Goal: Transaction & Acquisition: Purchase product/service

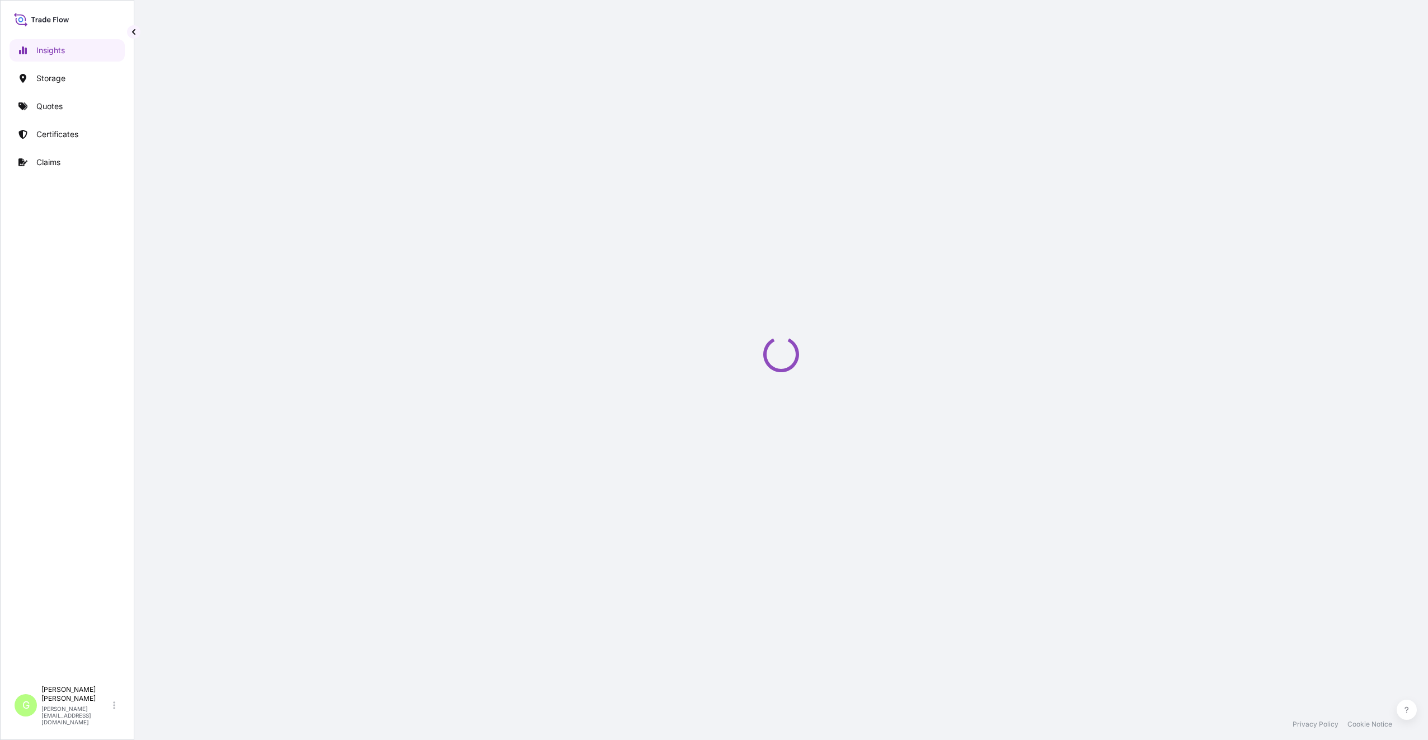
select select "2025"
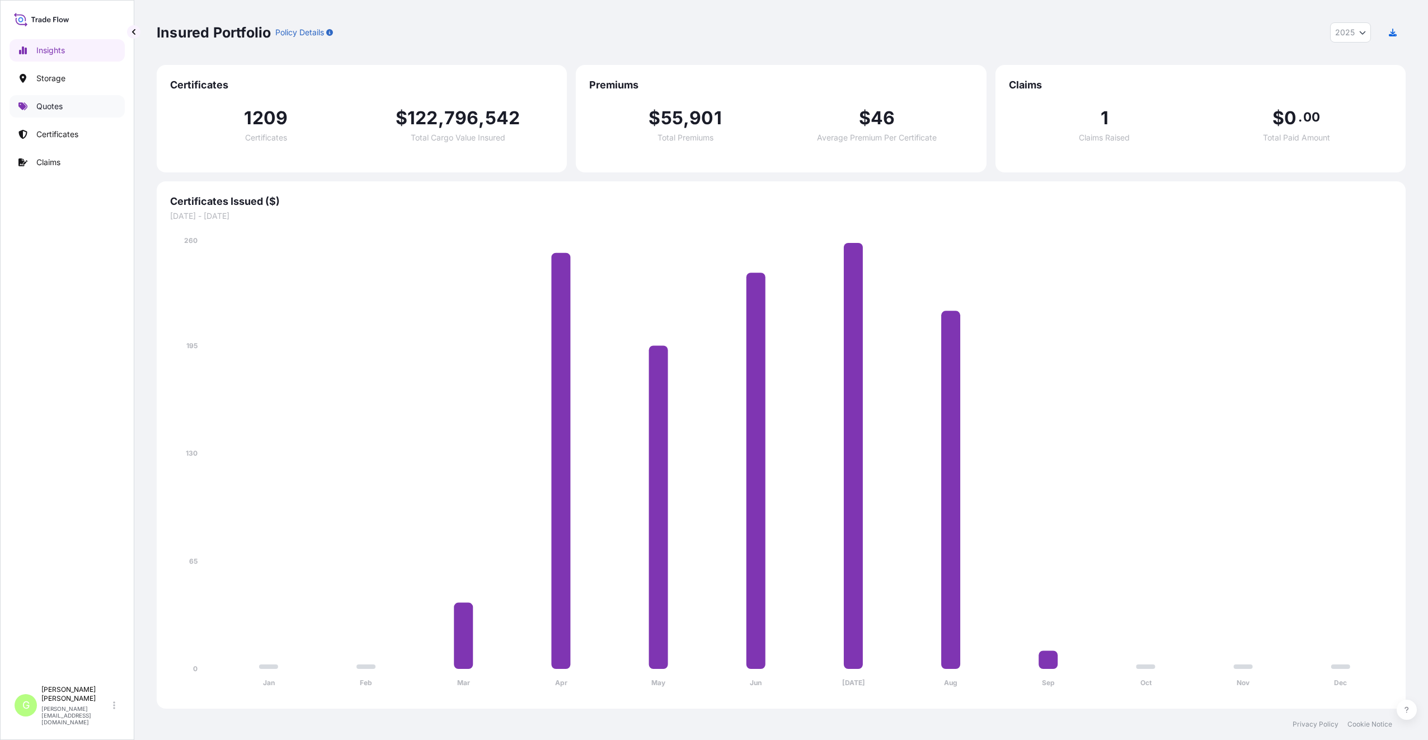
click at [40, 109] on p "Quotes" at bounding box center [49, 106] width 26 height 11
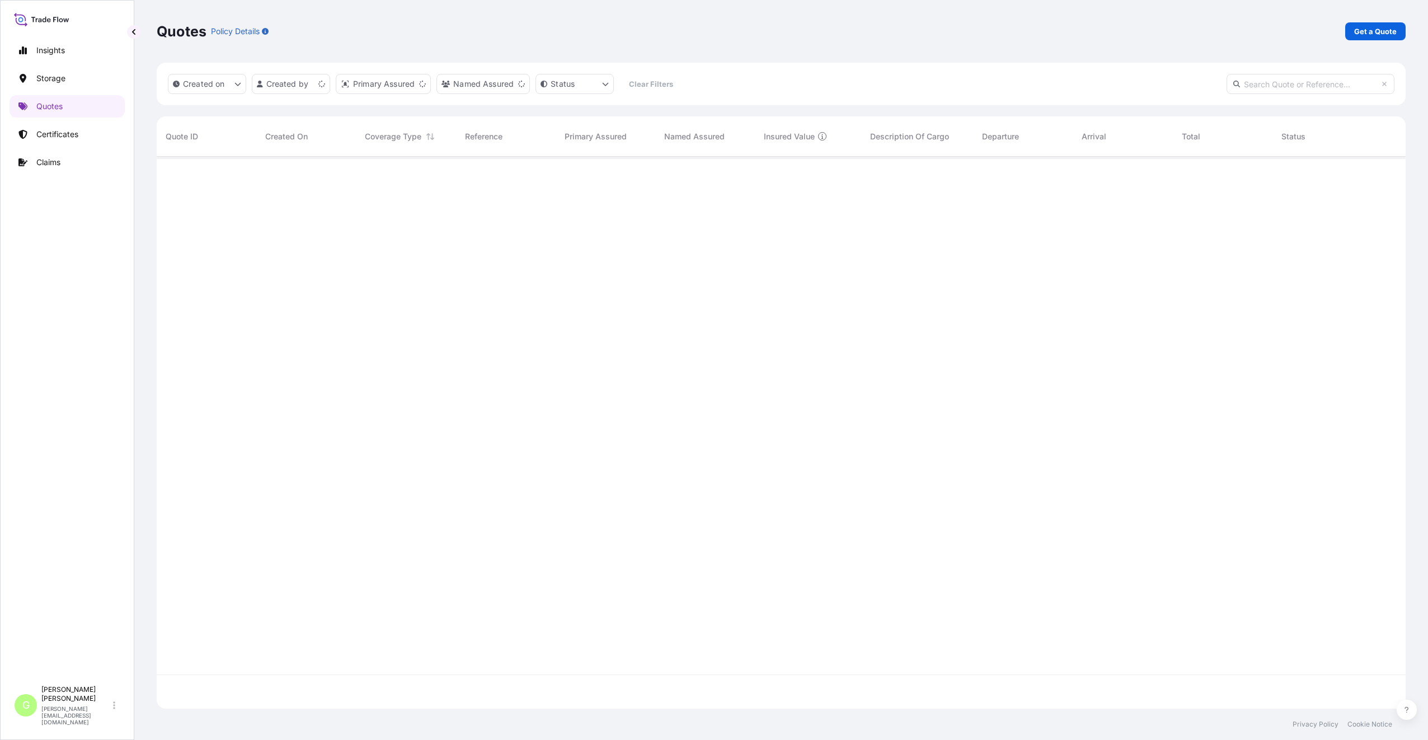
scroll to position [549, 1240]
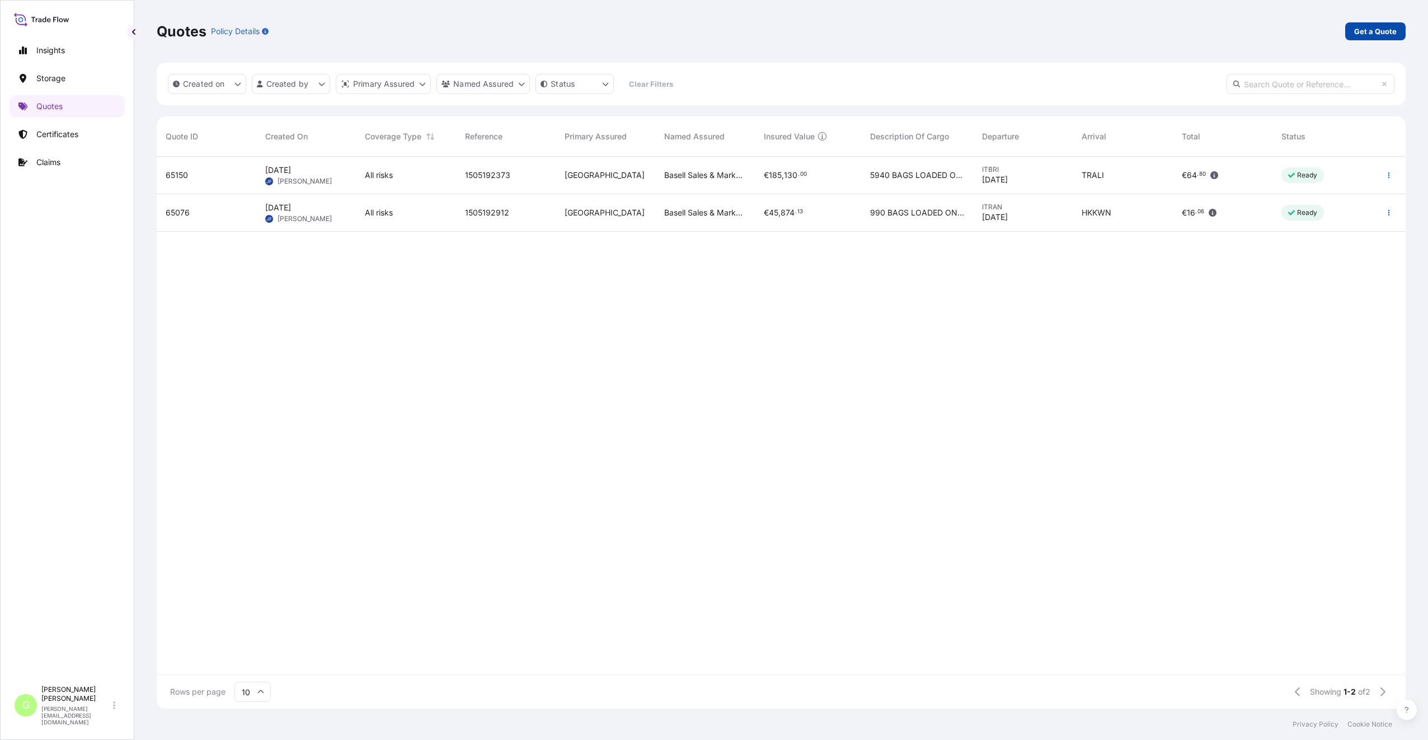
click at [1372, 26] on p "Get a Quote" at bounding box center [1375, 31] width 43 height 11
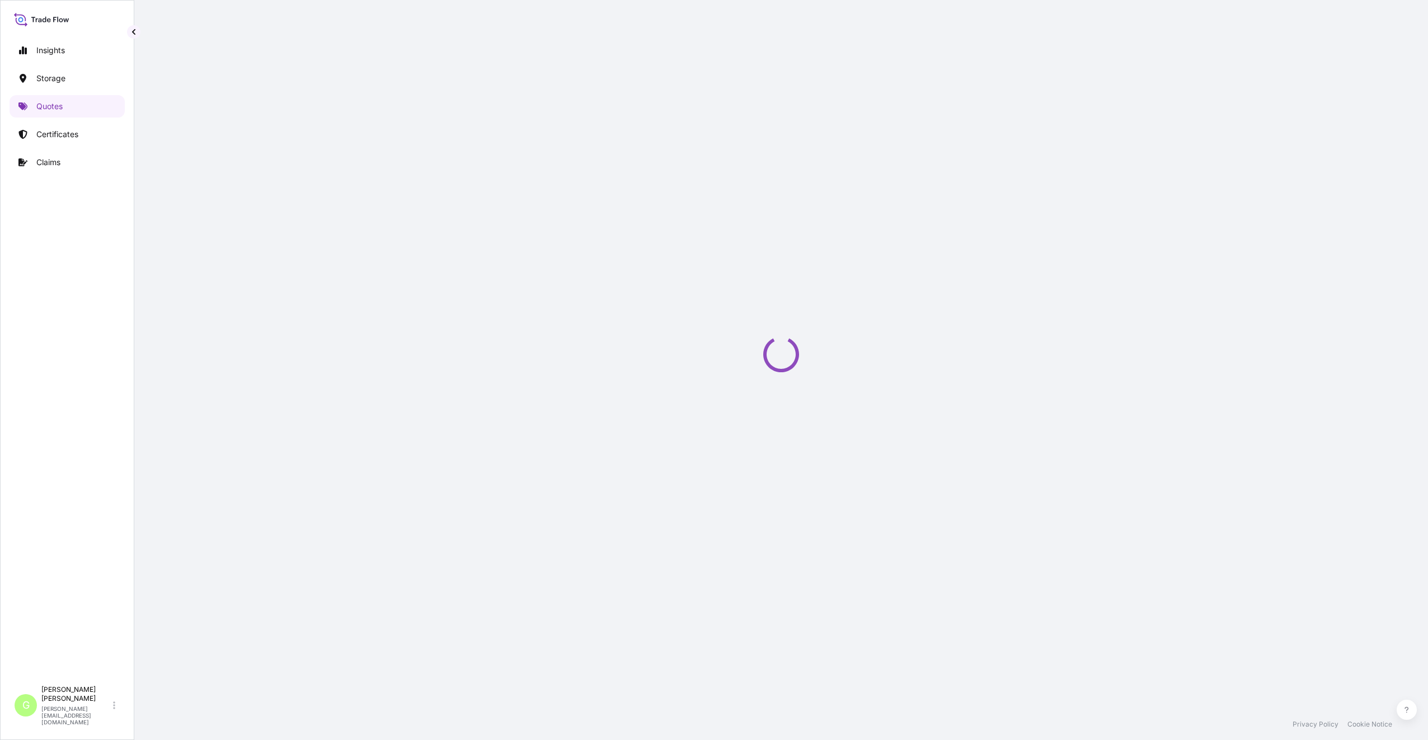
select select "Water"
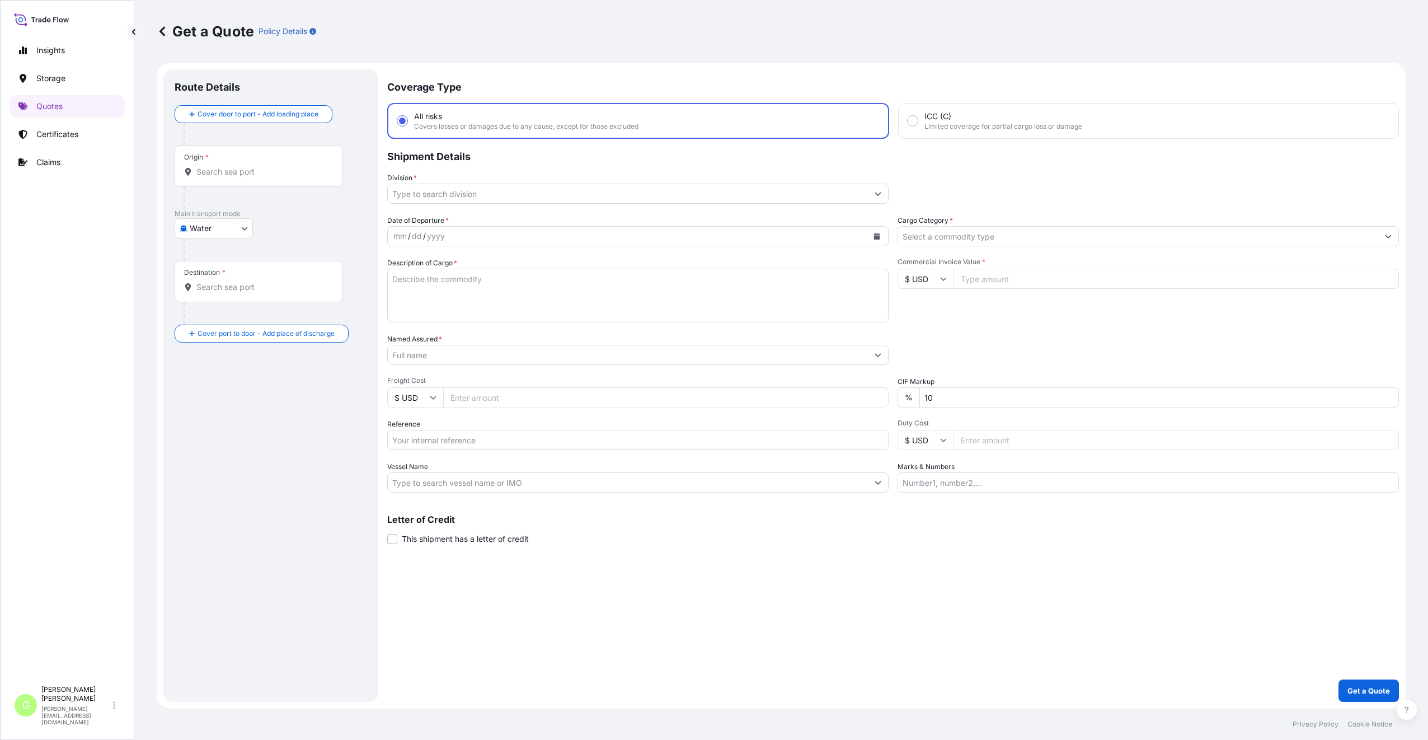
click at [420, 190] on input "Division *" at bounding box center [628, 193] width 480 height 20
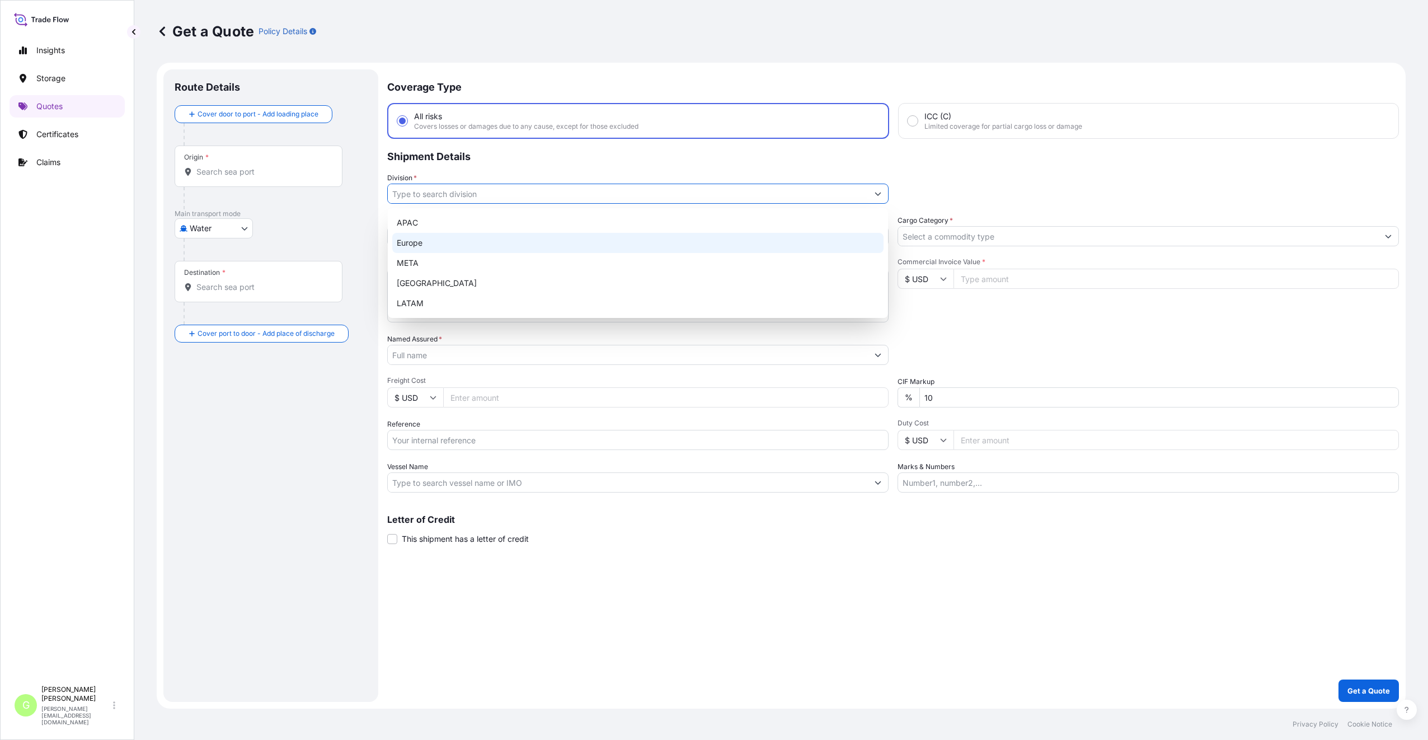
click at [428, 239] on div "Europe" at bounding box center [637, 243] width 491 height 20
type input "Europe"
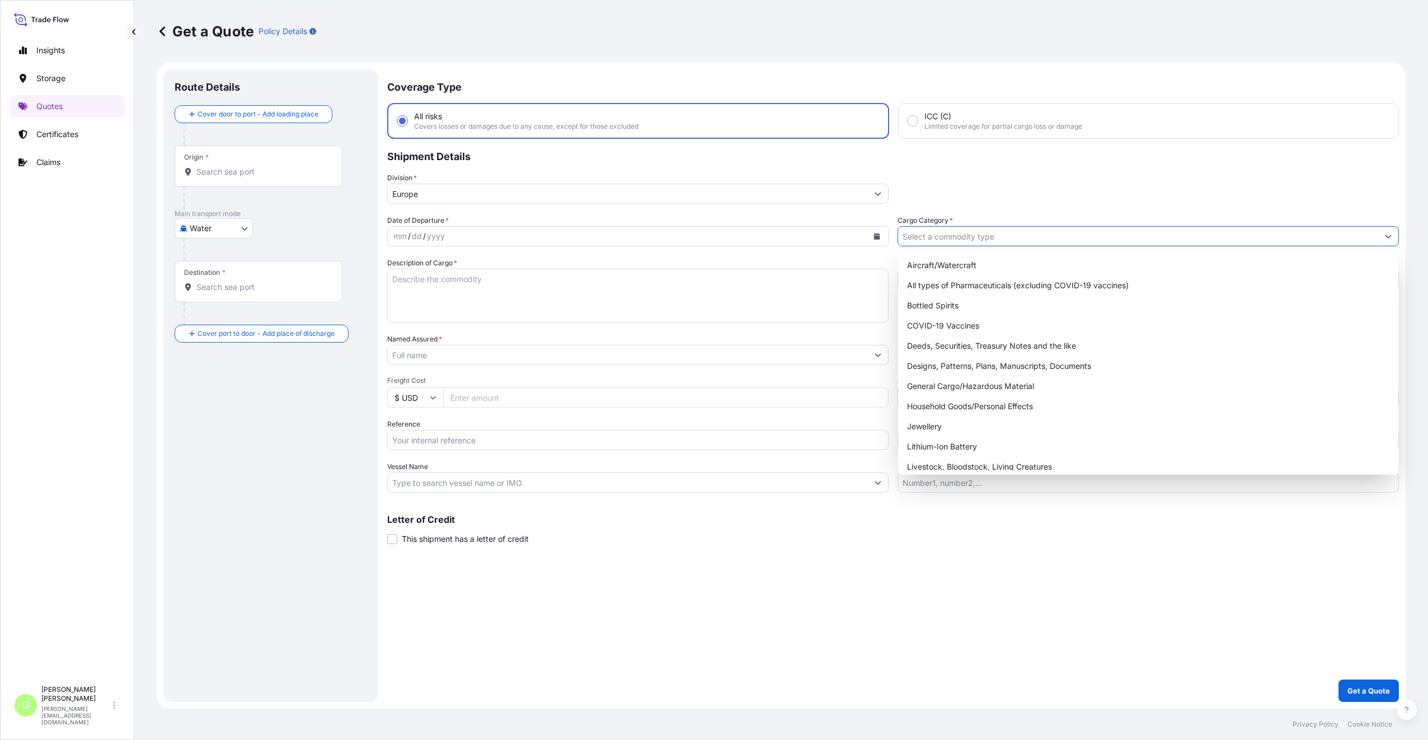
click at [927, 234] on input "Cargo Category *" at bounding box center [1138, 236] width 480 height 20
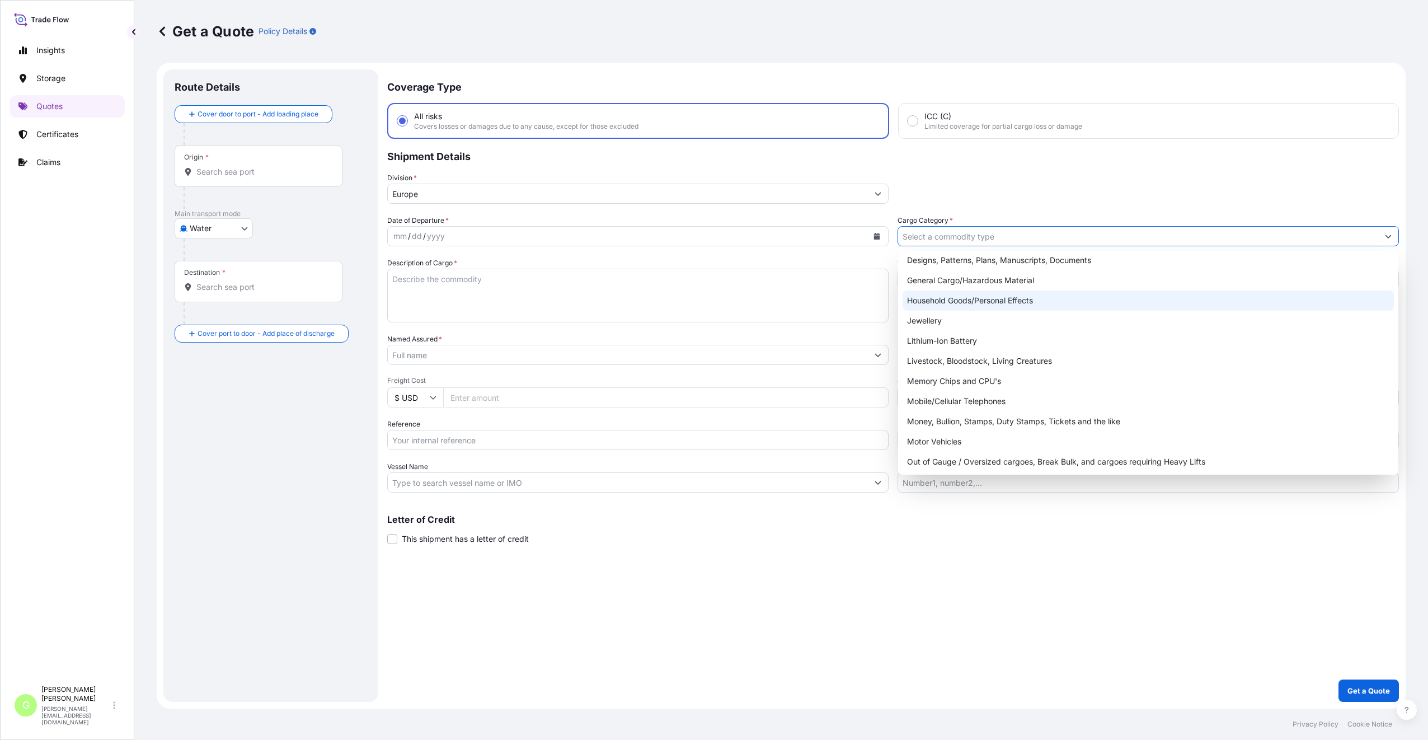
scroll to position [188, 0]
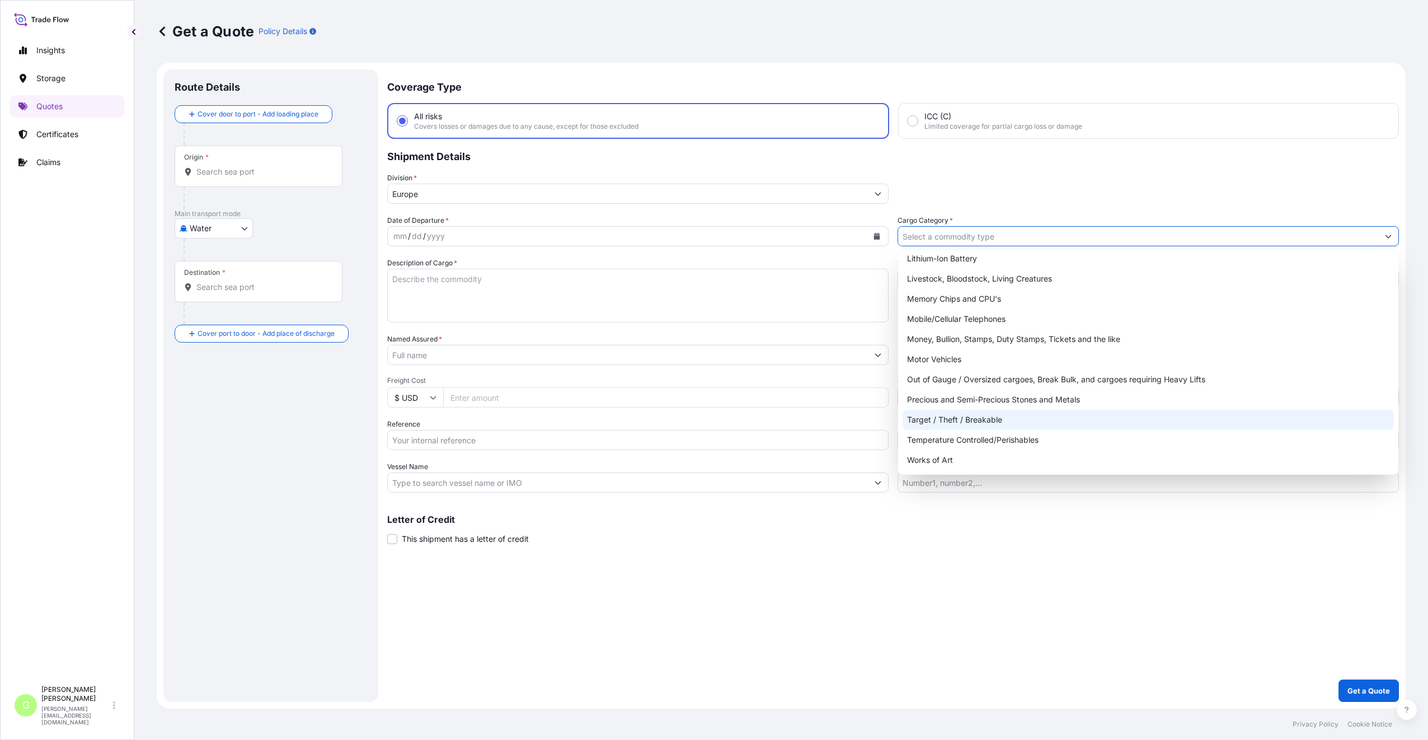
click at [931, 421] on div "Target / Theft / Breakable" at bounding box center [1147, 420] width 491 height 20
type input "Target / Theft / Breakable"
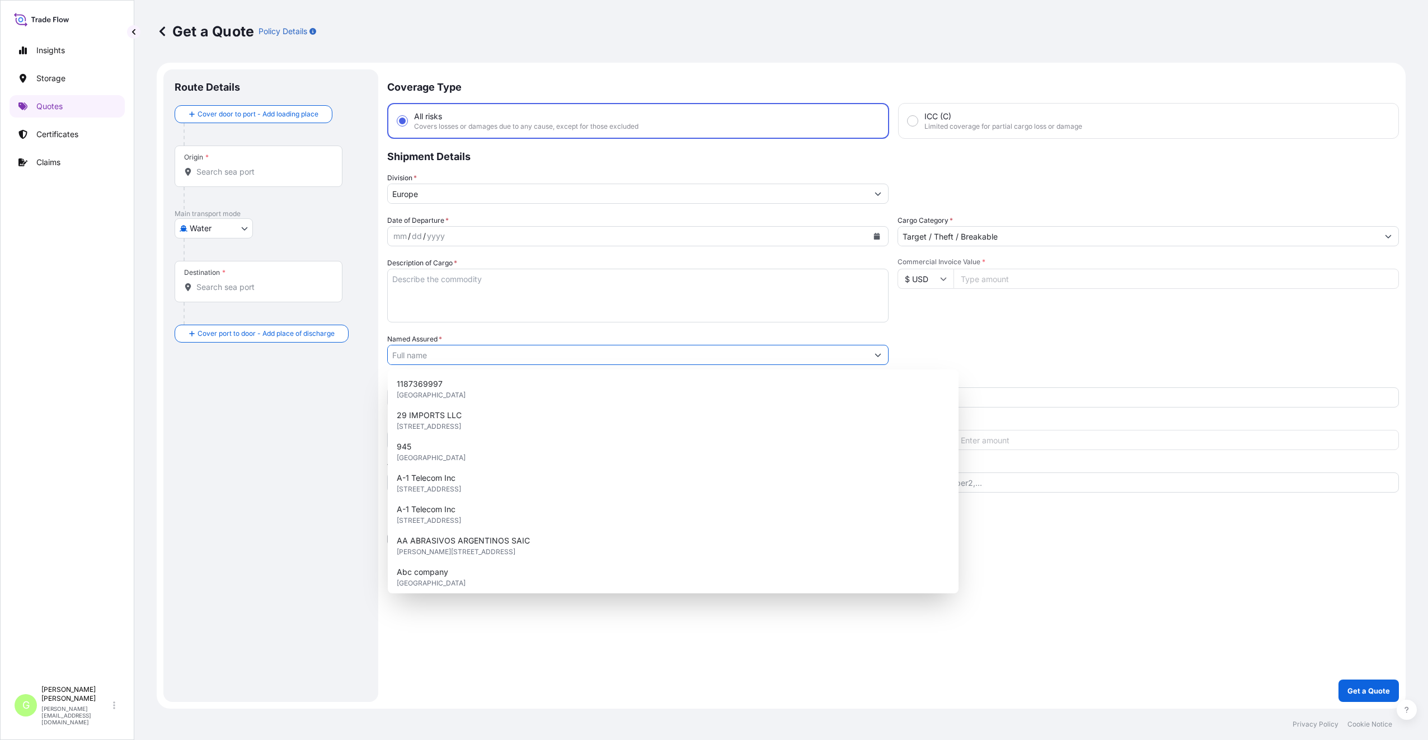
drag, startPoint x: 415, startPoint y: 355, endPoint x: 432, endPoint y: 348, distance: 19.3
click at [414, 355] on input "Named Assured *" at bounding box center [628, 355] width 480 height 20
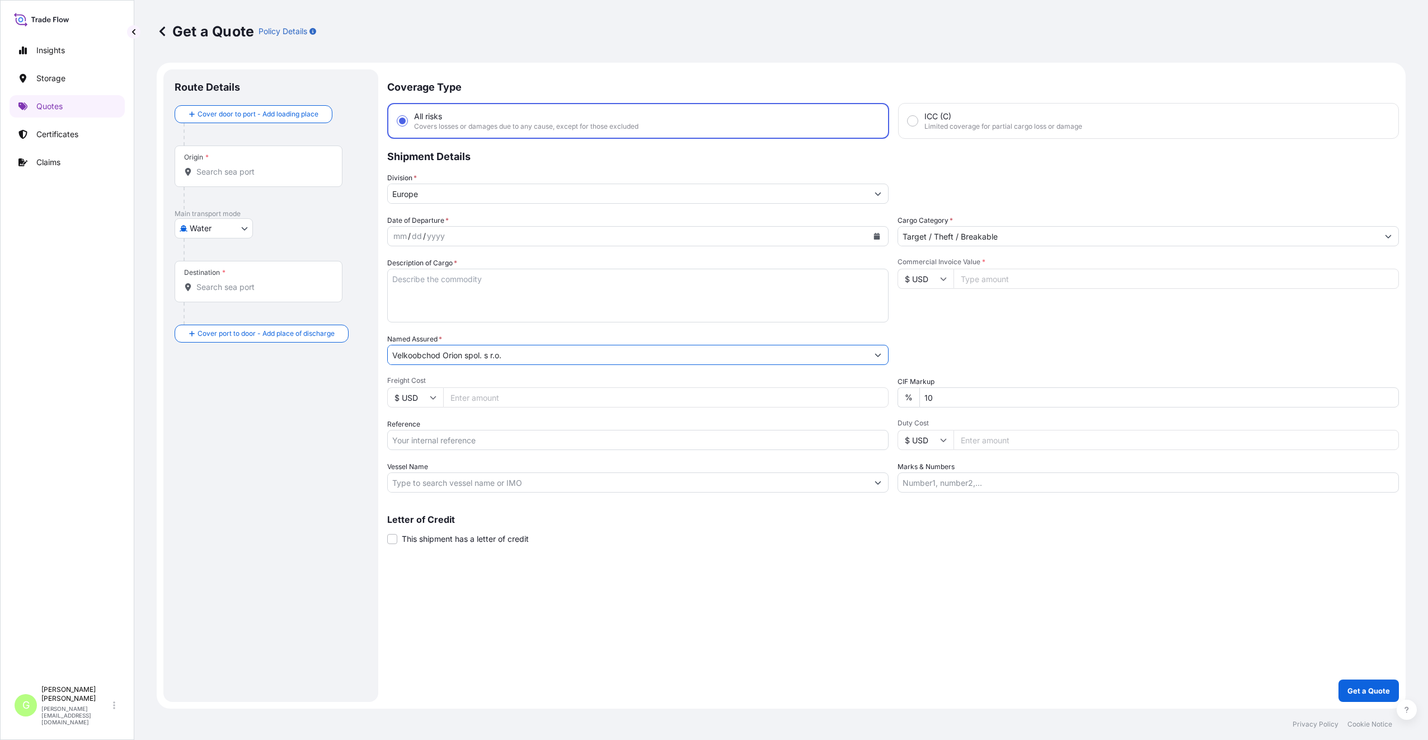
type input "Velkoobchod Orion spol. s r.o."
click at [428, 444] on input "Reference" at bounding box center [637, 440] width 501 height 20
paste input "25SIAEK5462"
type input "25SIAEK5462"
click at [415, 276] on textarea "Description of Cargo *" at bounding box center [637, 296] width 501 height 54
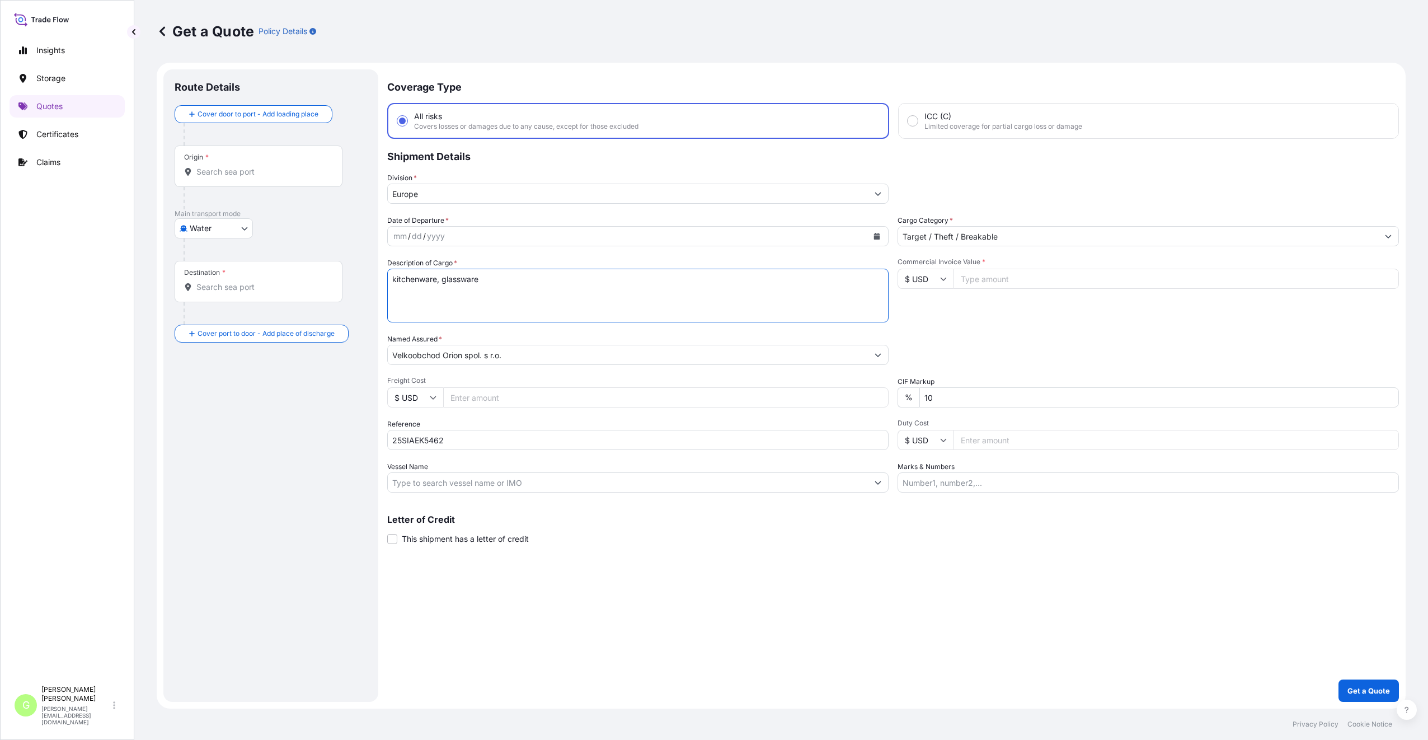
type textarea "kitchenware, glassware"
click at [985, 276] on input "Commercial Invoice Value *" at bounding box center [1175, 279] width 445 height 20
paste input "21951.0600"
type input "21951.0600"
click at [472, 396] on input "Freight Cost" at bounding box center [665, 397] width 445 height 20
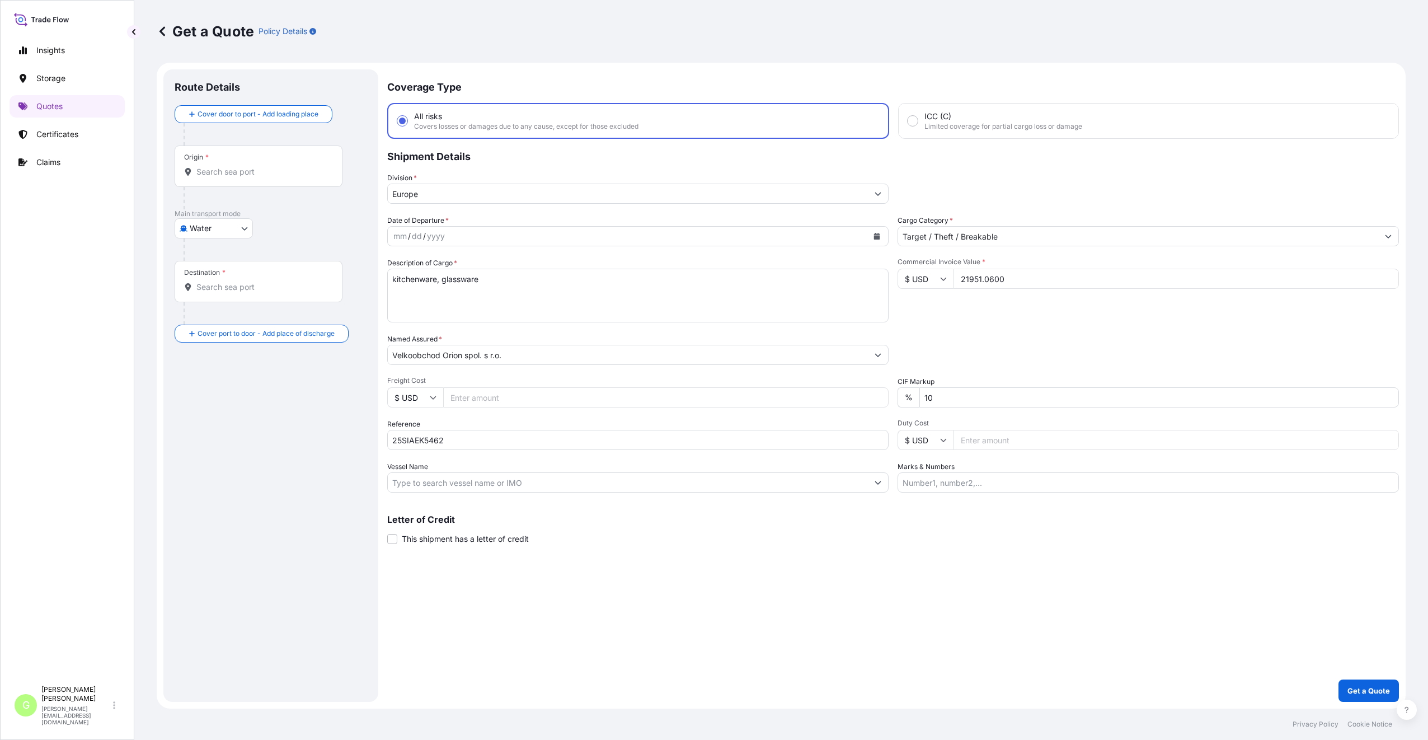
paste input "3033"
type input "3033"
click at [433, 482] on input "Vessel Name" at bounding box center [628, 482] width 480 height 20
paste input "OCEAN NETWORK EXPRESS"
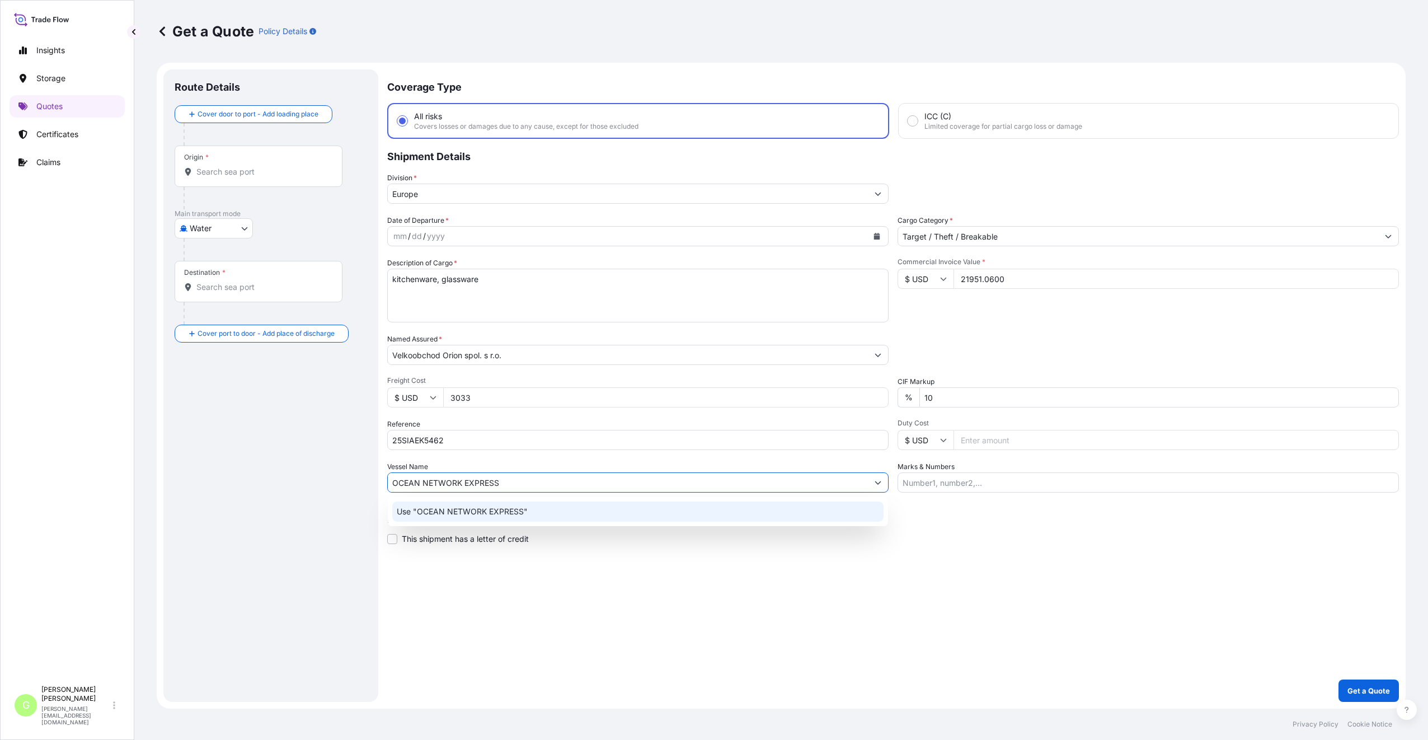
click at [446, 514] on p "Use "OCEAN NETWORK EXPRESS"" at bounding box center [462, 511] width 131 height 11
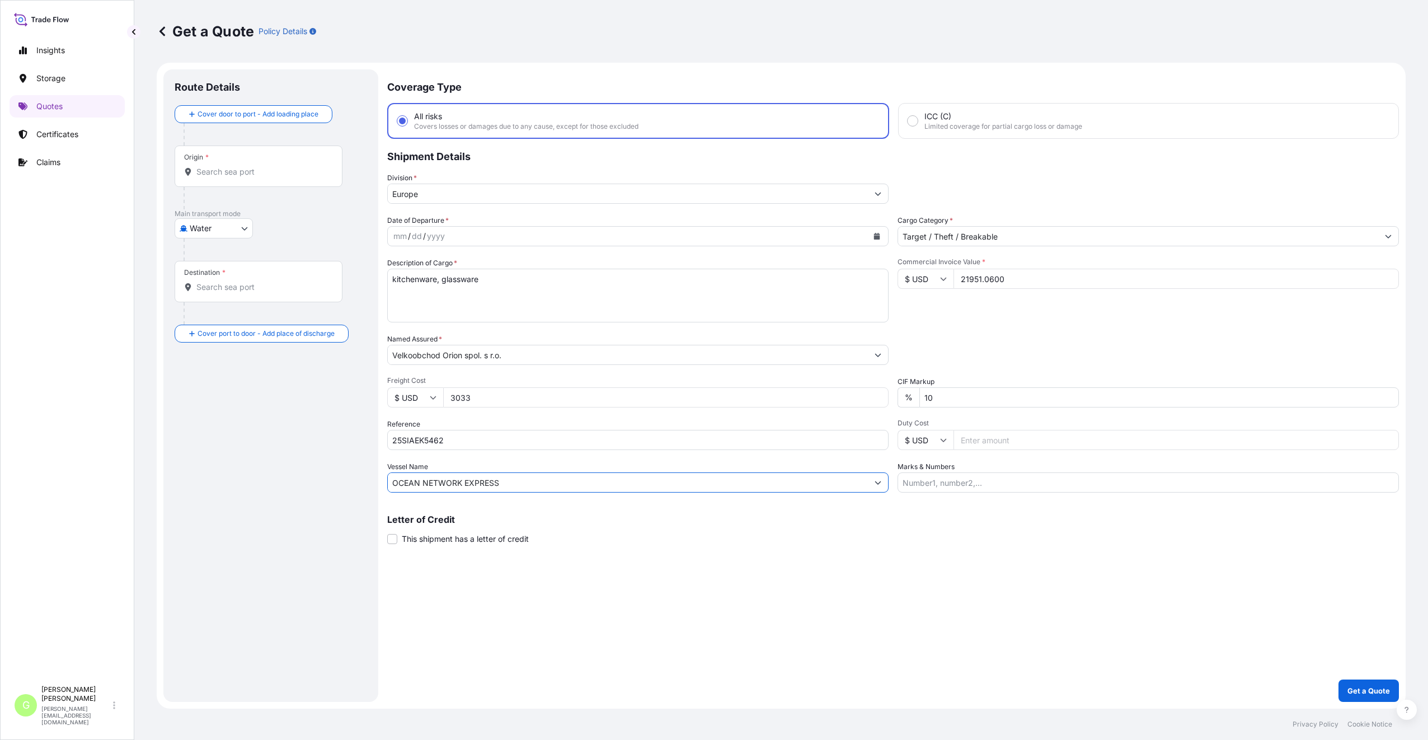
type input "OCEAN NETWORK EXPRESS"
click at [873, 234] on icon "Calendar" at bounding box center [876, 236] width 7 height 7
click at [412, 269] on icon "Previous" at bounding box center [410, 268] width 7 height 7
click at [408, 416] on div "31" at bounding box center [407, 416] width 20 height 20
click at [199, 173] on input "Origin *" at bounding box center [262, 171] width 132 height 11
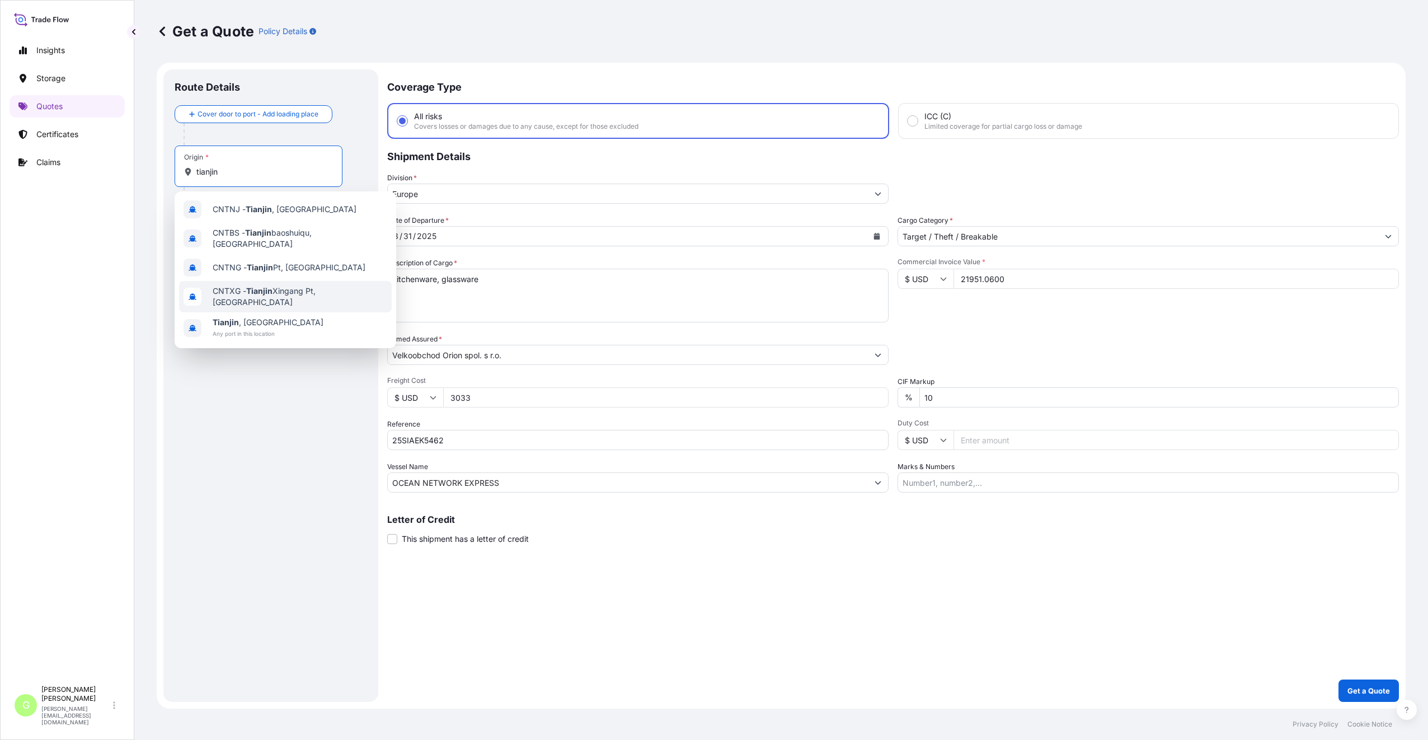
click at [229, 290] on span "CNTXG - Tianjin Xingang Pt, China" at bounding box center [300, 296] width 175 height 22
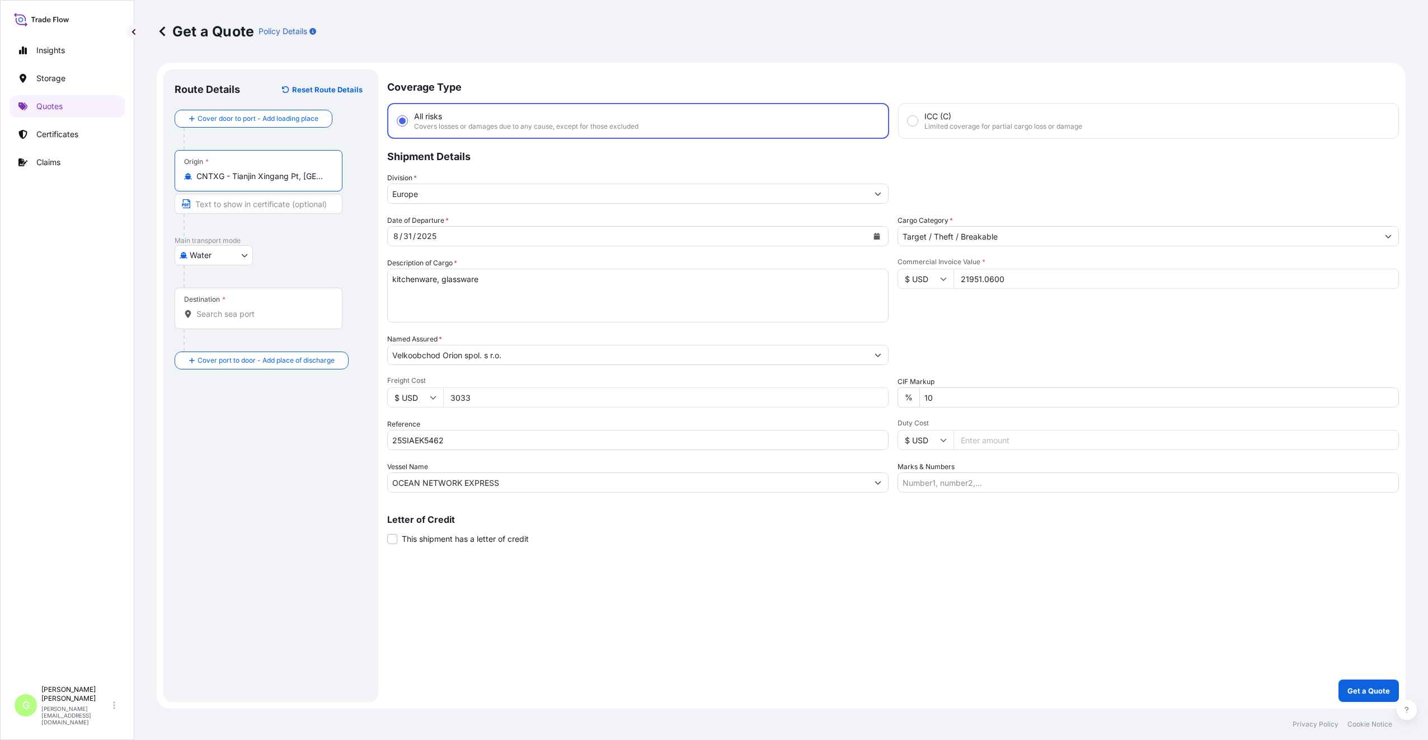
type input "CNTXG - Tianjin Xingang Pt, China"
click at [229, 201] on input "Text to appear on certificate" at bounding box center [259, 204] width 168 height 20
type input "Tianjin Xingang, China"
click at [237, 314] on input "Destination *" at bounding box center [262, 313] width 132 height 11
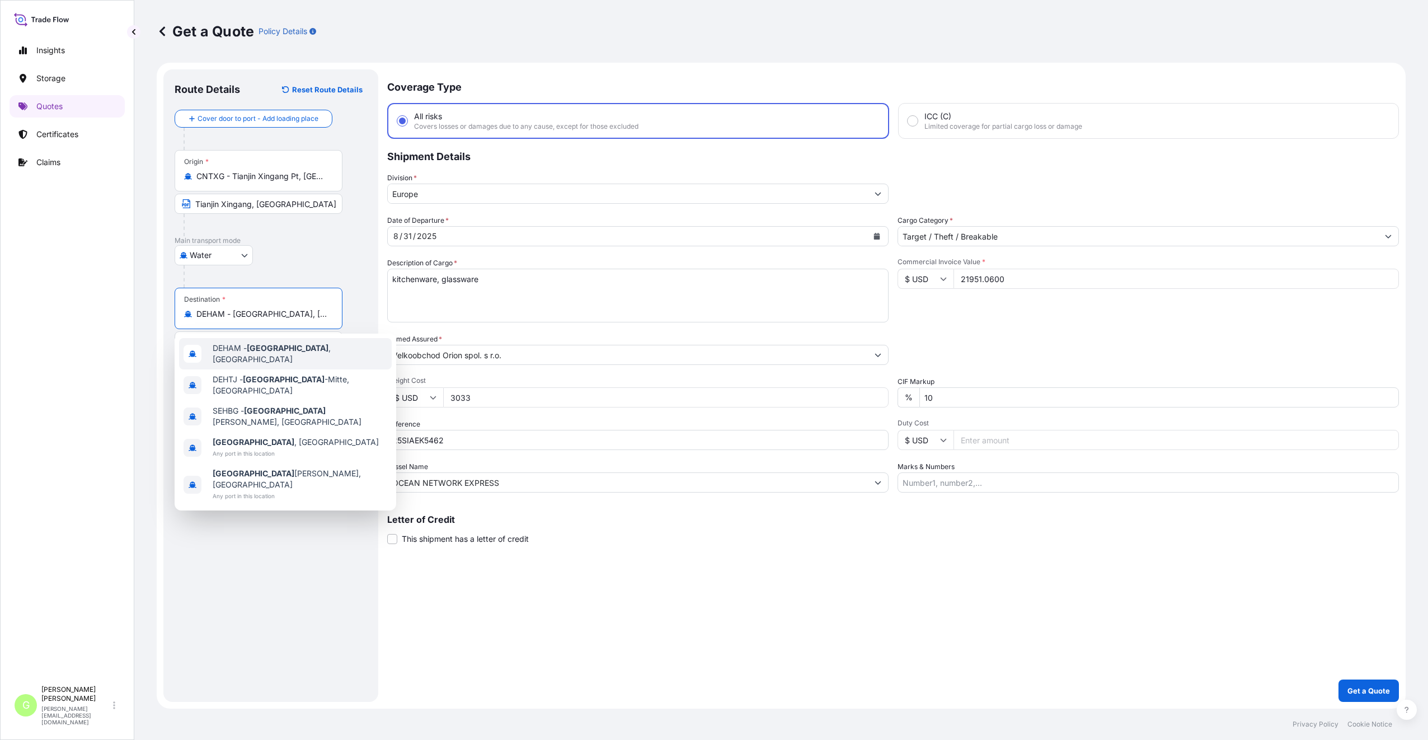
type input "DEHAM - Hamburg, Germany"
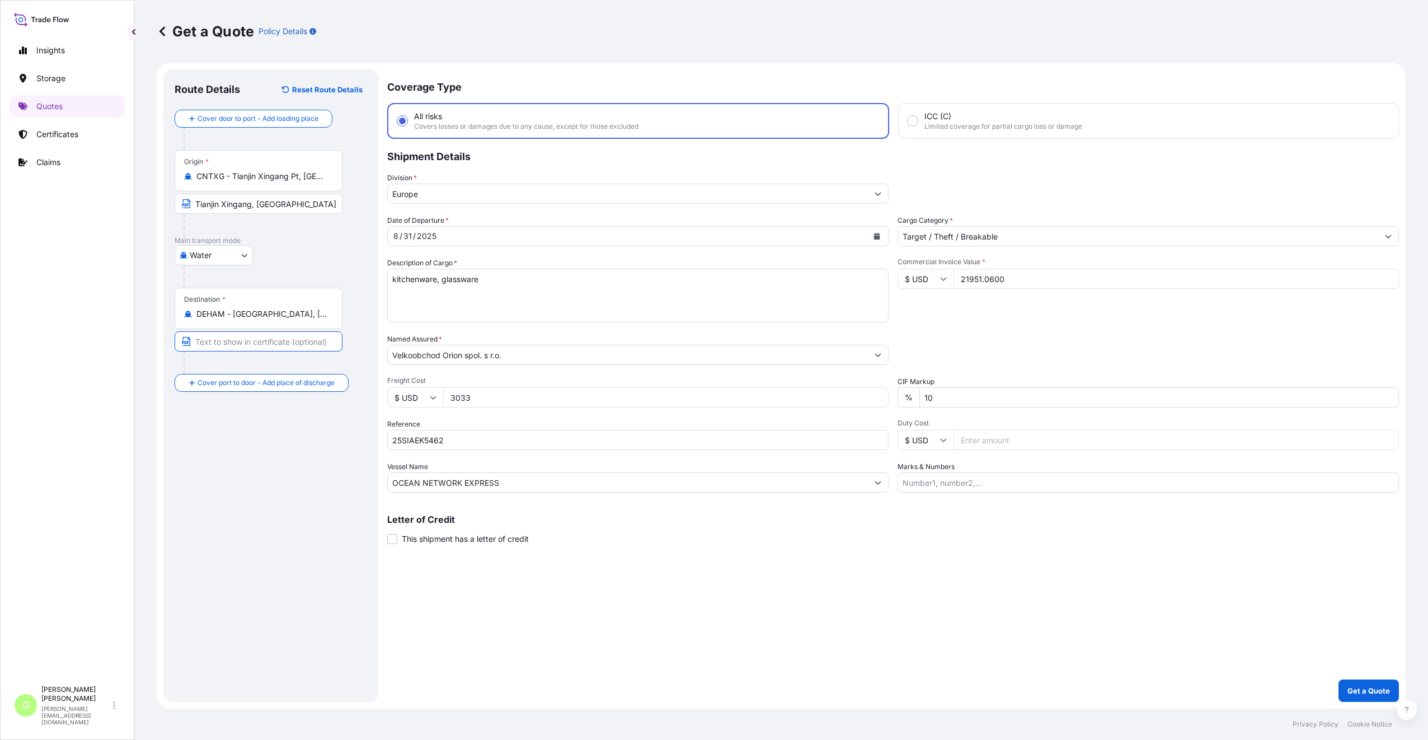
click at [247, 342] on input "Text to appear on certificate" at bounding box center [259, 341] width 168 height 20
type input "Hamburg, Germany"
click at [250, 430] on div "Place of Discharge" at bounding box center [259, 436] width 168 height 41
click at [250, 437] on input "Place of Discharge" at bounding box center [262, 442] width 132 height 11
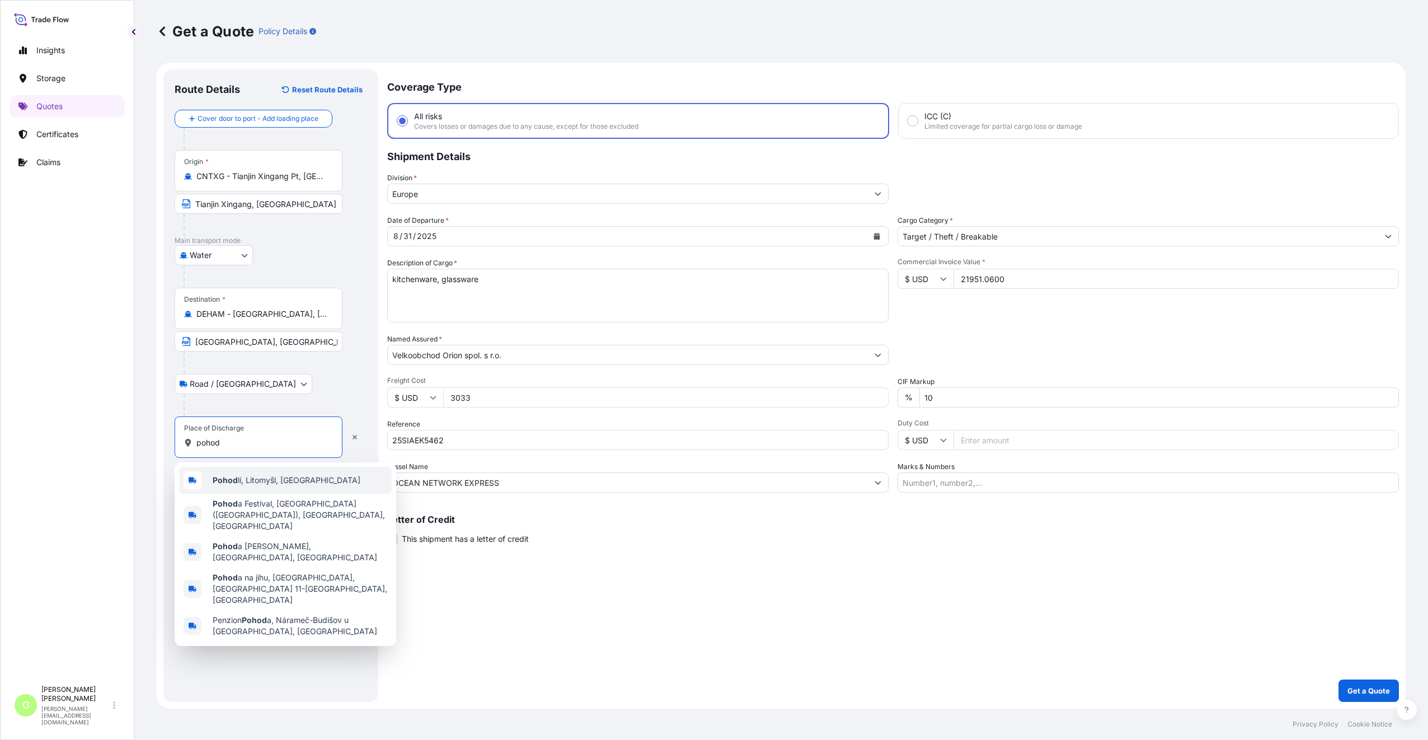
click at [295, 477] on span "Pohod lí, Litomyšl, Czechia" at bounding box center [287, 479] width 148 height 11
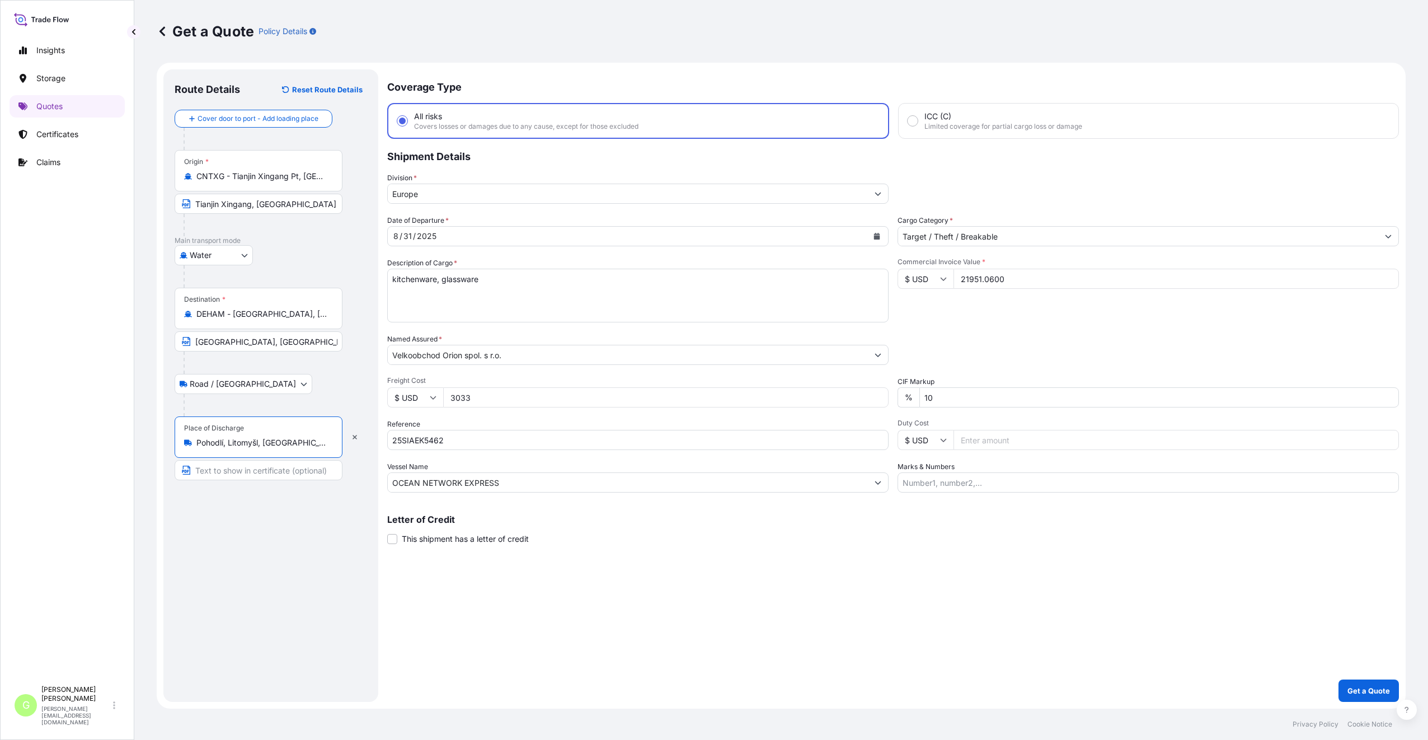
type input "Pohodlí, Litomyšl, Czechia"
click at [265, 477] on input "Text to appear on certificate" at bounding box center [259, 470] width 168 height 20
type input "Pohodlí, CZECH REPUBLIC"
click at [1363, 685] on p "Get a Quote" at bounding box center [1368, 690] width 43 height 11
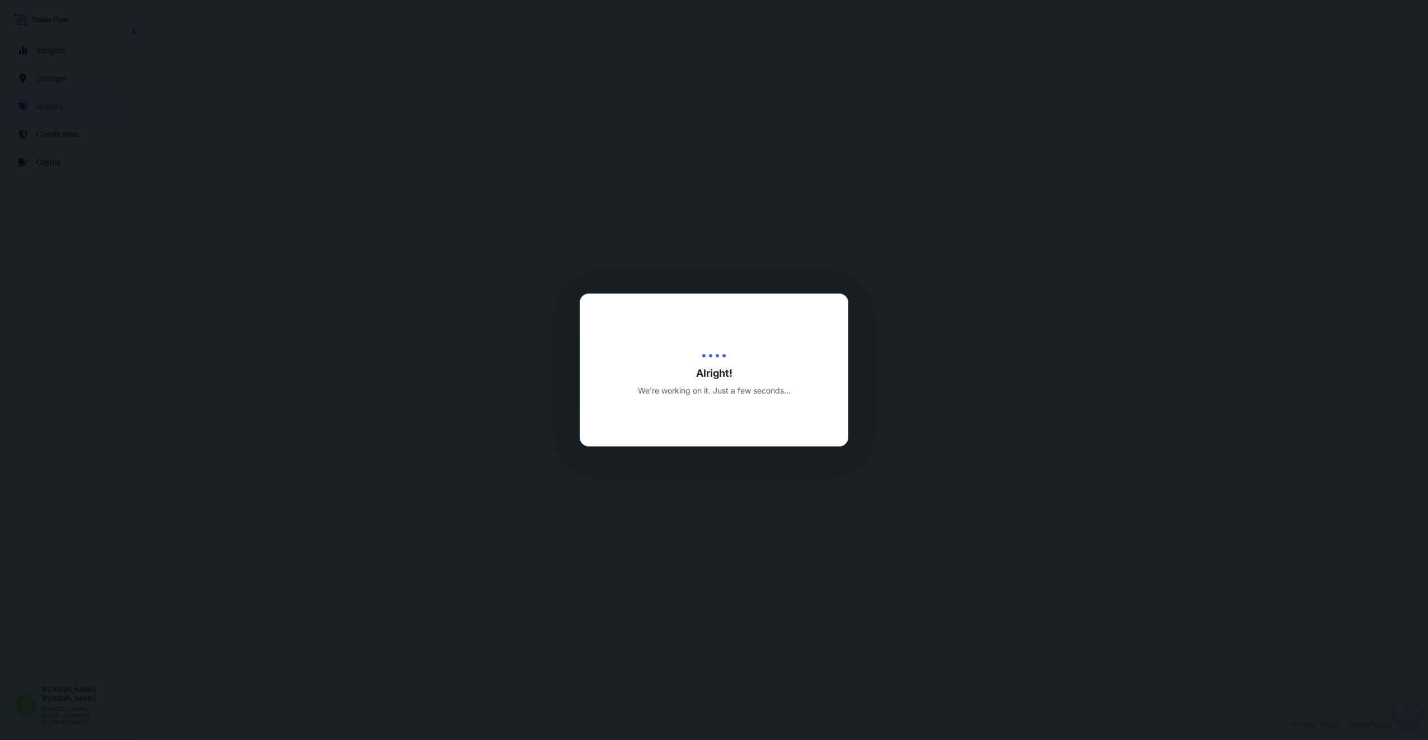
select select "Water"
select select "Road / [GEOGRAPHIC_DATA]"
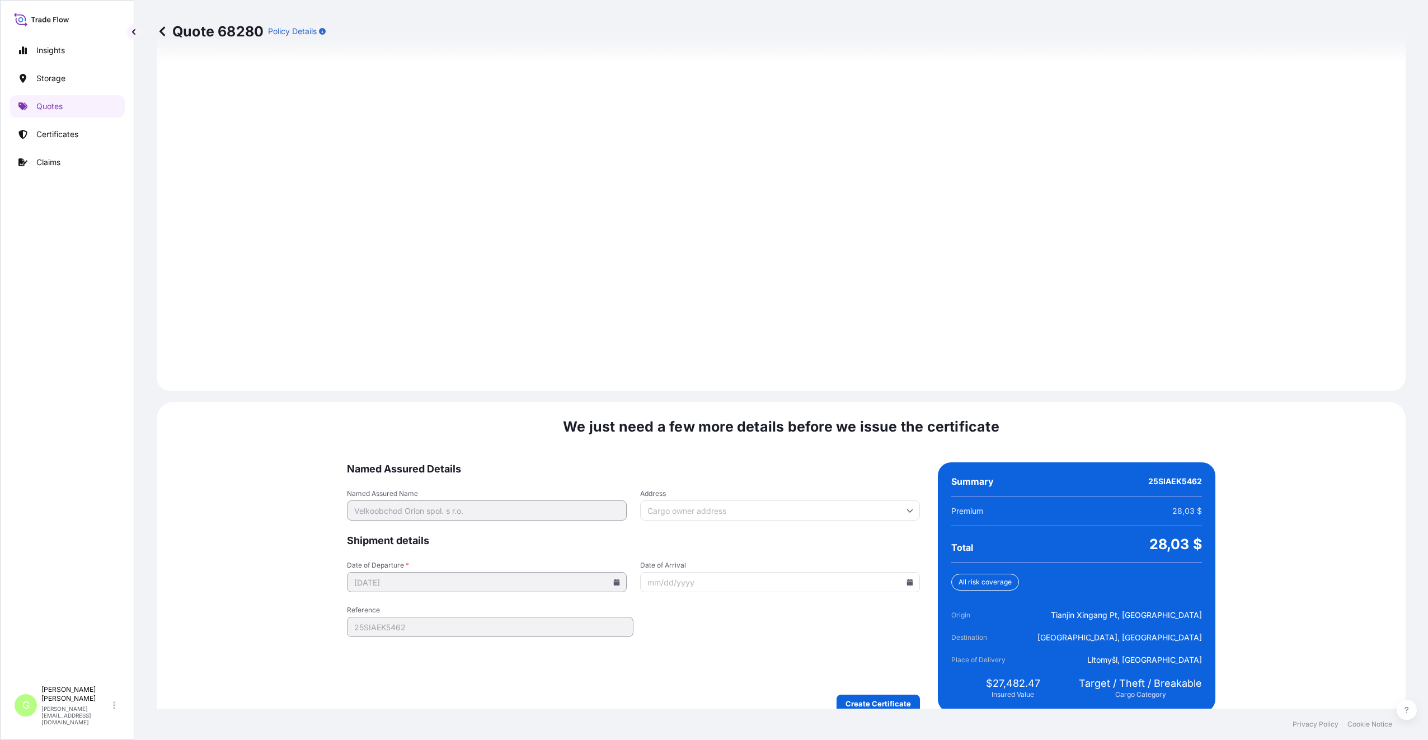
scroll to position [1392, 0]
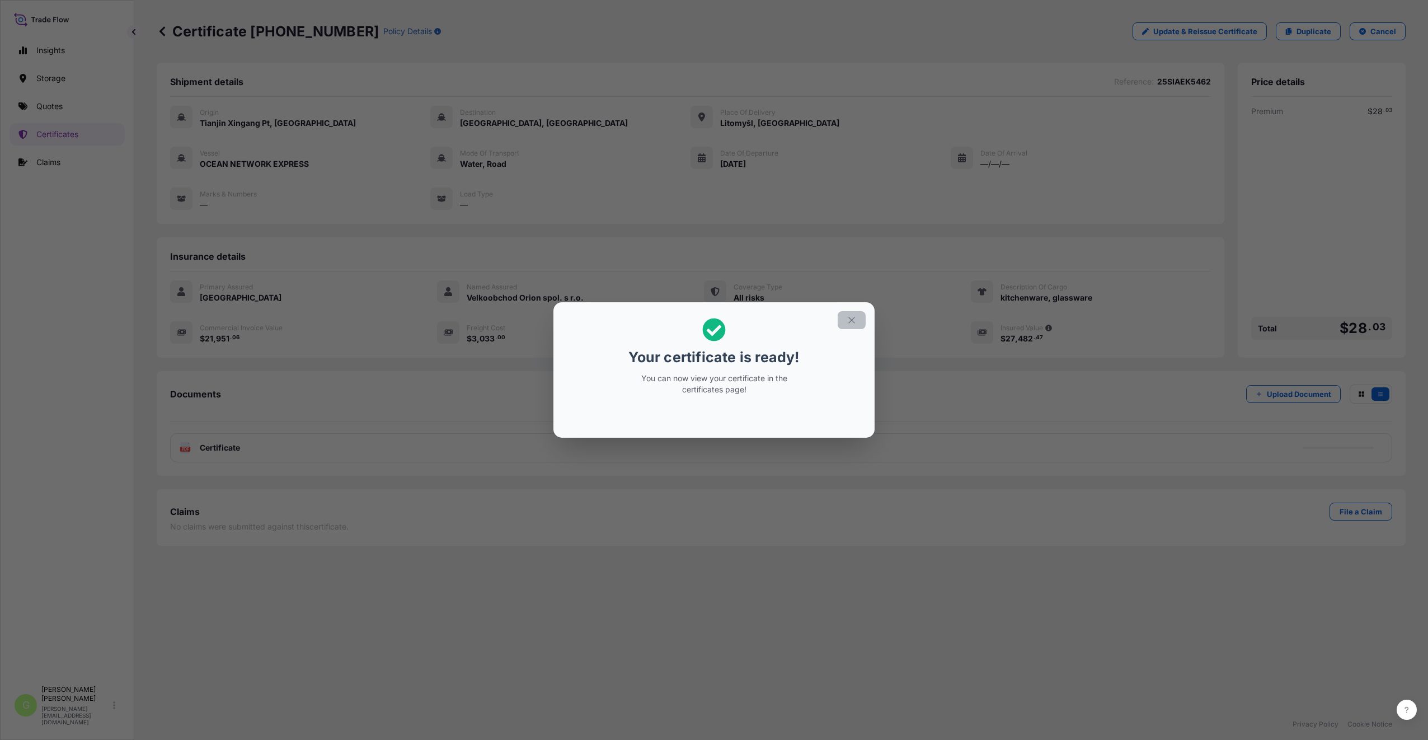
click at [848, 310] on section "Your certificate is ready! You can now view your certificate in the certificate…" at bounding box center [713, 369] width 321 height 135
click at [850, 317] on icon "button" at bounding box center [851, 320] width 10 height 10
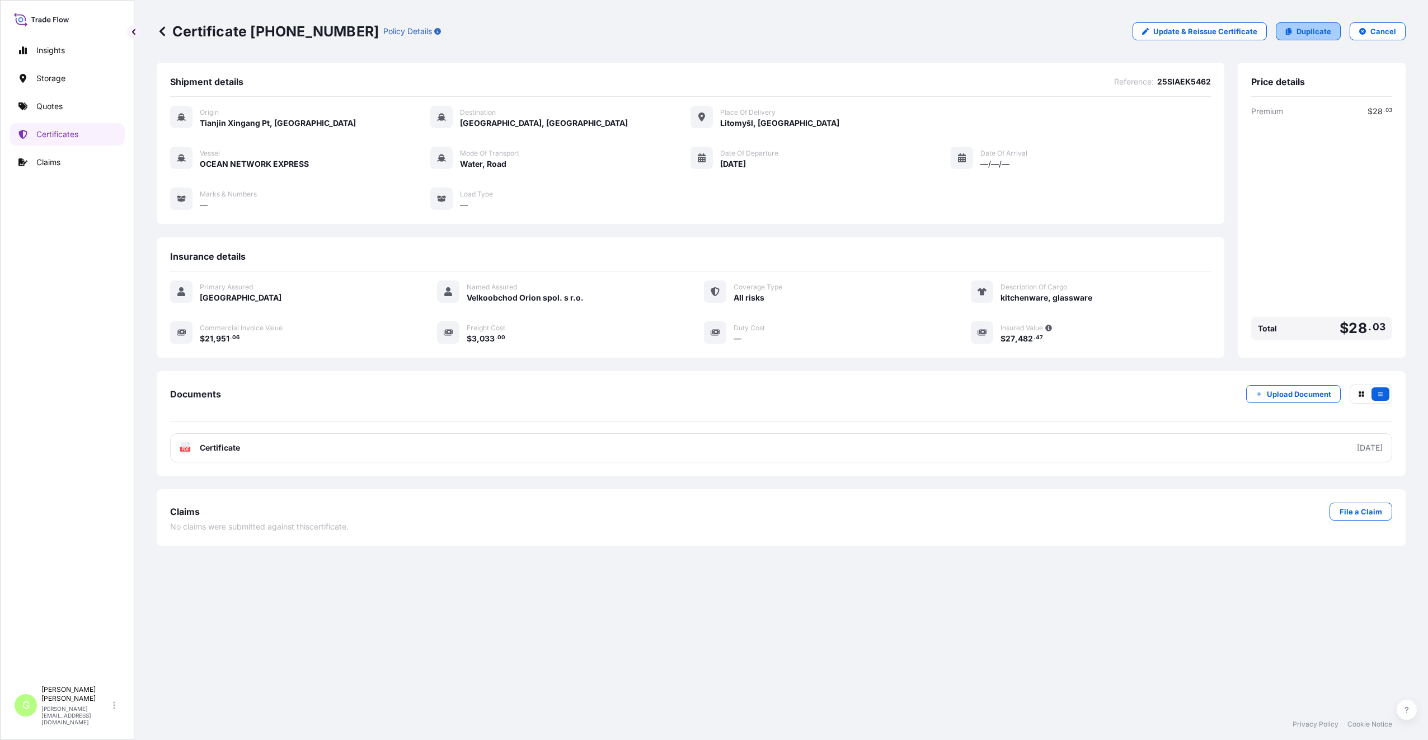
click at [1312, 30] on p "Duplicate" at bounding box center [1313, 31] width 35 height 11
select select "Water"
select select "Road / [GEOGRAPHIC_DATA]"
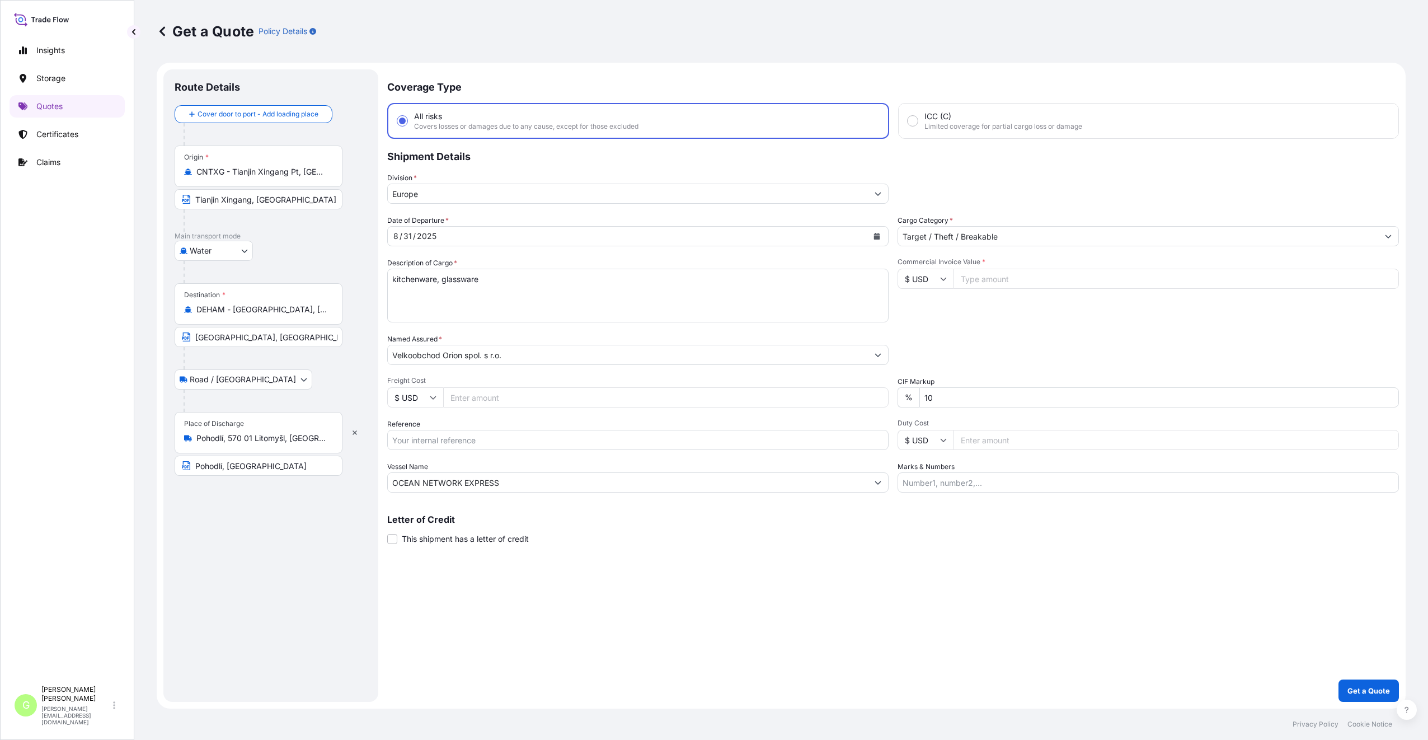
click at [416, 440] on input "Reference" at bounding box center [637, 440] width 501 height 20
paste input "25SIAEK4846"
type input "25SIAEK4846"
click at [1024, 281] on input "Commercial Invoice Value *" at bounding box center [1175, 279] width 445 height 20
paste input "25911.5200"
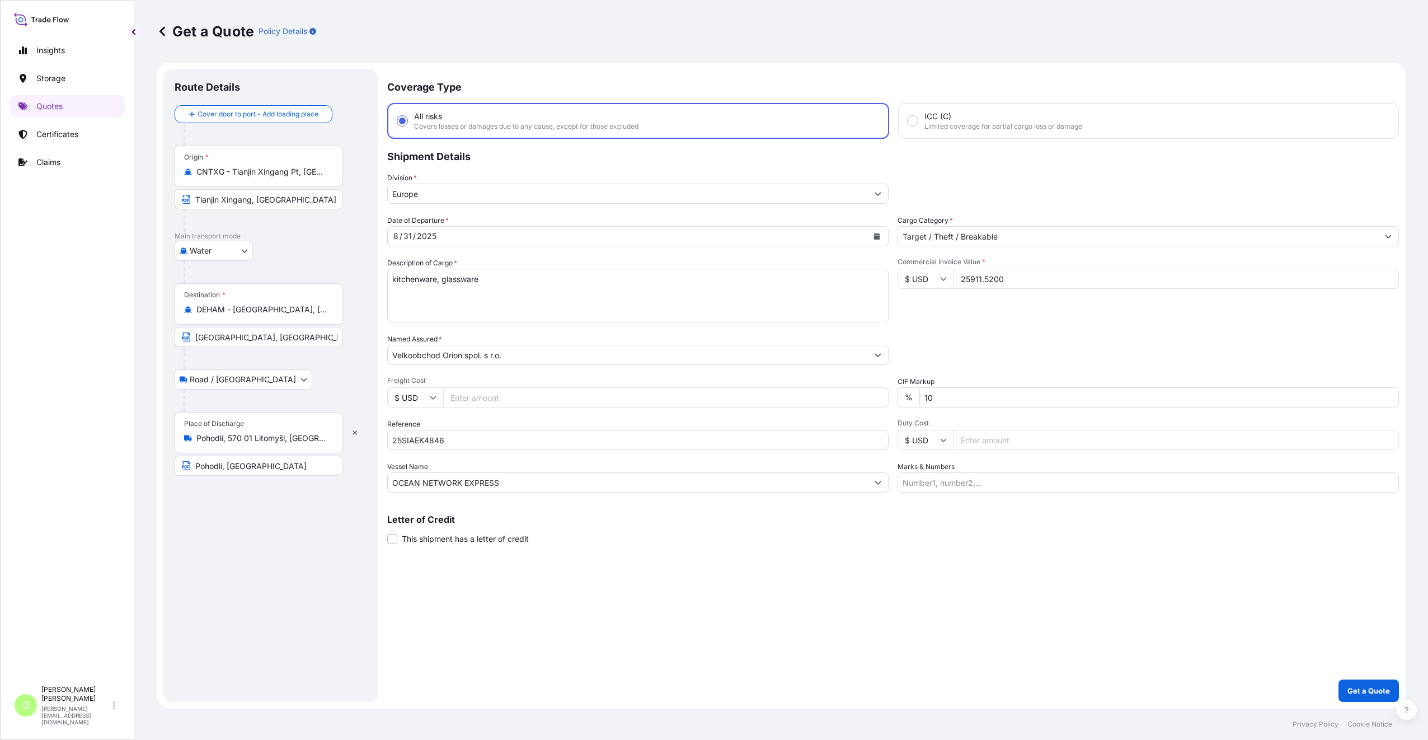
type input "25911.5200"
click at [457, 394] on input "Freight Cost" at bounding box center [665, 397] width 445 height 20
paste input "4142"
type input "4142"
drag, startPoint x: 515, startPoint y: 484, endPoint x: 377, endPoint y: 475, distance: 138.5
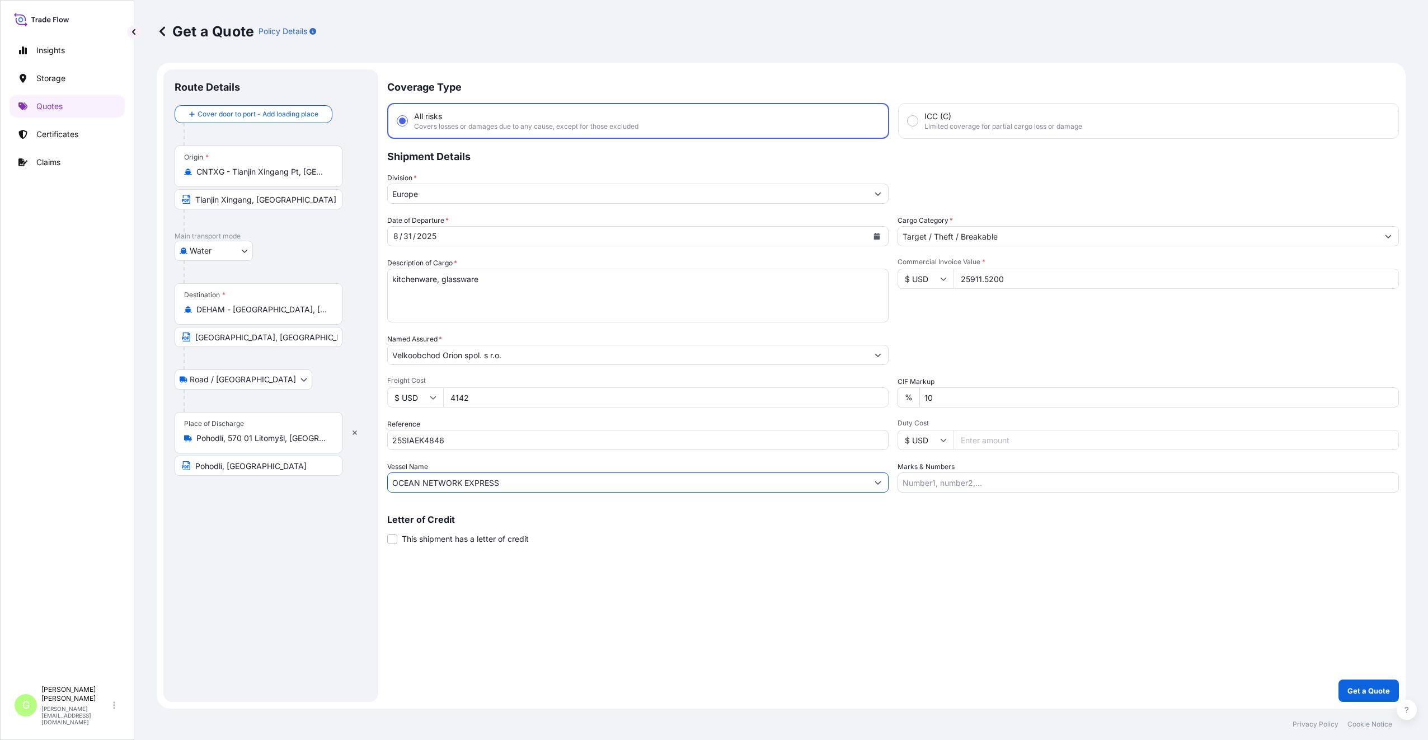
click at [377, 475] on form "Route Details Cover door to port - Add loading place Place of loading Road / In…" at bounding box center [781, 386] width 1249 height 646
paste input "MSC-MEDITERRANEAN SHIPPING COMPANY S A"
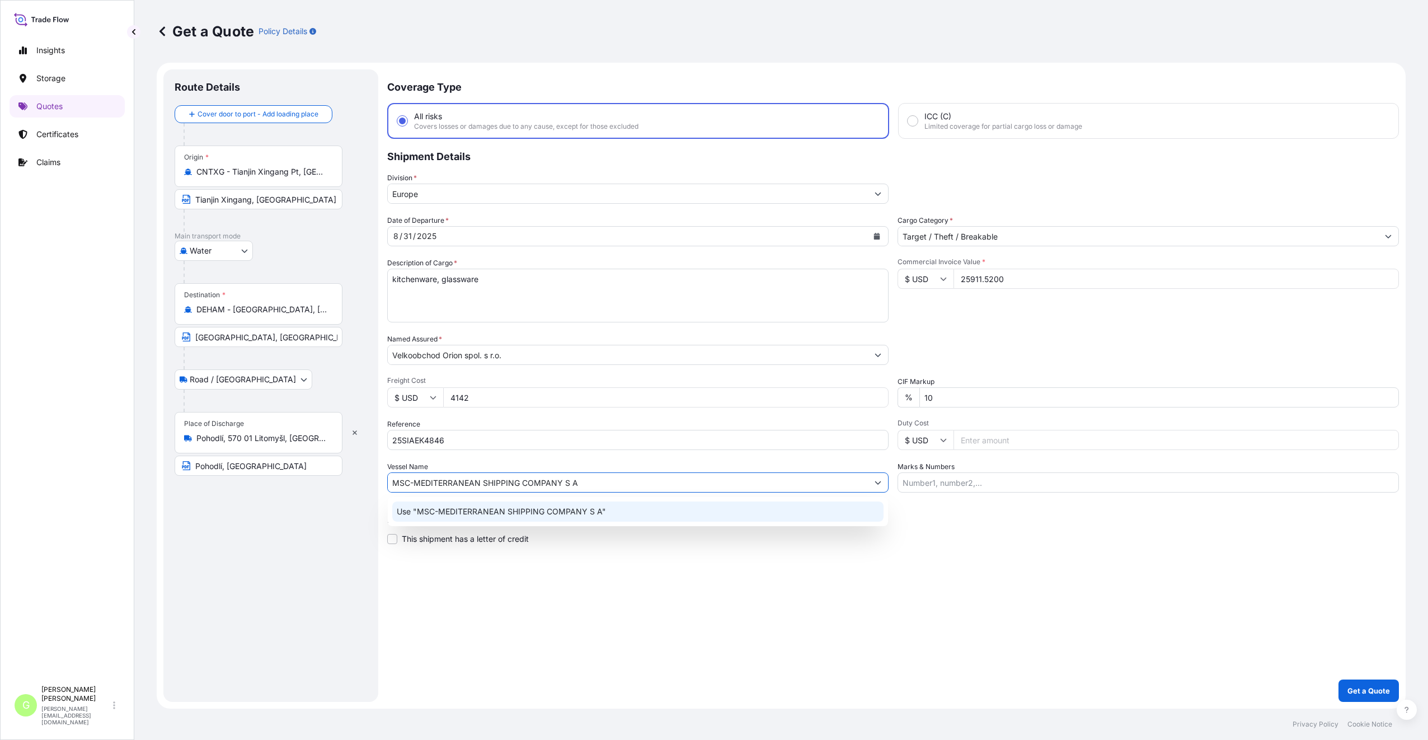
click at [451, 509] on p "Use "MSC-MEDITERRANEAN SHIPPING COMPANY S A"" at bounding box center [501, 511] width 209 height 11
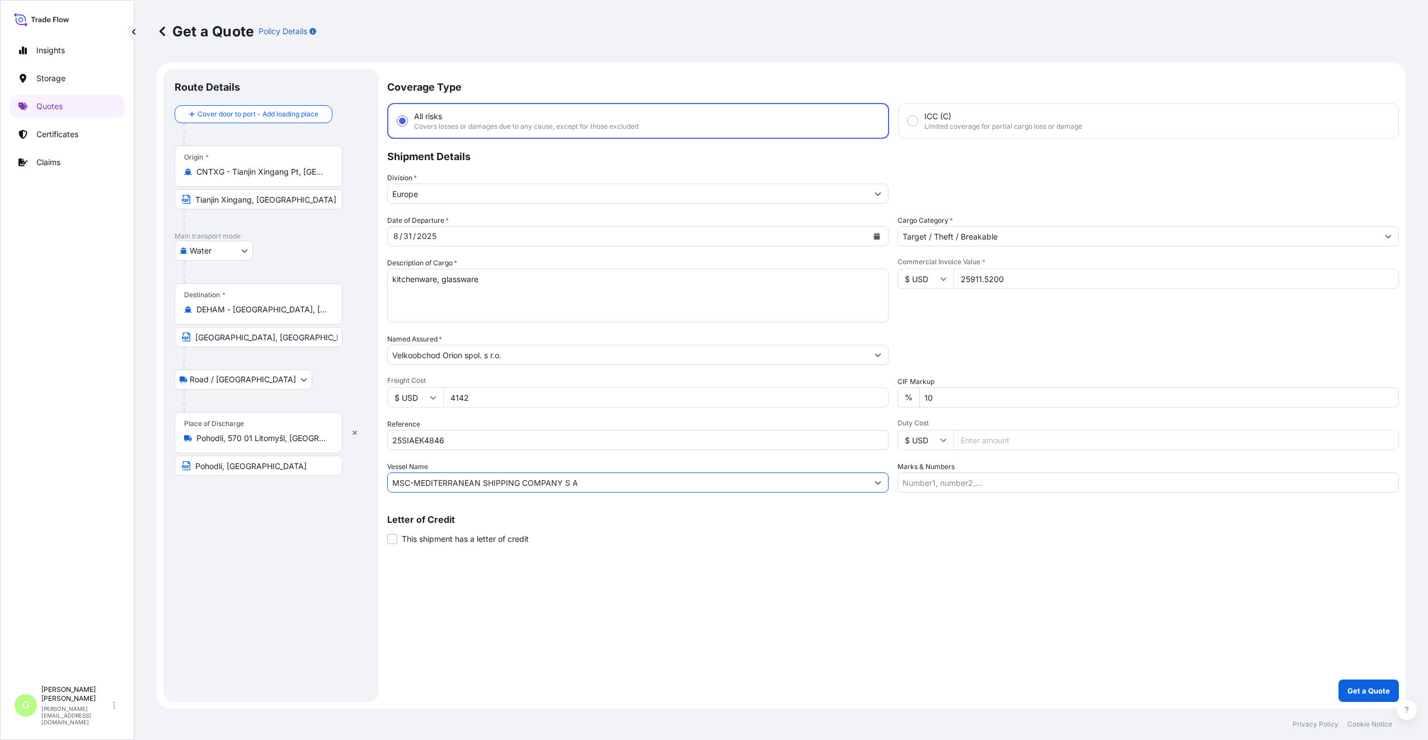
type input "MSC-MEDITERRANEAN SHIPPING COMPANY S A"
click at [485, 589] on div "Coverage Type All risks Covers losses or damages due to any cause, except for t…" at bounding box center [892, 385] width 1011 height 632
click at [872, 235] on button "Calendar" at bounding box center [877, 236] width 18 height 18
click at [448, 328] on div "5" at bounding box center [449, 331] width 20 height 20
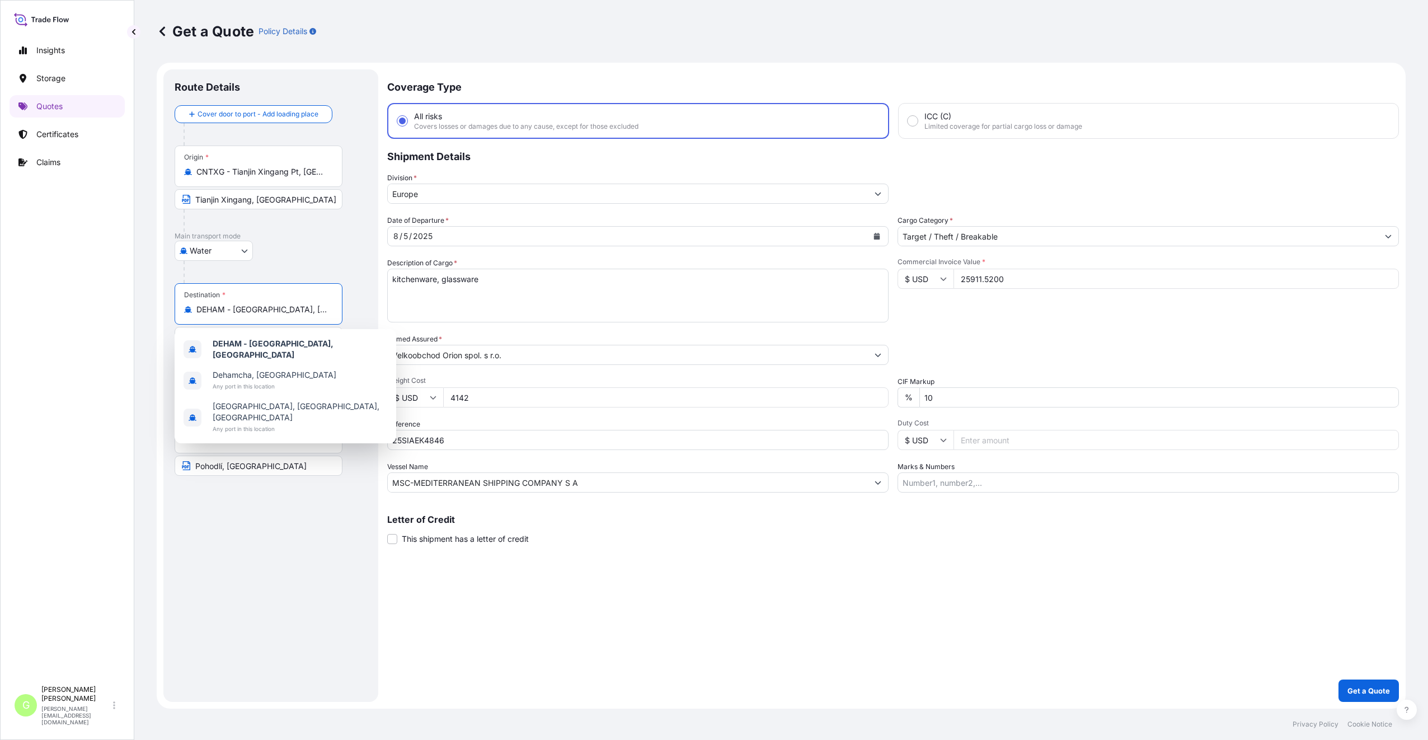
drag, startPoint x: 311, startPoint y: 312, endPoint x: 188, endPoint y: 303, distance: 123.4
click at [188, 303] on div "Destination * DEHAM - Hamburg, Germany" at bounding box center [259, 303] width 168 height 41
click at [242, 343] on span "DEBRV - Bremerh aven, Germany" at bounding box center [296, 346] width 167 height 11
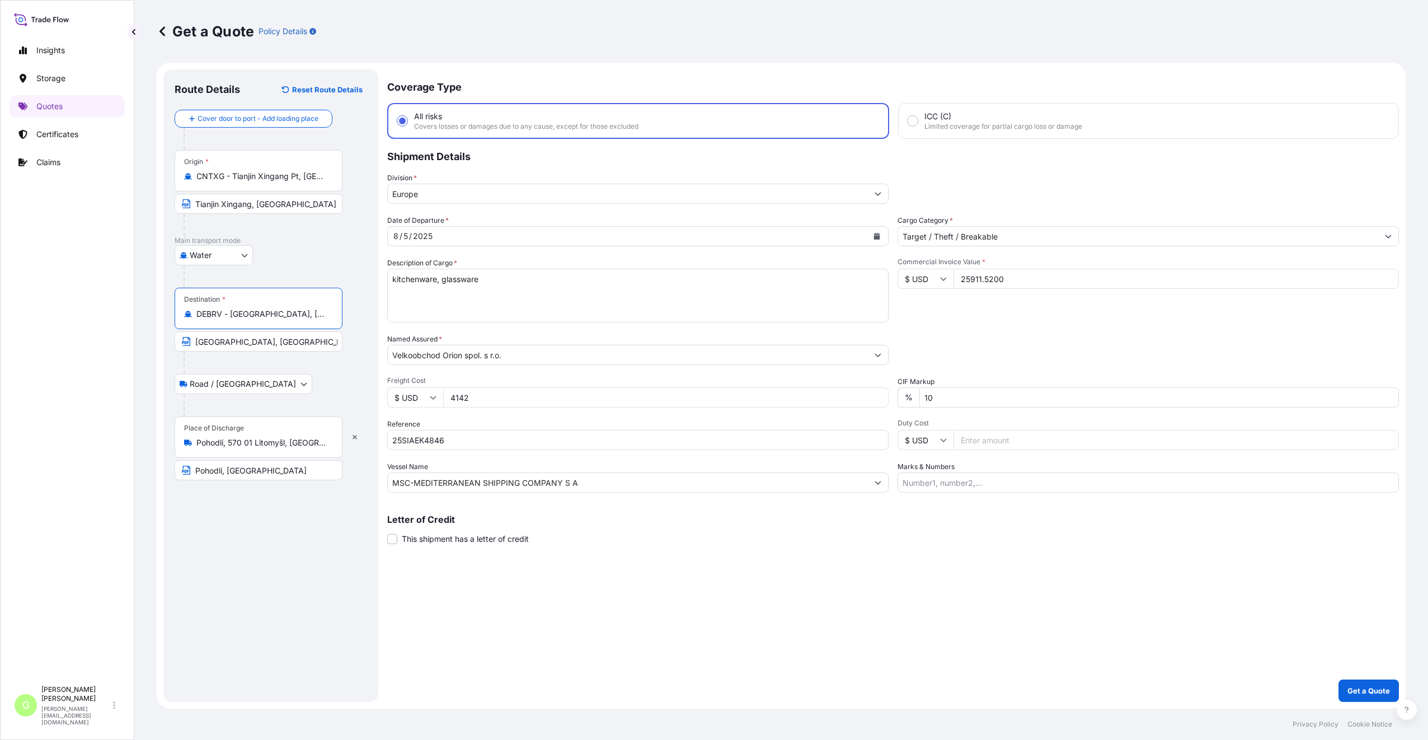
type input "DEBRV - Bremerhaven, Germany"
drag, startPoint x: 277, startPoint y: 342, endPoint x: 176, endPoint y: 340, distance: 100.7
click at [176, 340] on input "Hamburg, Germany" at bounding box center [259, 341] width 168 height 20
type input "Bremerhaven, Germany"
click at [269, 612] on div "Route Details Reset Route Details Cover door to port - Add loading place Place …" at bounding box center [271, 386] width 192 height 610
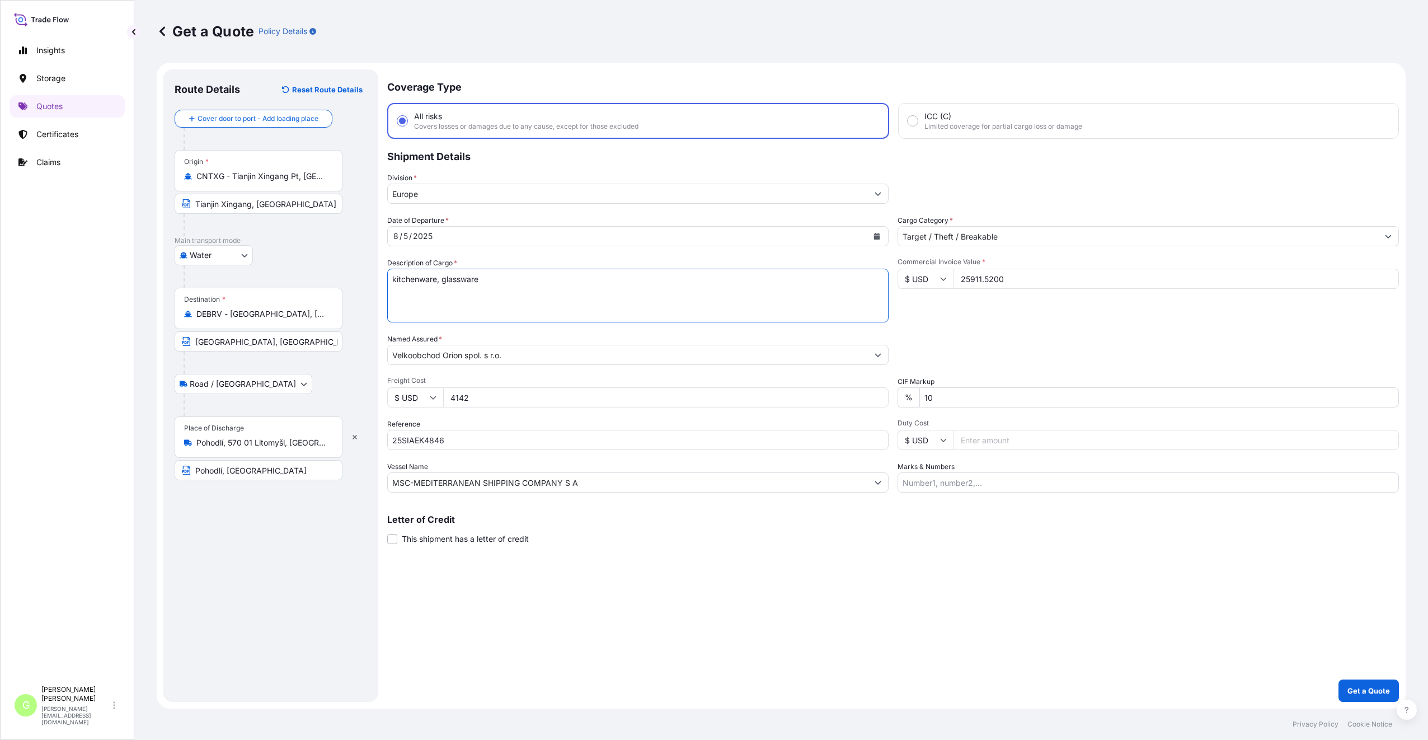
drag, startPoint x: 436, startPoint y: 281, endPoint x: 346, endPoint y: 271, distance: 91.2
click at [346, 271] on form "Route Details Reset Route Details Cover door to port - Add loading place Place …" at bounding box center [781, 386] width 1249 height 646
type textarea "glassware"
click at [247, 597] on div "Route Details Reset Route Details Cover door to port - Add loading place Place …" at bounding box center [271, 386] width 192 height 610
click at [1380, 683] on button "Get a Quote" at bounding box center [1368, 690] width 60 height 22
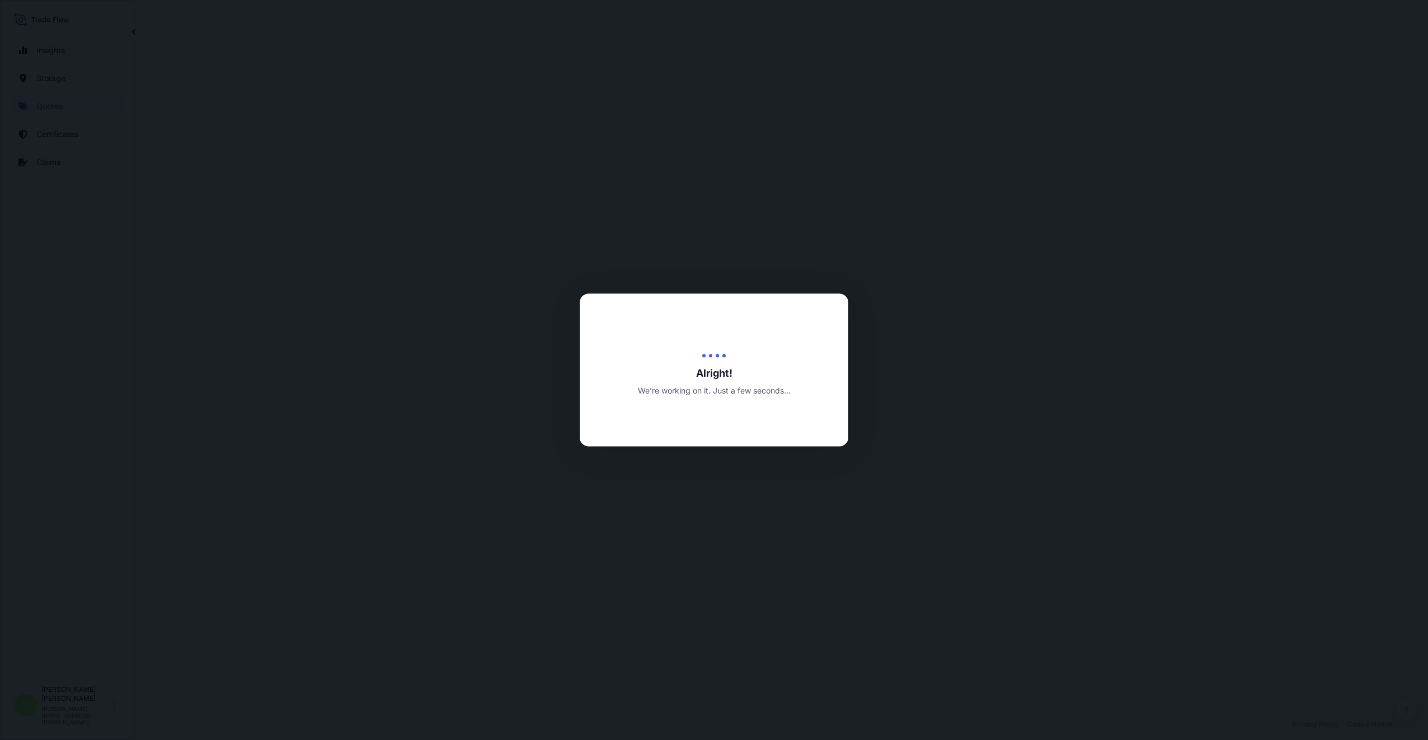
select select "Water"
select select "Road / [GEOGRAPHIC_DATA]"
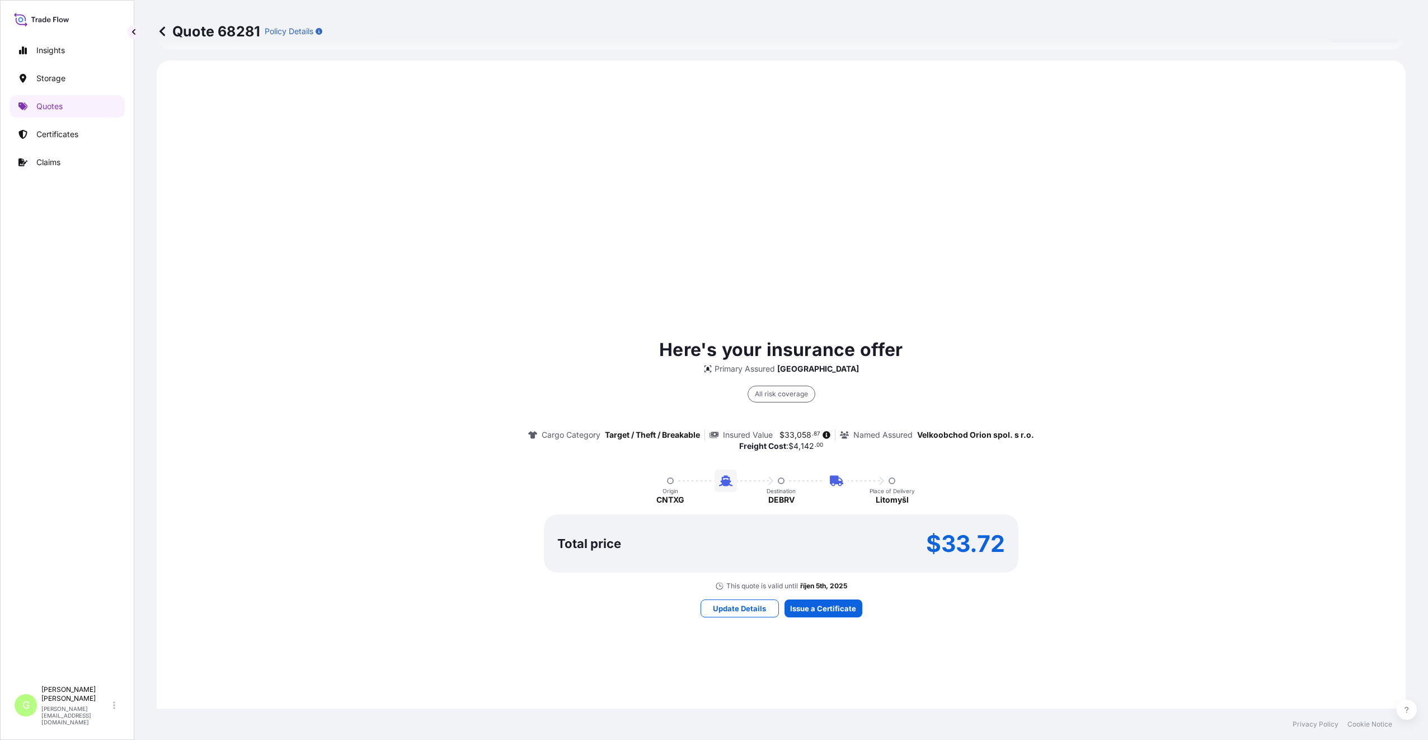
scroll to position [538, 0]
click at [869, 666] on div "Here's your insurance offer Primary Assured Czech Republic All risk coverage Ca…" at bounding box center [780, 472] width 1217 height 801
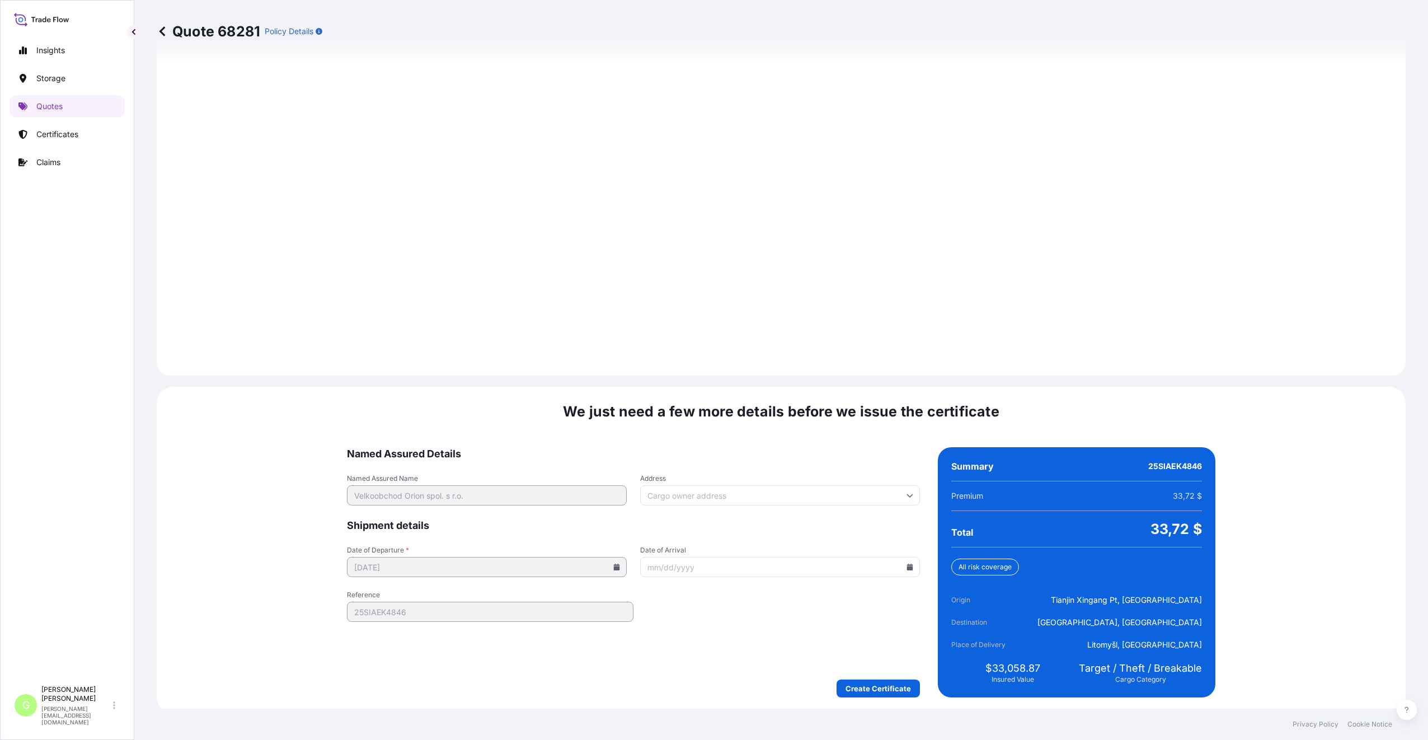
scroll to position [1392, 0]
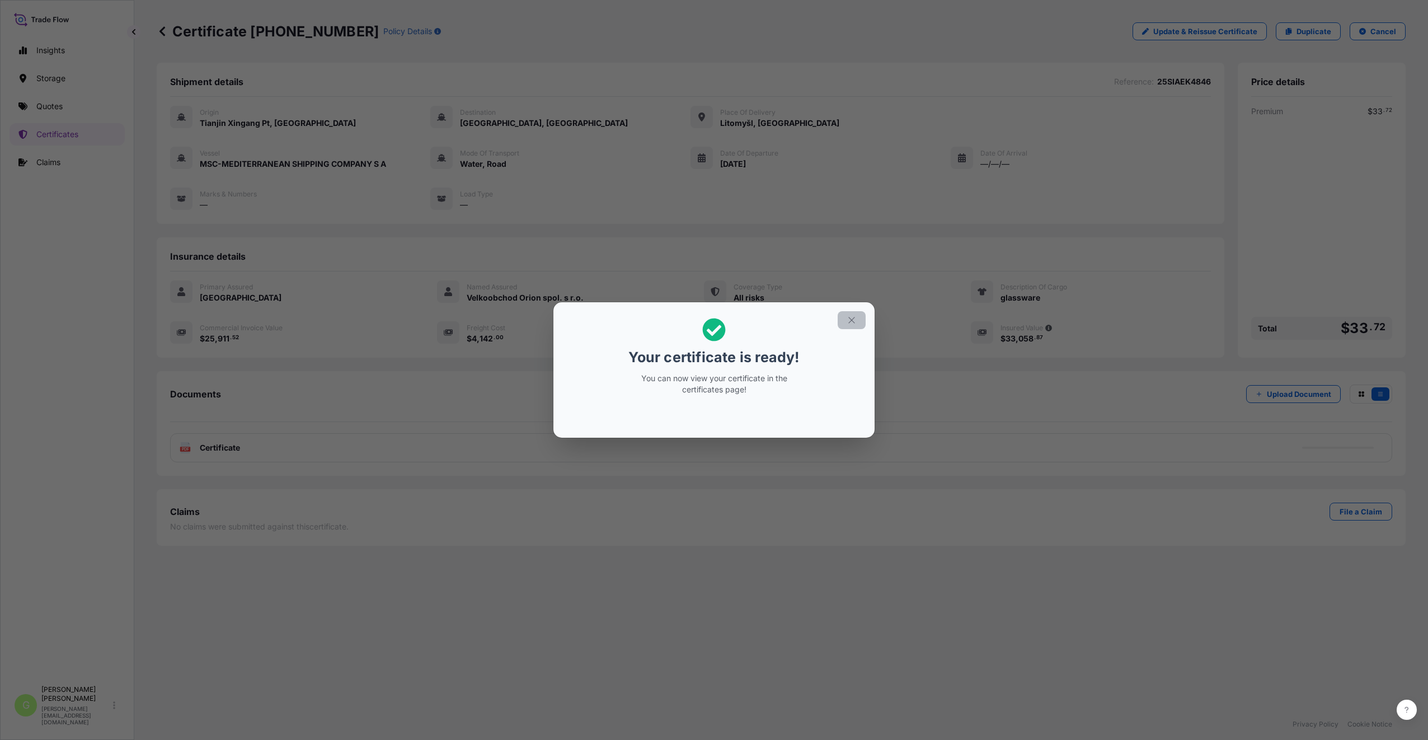
click at [850, 315] on icon "button" at bounding box center [851, 320] width 10 height 10
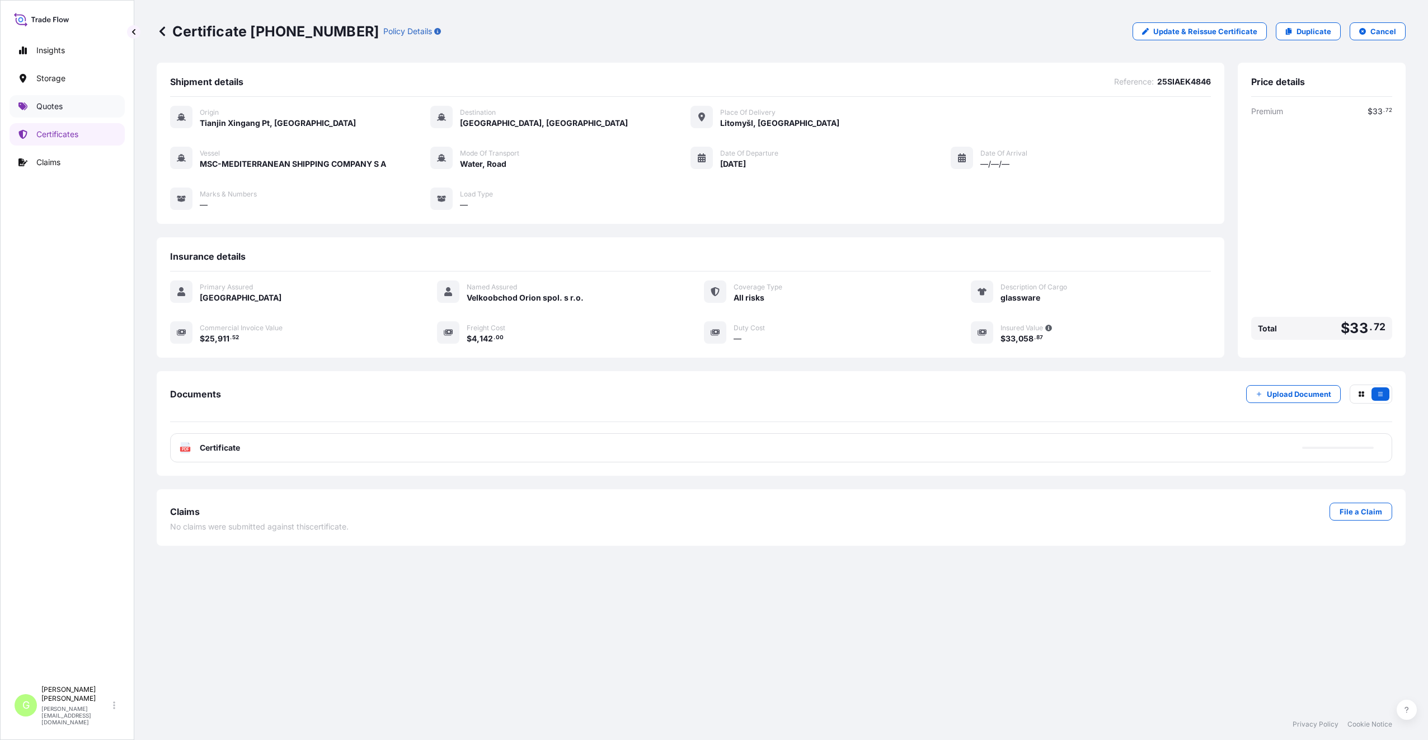
click at [39, 107] on p "Quotes" at bounding box center [49, 106] width 26 height 11
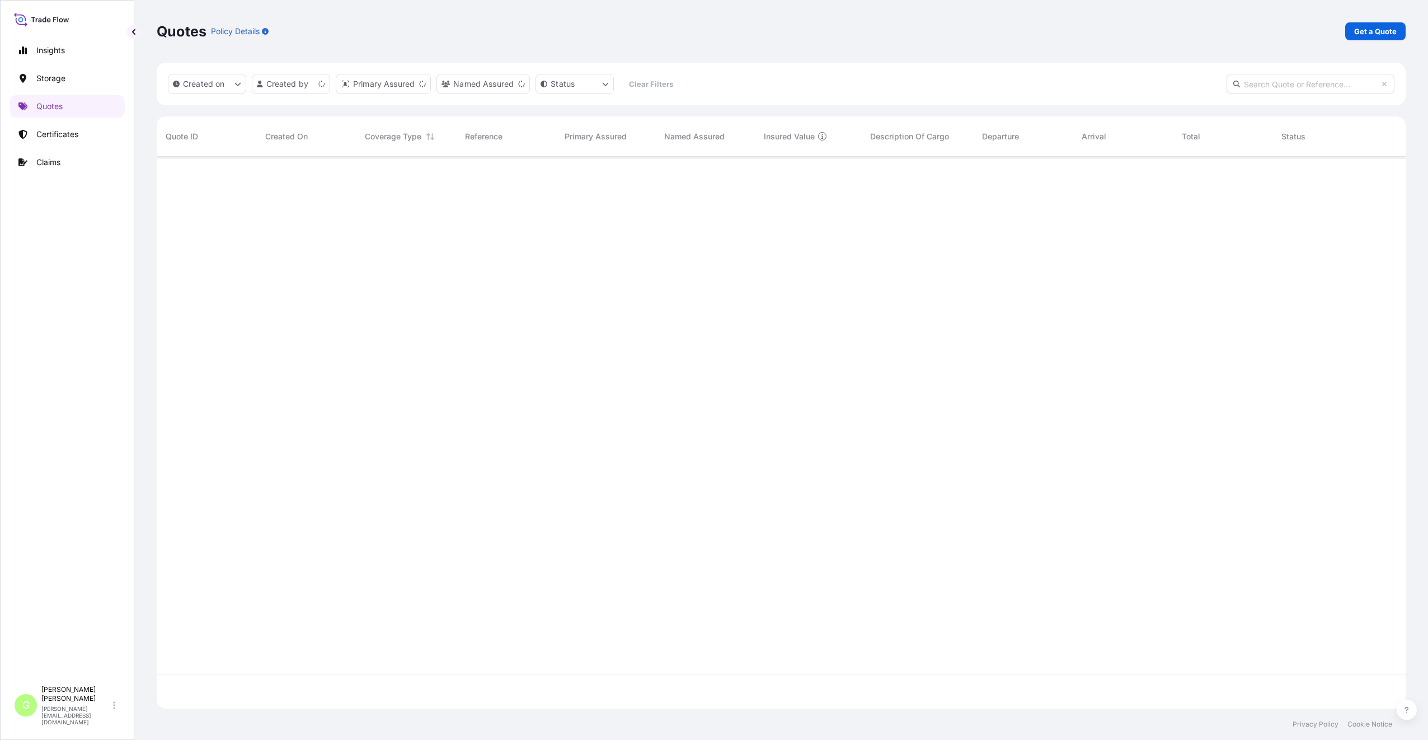
scroll to position [549, 1240]
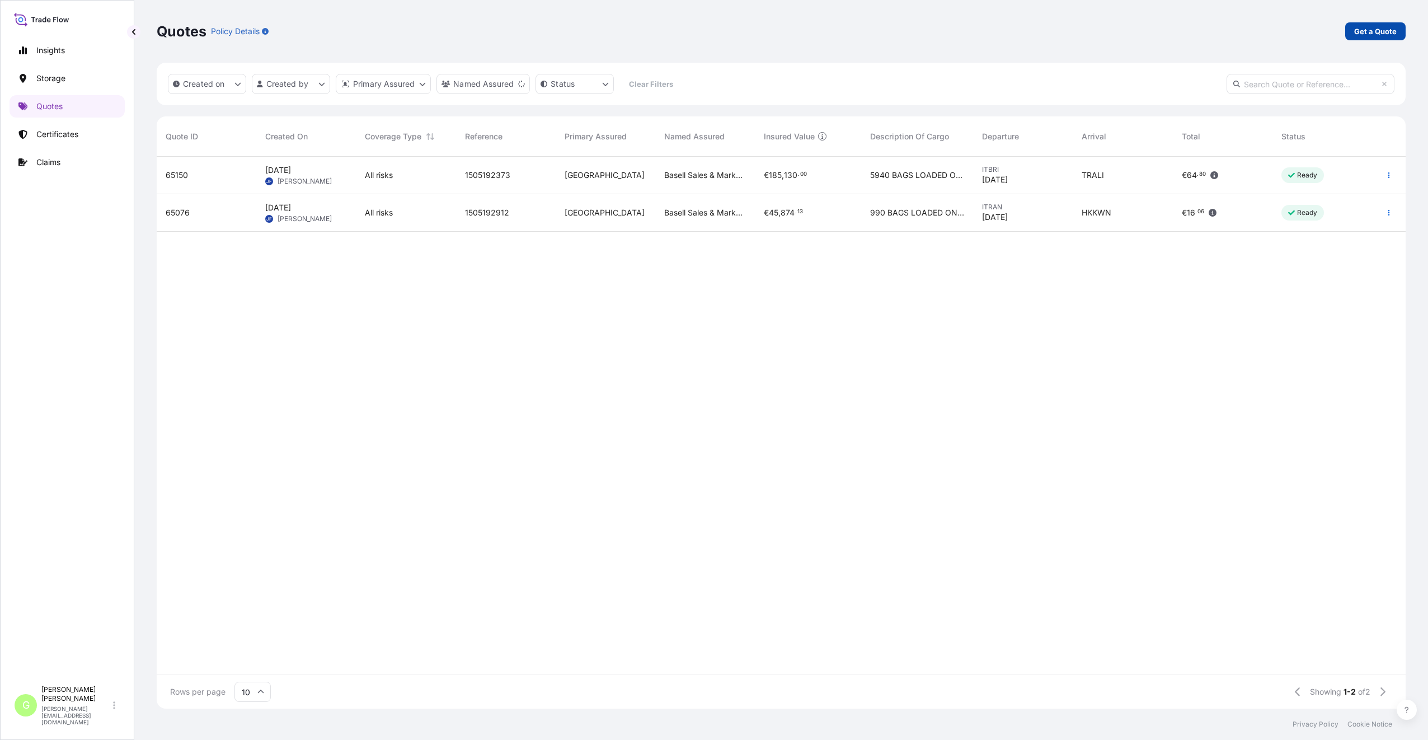
click at [1386, 30] on p "Get a Quote" at bounding box center [1375, 31] width 43 height 11
select select "Water"
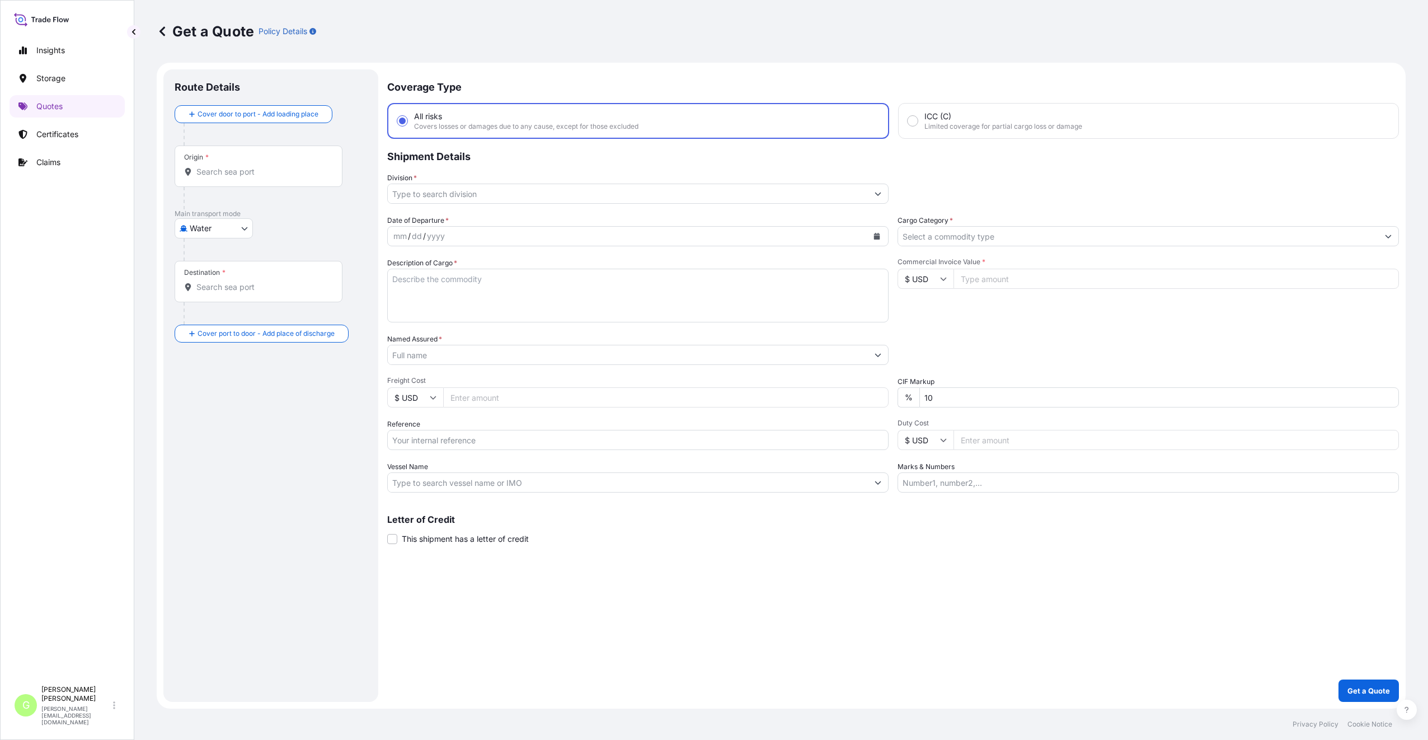
click at [422, 355] on input "Named Assured *" at bounding box center [628, 355] width 480 height 20
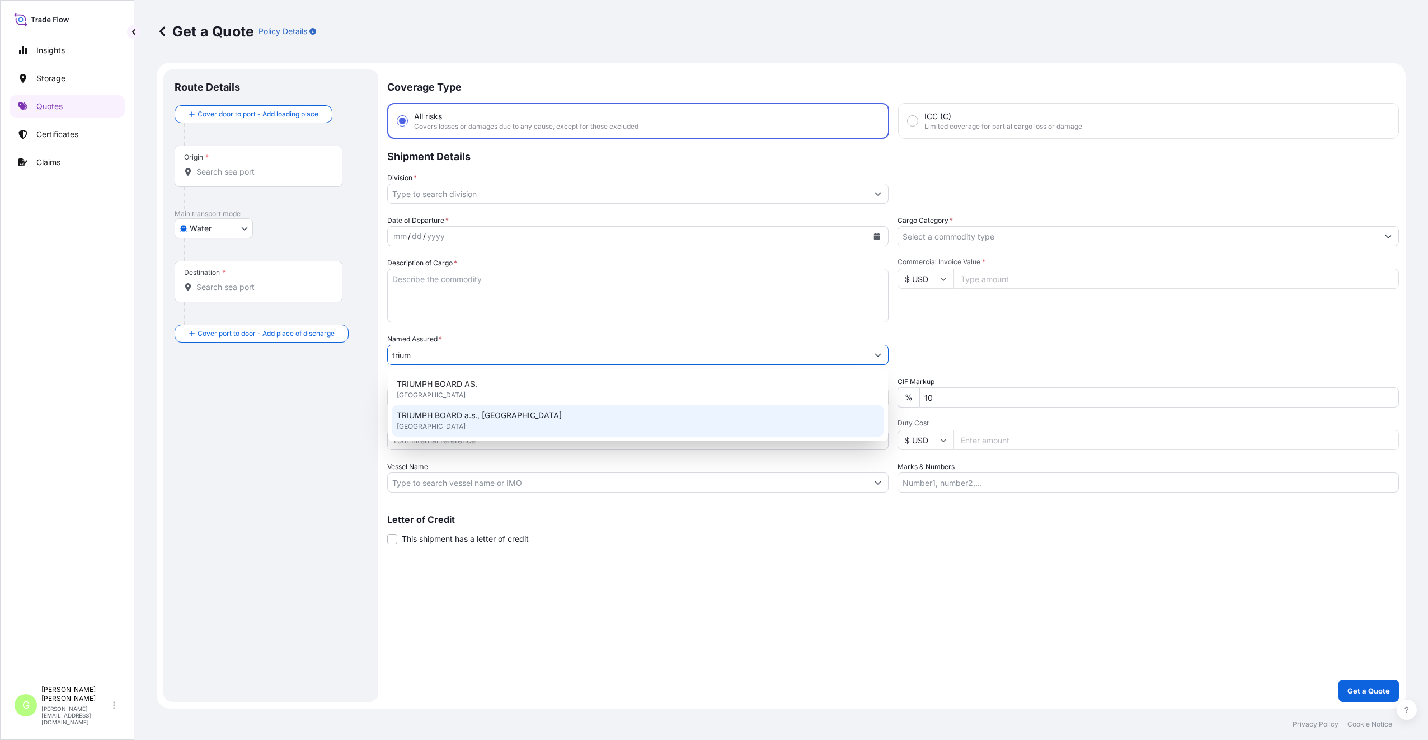
click at [437, 417] on span "TRIUMPH BOARD a.s., [GEOGRAPHIC_DATA]" at bounding box center [479, 415] width 165 height 11
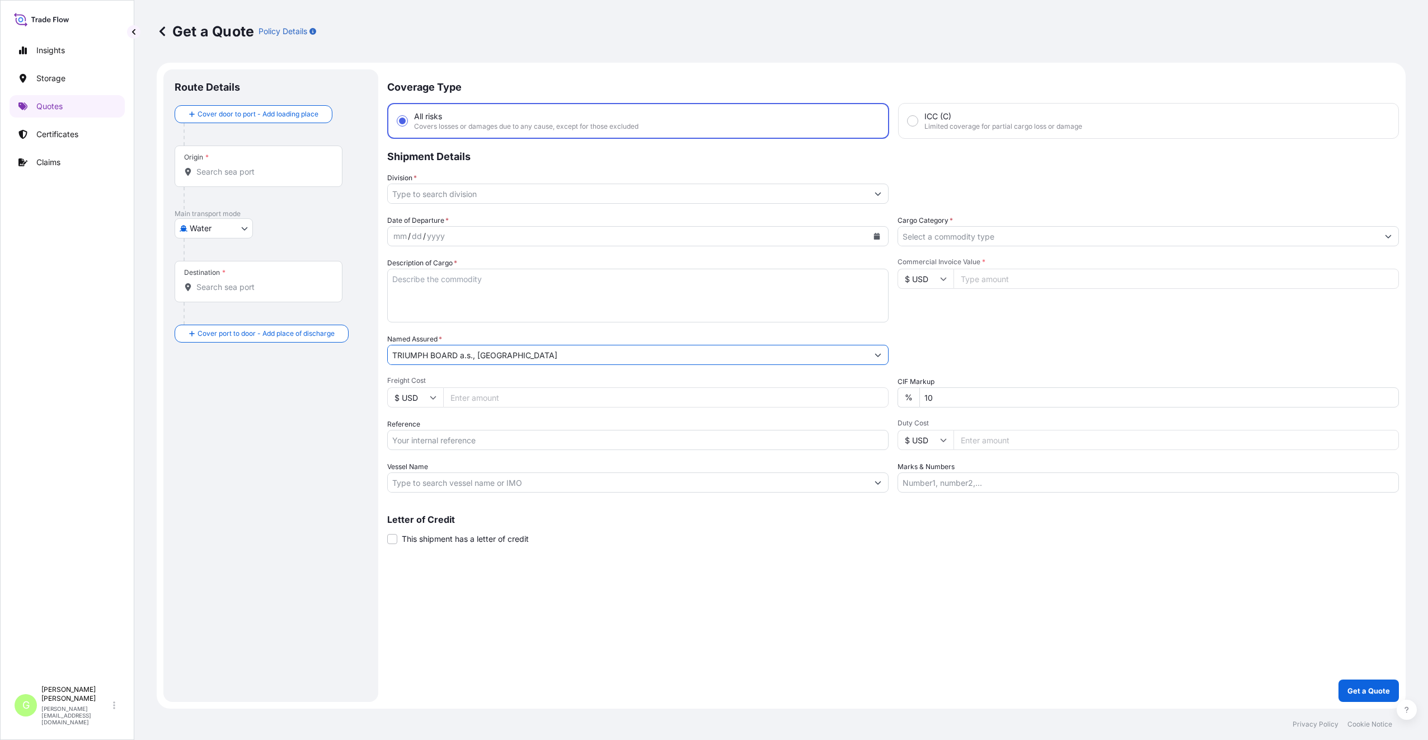
type input "TRIUMPH BOARD a.s., [GEOGRAPHIC_DATA]"
click at [492, 389] on input "Freight Cost" at bounding box center [665, 397] width 445 height 20
paste input "255180"
type input "255180"
click at [416, 439] on input "Reference" at bounding box center [637, 440] width 501 height 20
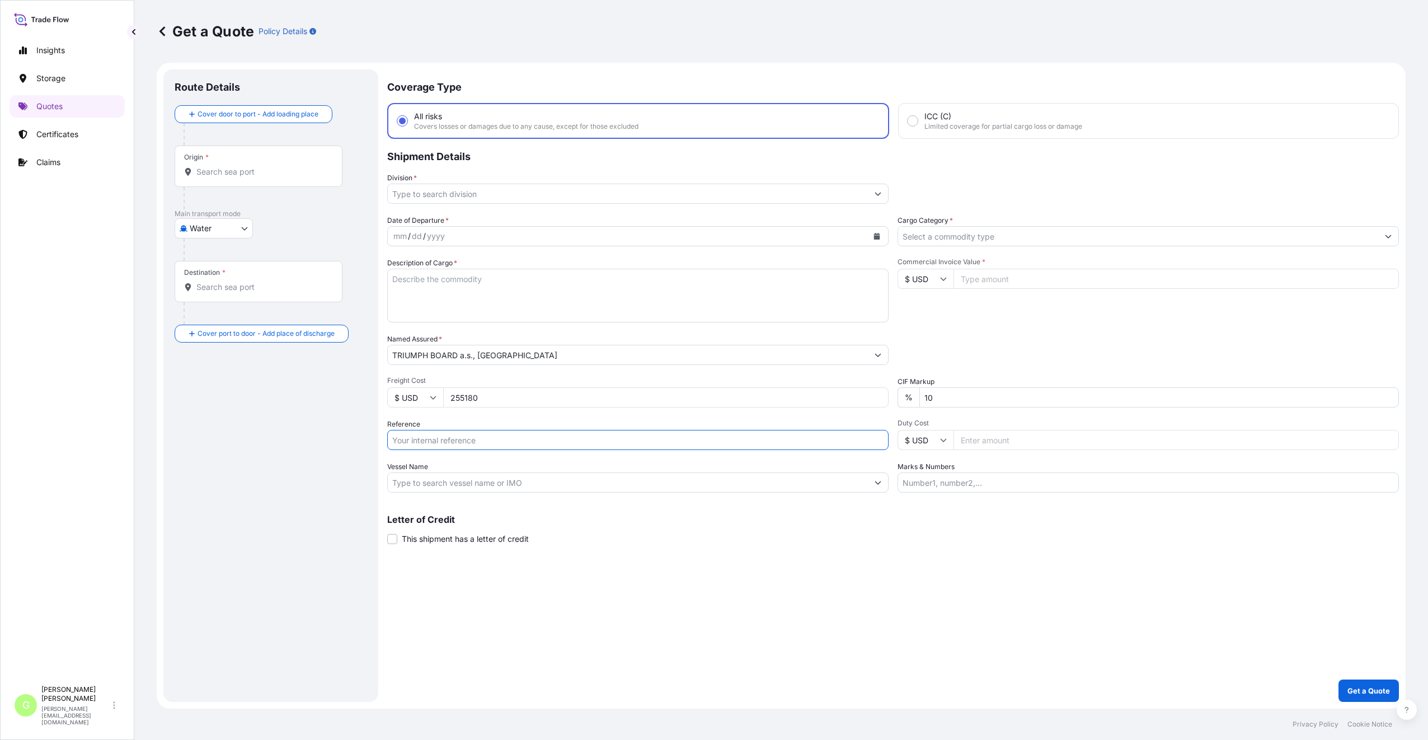
paste input "25SIADH5180"
type input "25SIADH5180"
click at [997, 275] on input "Commercial Invoice Value *" at bounding box center [1175, 279] width 445 height 20
paste input "27680.0000"
type input "27680.0000"
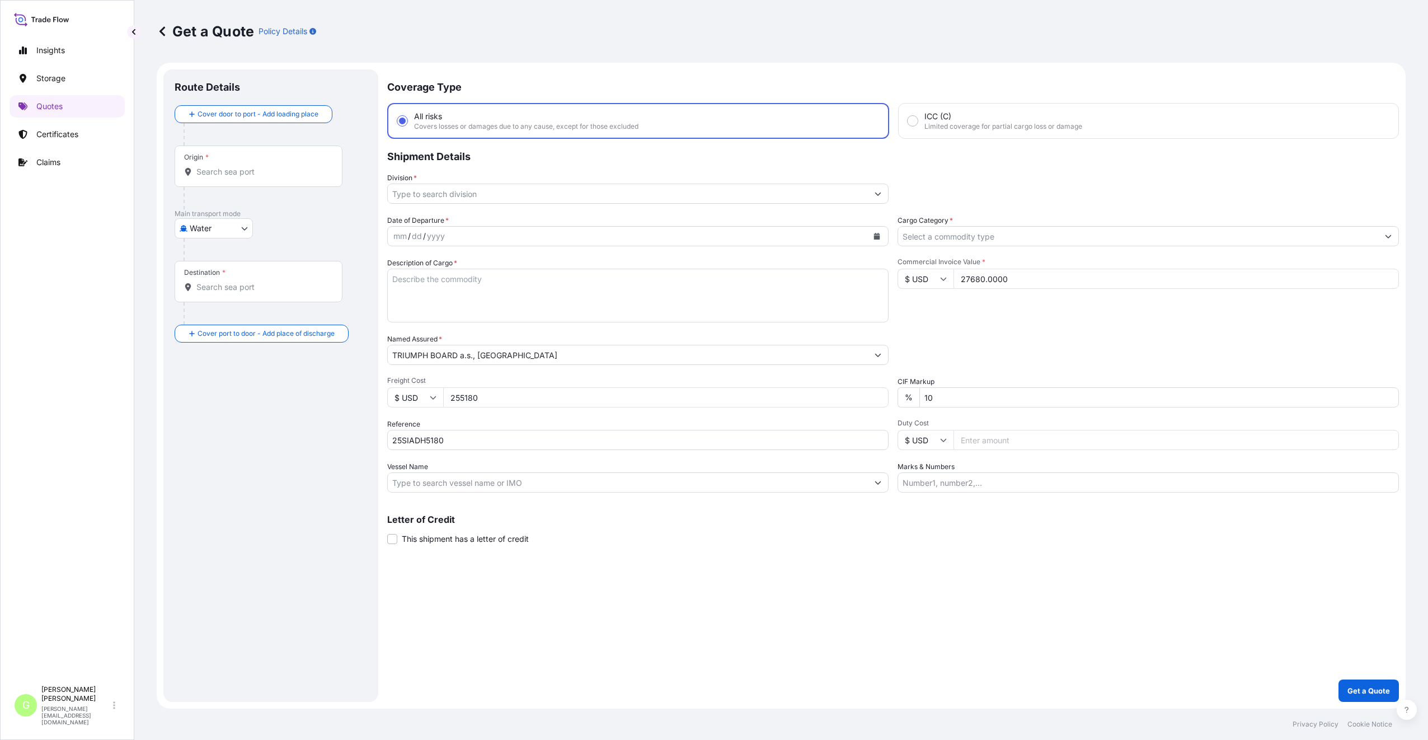
drag, startPoint x: 487, startPoint y: 396, endPoint x: 450, endPoint y: 394, distance: 36.4
click at [450, 394] on input "255180" at bounding box center [665, 397] width 445 height 20
paste input "888"
type input "2888"
click at [434, 281] on textarea "Description of Cargo *" at bounding box center [637, 296] width 501 height 54
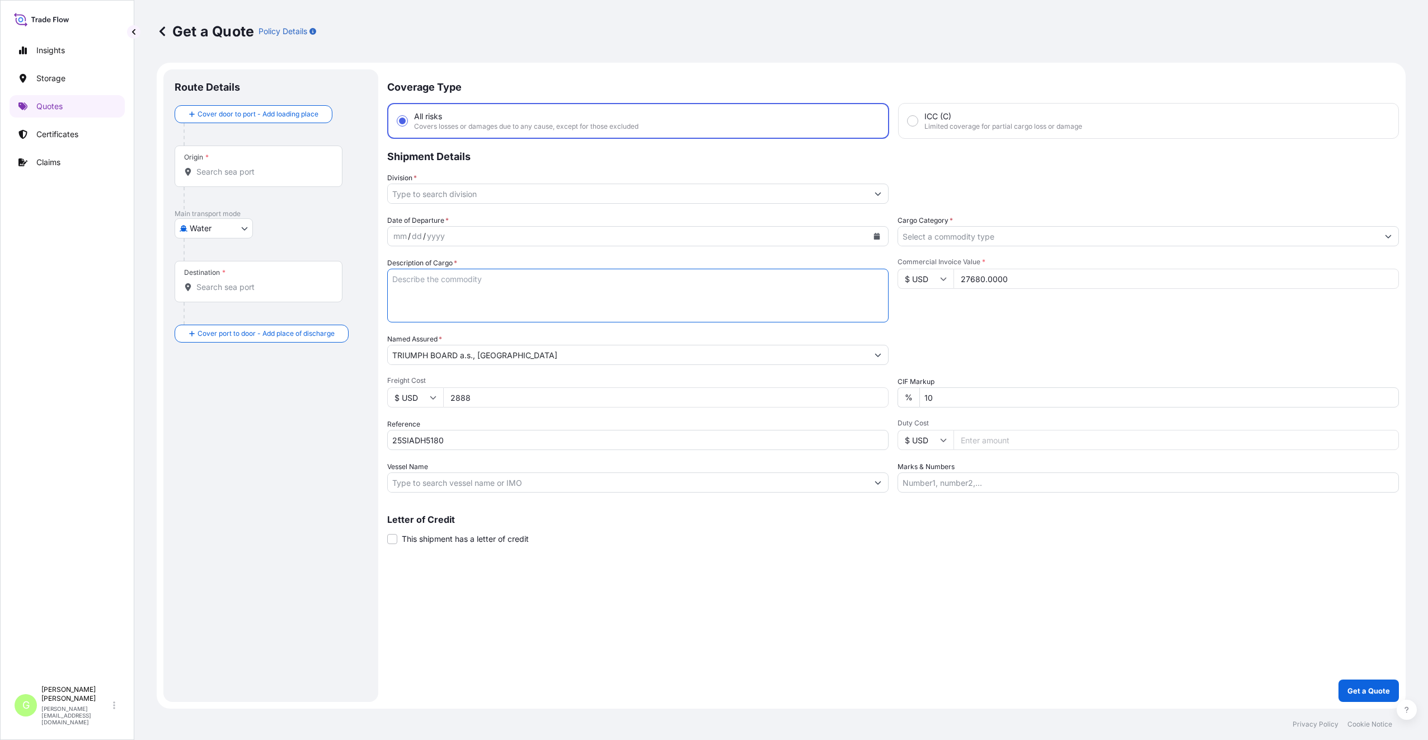
paste textarea "interactve flat panel"
type textarea "interactve flat panel"
click at [415, 478] on input "Vessel Name" at bounding box center [628, 482] width 480 height 20
paste input "OCEAN NETWORK EXPRESS"
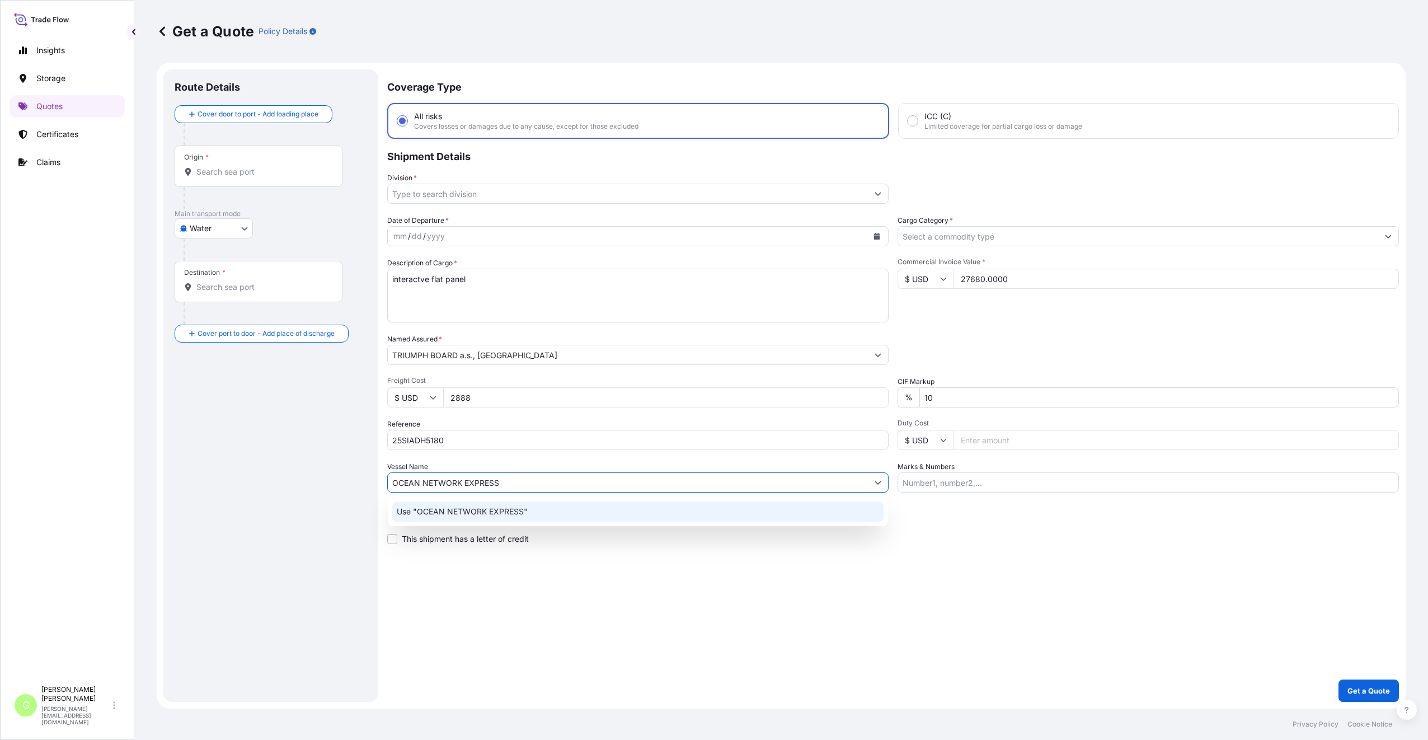
click at [440, 507] on p "Use "OCEAN NETWORK EXPRESS"" at bounding box center [462, 511] width 131 height 11
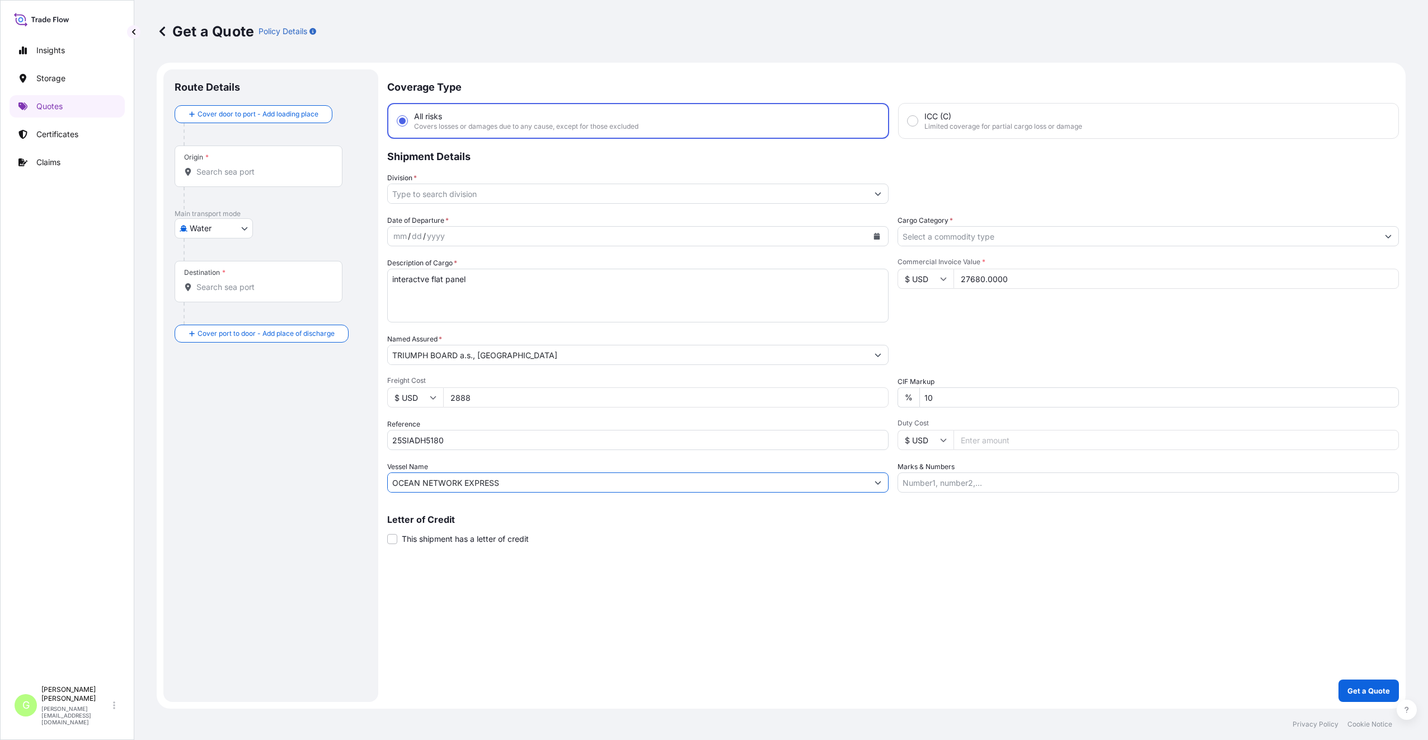
type input "OCEAN NETWORK EXPRESS"
click at [234, 175] on input "Origin *" at bounding box center [262, 171] width 132 height 11
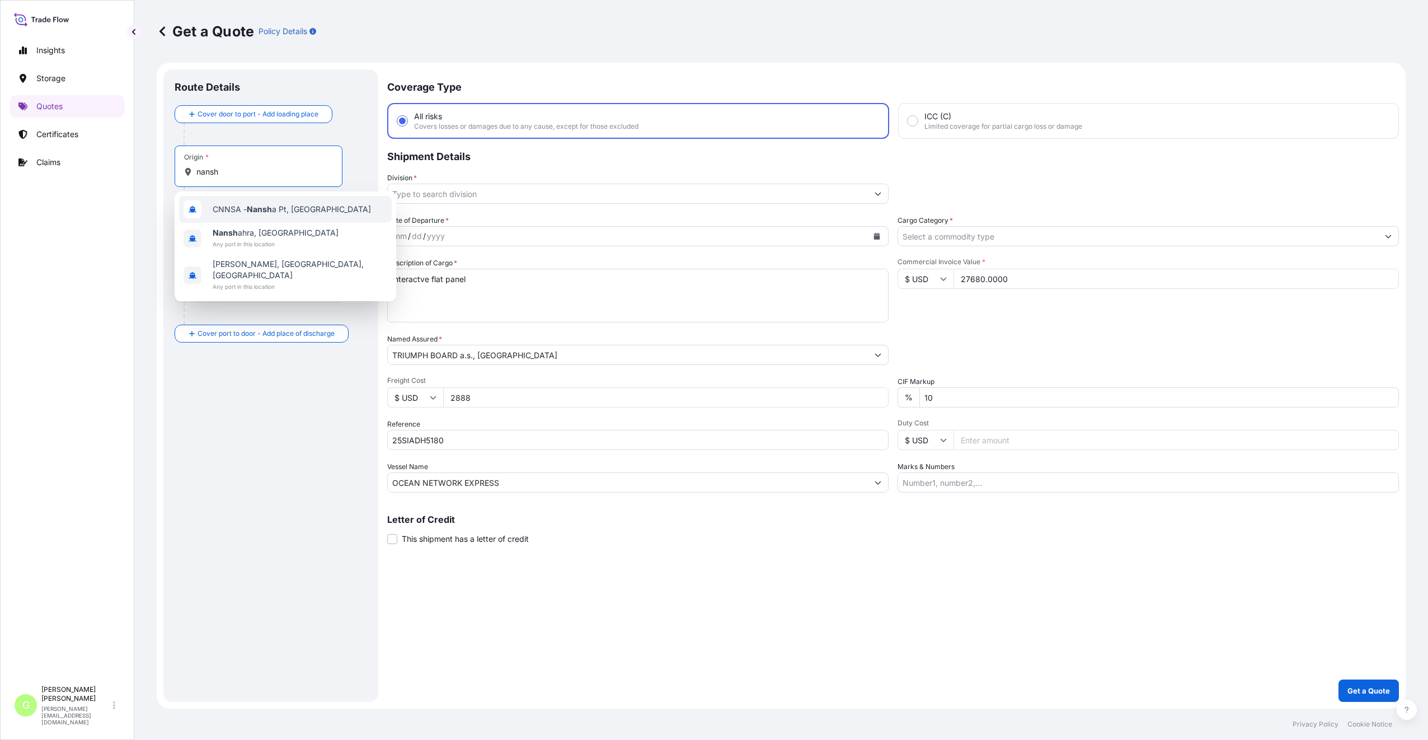
click at [241, 211] on span "CNNSA - Nansh a Pt, China" at bounding box center [292, 209] width 158 height 11
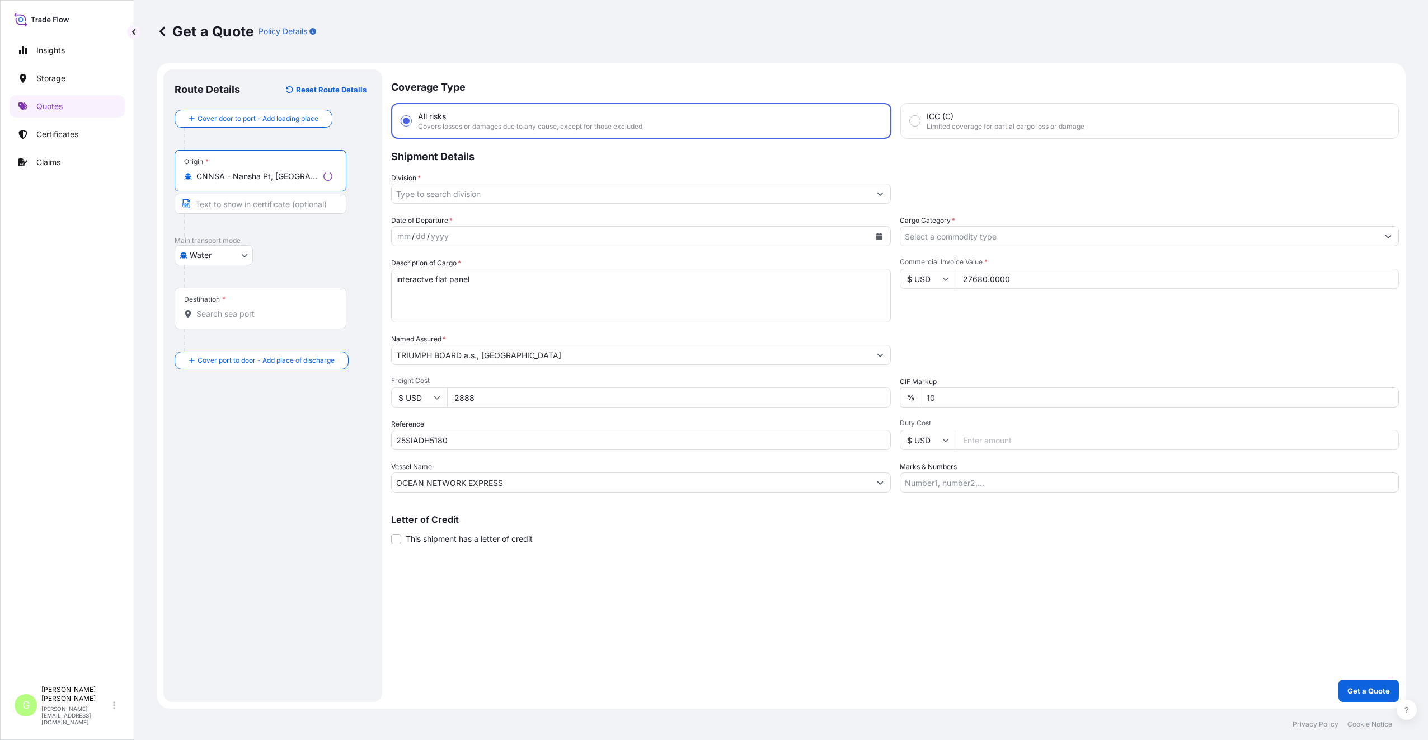
type input "CNNSA - Nansha Pt, China"
click at [210, 304] on div "Destination *" at bounding box center [261, 308] width 172 height 41
click at [210, 308] on input "Destination *" at bounding box center [264, 313] width 136 height 11
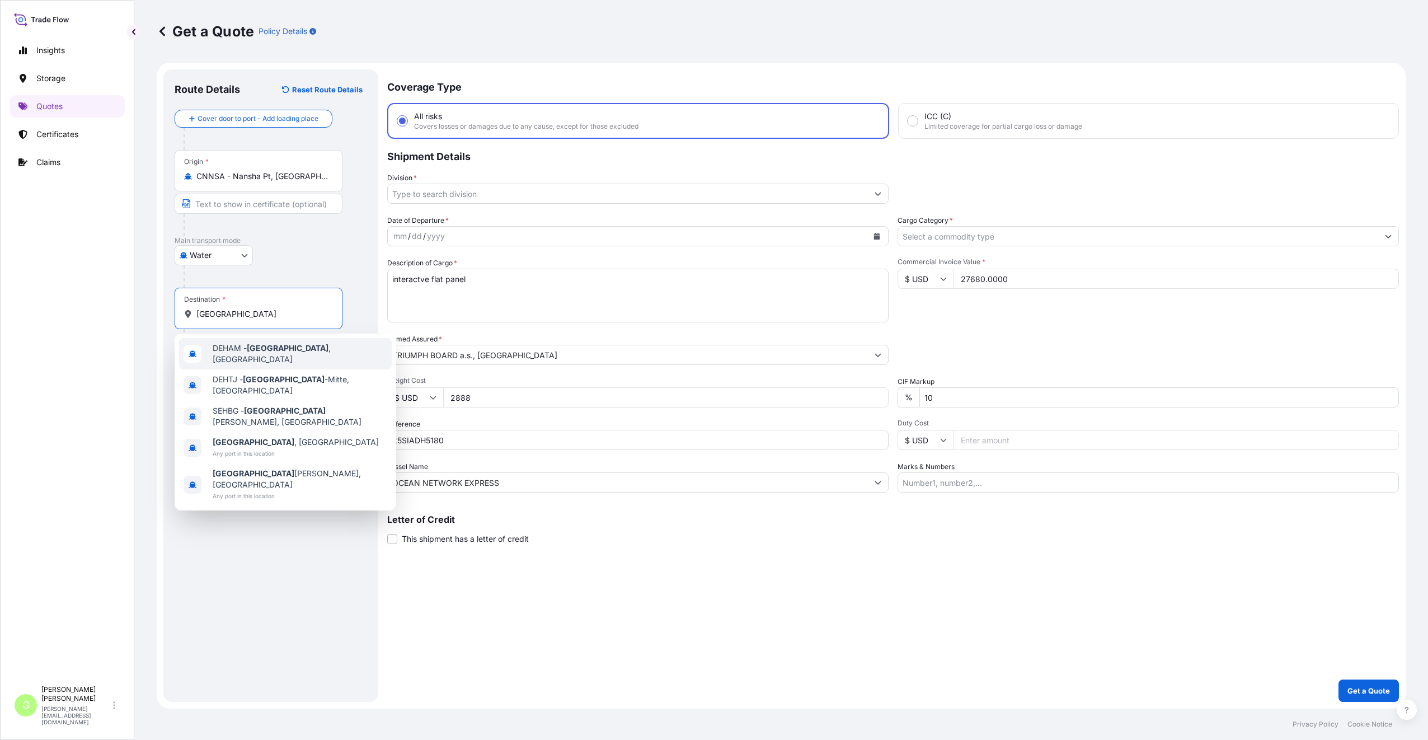
click at [243, 349] on span "DEHAM - Hamburg , Germany" at bounding box center [300, 353] width 175 height 22
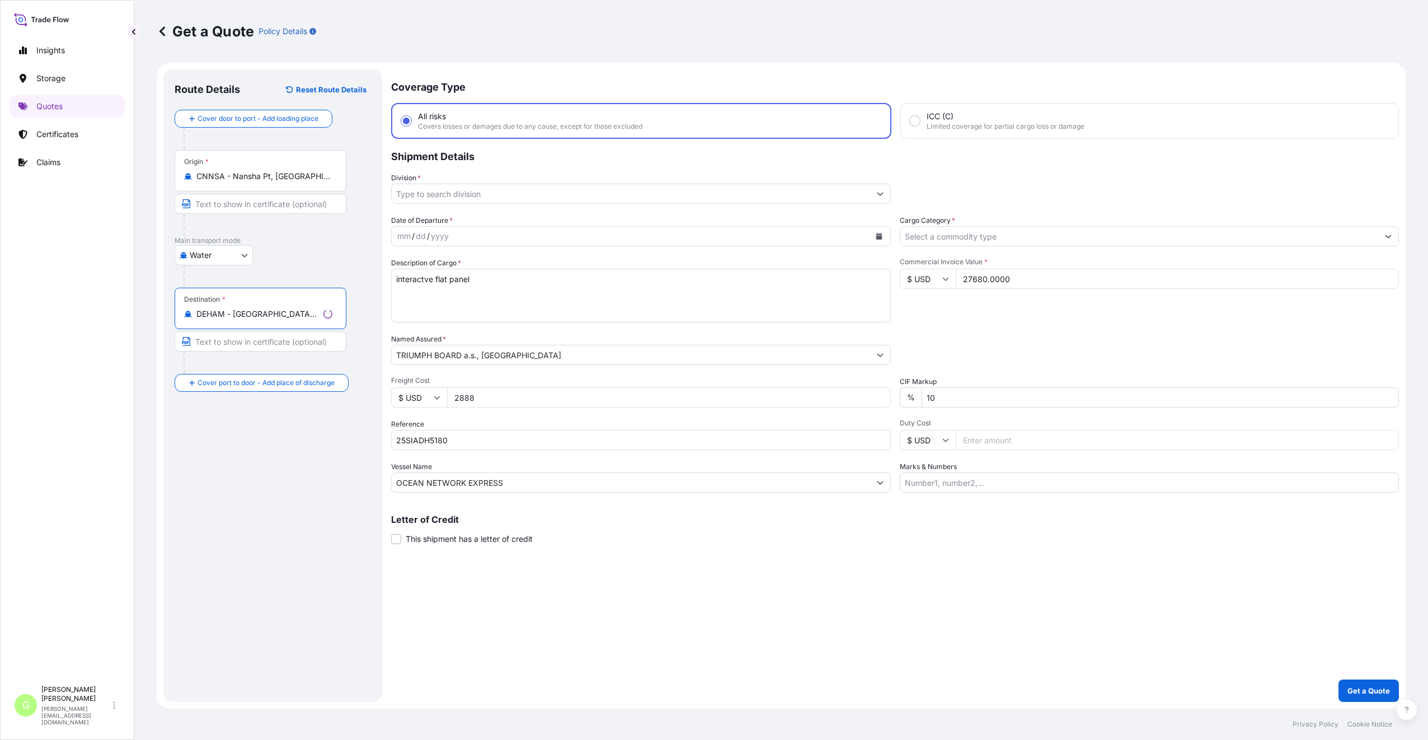
type input "DEHAM - Hamburg, Germany"
click at [239, 346] on input "Text to appear on certificate" at bounding box center [261, 341] width 172 height 20
type input "Hamburg, Germany"
click at [287, 208] on input "Tianjin Xingang, China" at bounding box center [259, 204] width 168 height 20
drag, startPoint x: 279, startPoint y: 204, endPoint x: 183, endPoint y: 201, distance: 95.7
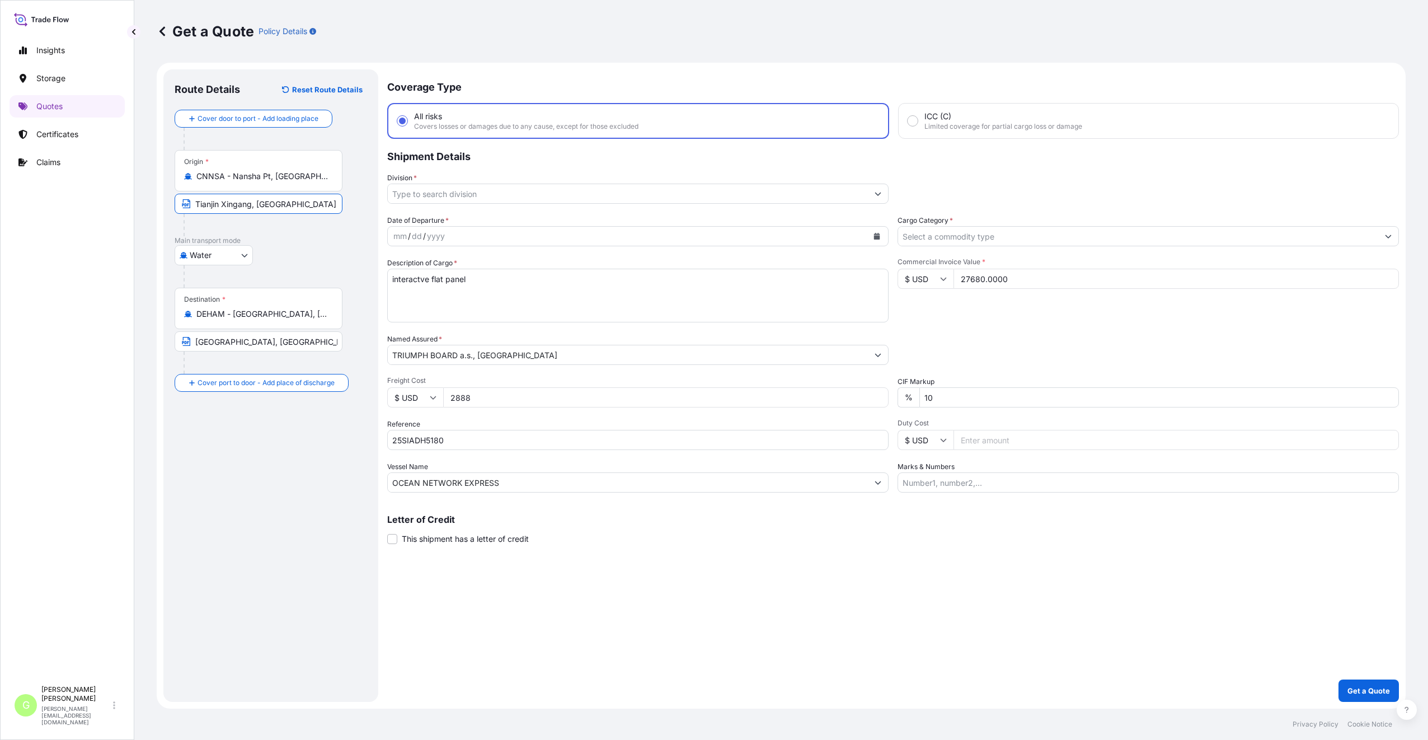
click at [183, 201] on span "Tianjin Xingang, China" at bounding box center [259, 204] width 168 height 20
drag, startPoint x: 299, startPoint y: 178, endPoint x: 234, endPoint y: 171, distance: 65.2
click at [234, 171] on input "CNNSA - Nansha Pt, China" at bounding box center [262, 176] width 132 height 11
drag, startPoint x: 272, startPoint y: 251, endPoint x: 288, endPoint y: 230, distance: 26.4
click at [273, 251] on div "Water Air Water Inland" at bounding box center [271, 255] width 192 height 20
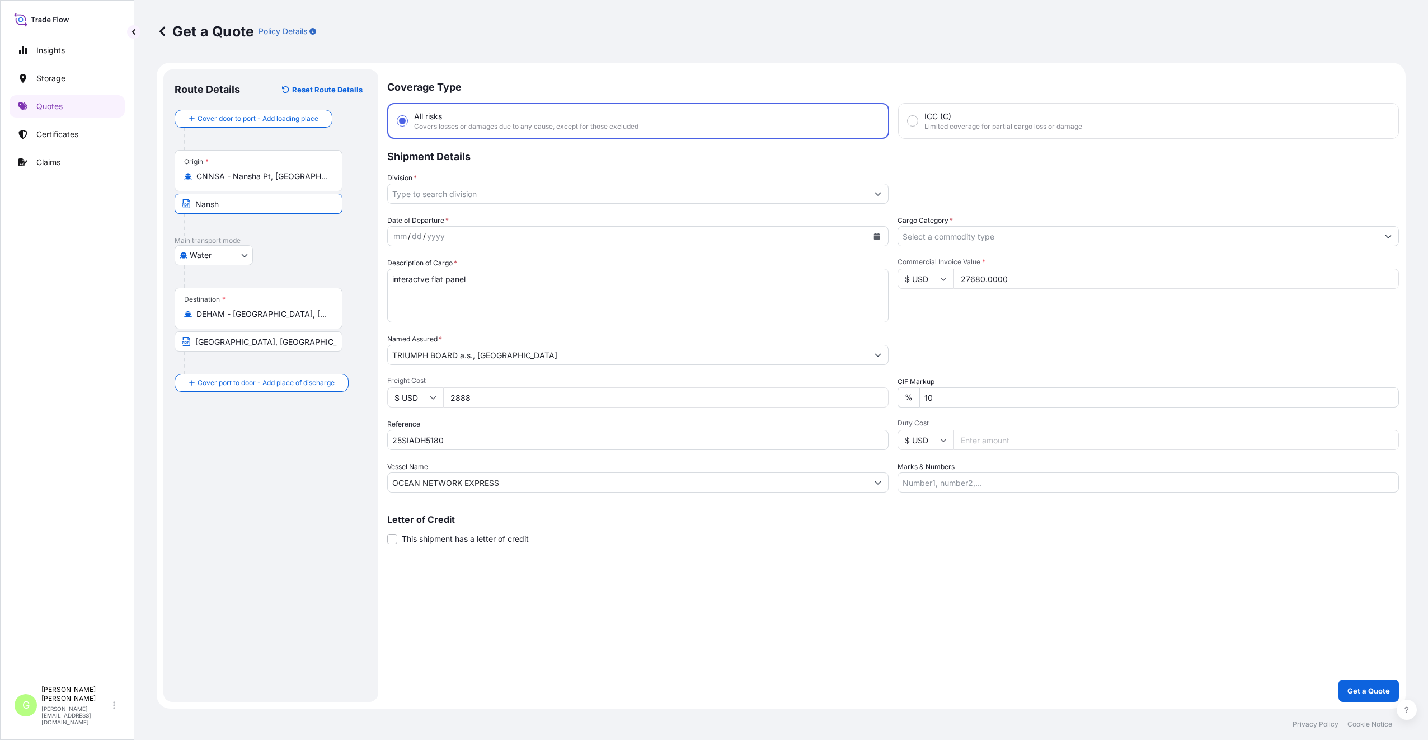
drag, startPoint x: 236, startPoint y: 208, endPoint x: 194, endPoint y: 206, distance: 42.0
click at [194, 206] on input "Nansh" at bounding box center [259, 204] width 168 height 20
paste input "a Pt, China"
drag, startPoint x: 233, startPoint y: 203, endPoint x: 225, endPoint y: 203, distance: 7.8
click at [225, 203] on input "Nansha Pt, China" at bounding box center [259, 204] width 168 height 20
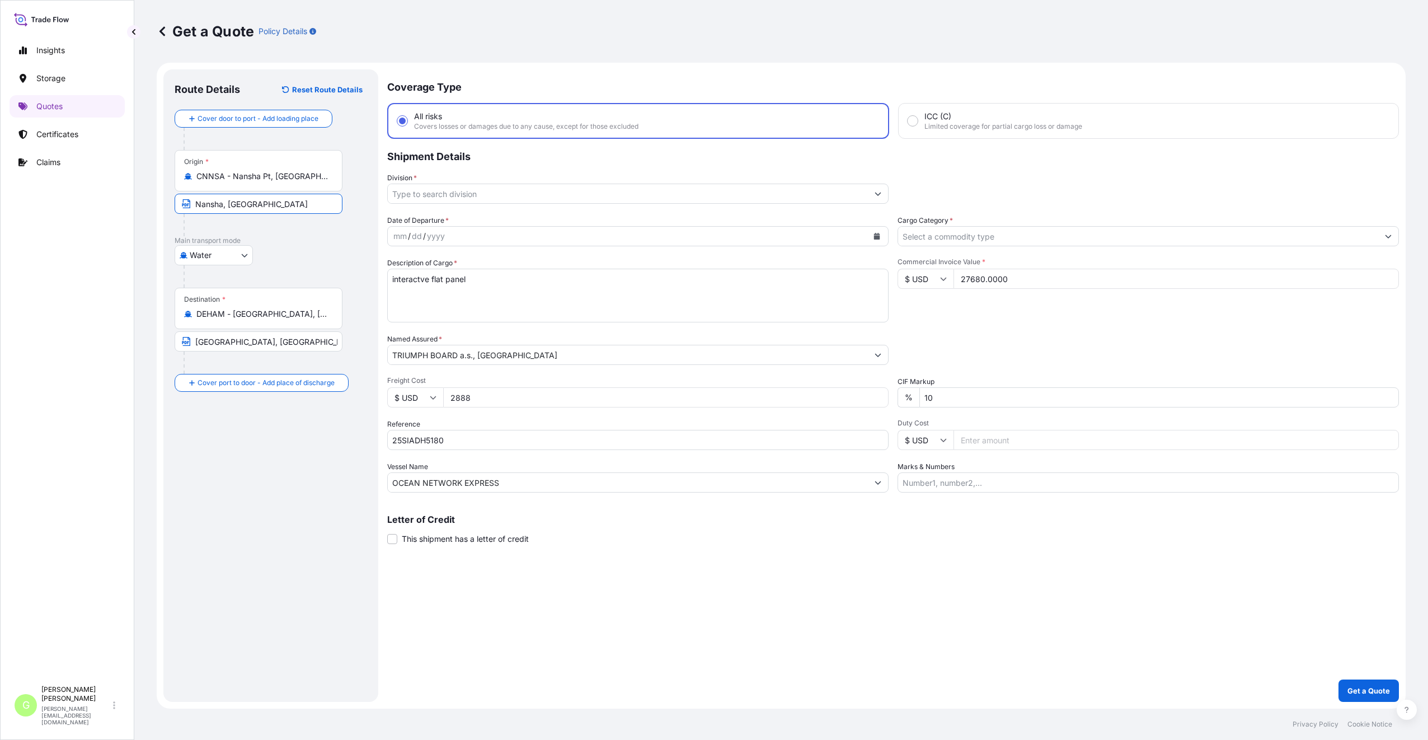
type input "Nansha, China"
click at [304, 438] on div "Route Details Reset Route Details Cover door to port - Add loading place Place …" at bounding box center [271, 386] width 192 height 610
click at [232, 447] on input "Place of Discharge" at bounding box center [262, 442] width 132 height 11
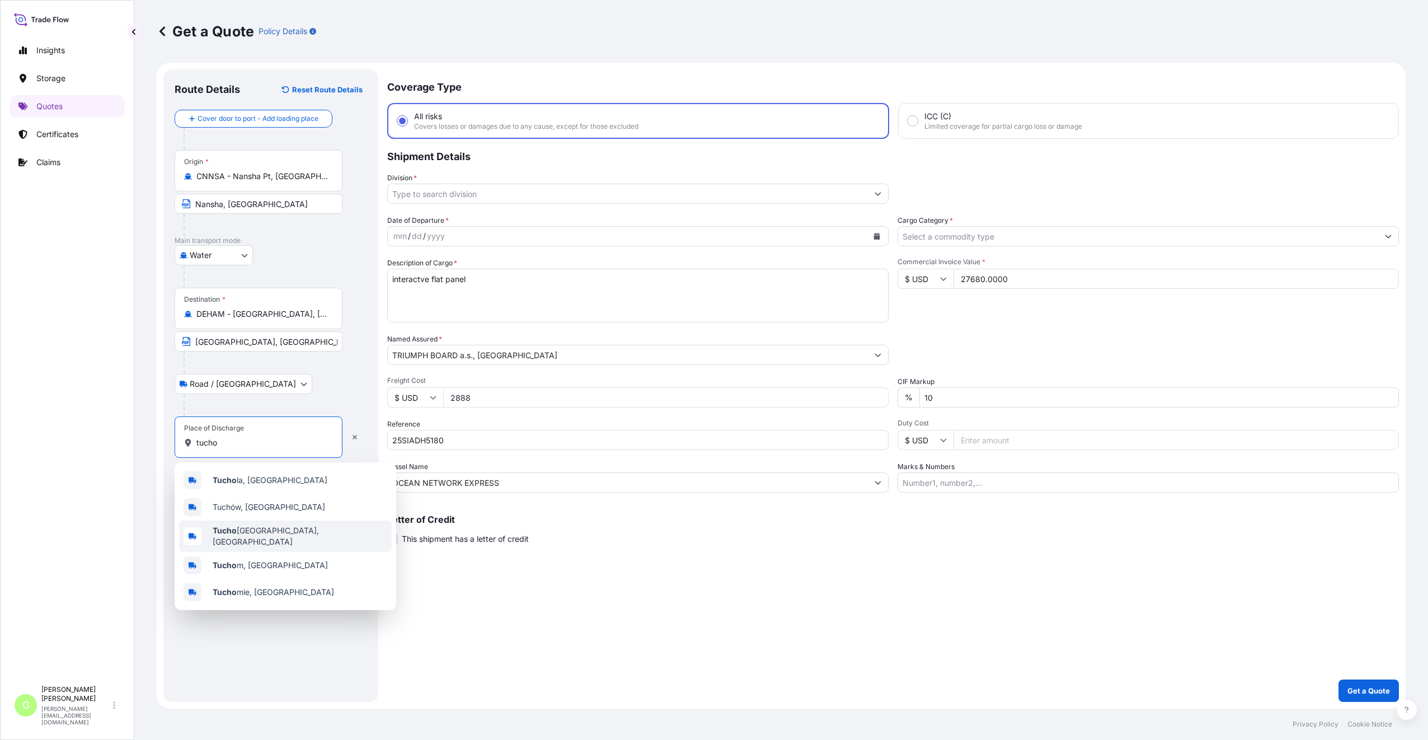
click at [249, 529] on span "Tucho měřice, Czechia" at bounding box center [300, 536] width 175 height 22
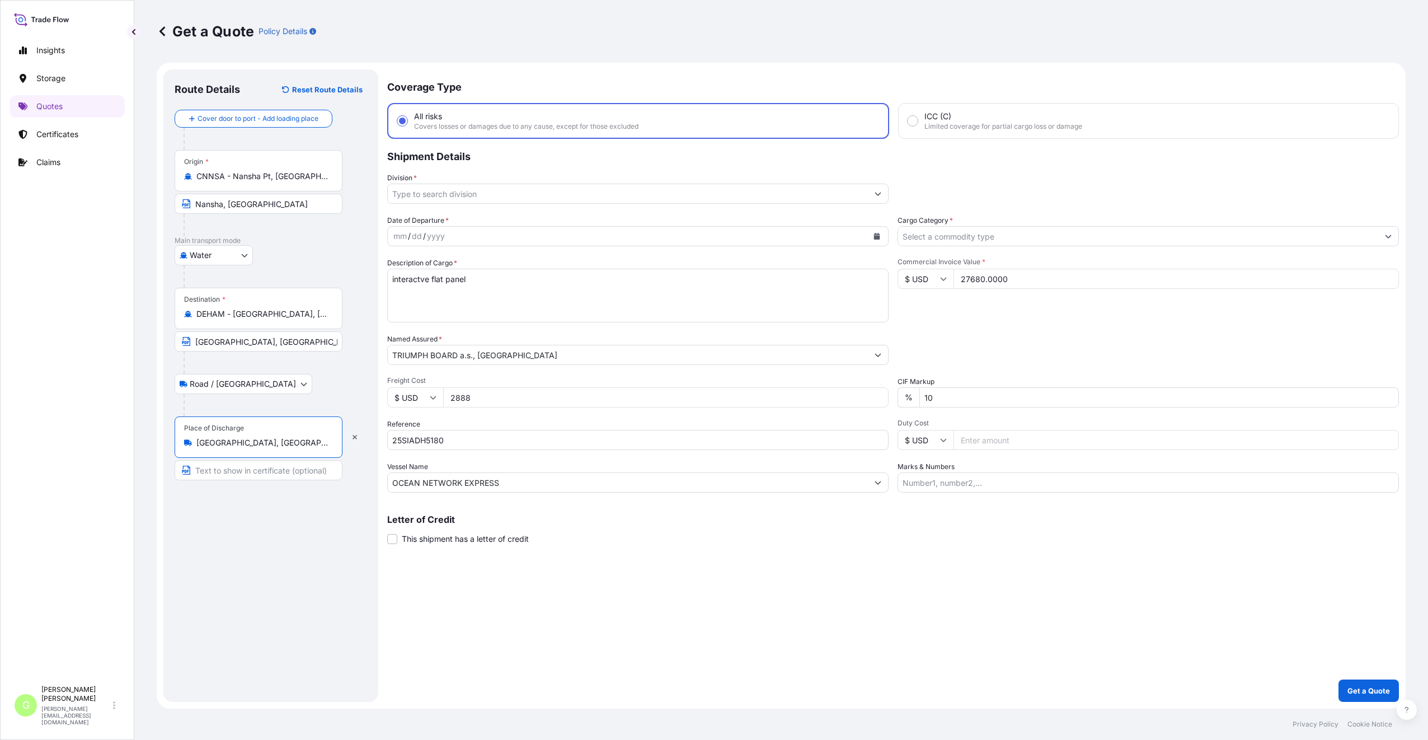
type input "Tuchoměřice, Czechia"
click at [213, 471] on input "Text to appear on certificate" at bounding box center [261, 470] width 172 height 20
type input "Tuchoměřice, CZECH REPUBLIC"
click at [261, 536] on div "Route Details Reset Route Details Cover door to port - Add loading place Place …" at bounding box center [271, 386] width 192 height 610
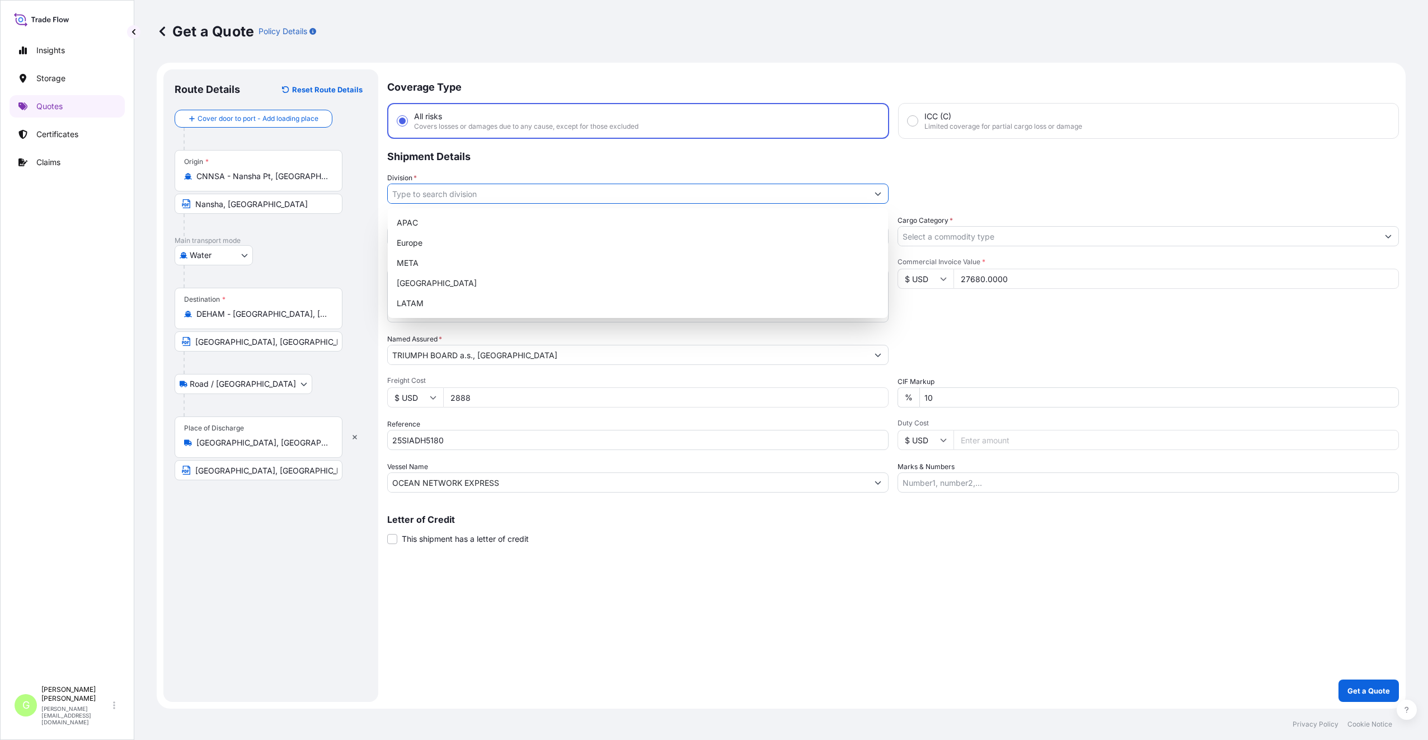
click at [420, 192] on input "Division *" at bounding box center [628, 193] width 480 height 20
click at [427, 244] on div "Europe" at bounding box center [637, 243] width 491 height 20
type input "Europe"
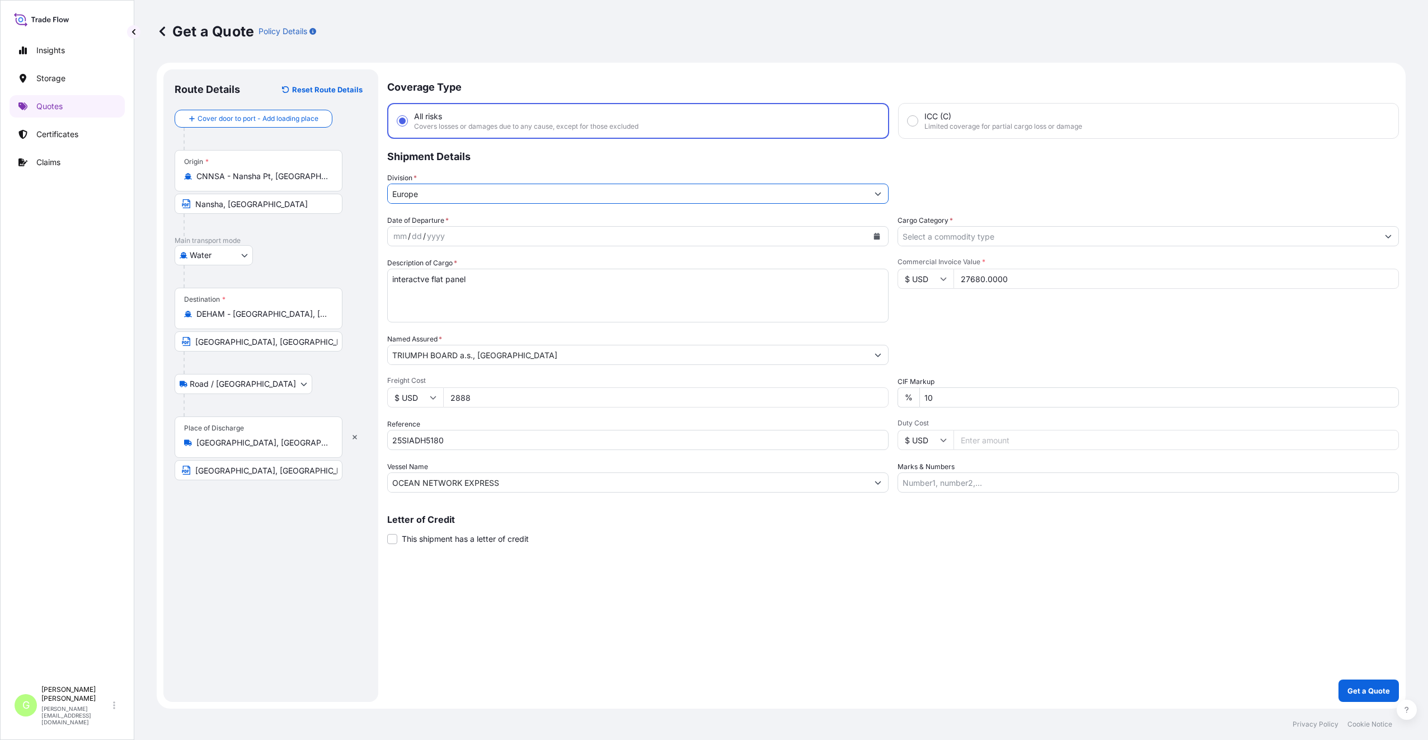
click at [923, 241] on input "Cargo Category *" at bounding box center [1138, 236] width 480 height 20
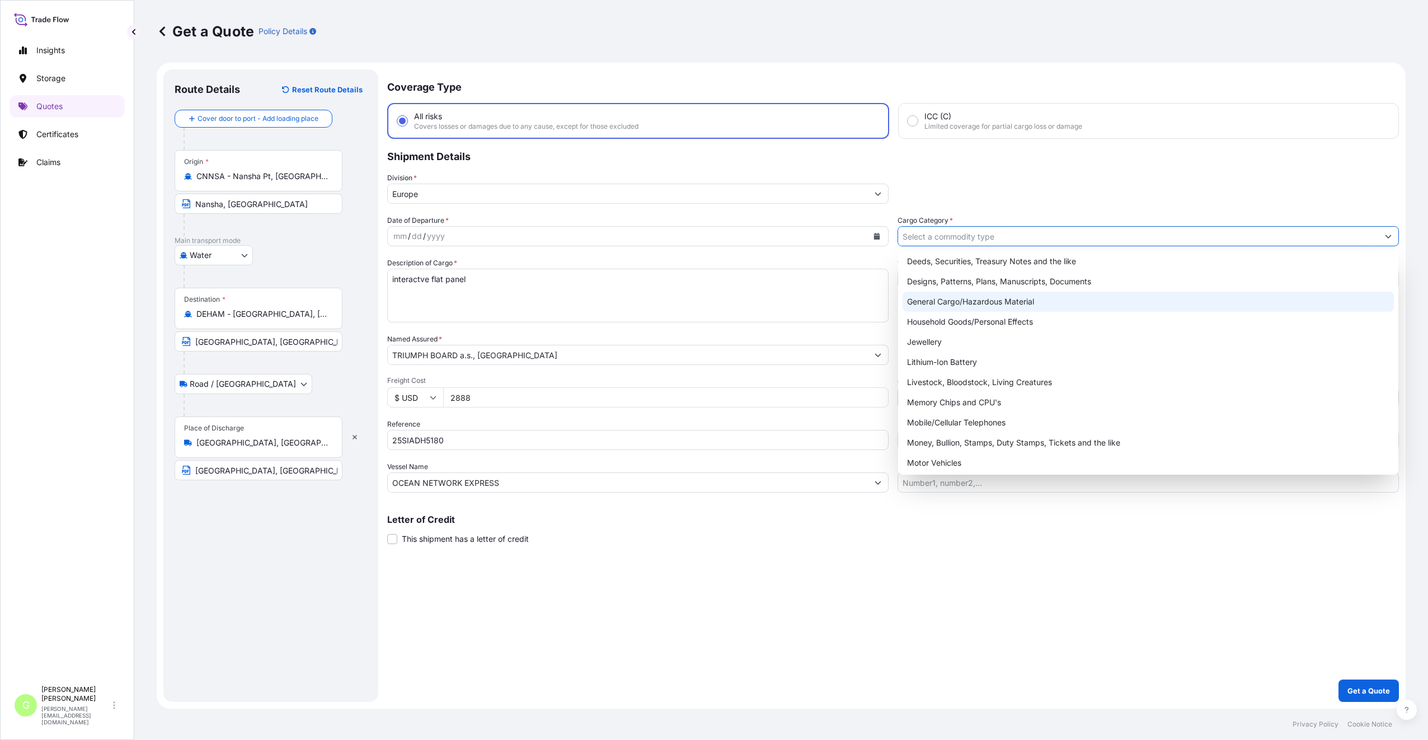
scroll to position [188, 0]
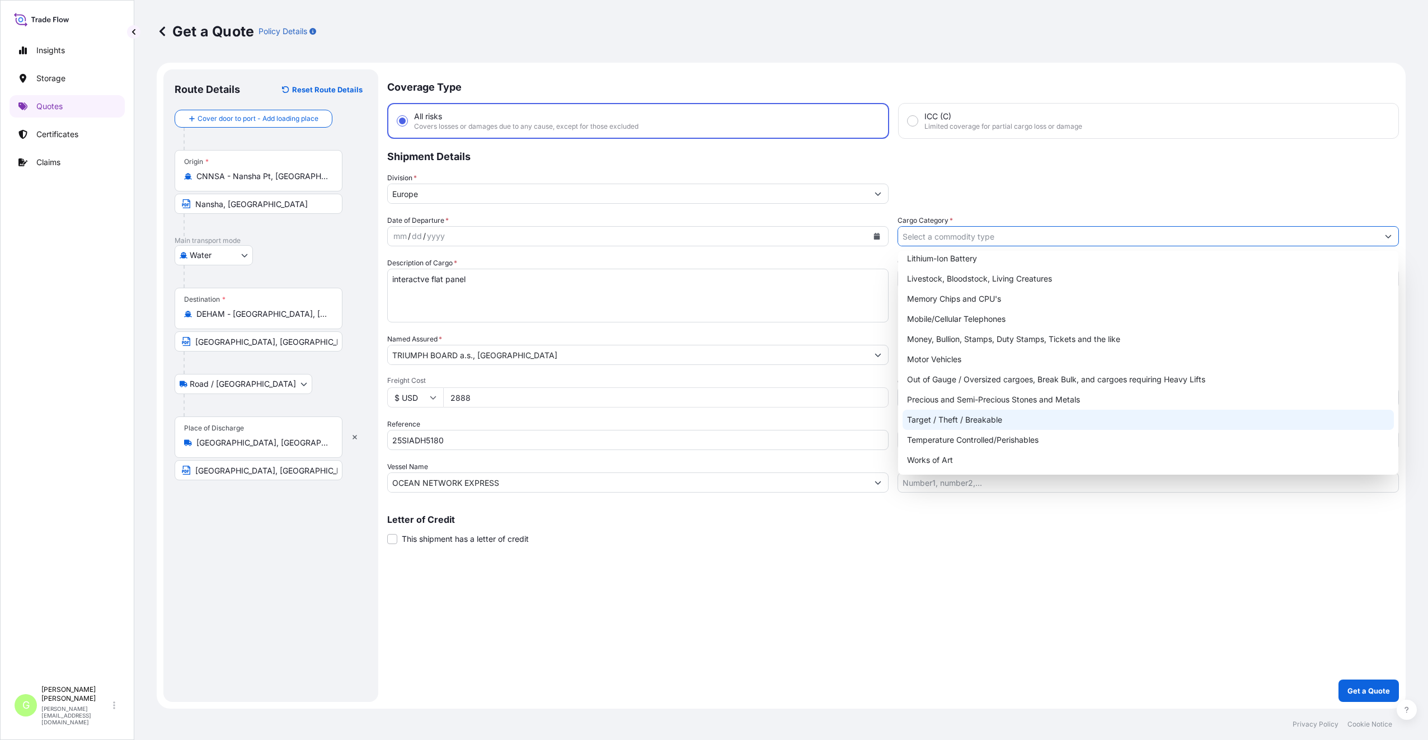
click at [940, 423] on div "Target / Theft / Breakable" at bounding box center [1147, 420] width 491 height 20
type input "Target / Theft / Breakable"
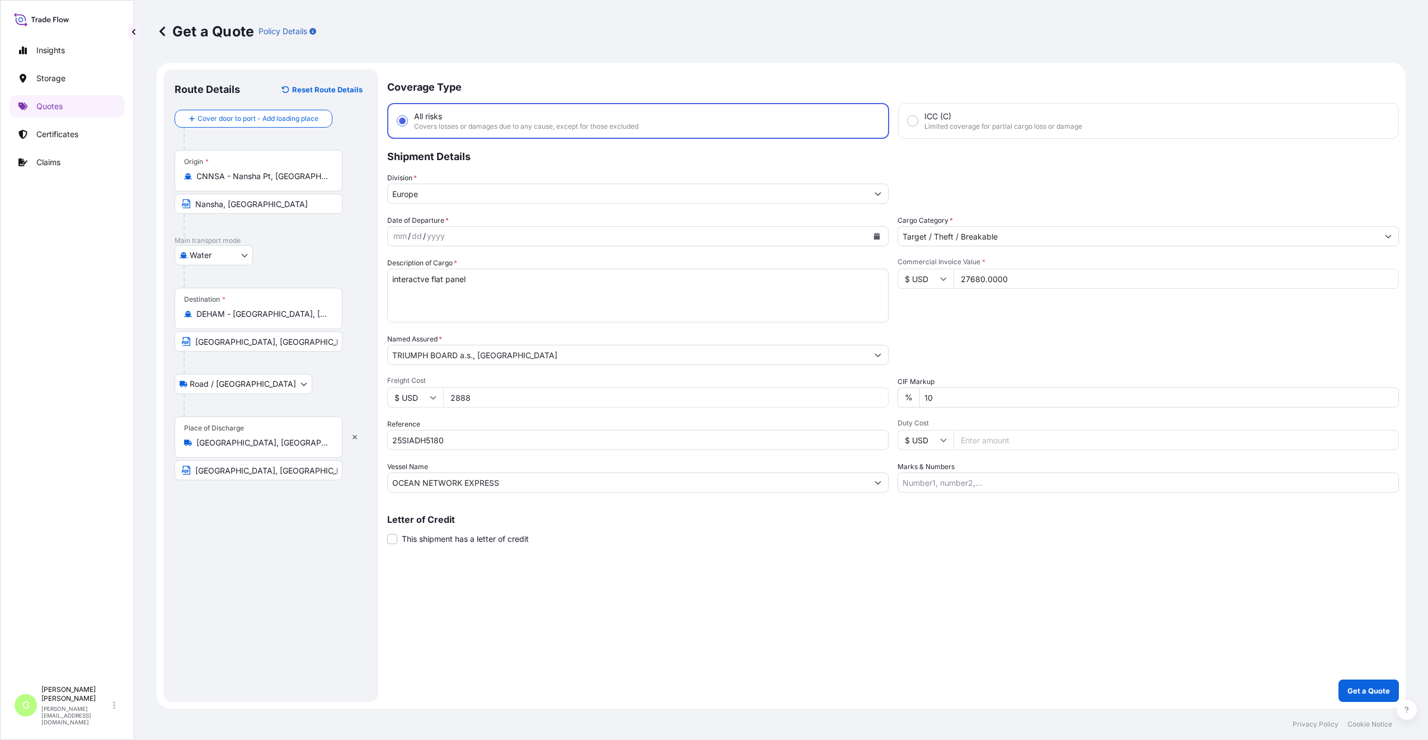
click at [570, 569] on div "Coverage Type All risks Covers losses or damages due to any cause, except for t…" at bounding box center [892, 385] width 1011 height 632
click at [871, 233] on button "Calendar" at bounding box center [877, 236] width 18 height 18
click at [416, 267] on button "Previous" at bounding box center [410, 269] width 25 height 18
click at [407, 411] on div "31" at bounding box center [407, 416] width 20 height 20
click at [473, 545] on div "Coverage Type All risks Covers losses or damages due to any cause, except for t…" at bounding box center [892, 385] width 1011 height 632
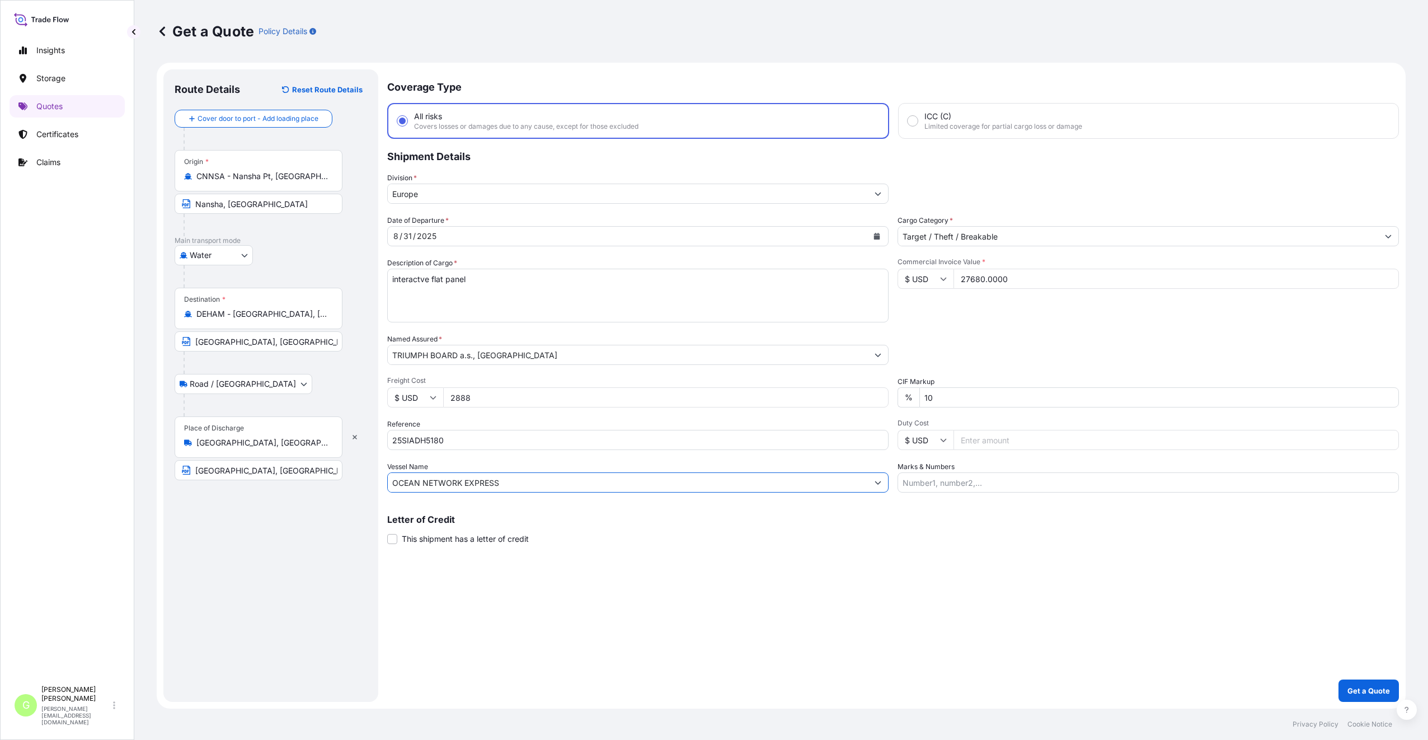
drag, startPoint x: 468, startPoint y: 483, endPoint x: 383, endPoint y: 477, distance: 85.8
click at [383, 477] on form "Route Details Reset Route Details Cover door to port - Add loading place Place …" at bounding box center [781, 386] width 1249 height 646
click at [591, 573] on div "Coverage Type All risks Covers losses or damages due to any cause, except for t…" at bounding box center [892, 385] width 1011 height 632
click at [1376, 694] on p "Get a Quote" at bounding box center [1368, 690] width 43 height 11
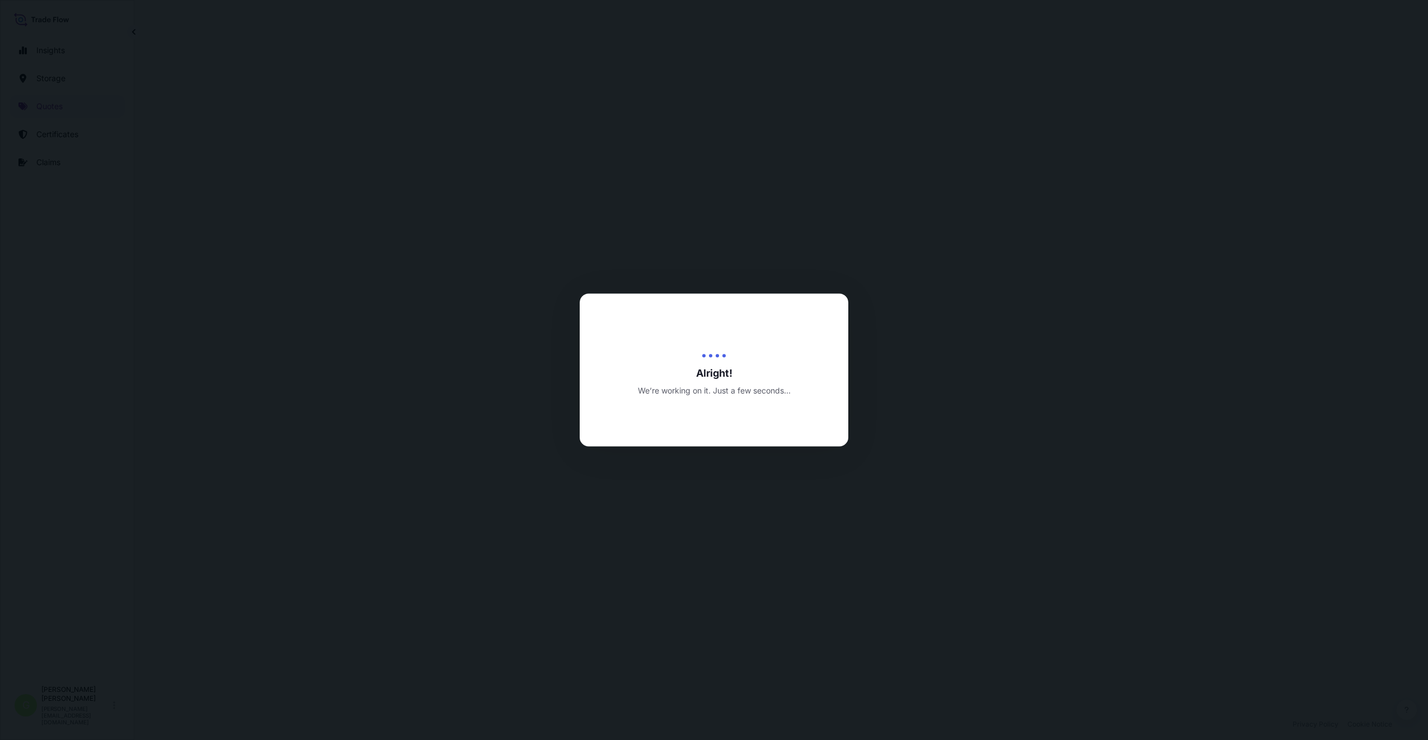
select select "Water"
select select "Road / [GEOGRAPHIC_DATA]"
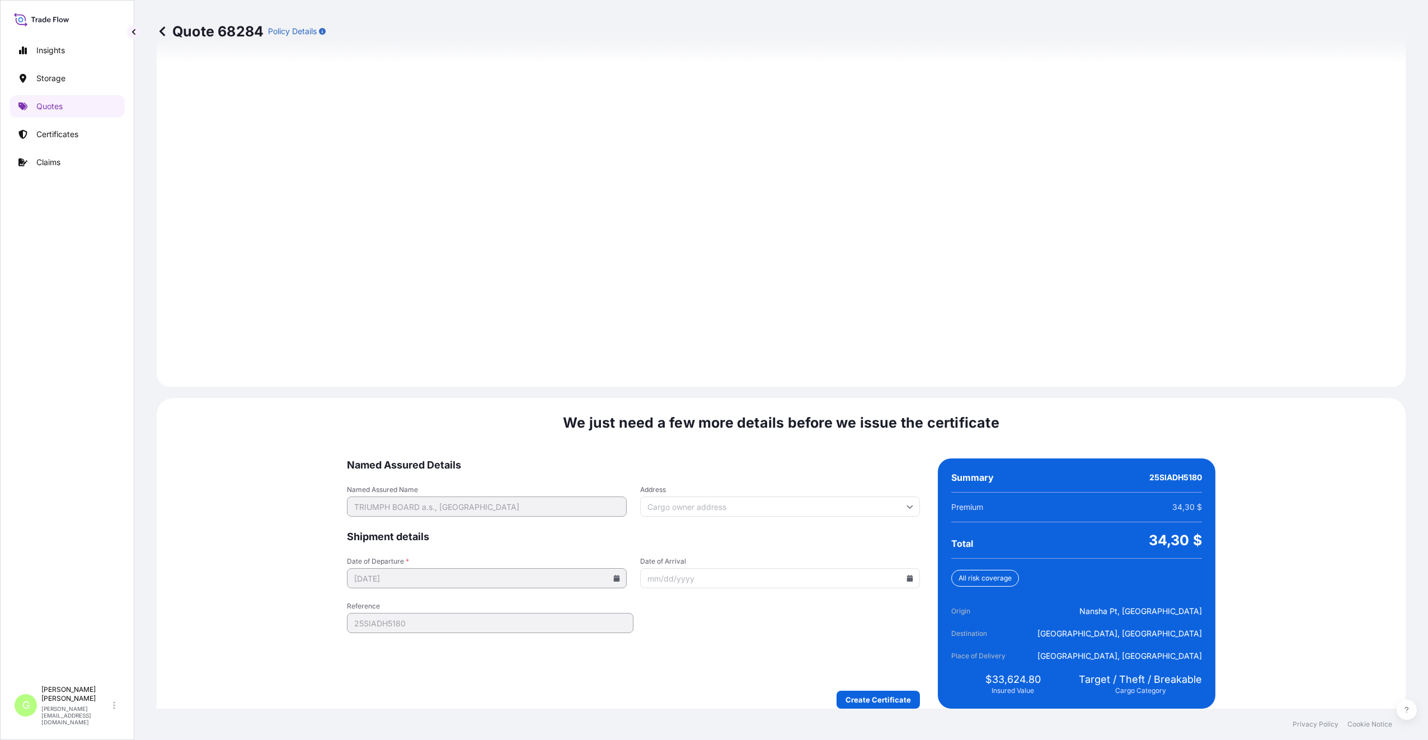
scroll to position [1392, 0]
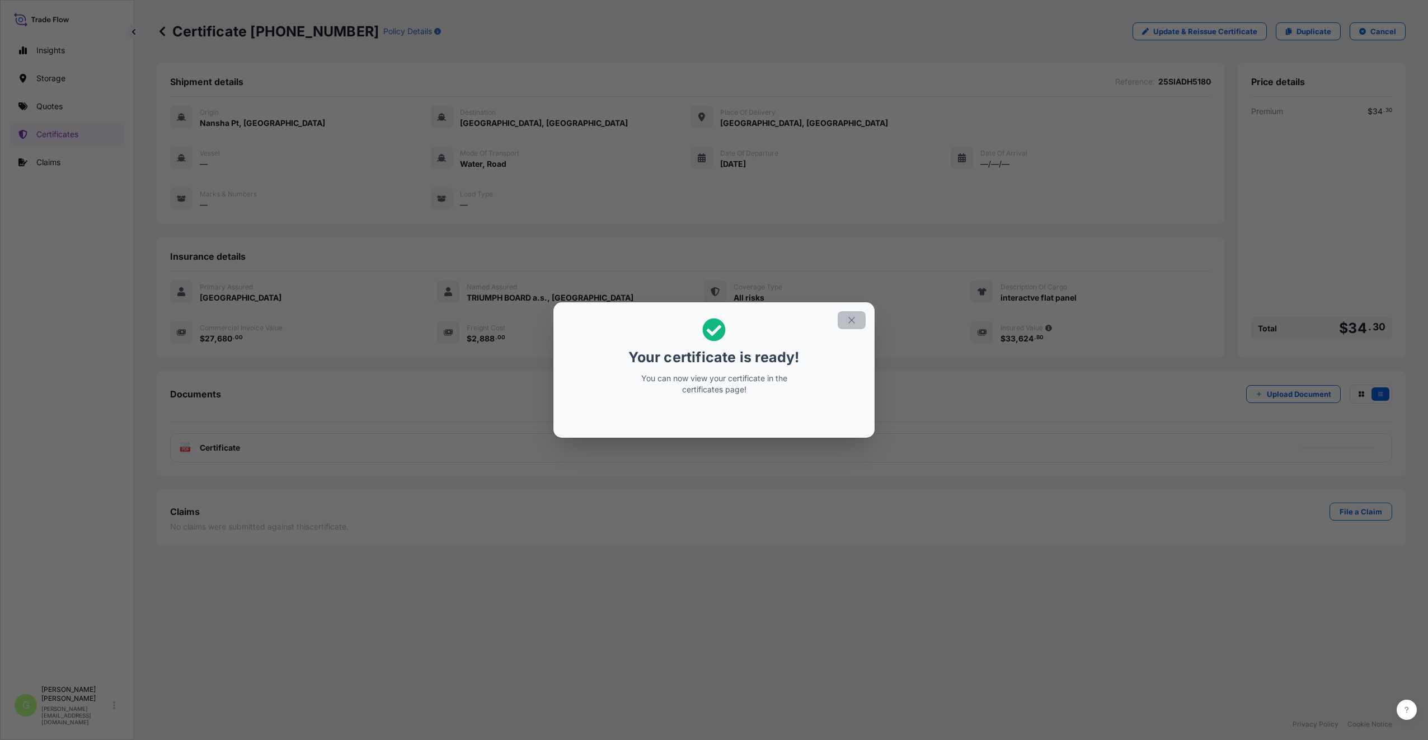
click at [846, 318] on button "button" at bounding box center [851, 320] width 28 height 18
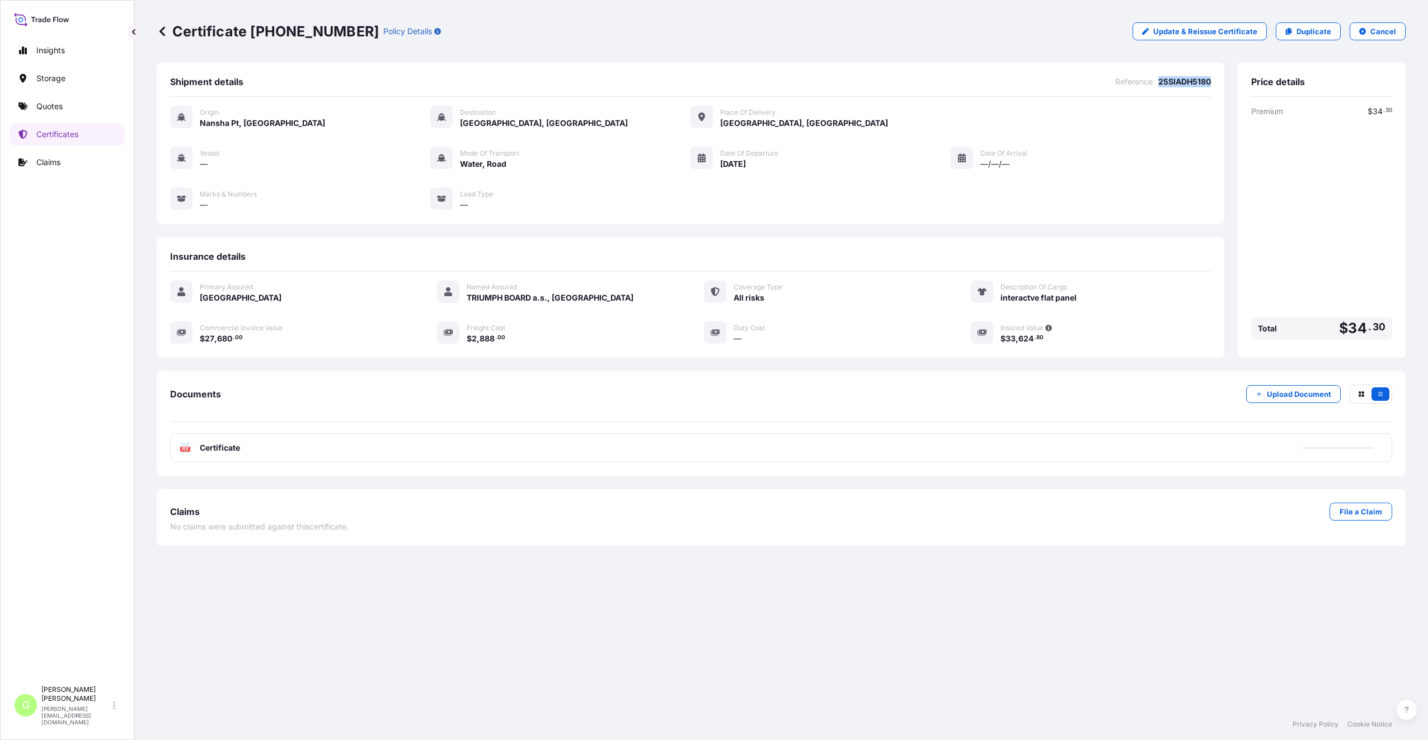
drag, startPoint x: 1213, startPoint y: 77, endPoint x: 1156, endPoint y: 81, distance: 56.6
click at [1156, 81] on div "Shipment details Reference : 25SIADH5180 Origin Nansha Pt, China Destination Ha…" at bounding box center [690, 143] width 1067 height 161
drag, startPoint x: 1156, startPoint y: 81, endPoint x: 1164, endPoint y: 82, distance: 7.4
copy span "25SIADH5180"
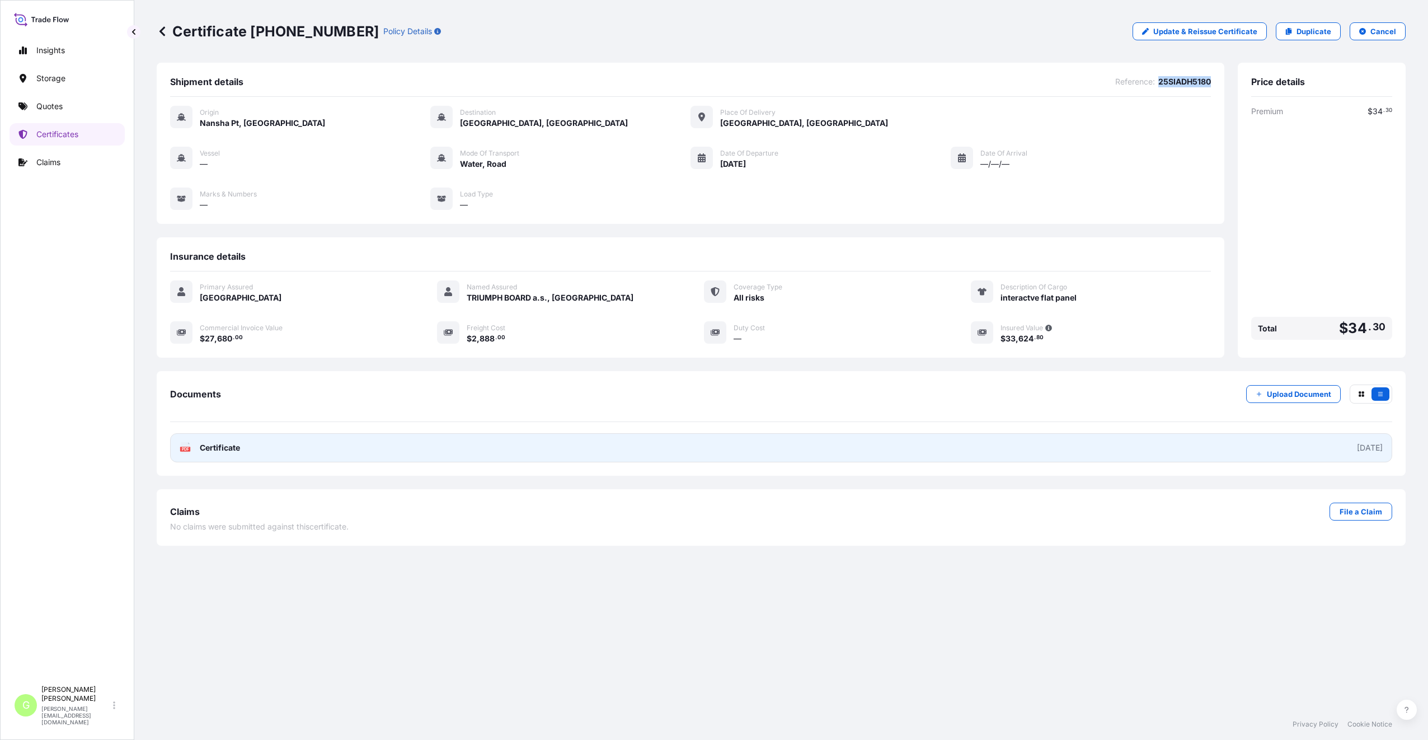
click at [215, 448] on span "Certificate" at bounding box center [220, 447] width 40 height 11
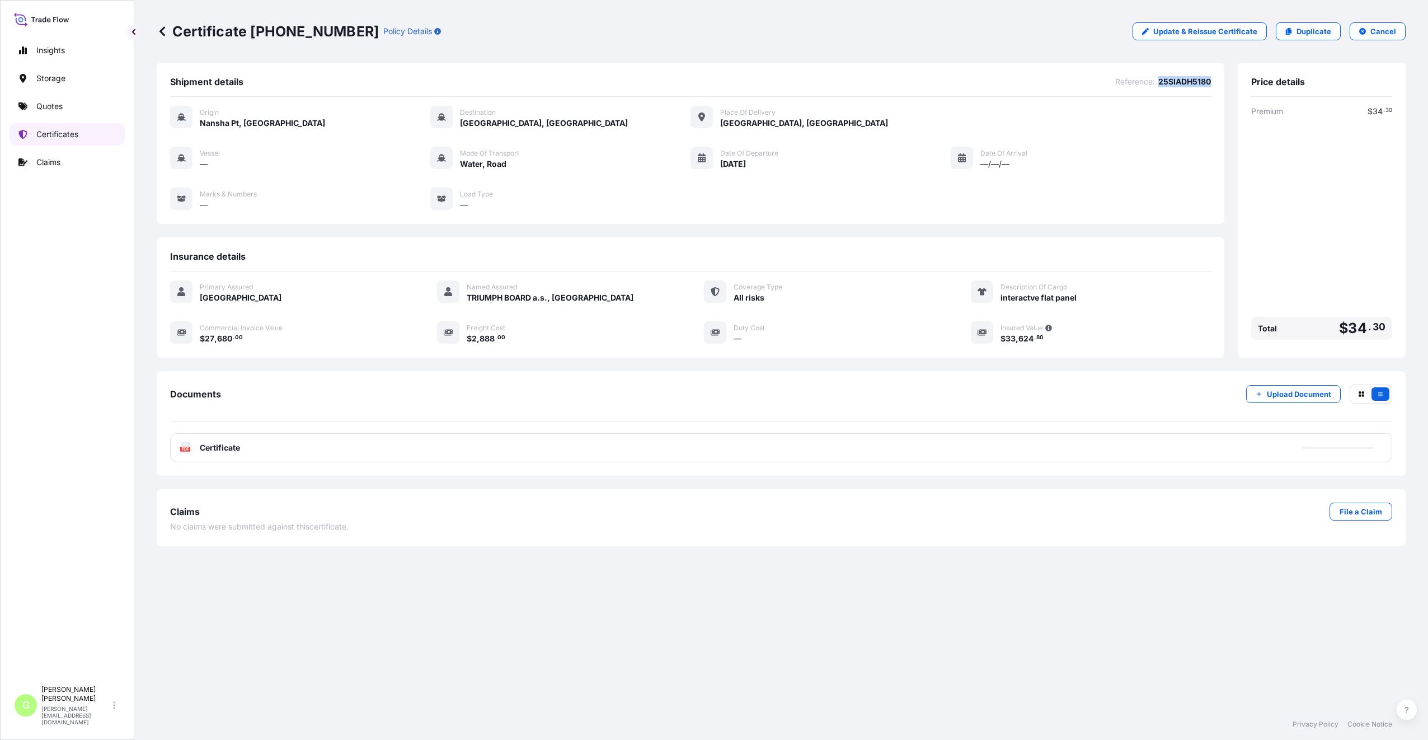
click at [54, 131] on p "Certificates" at bounding box center [57, 134] width 42 height 11
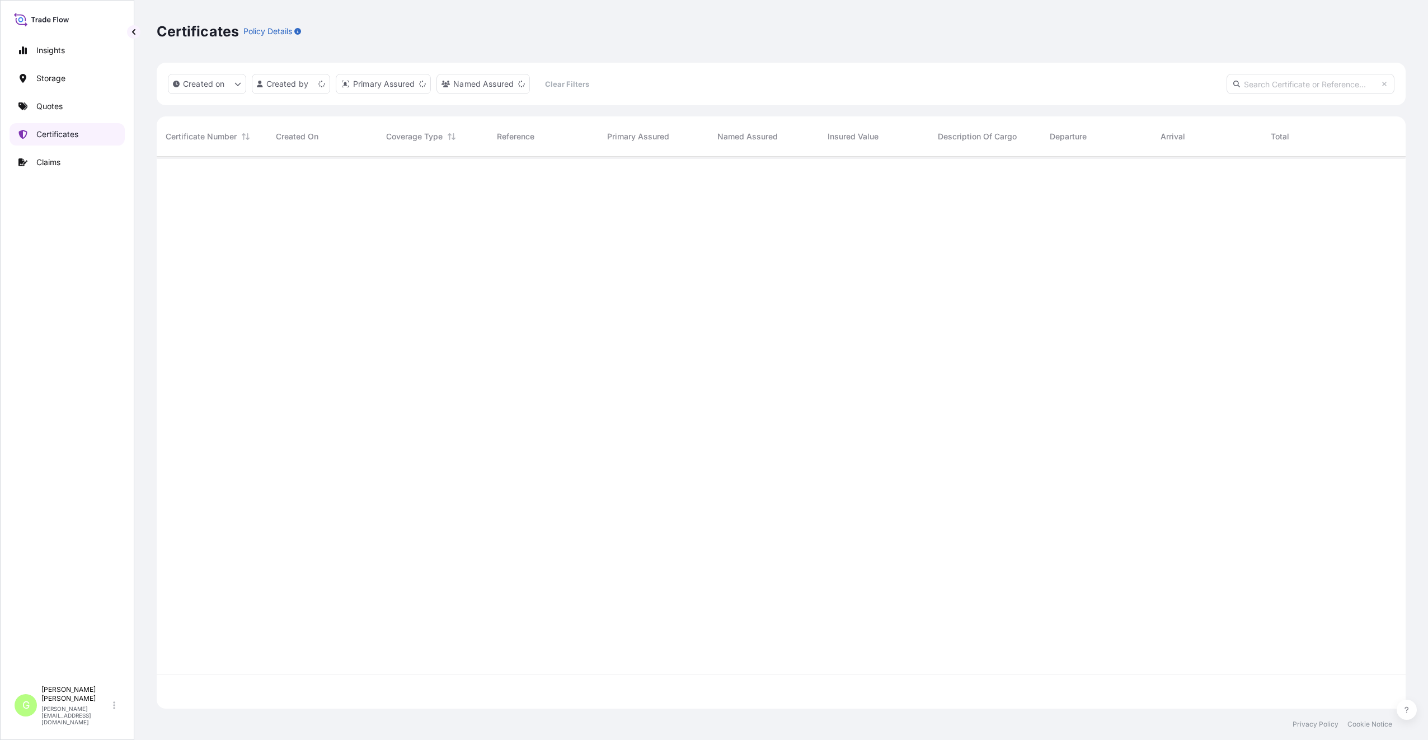
scroll to position [549, 1240]
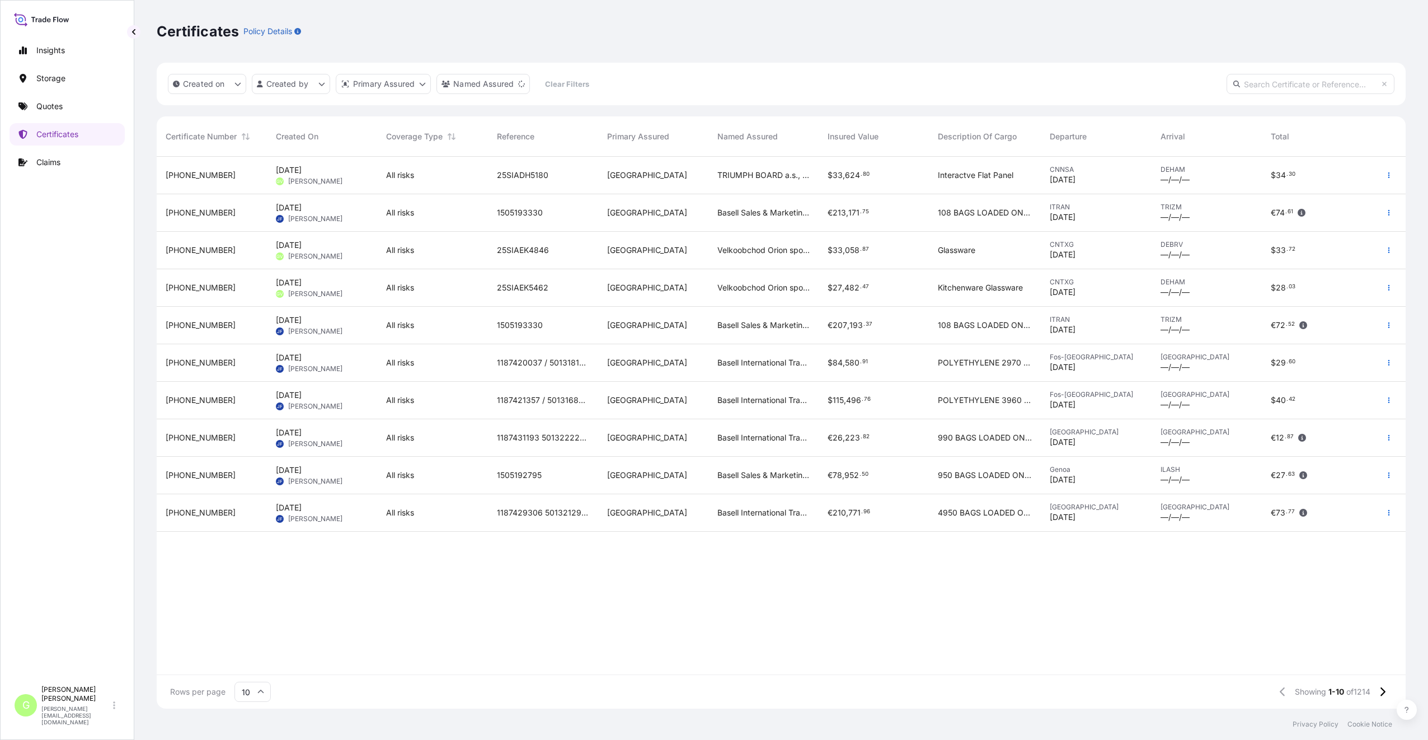
click at [183, 253] on span "[PHONE_NUMBER]" at bounding box center [201, 249] width 70 height 11
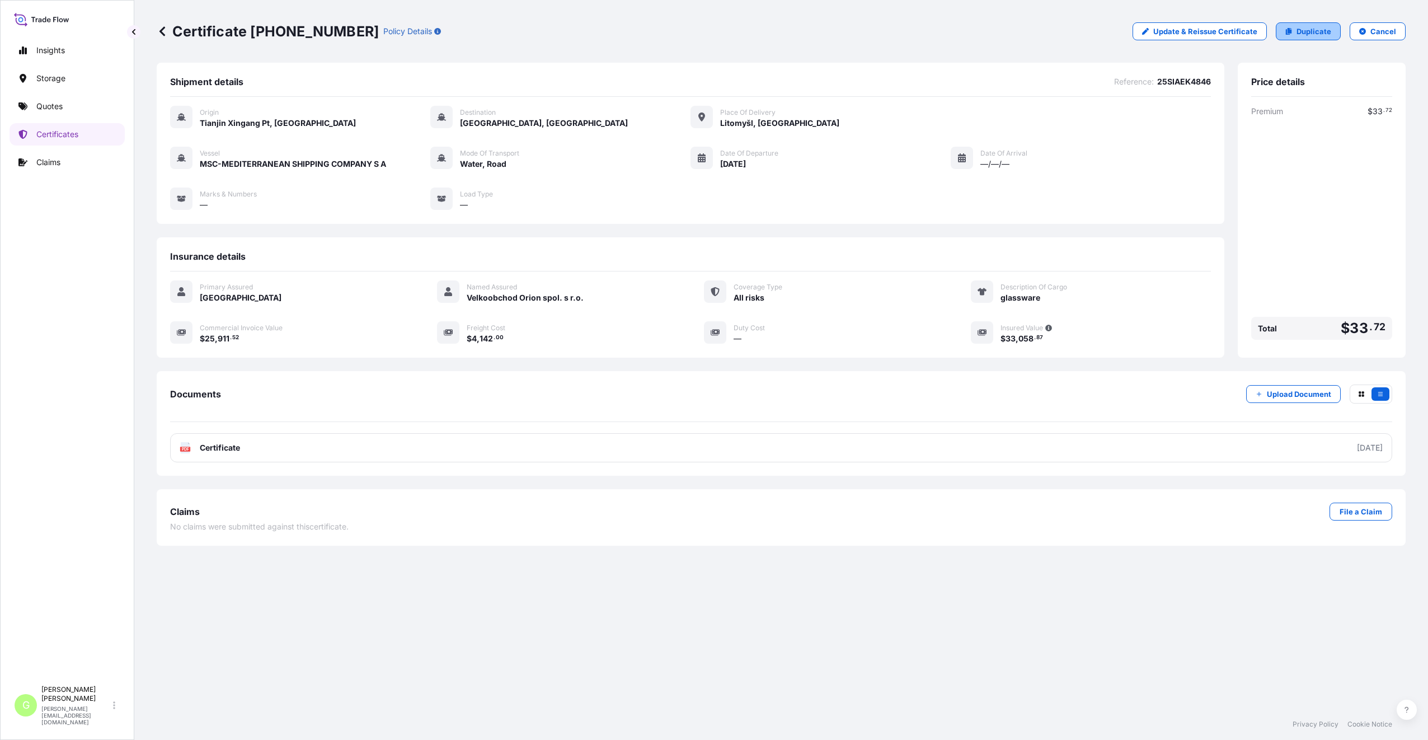
click at [1305, 30] on p "Duplicate" at bounding box center [1313, 31] width 35 height 11
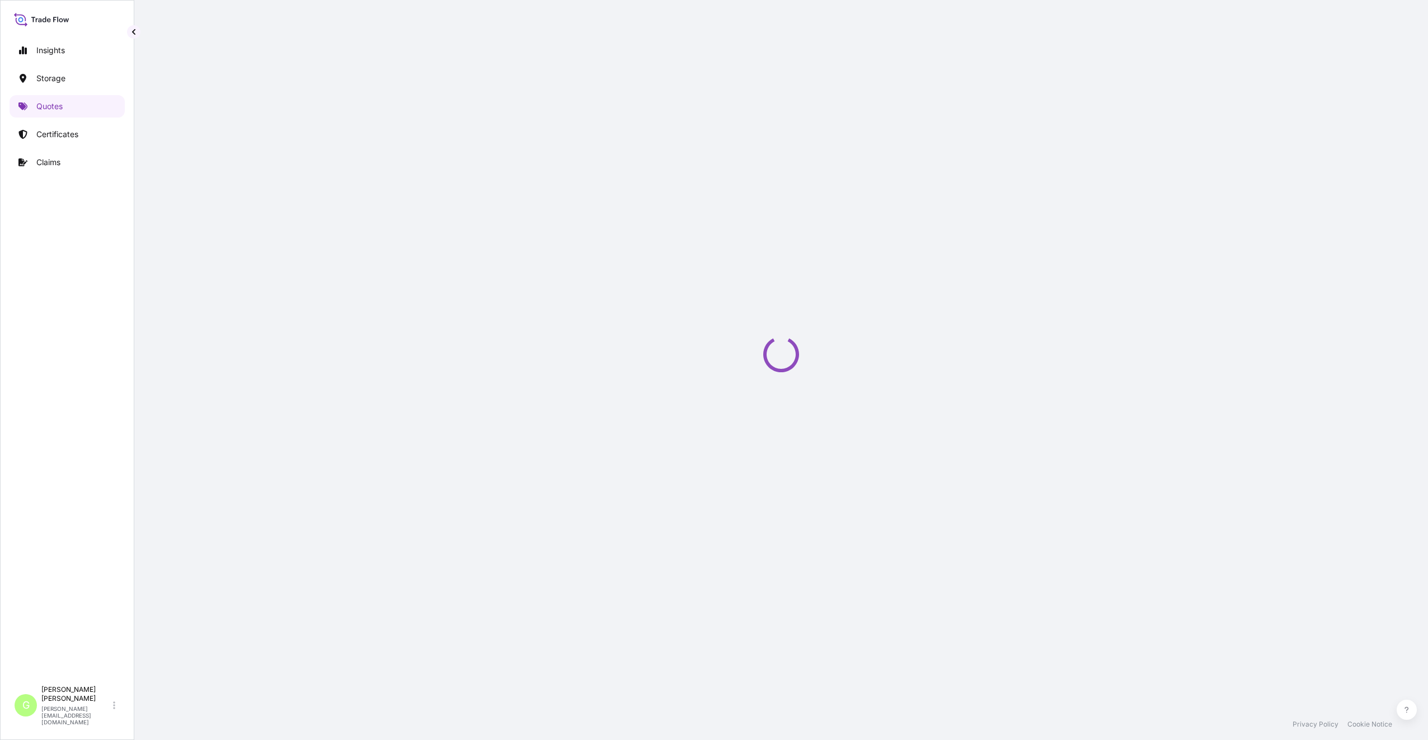
select select "Water"
select select "Road / [GEOGRAPHIC_DATA]"
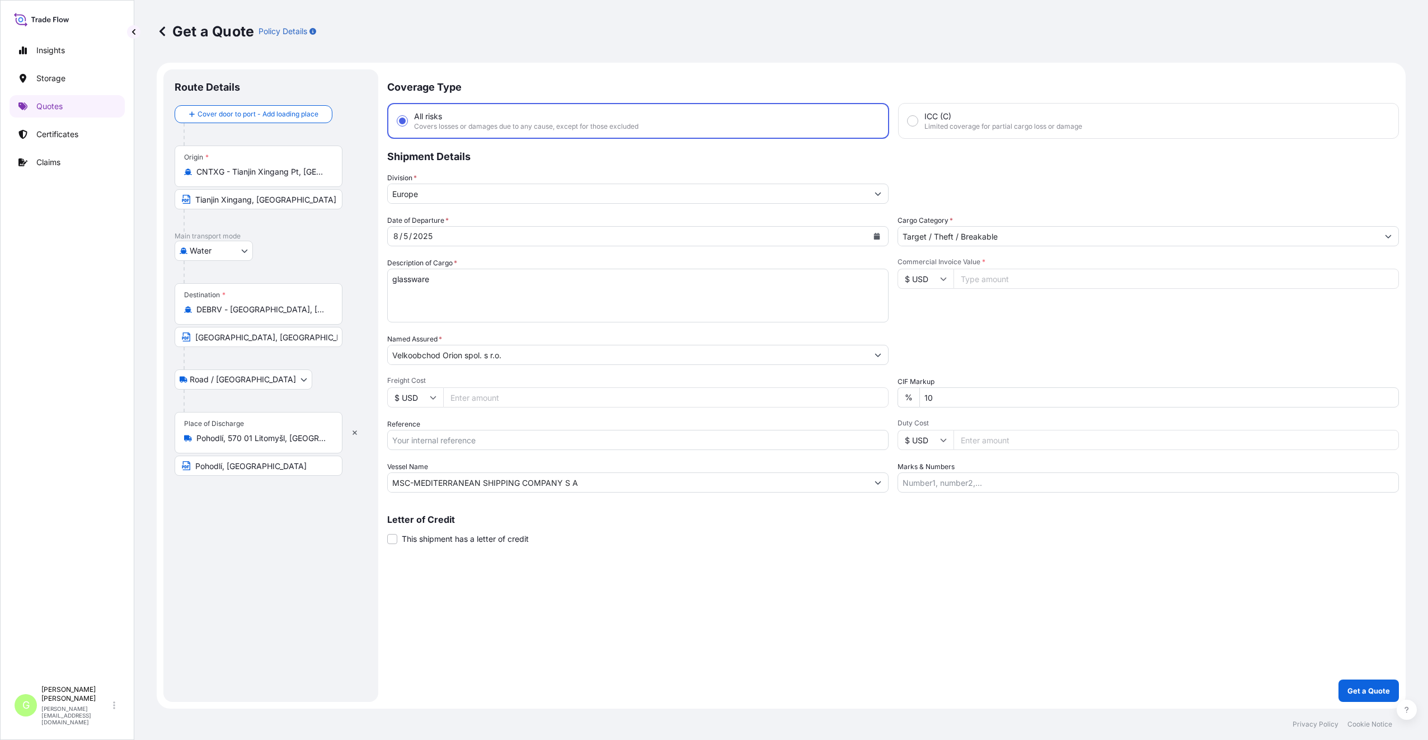
click at [450, 443] on input "Reference" at bounding box center [637, 440] width 501 height 20
paste input "25SIAEK5176"
type input "25SIAEK5176"
click at [442, 284] on textarea "glassware" at bounding box center [637, 296] width 501 height 54
type textarea "kitchenware, glassware, ceramicware"
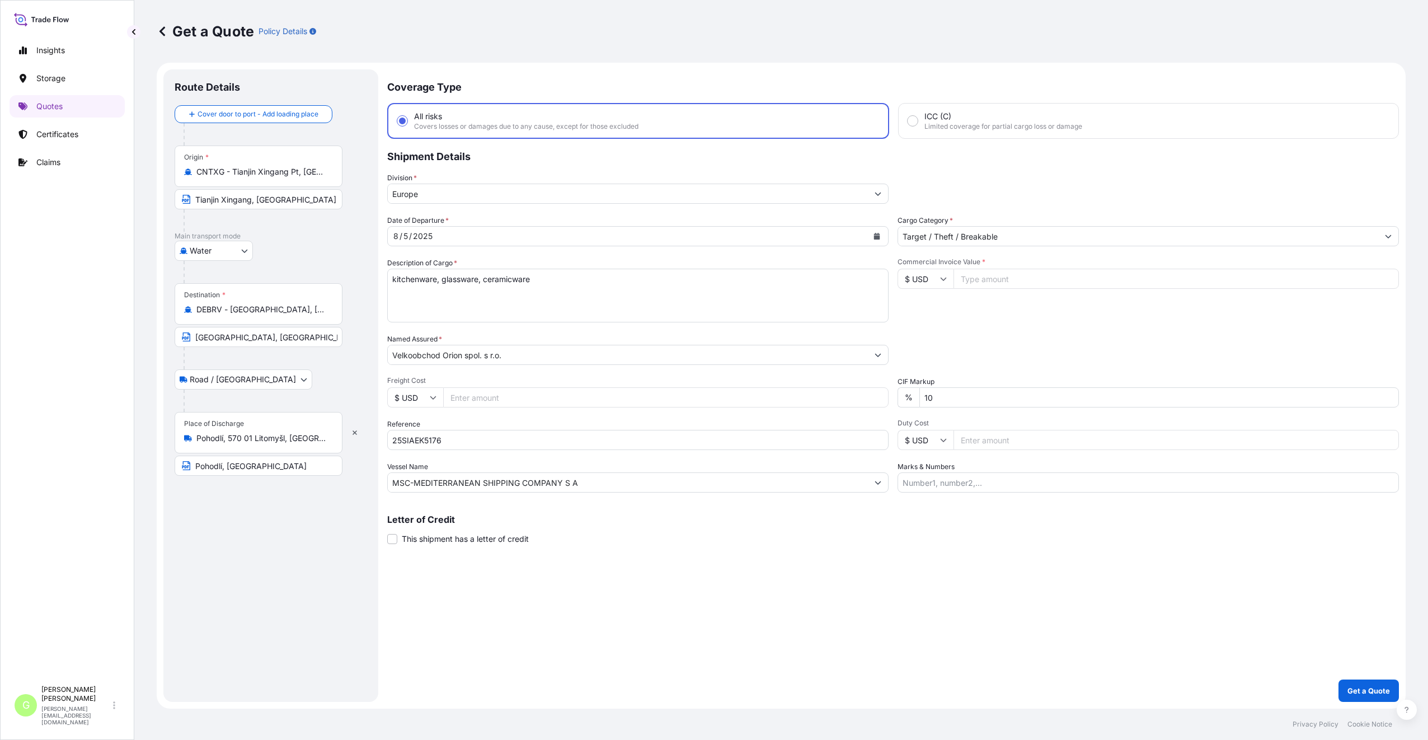
click at [986, 278] on input "Commercial Invoice Value *" at bounding box center [1175, 279] width 445 height 20
paste input "64276.4800"
type input "64276.4800"
click at [463, 394] on input "Freight Cost" at bounding box center [665, 397] width 445 height 20
paste input "4142"
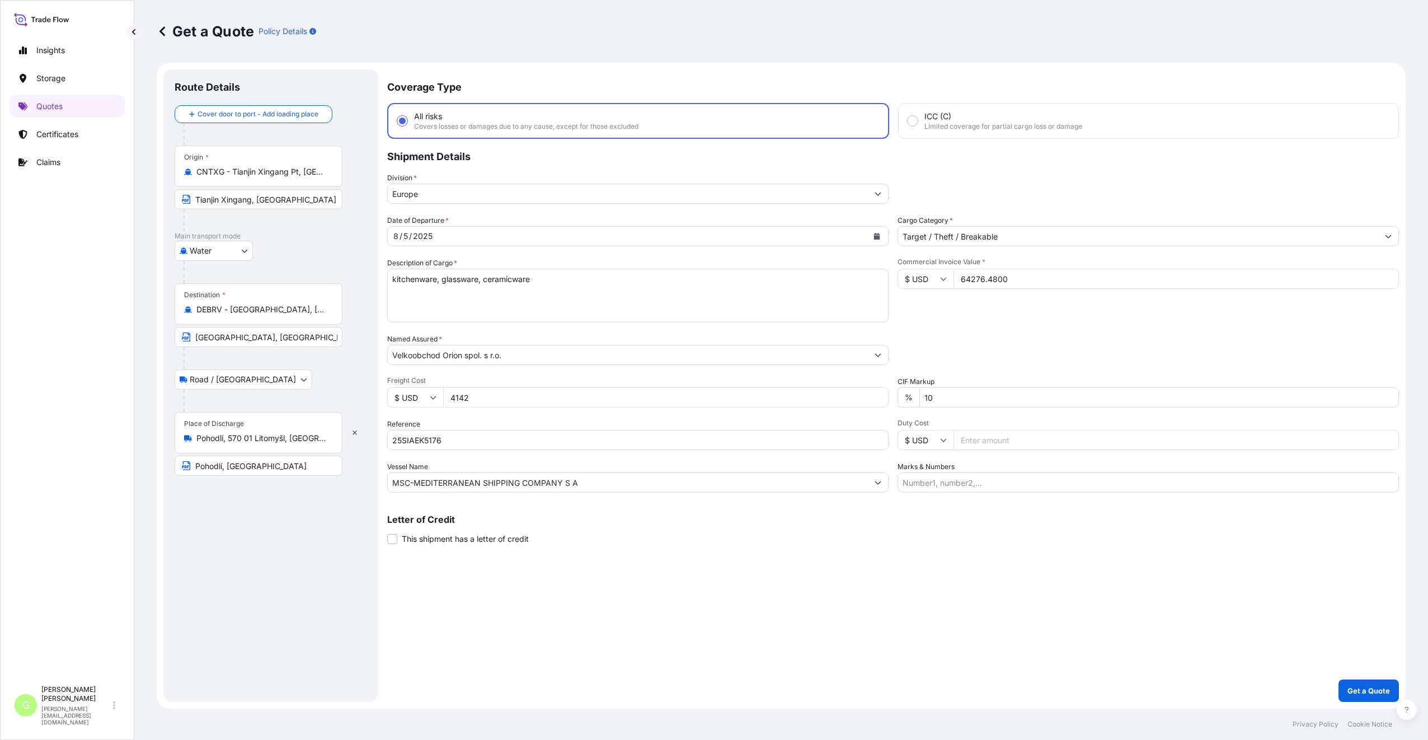
type input "4142"
drag, startPoint x: 192, startPoint y: 175, endPoint x: 338, endPoint y: 178, distance: 146.6
click at [338, 178] on div "Origin * CNTXG - Tianjin Xingang Pt, China" at bounding box center [259, 165] width 168 height 41
drag, startPoint x: 338, startPoint y: 178, endPoint x: 279, endPoint y: 165, distance: 60.8
click at [279, 165] on div "Origin * CNTXG - Tianjin Xingang Pt, China" at bounding box center [259, 165] width 168 height 41
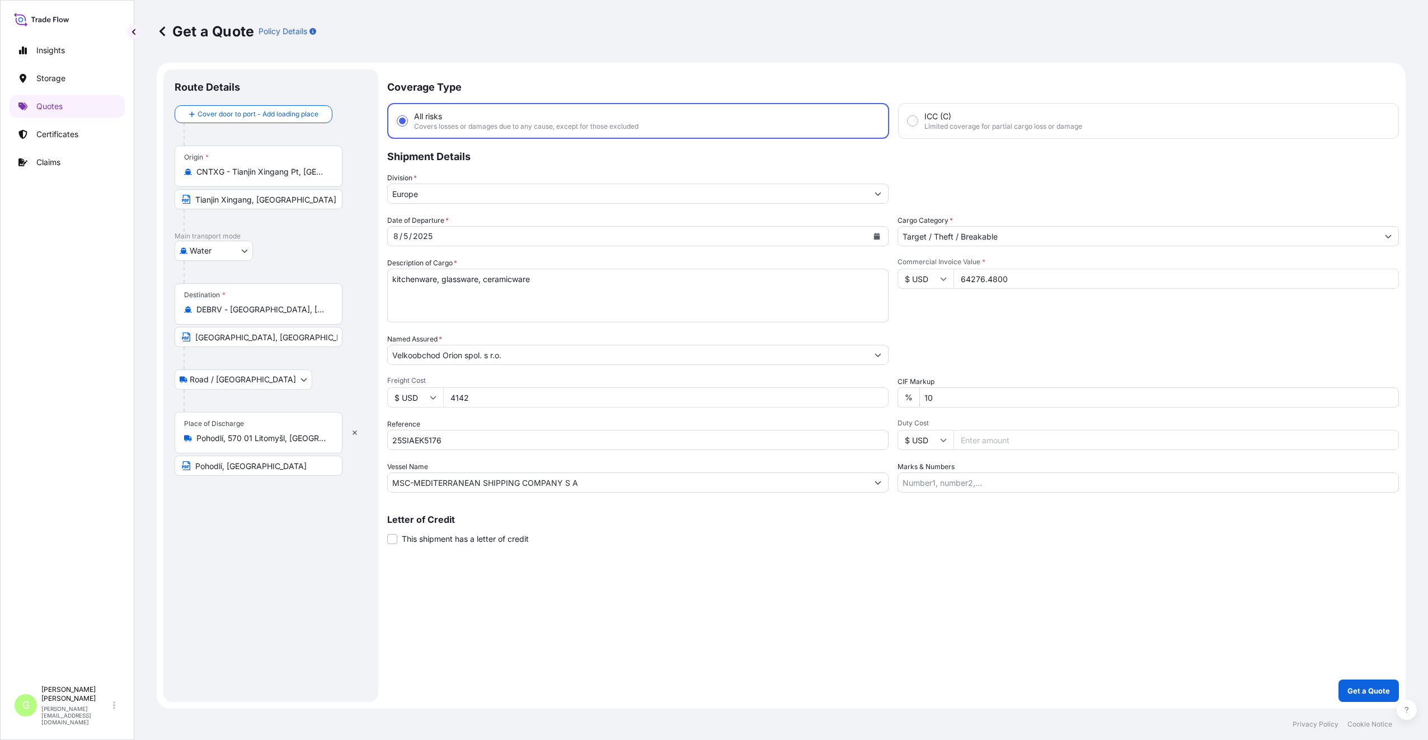
click at [279, 166] on input "CNTXG - Tianjin Xingang Pt, China" at bounding box center [262, 171] width 132 height 11
click at [274, 169] on input "CNTXG - Tianjin Xingang Pt, China" at bounding box center [262, 171] width 132 height 11
click at [298, 181] on div "Origin * CNTXG - Tianjin Xingang Pt, China" at bounding box center [259, 165] width 168 height 41
click at [298, 177] on input "CNTXG - Tianjin Xingang Pt, China" at bounding box center [262, 171] width 132 height 11
drag, startPoint x: 322, startPoint y: 171, endPoint x: 218, endPoint y: 168, distance: 104.1
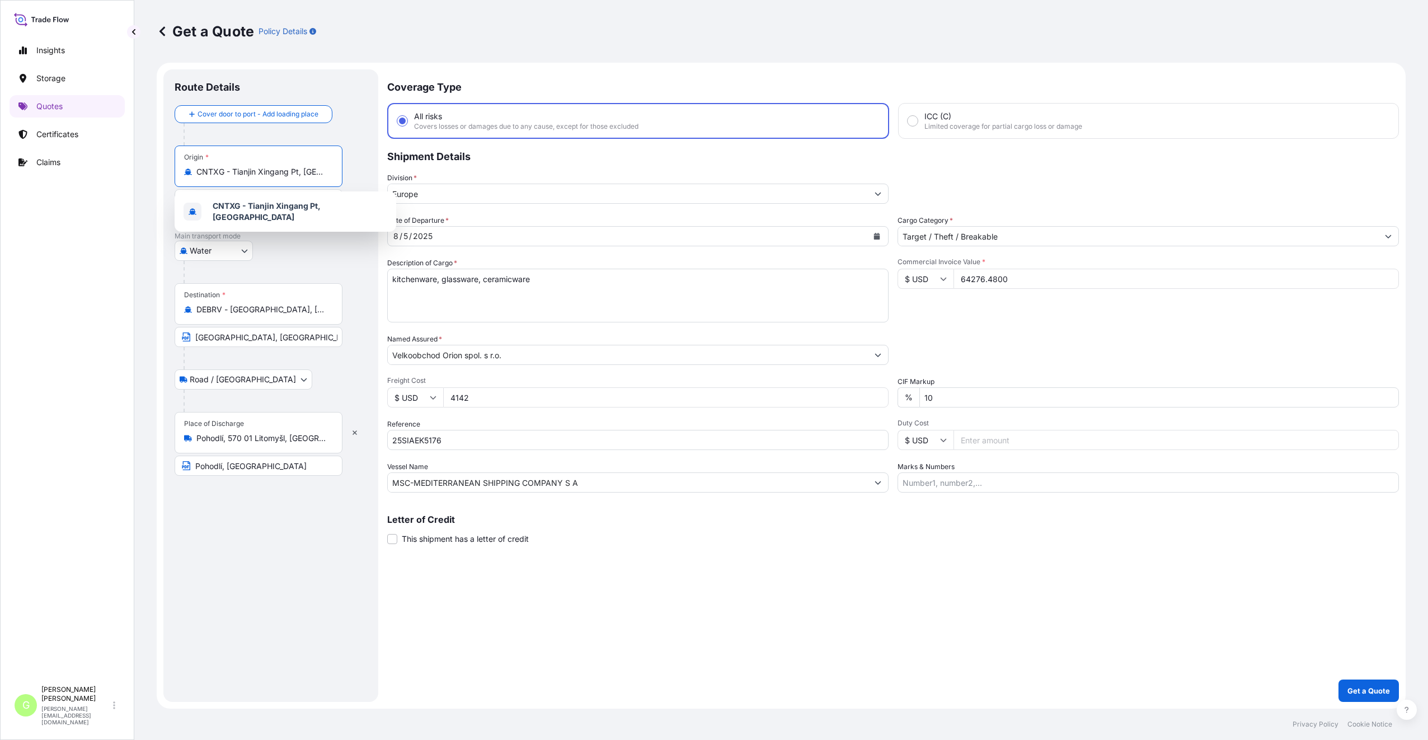
click at [218, 168] on input "CNTXG - Tianjin Xingang Pt, China" at bounding box center [262, 171] width 132 height 11
type input "CNTXa"
drag, startPoint x: 208, startPoint y: 170, endPoint x: 178, endPoint y: 167, distance: 29.2
click at [178, 167] on div "Origin * CNTXa" at bounding box center [261, 165] width 172 height 41
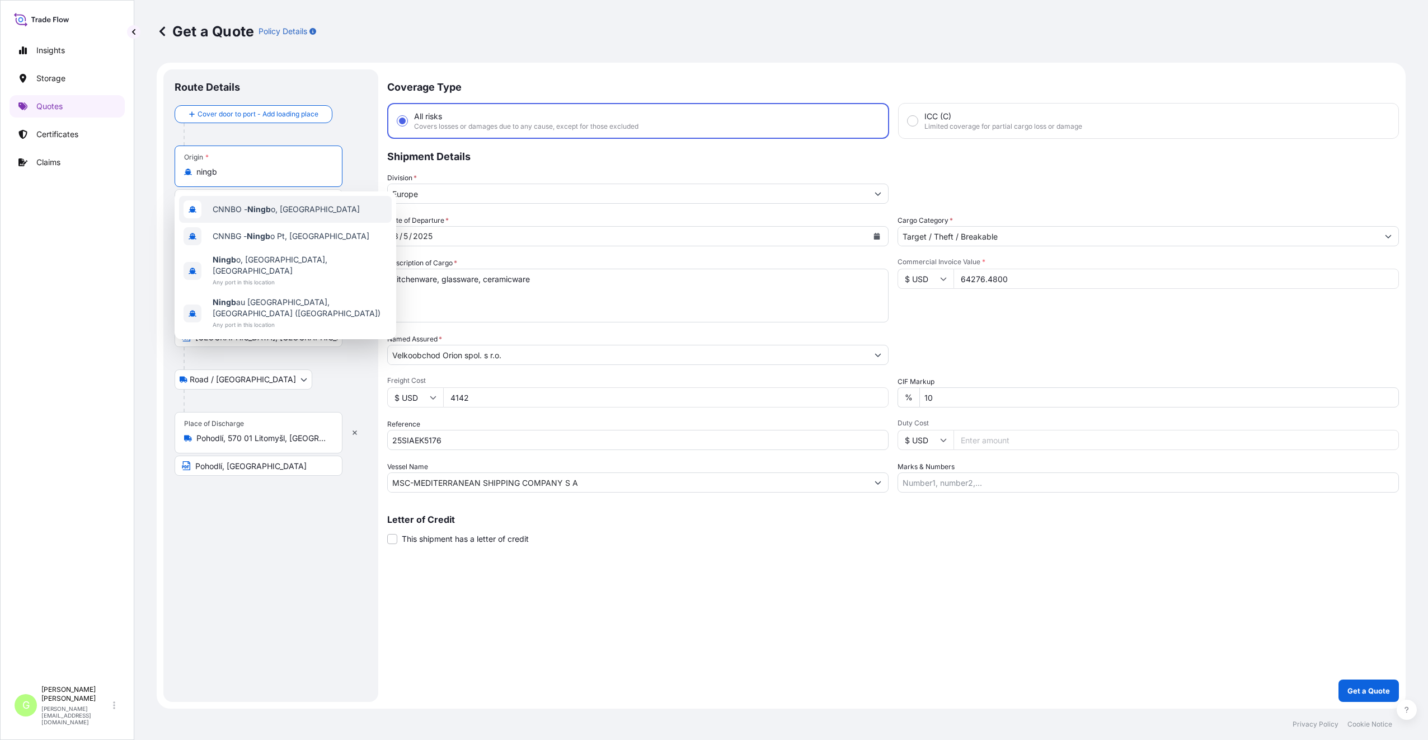
click at [239, 207] on span "CNNBO - Ningb o, China" at bounding box center [286, 209] width 147 height 11
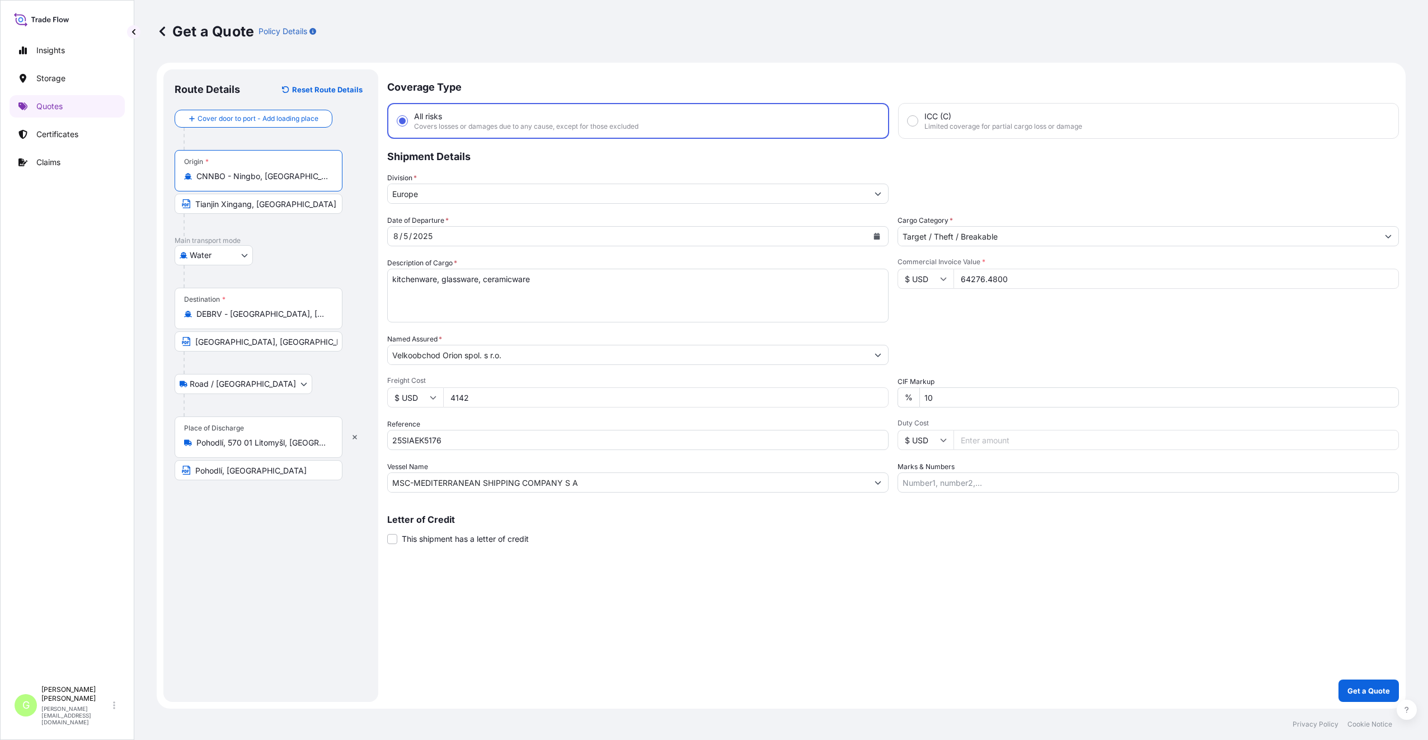
type input "CNNBO - Ningbo, China"
drag, startPoint x: 252, startPoint y: 205, endPoint x: 193, endPoint y: 201, distance: 58.9
click at [193, 201] on input "Tianjin Xingang, China" at bounding box center [259, 204] width 168 height 20
type input "NINGBO, China"
click at [231, 544] on div "Route Details Reset Route Details Cover door to port - Add loading place Place …" at bounding box center [271, 386] width 192 height 610
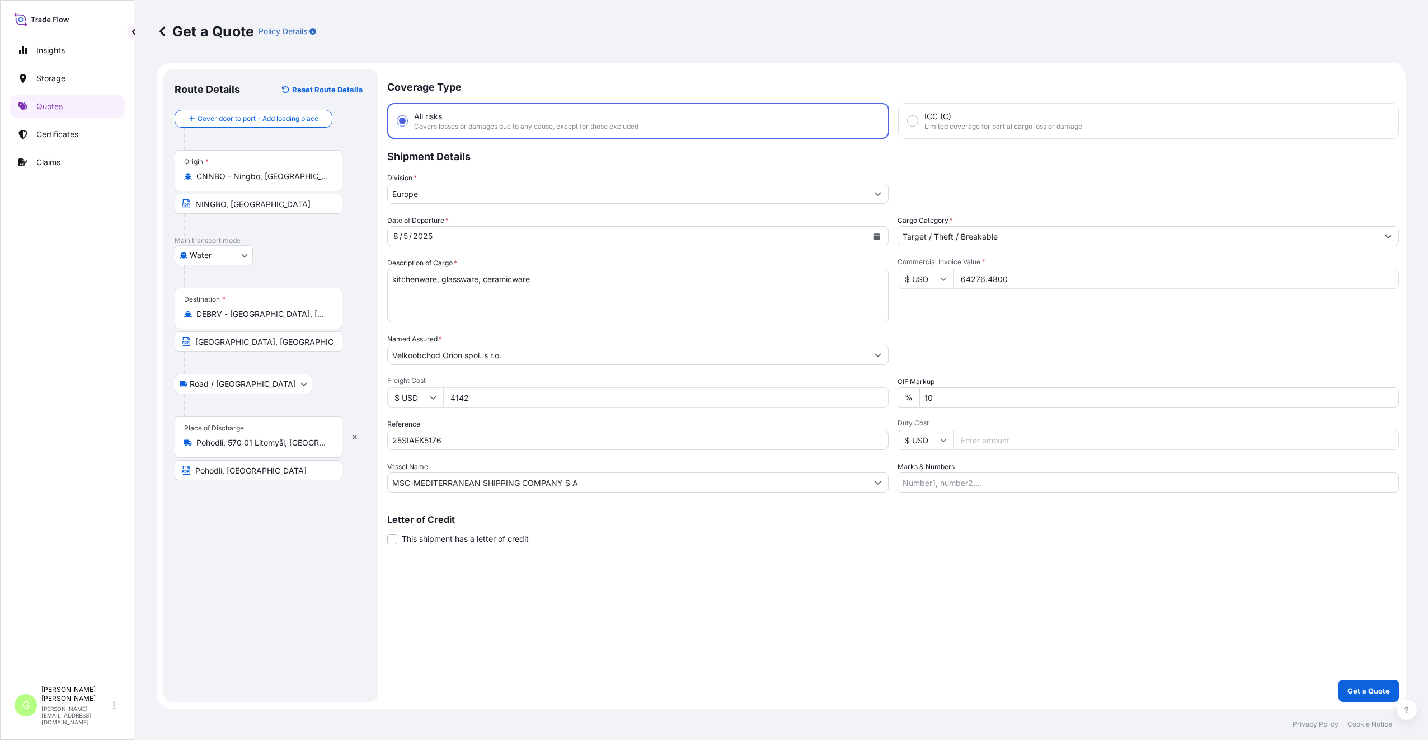
click at [585, 571] on div "Coverage Type All risks Covers losses or damages due to any cause, except for t…" at bounding box center [892, 385] width 1011 height 632
click at [875, 237] on icon "Calendar" at bounding box center [877, 236] width 6 height 7
click at [494, 352] on div "14" at bounding box center [492, 352] width 20 height 20
click at [1365, 683] on button "Get a Quote" at bounding box center [1368, 690] width 60 height 22
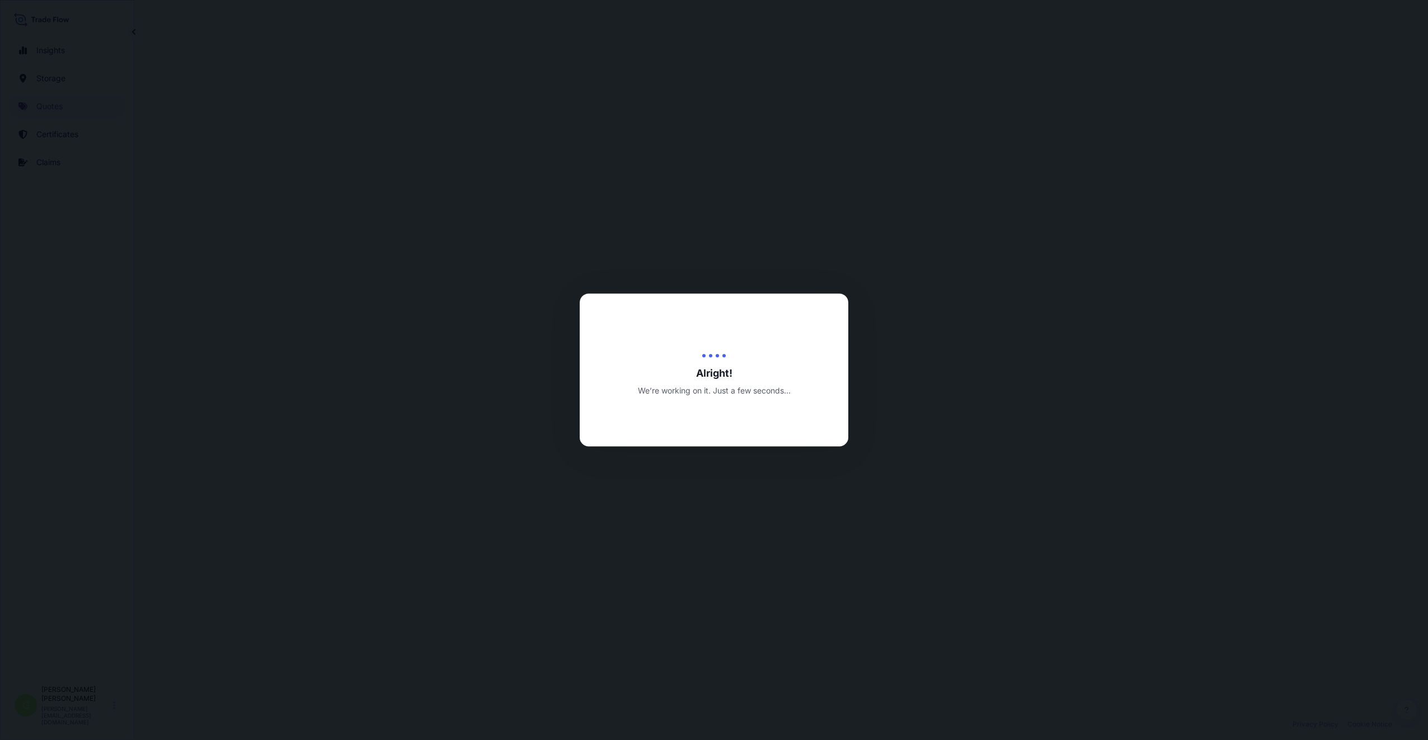
select select "Water"
select select "Road / [GEOGRAPHIC_DATA]"
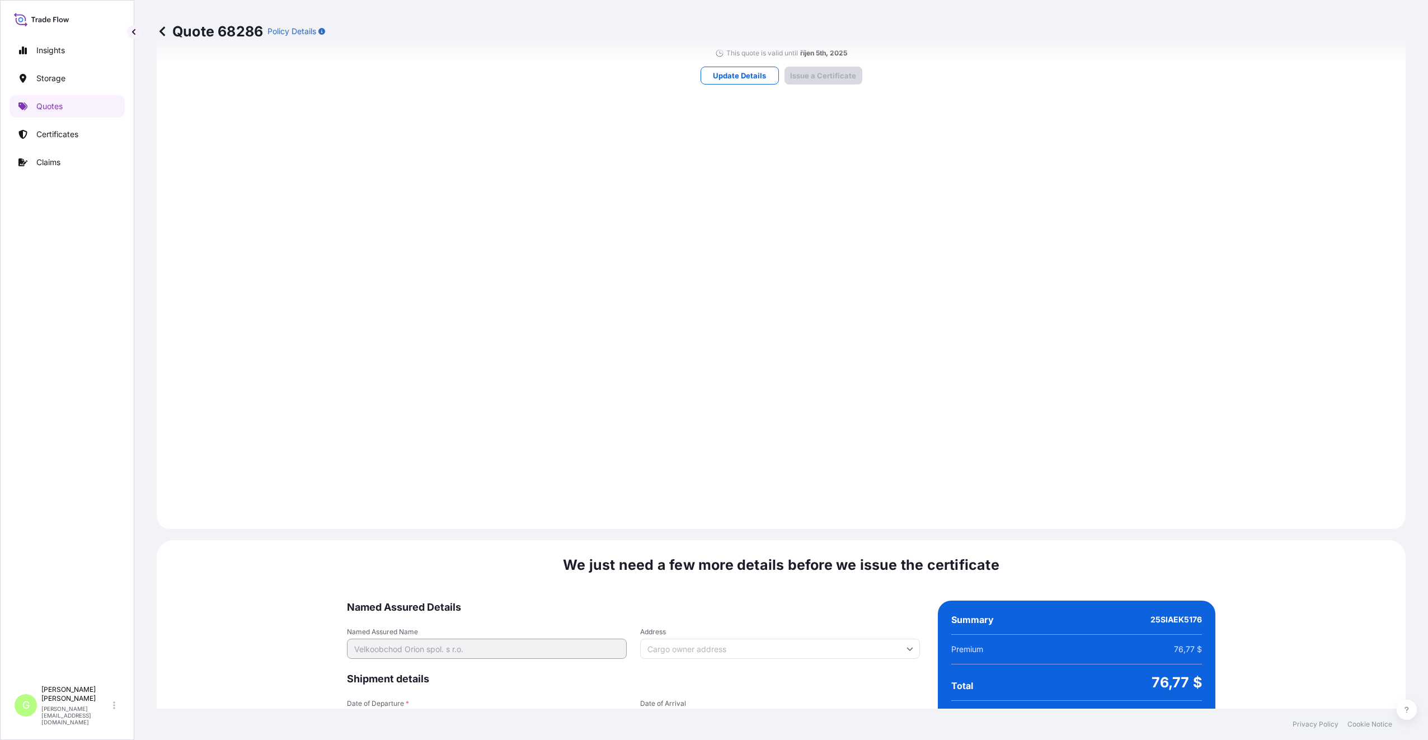
scroll to position [1392, 0]
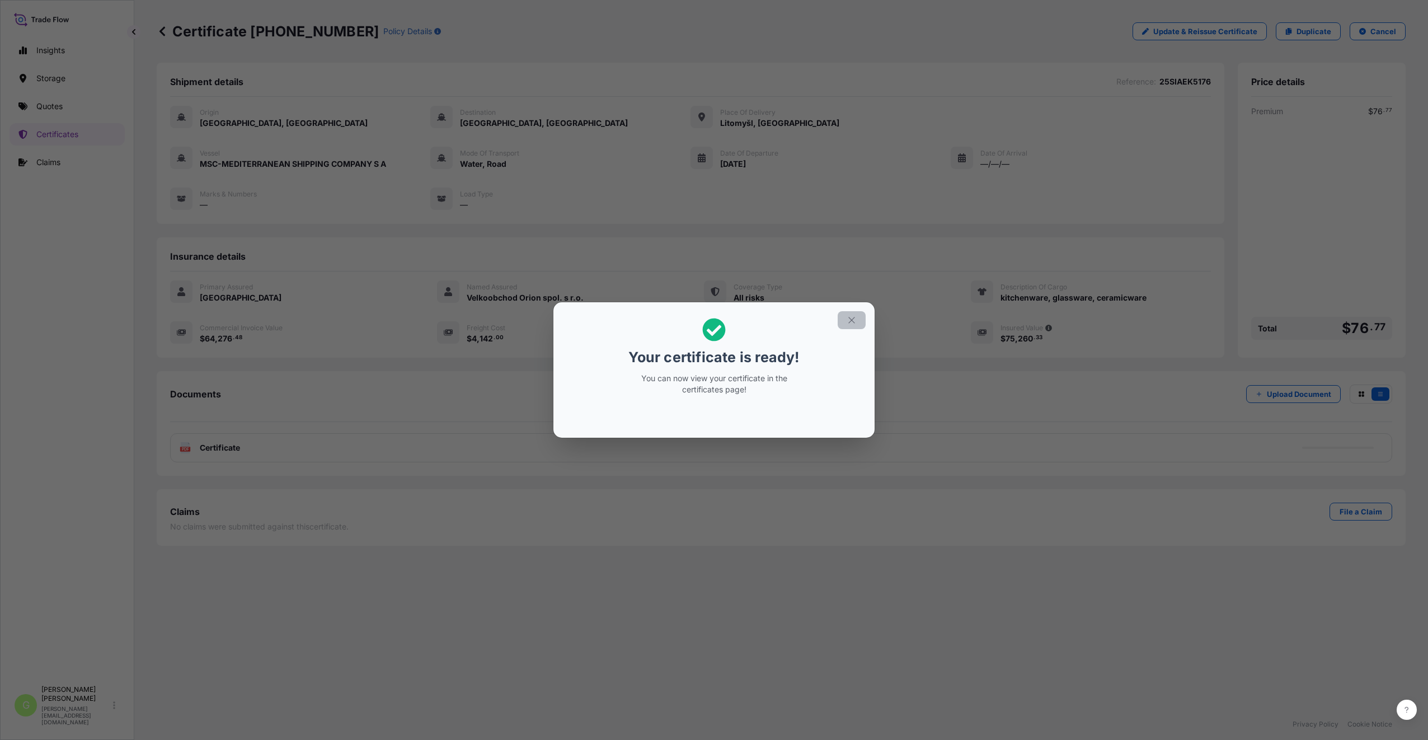
click at [851, 323] on icon "button" at bounding box center [851, 320] width 10 height 10
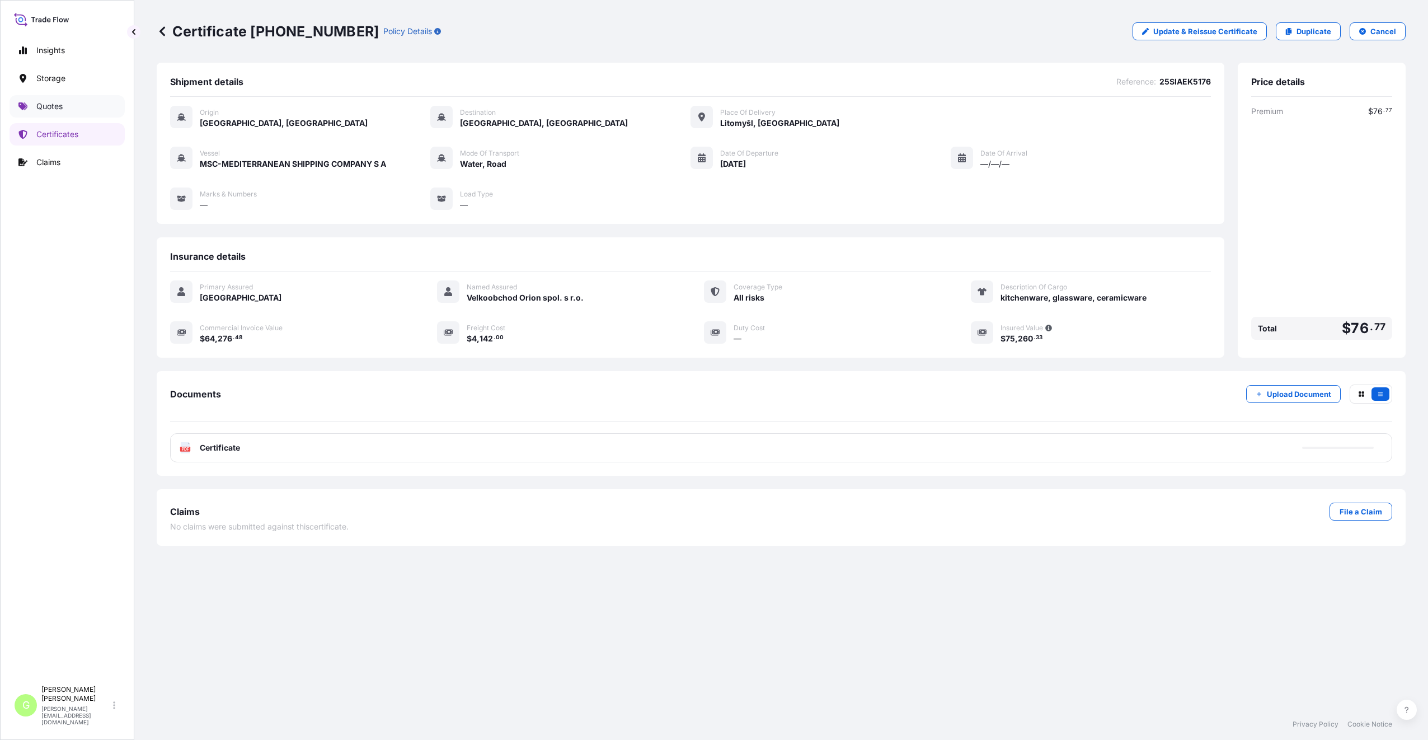
click at [49, 100] on link "Quotes" at bounding box center [67, 106] width 115 height 22
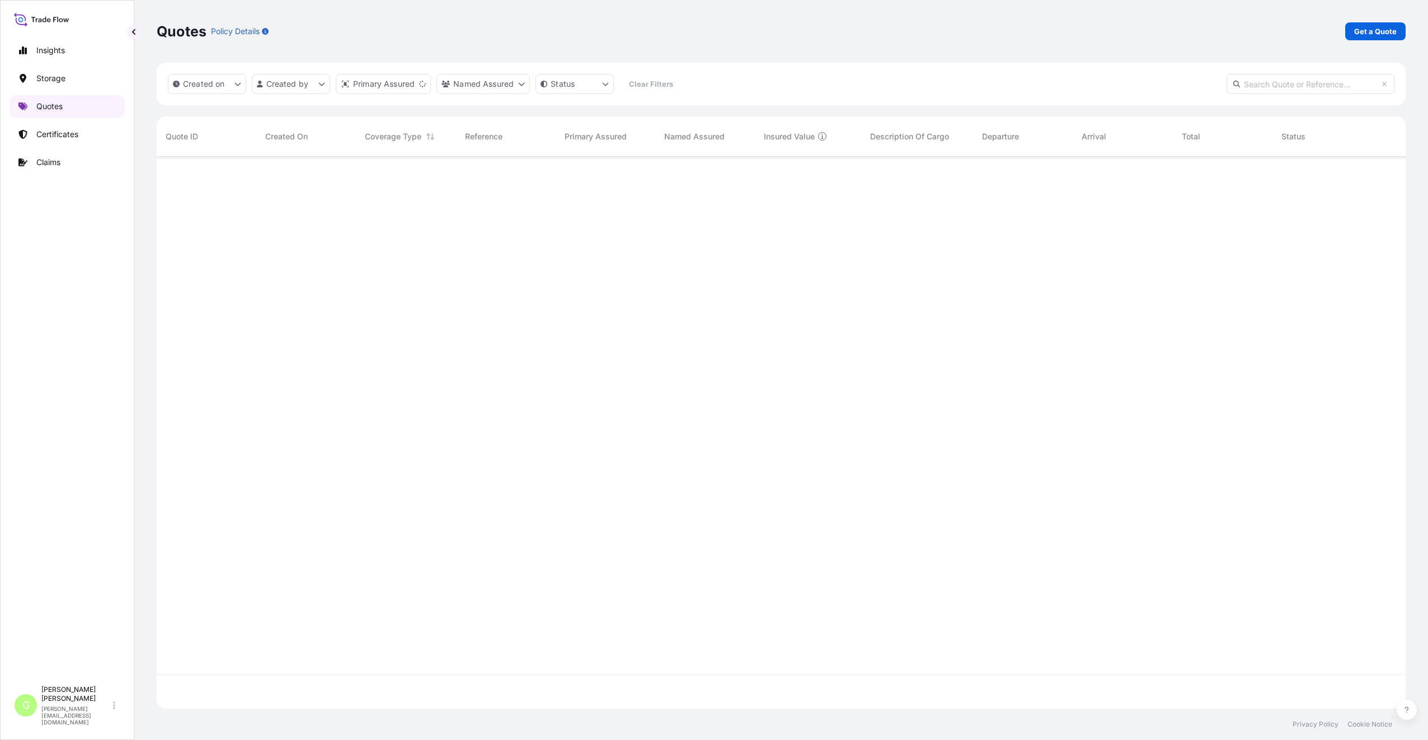
scroll to position [549, 1240]
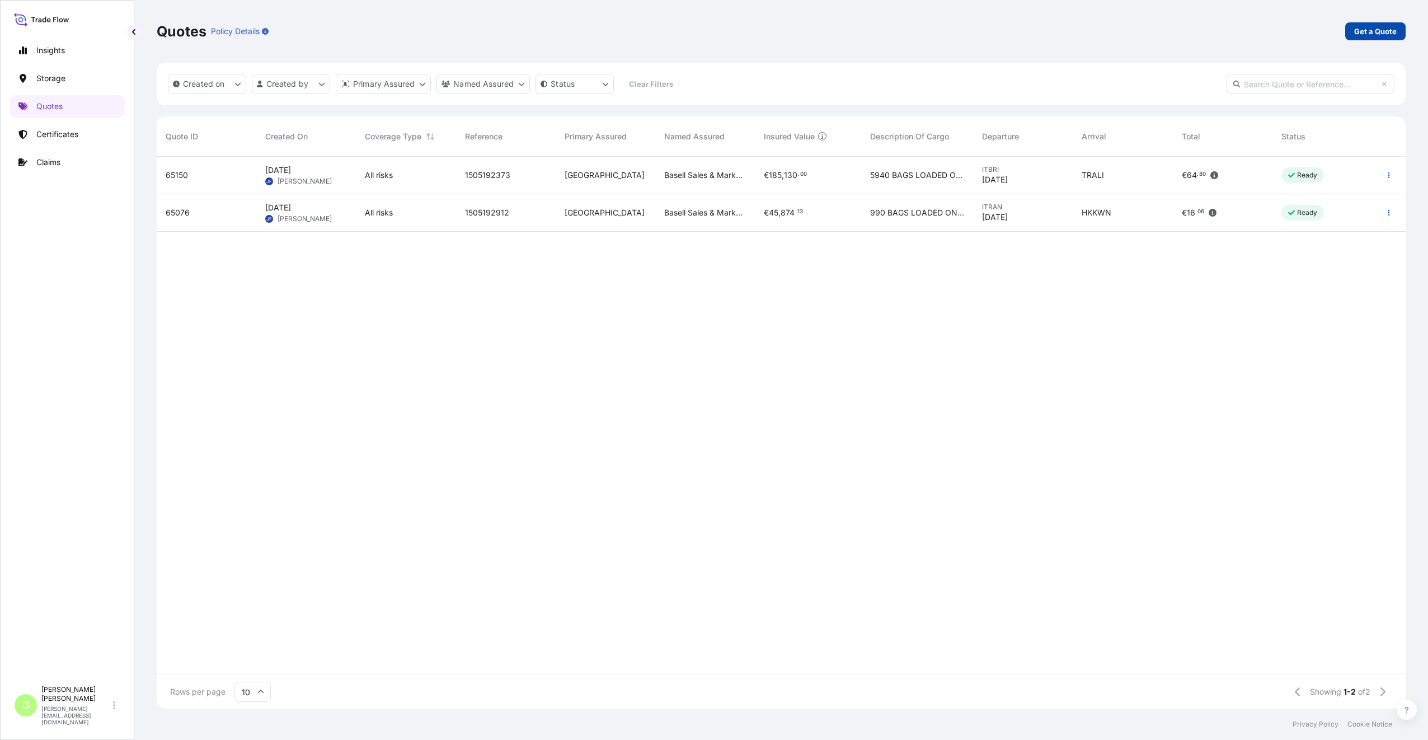
click at [1364, 27] on link "Get a Quote" at bounding box center [1375, 31] width 60 height 18
select select "Water"
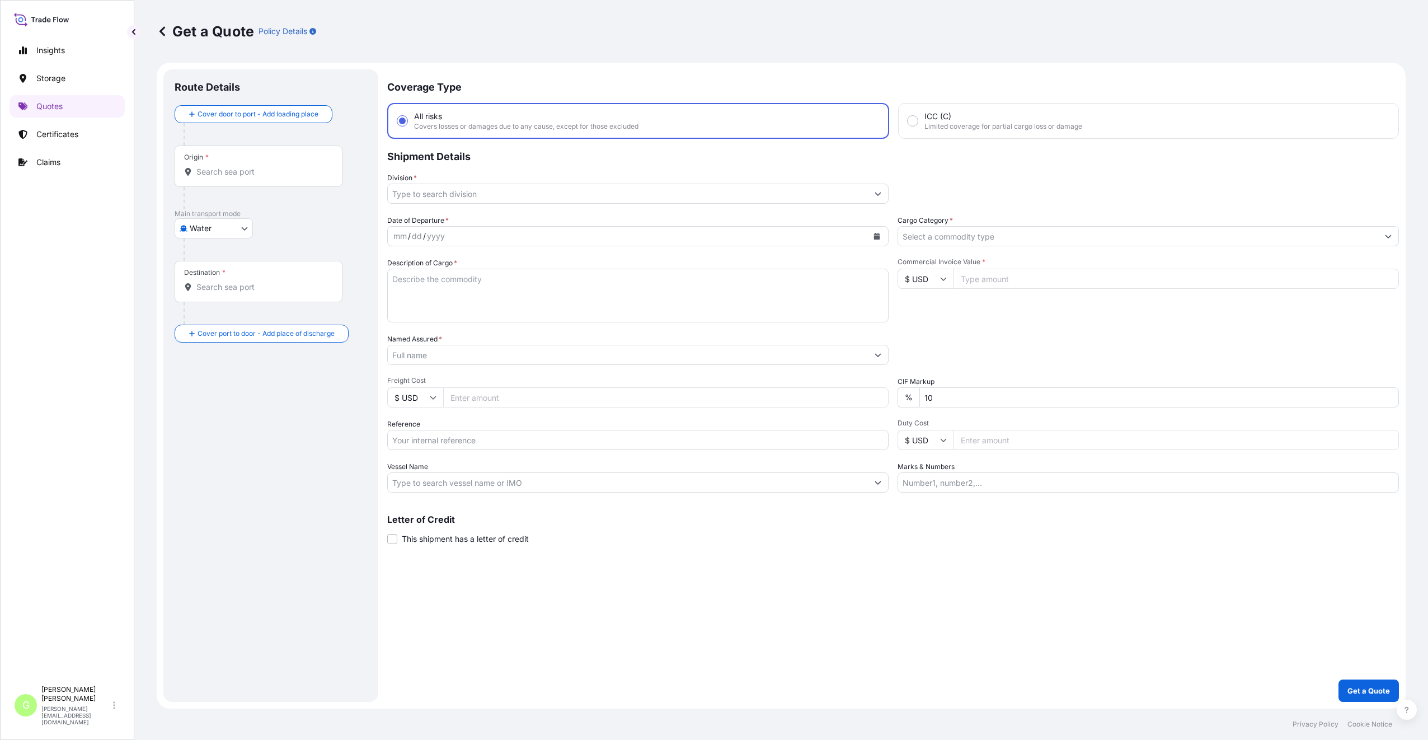
click at [199, 228] on body "Insights Storage Quotes Certificates Claims G [PERSON_NAME] [PERSON_NAME][EMAIL…" at bounding box center [714, 370] width 1428 height 740
click at [200, 294] on span "Inland" at bounding box center [207, 297] width 22 height 11
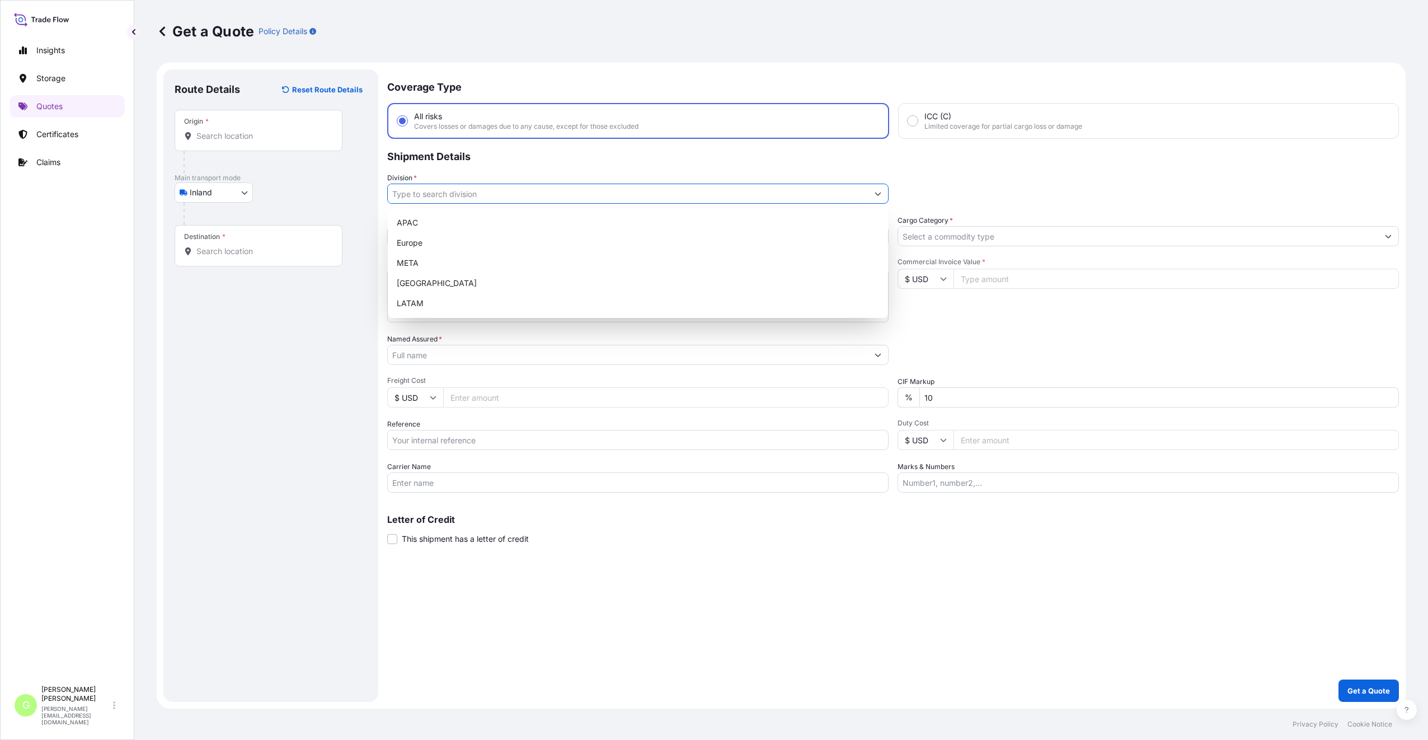
click at [451, 197] on input "Division *" at bounding box center [628, 193] width 480 height 20
click at [407, 241] on div "Europe" at bounding box center [637, 243] width 491 height 20
type input "Europe"
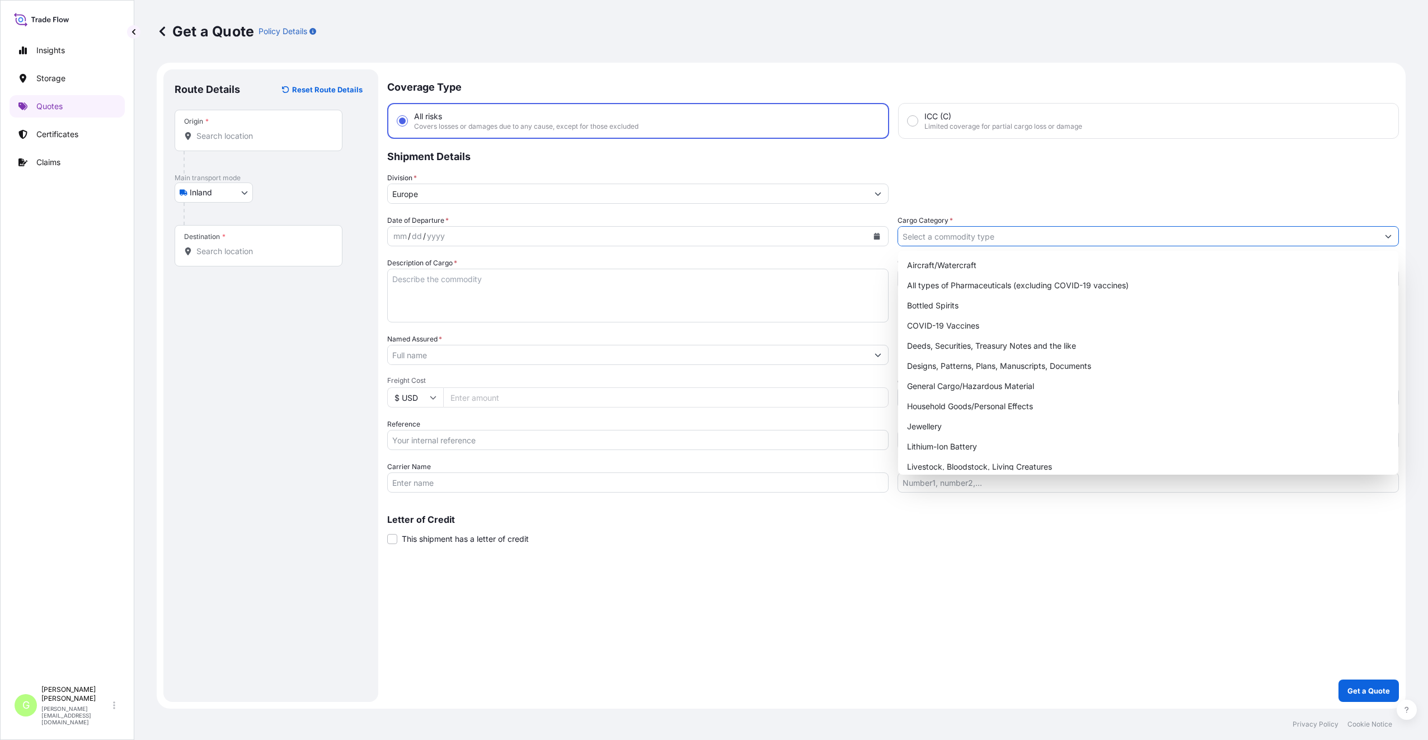
click at [977, 232] on input "Cargo Category *" at bounding box center [1138, 236] width 480 height 20
click at [924, 380] on div "General Cargo/Hazardous Material" at bounding box center [1147, 386] width 491 height 20
type input "General Cargo/Hazardous Material"
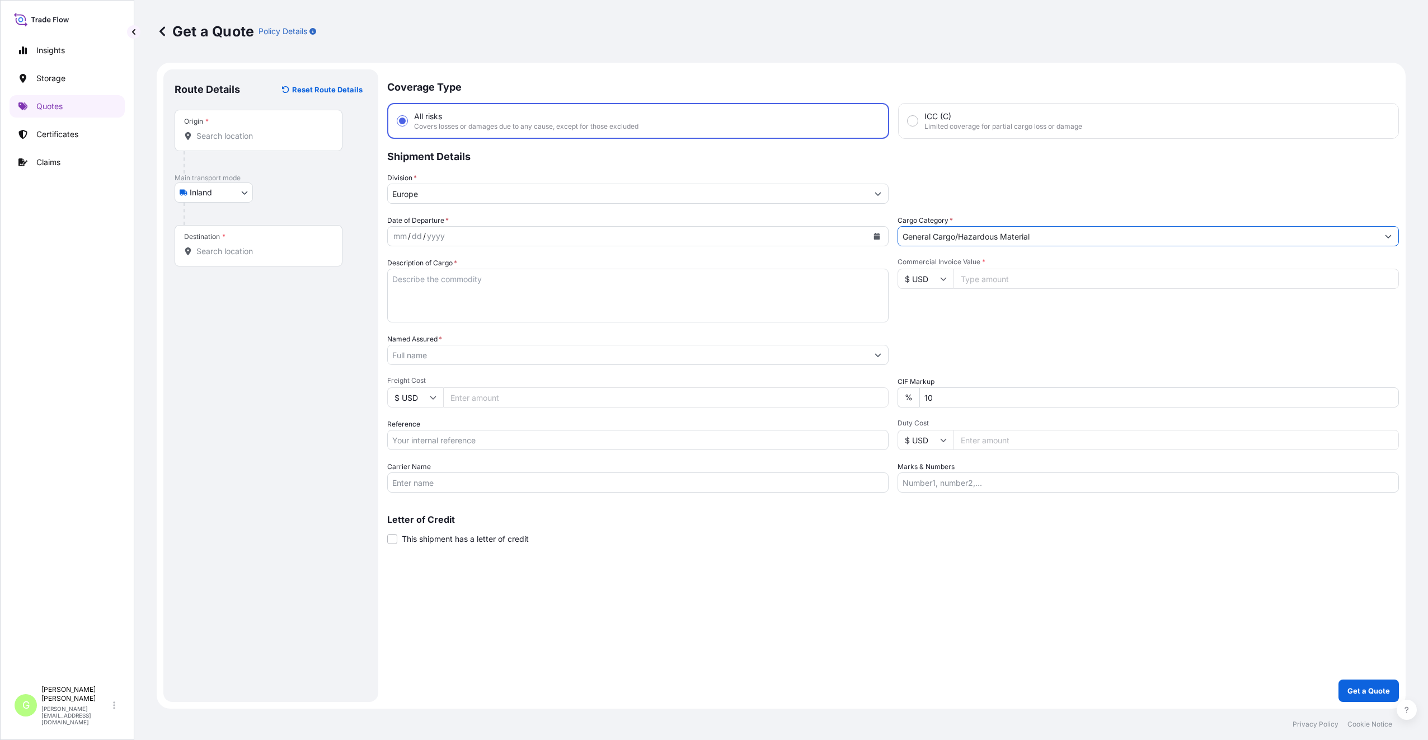
click at [404, 356] on input "Named Assured *" at bounding box center [628, 355] width 480 height 20
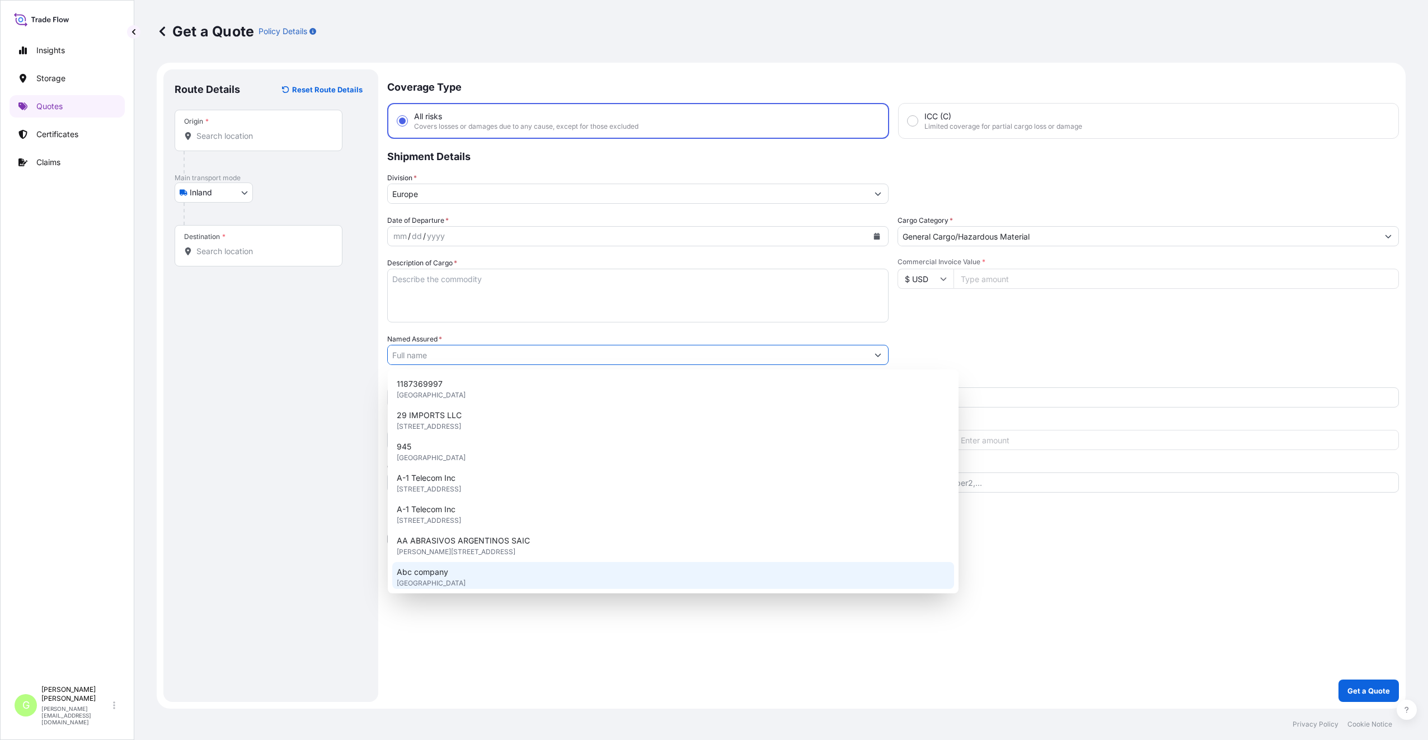
click at [502, 590] on div "1187369997 United Kingdom 29 IMPORTS LLC 23451 Tailor Shop Pl, 20871, Clarksbur…" at bounding box center [673, 481] width 571 height 224
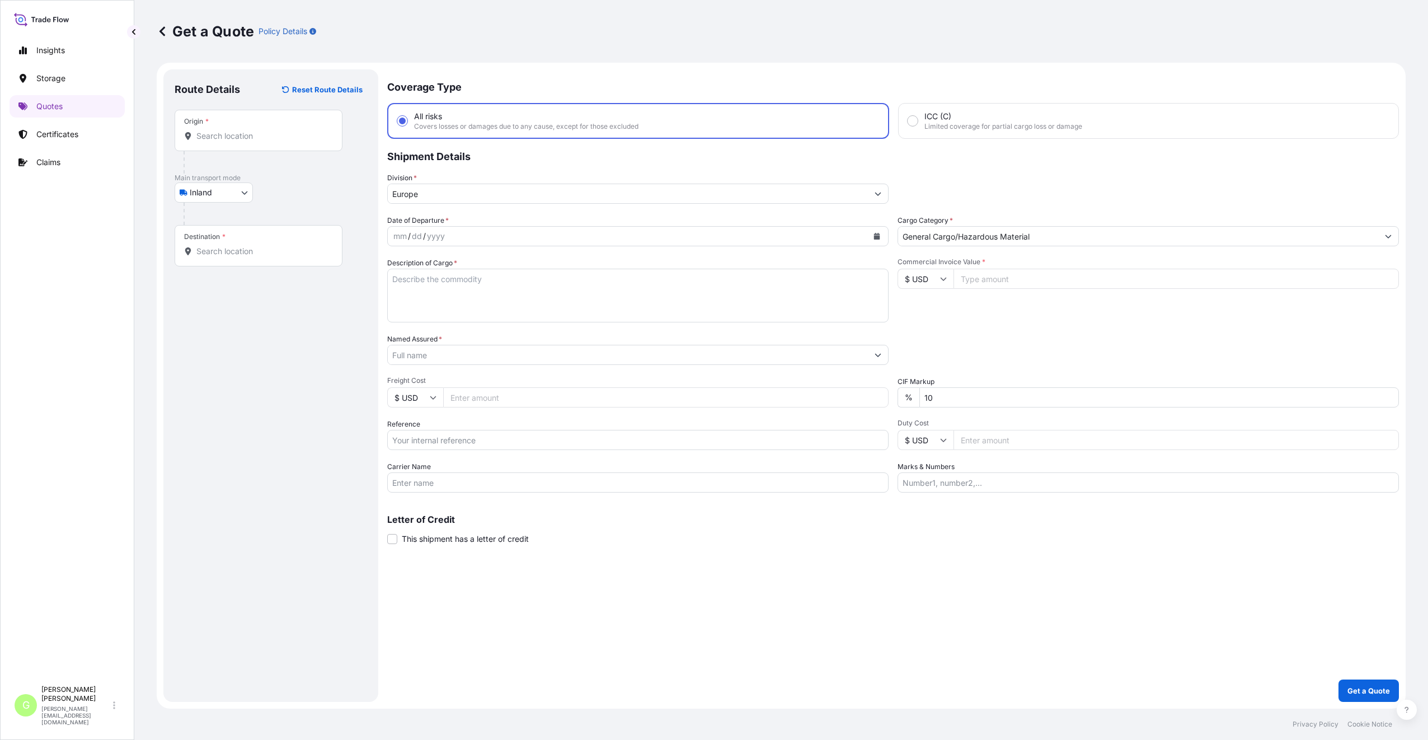
click at [440, 441] on input "Reference" at bounding box center [637, 440] width 501 height 20
paste input "25REEMN2002"
type input "25REEMN2002"
drag, startPoint x: 587, startPoint y: 598, endPoint x: 599, endPoint y: 572, distance: 28.1
click at [588, 599] on div "Coverage Type All risks Covers losses or damages due to any cause, except for t…" at bounding box center [892, 385] width 1011 height 632
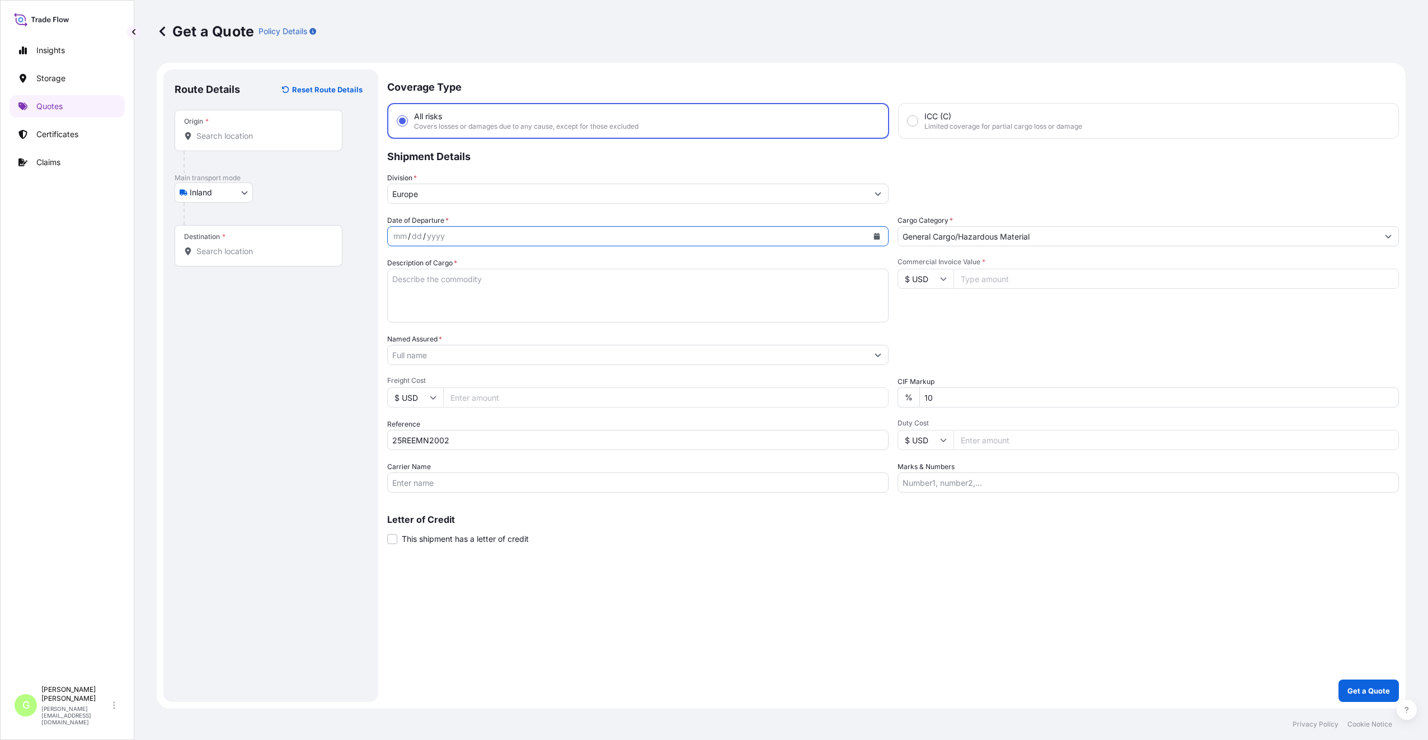
click at [878, 235] on icon "Calendar" at bounding box center [876, 236] width 7 height 7
click at [507, 310] on div "5" at bounding box center [513, 309] width 20 height 20
click at [437, 285] on textarea "Description of Cargo *" at bounding box center [637, 296] width 501 height 54
paste textarea "ballistic vests"
type textarea "ballistic vests"
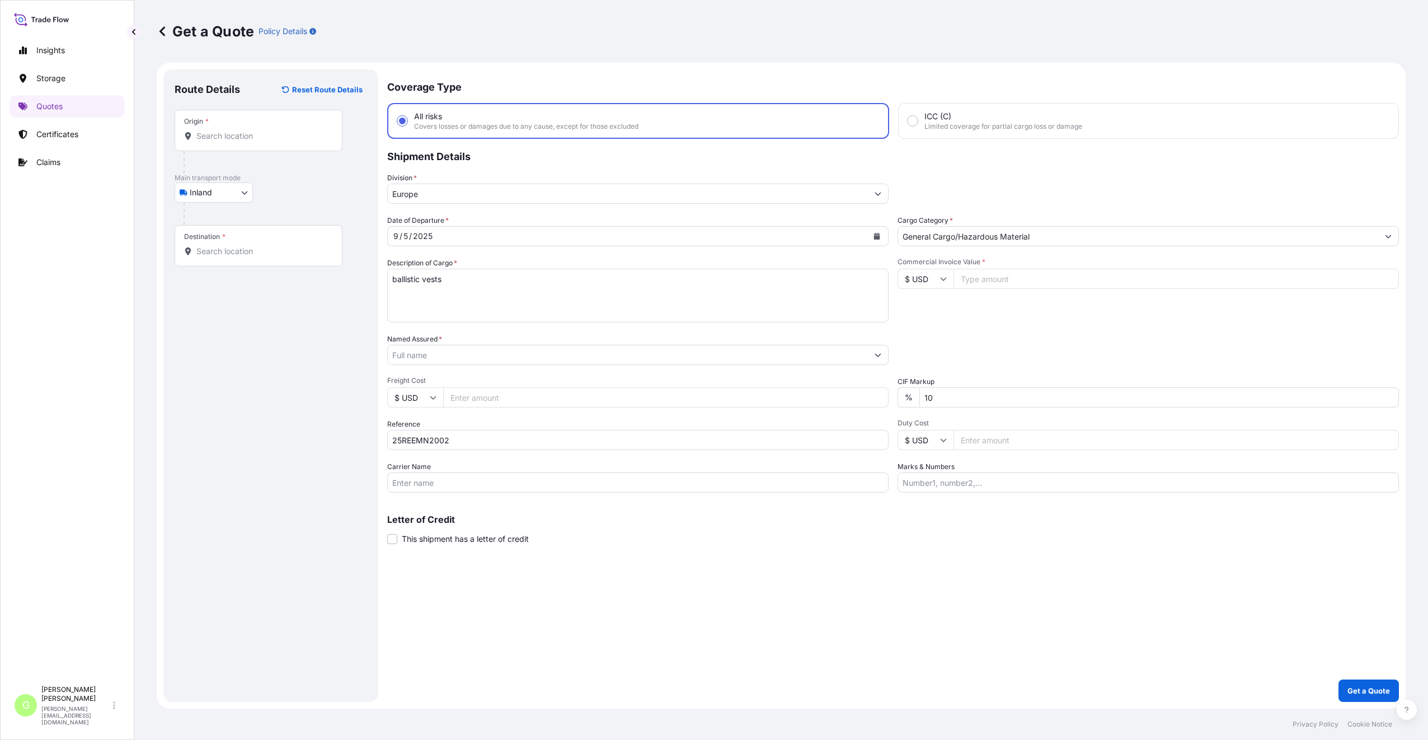
click at [986, 276] on input "Commercial Invoice Value *" at bounding box center [1175, 279] width 445 height 20
paste input "20875.07"
type input "20875.07"
click at [446, 380] on span "Freight Cost" at bounding box center [637, 380] width 501 height 9
click at [446, 387] on input "Freight Cost" at bounding box center [665, 397] width 445 height 20
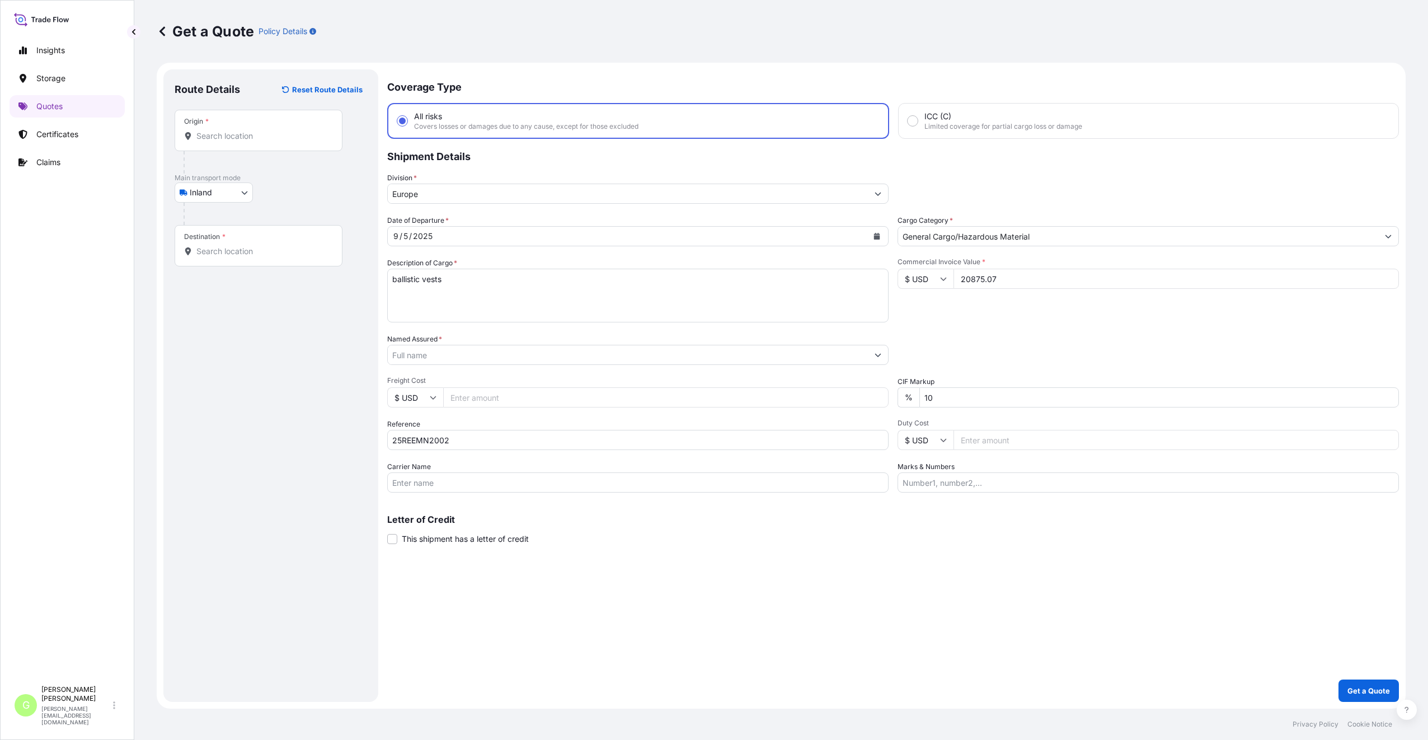
paste input "165.33"
type input "165.33"
click at [505, 660] on div "Coverage Type All risks Covers losses or damages due to any cause, except for t…" at bounding box center [892, 385] width 1011 height 632
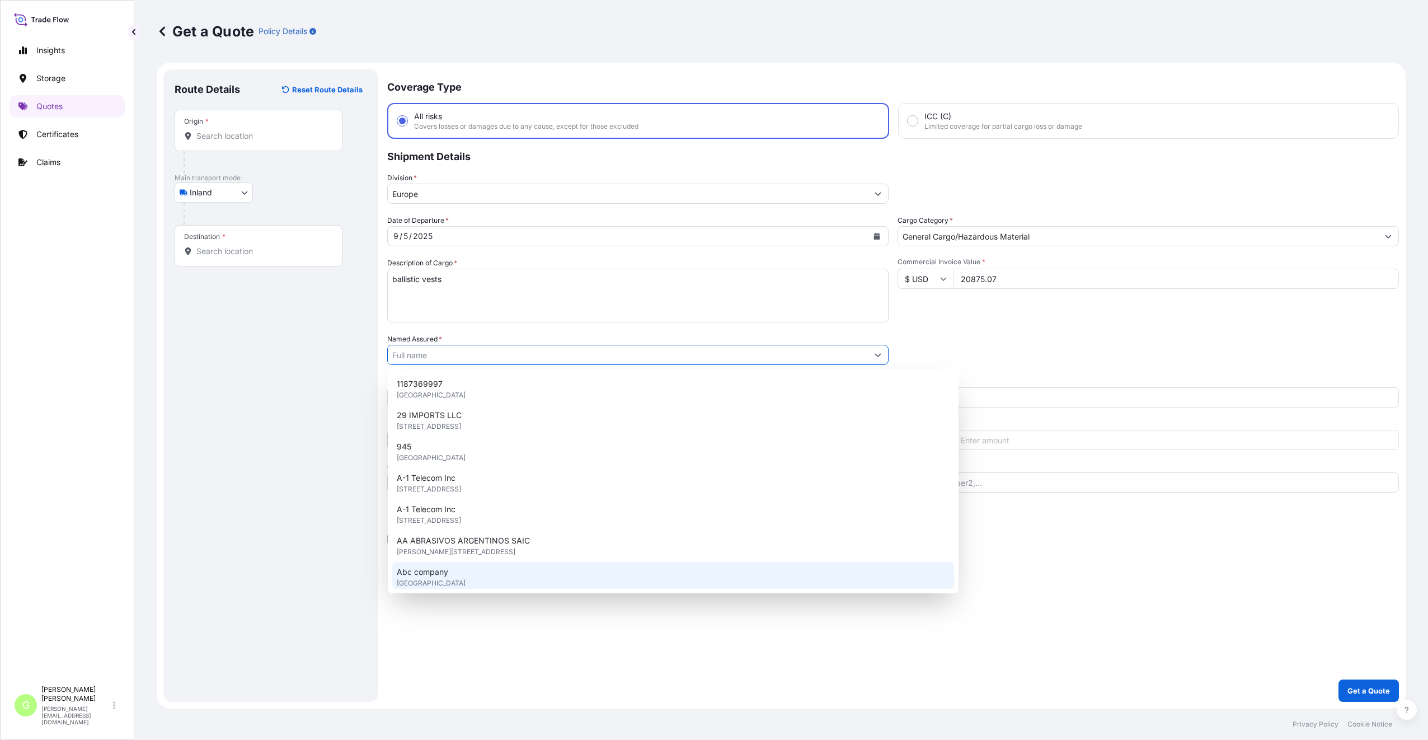
click at [438, 360] on input "Named Assured *" at bounding box center [628, 355] width 480 height 20
paste input "FENIX Protector s.r.o."
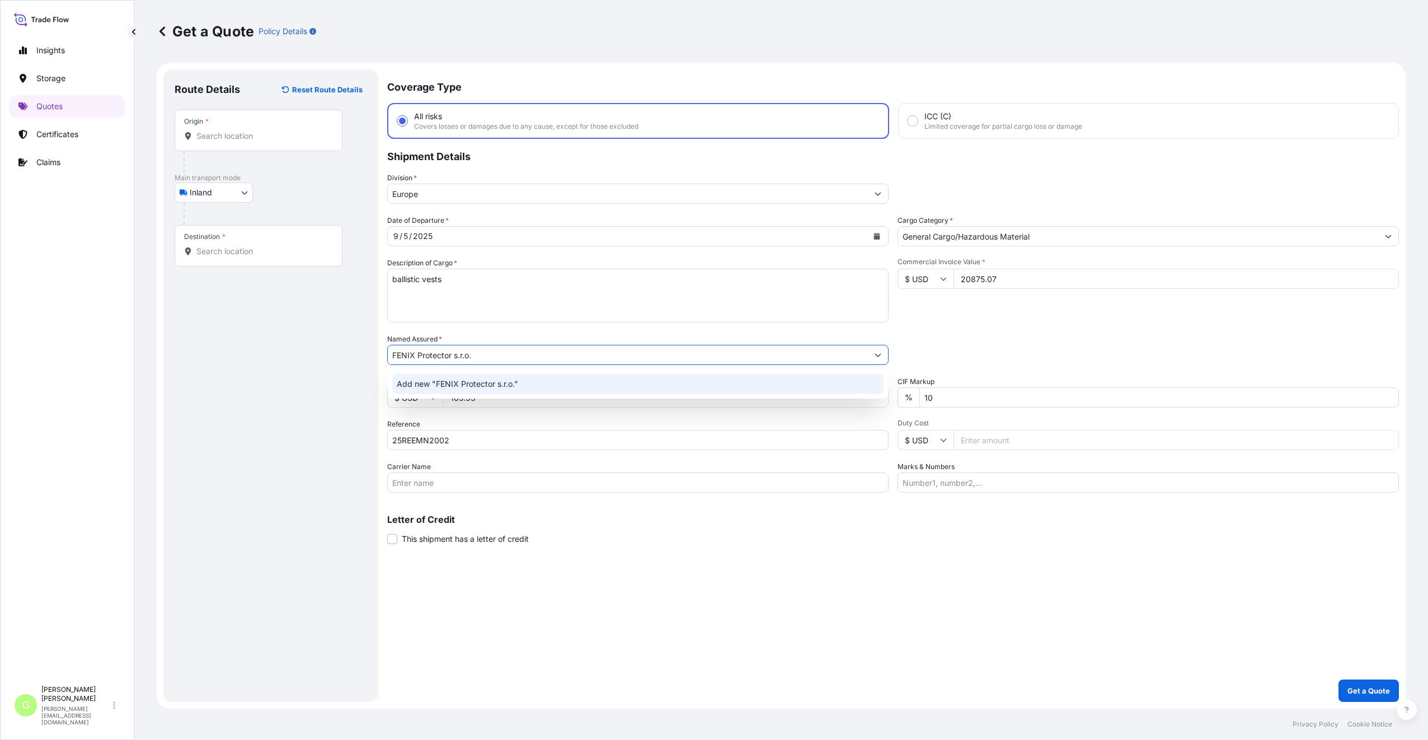
click at [448, 383] on span "Add new "FENIX Protector s.r.o."" at bounding box center [457, 383] width 121 height 11
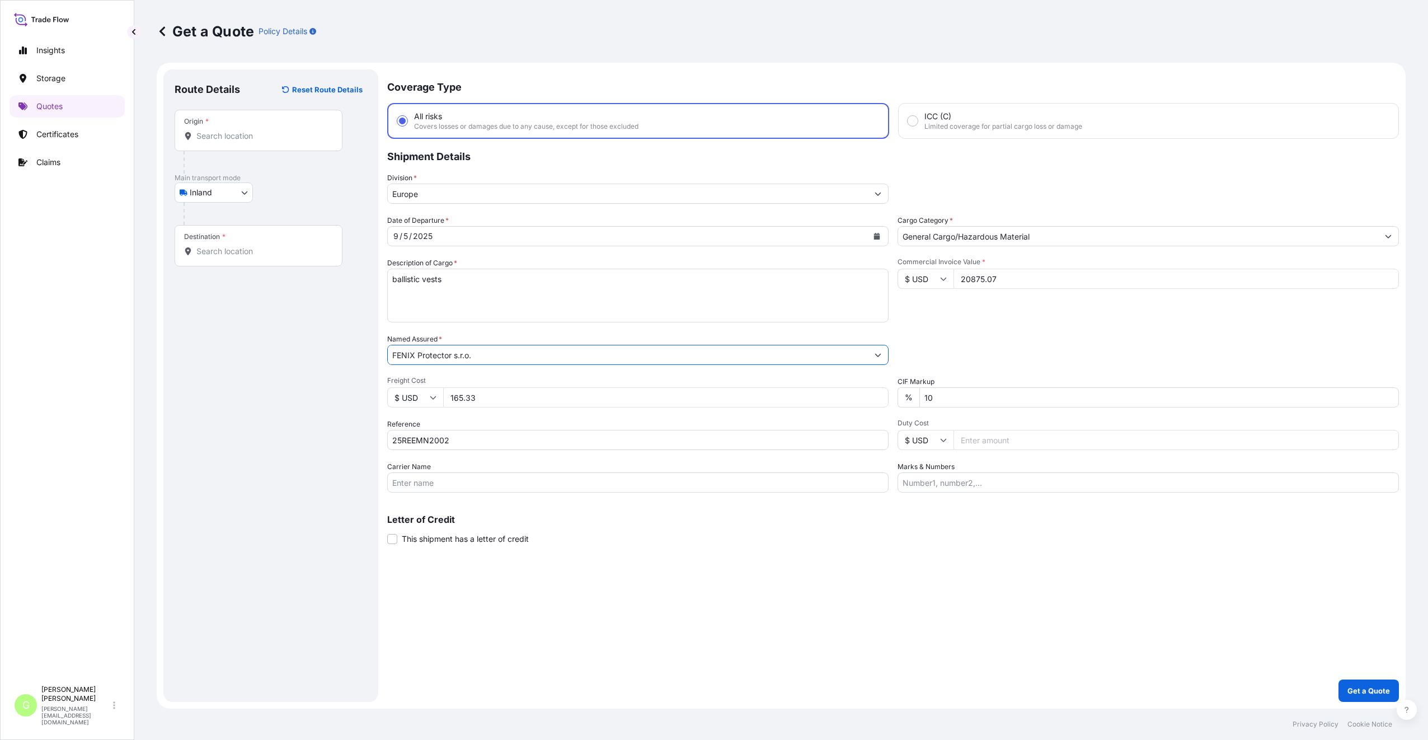
click at [483, 356] on input "FENIX Protector s.r.o." at bounding box center [628, 355] width 480 height 20
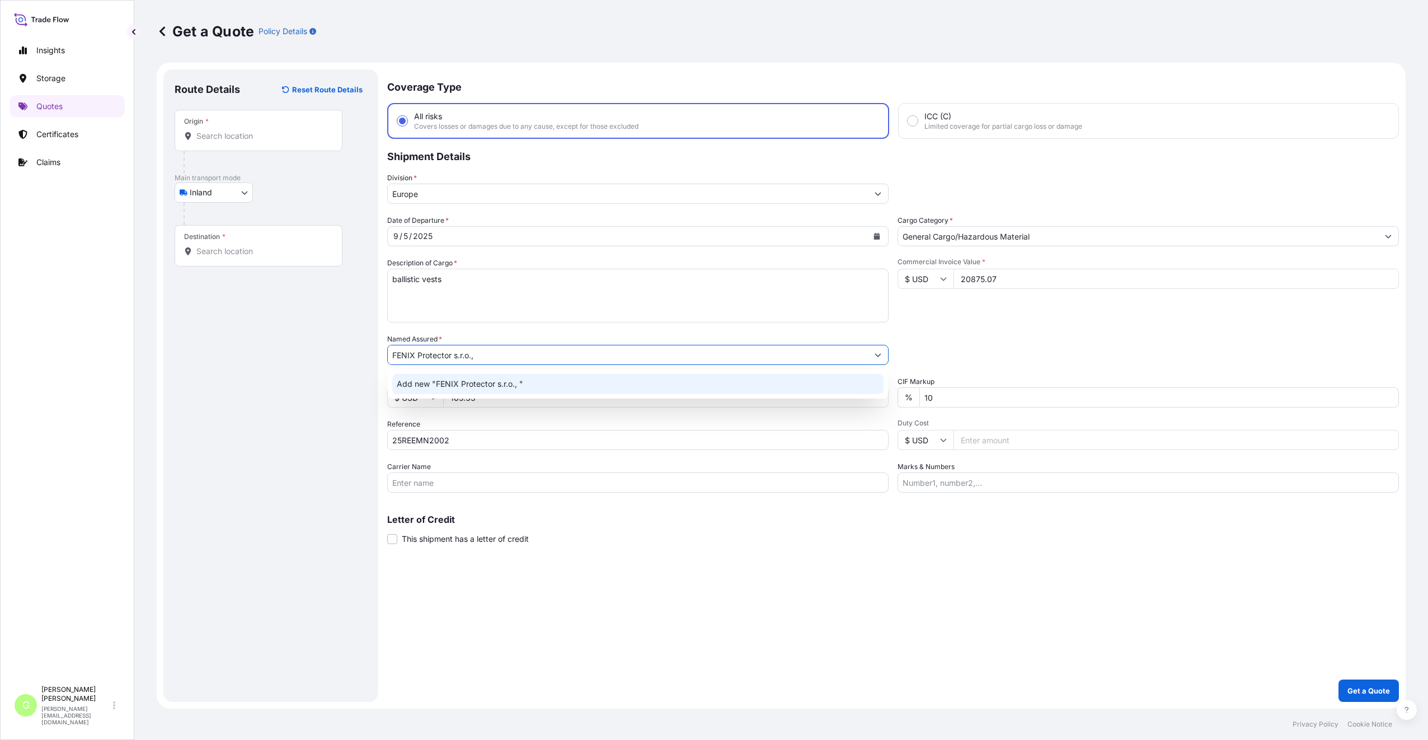
type input "FENIX Protector s.r.o.,"
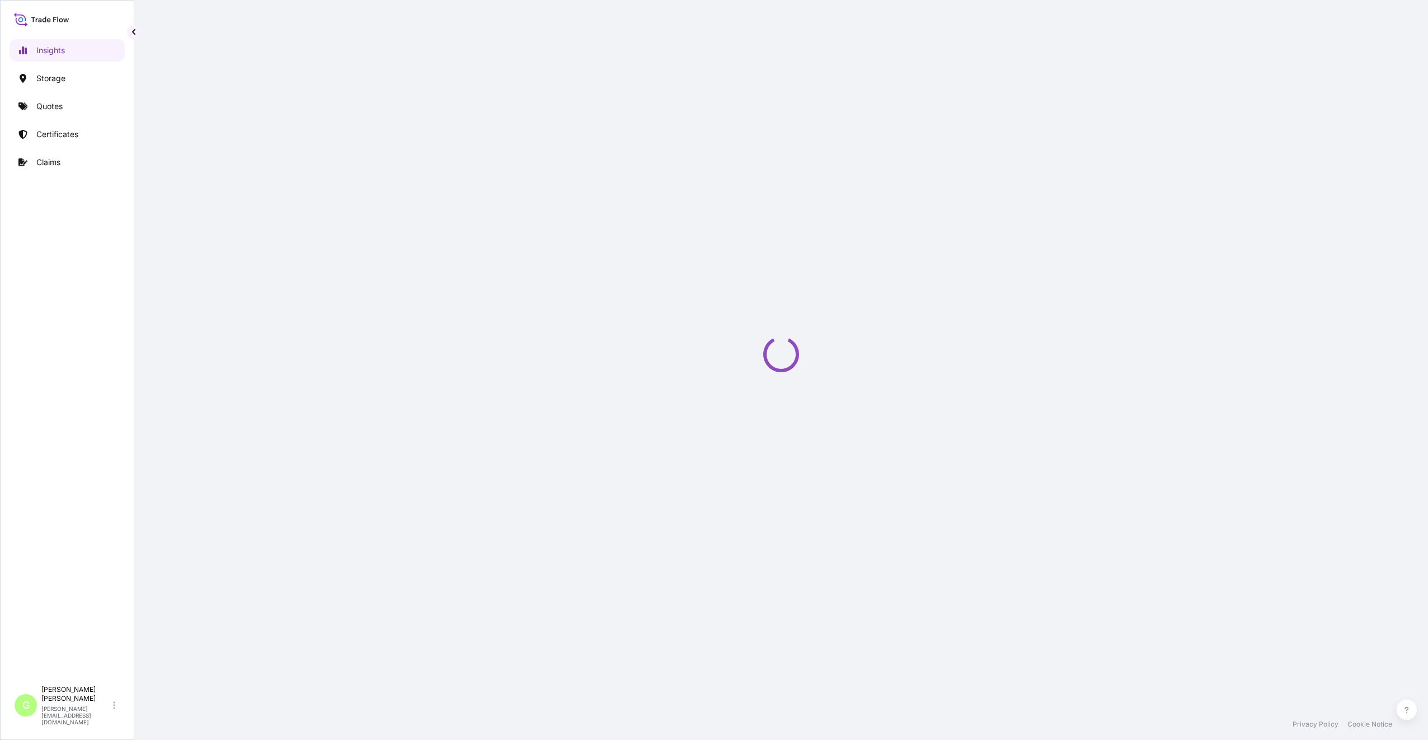
select select "2025"
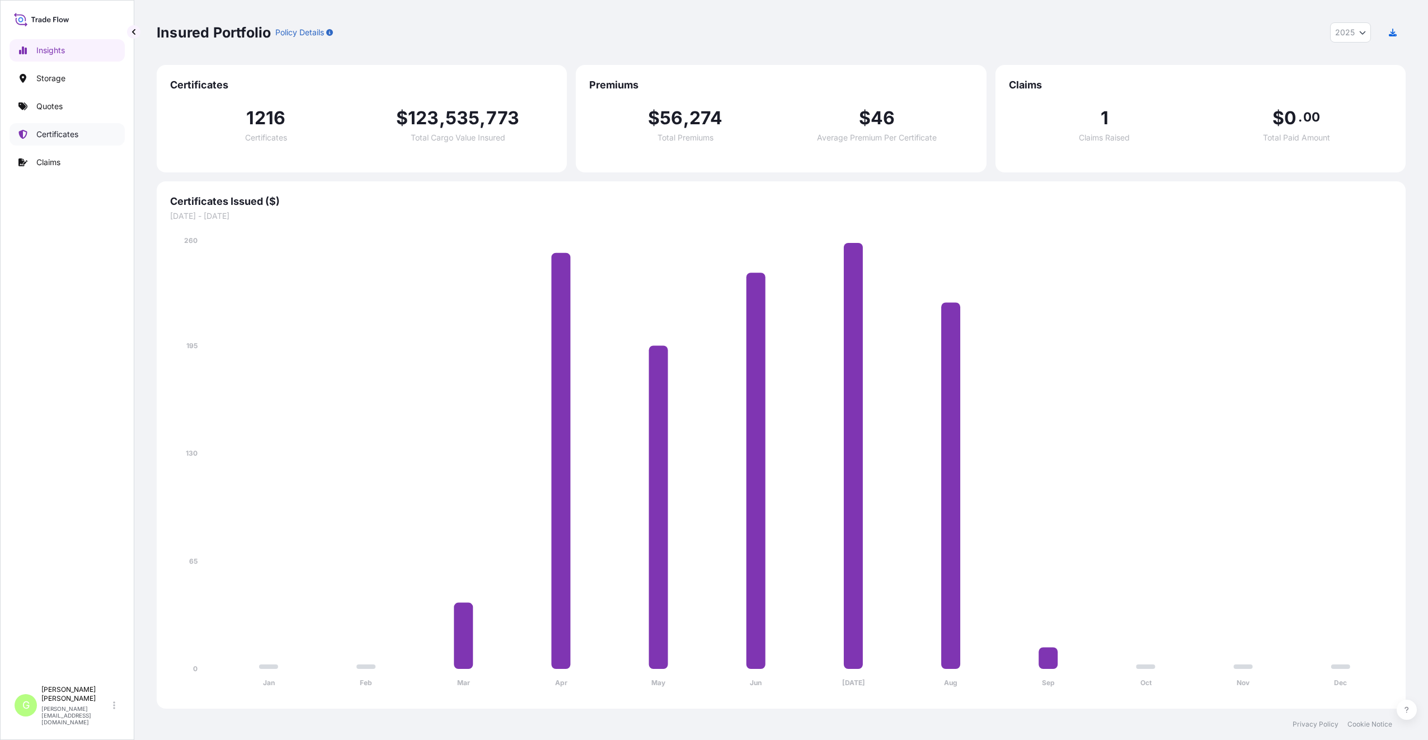
click at [74, 136] on p "Certificates" at bounding box center [57, 134] width 42 height 11
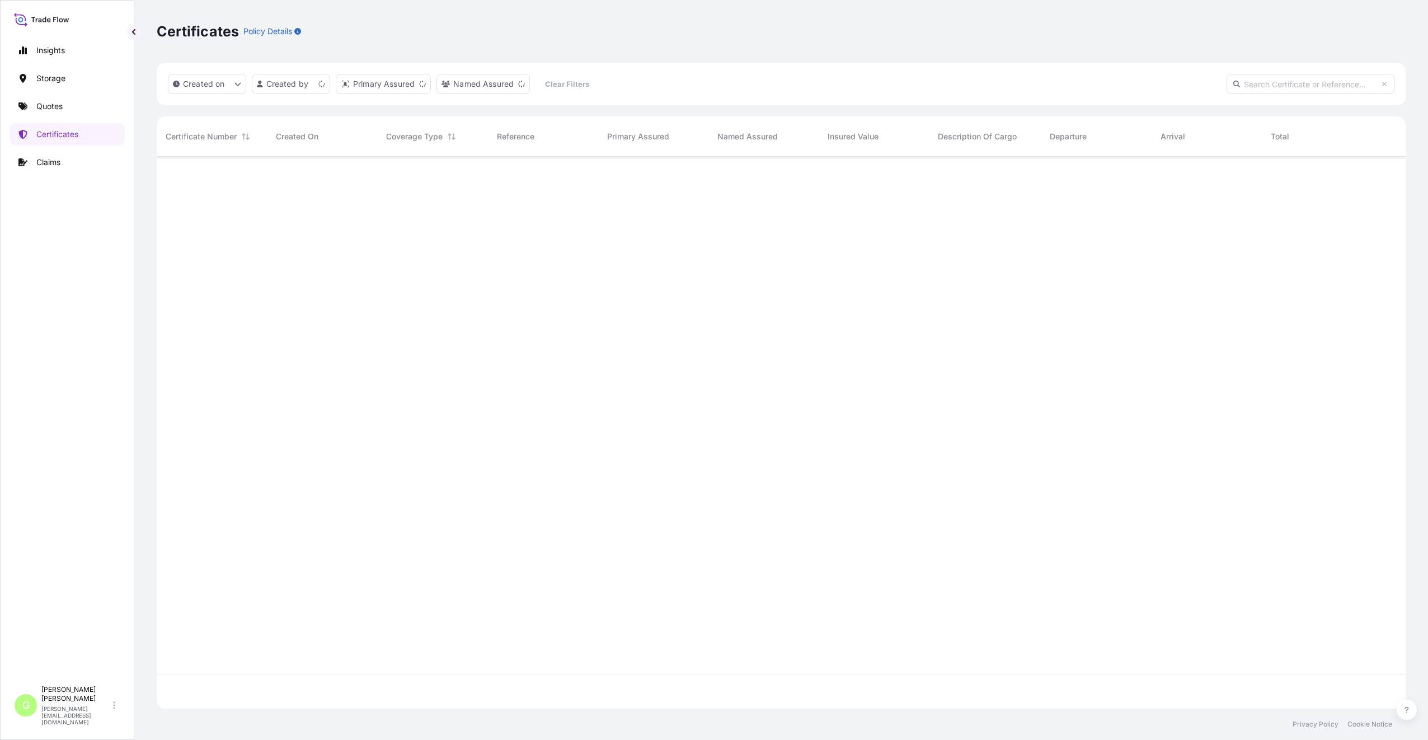
scroll to position [549, 1240]
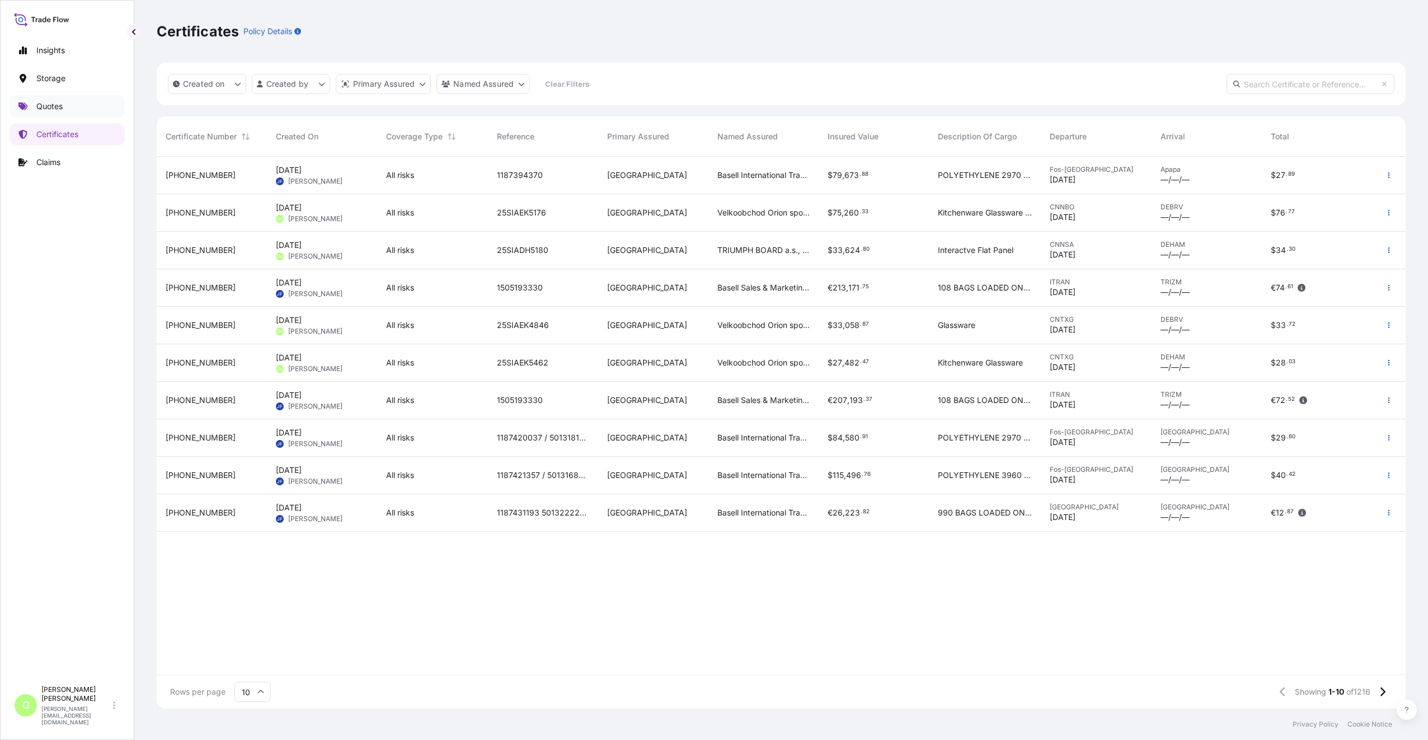
click at [66, 108] on link "Quotes" at bounding box center [67, 106] width 115 height 22
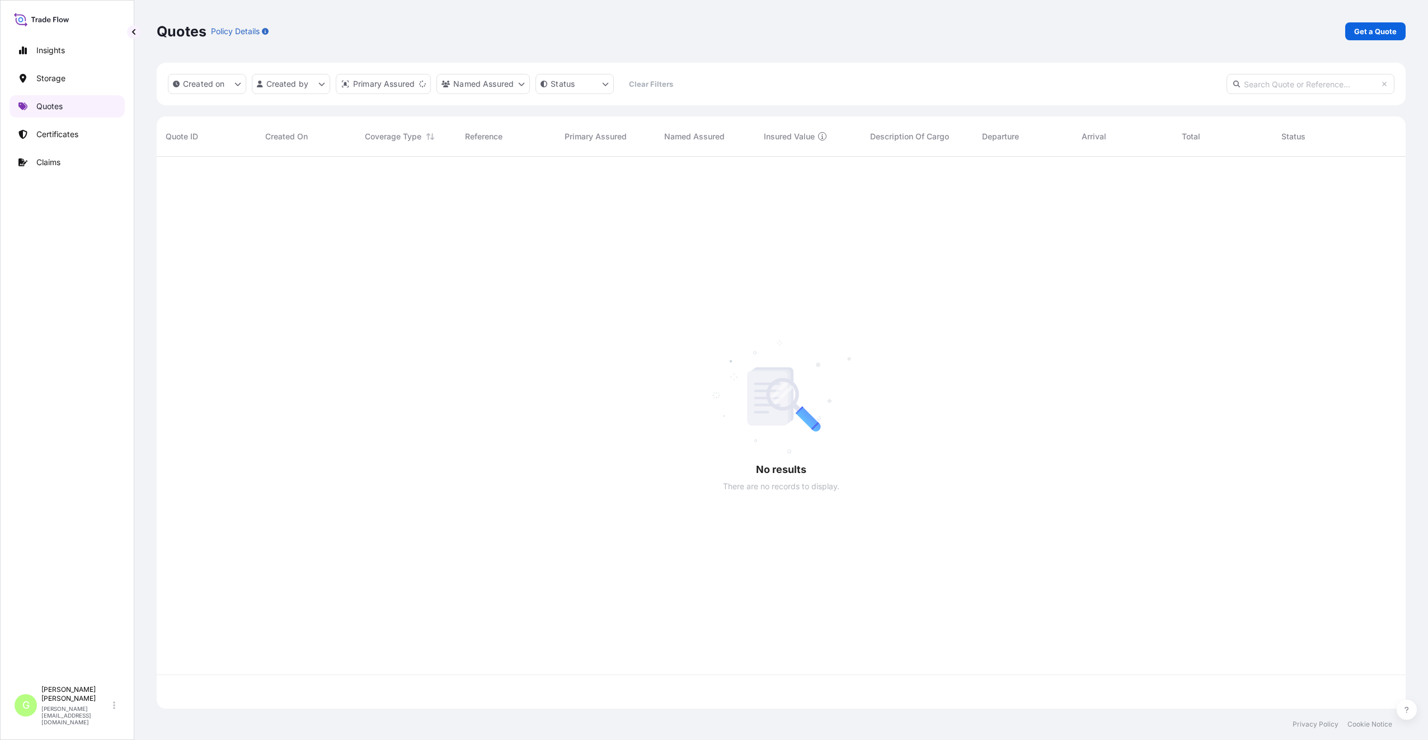
scroll to position [549, 1240]
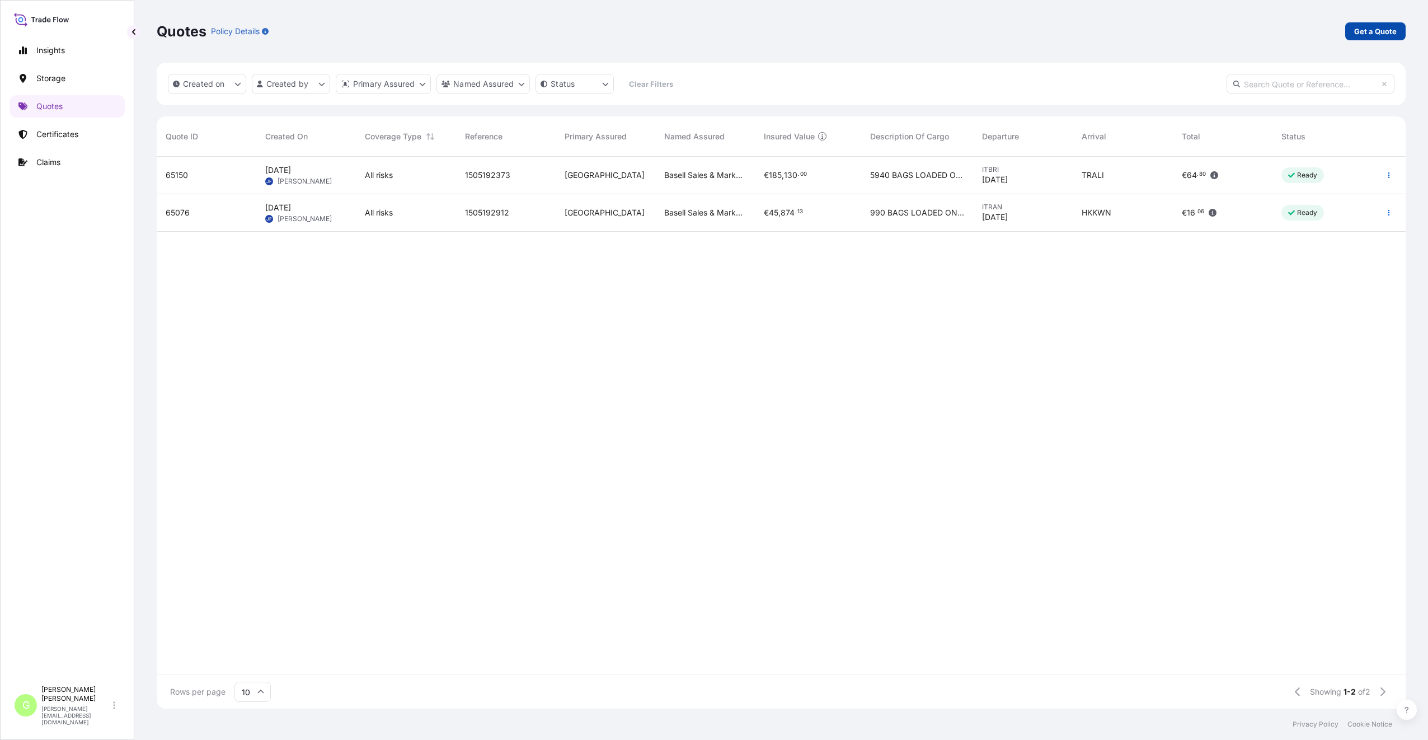
click at [1380, 26] on p "Get a Quote" at bounding box center [1375, 31] width 43 height 11
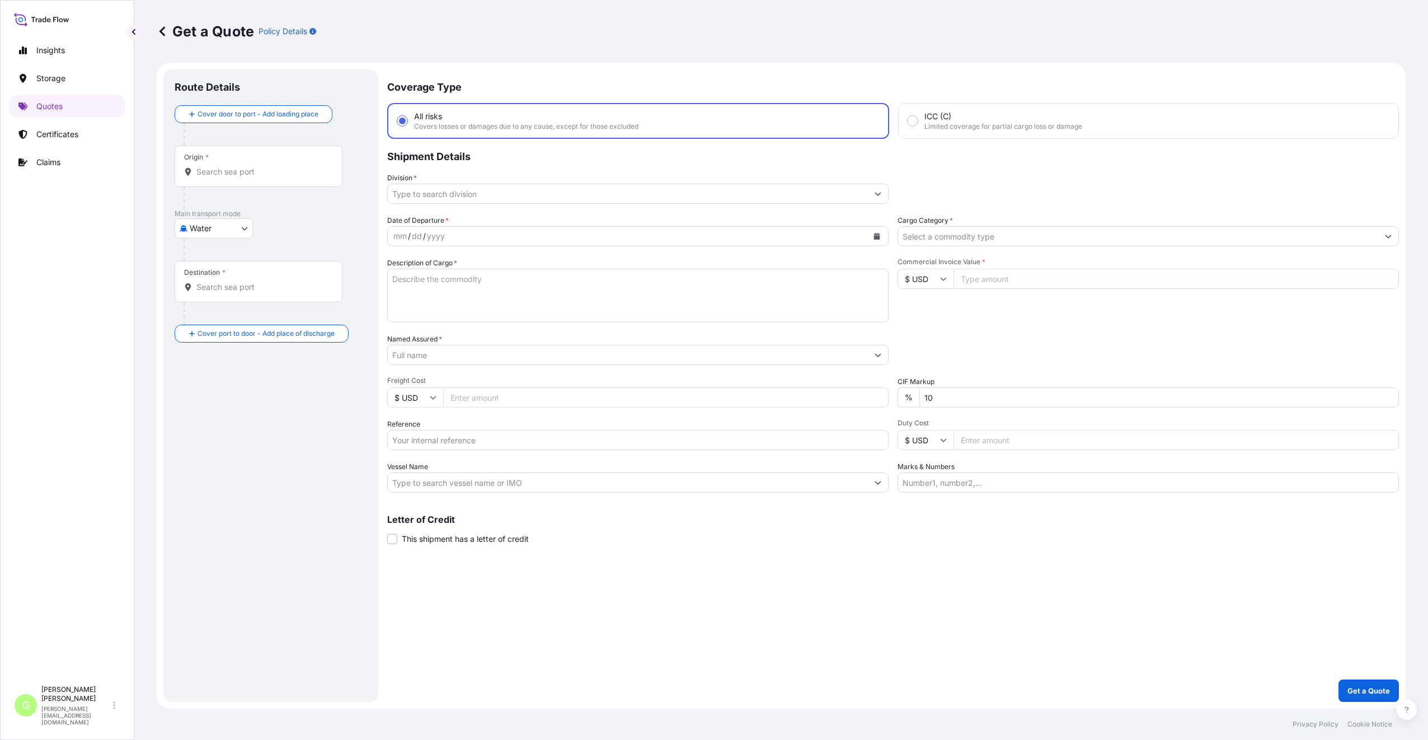
click at [210, 227] on body "Insights Storage Quotes Certificates Claims G [PERSON_NAME] [PERSON_NAME][EMAIL…" at bounding box center [714, 370] width 1428 height 740
click at [201, 298] on span "Inland" at bounding box center [207, 297] width 22 height 11
select select "Inland"
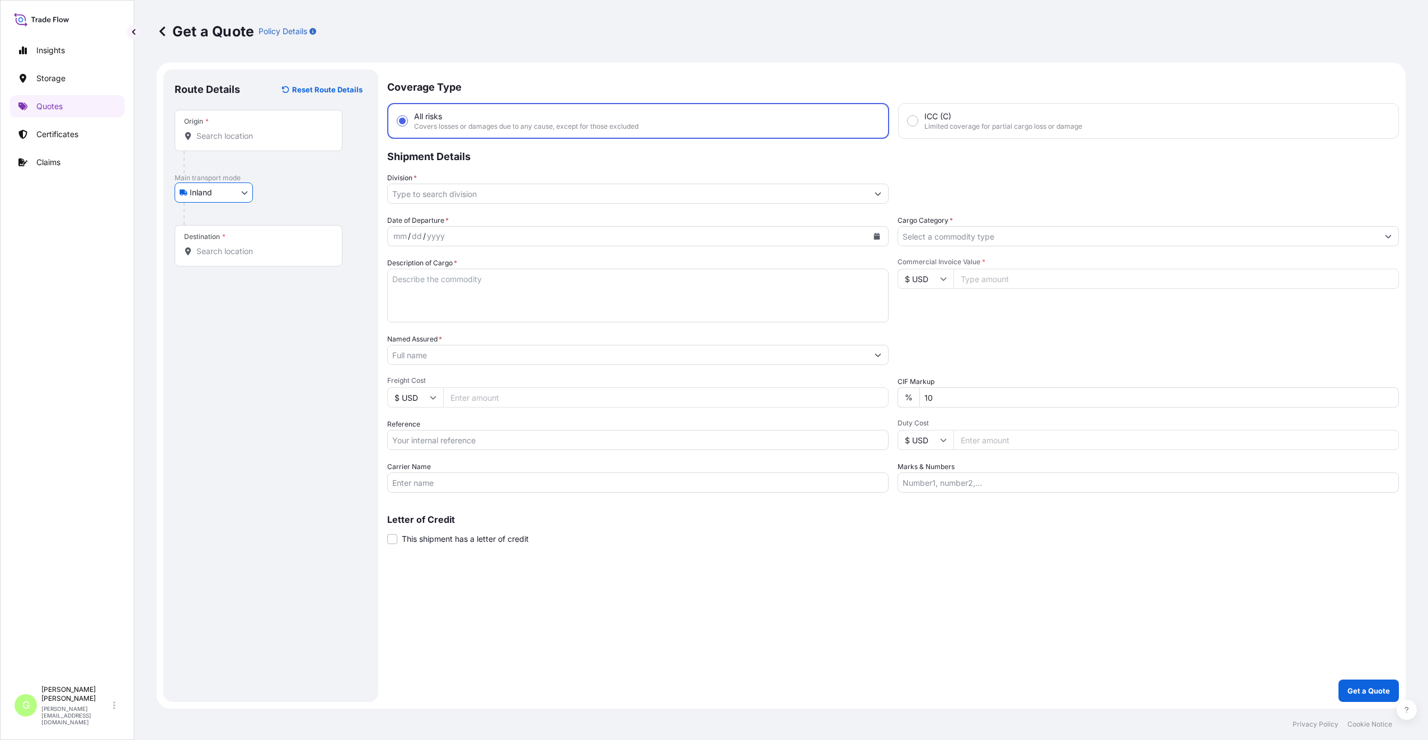
click at [410, 355] on input "Named Assured *" at bounding box center [628, 355] width 480 height 20
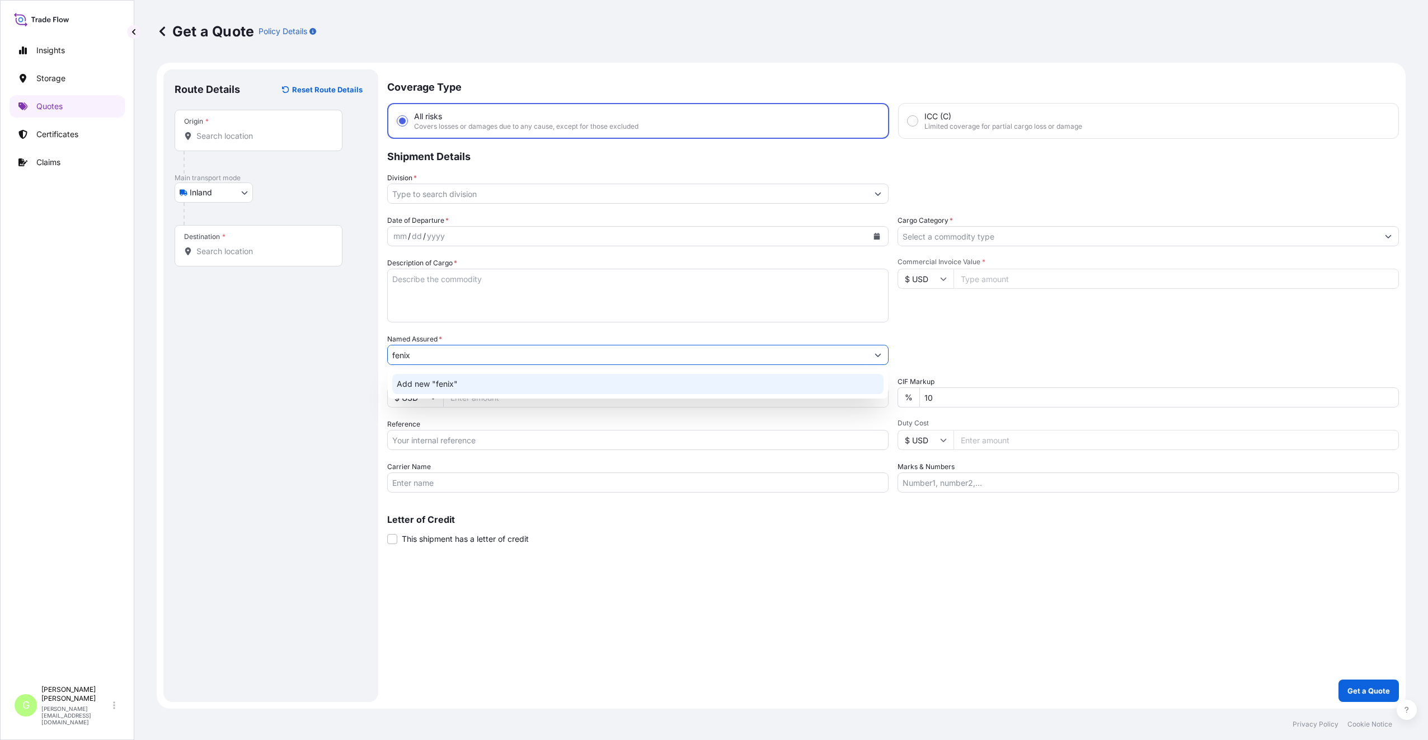
type input "fenix"
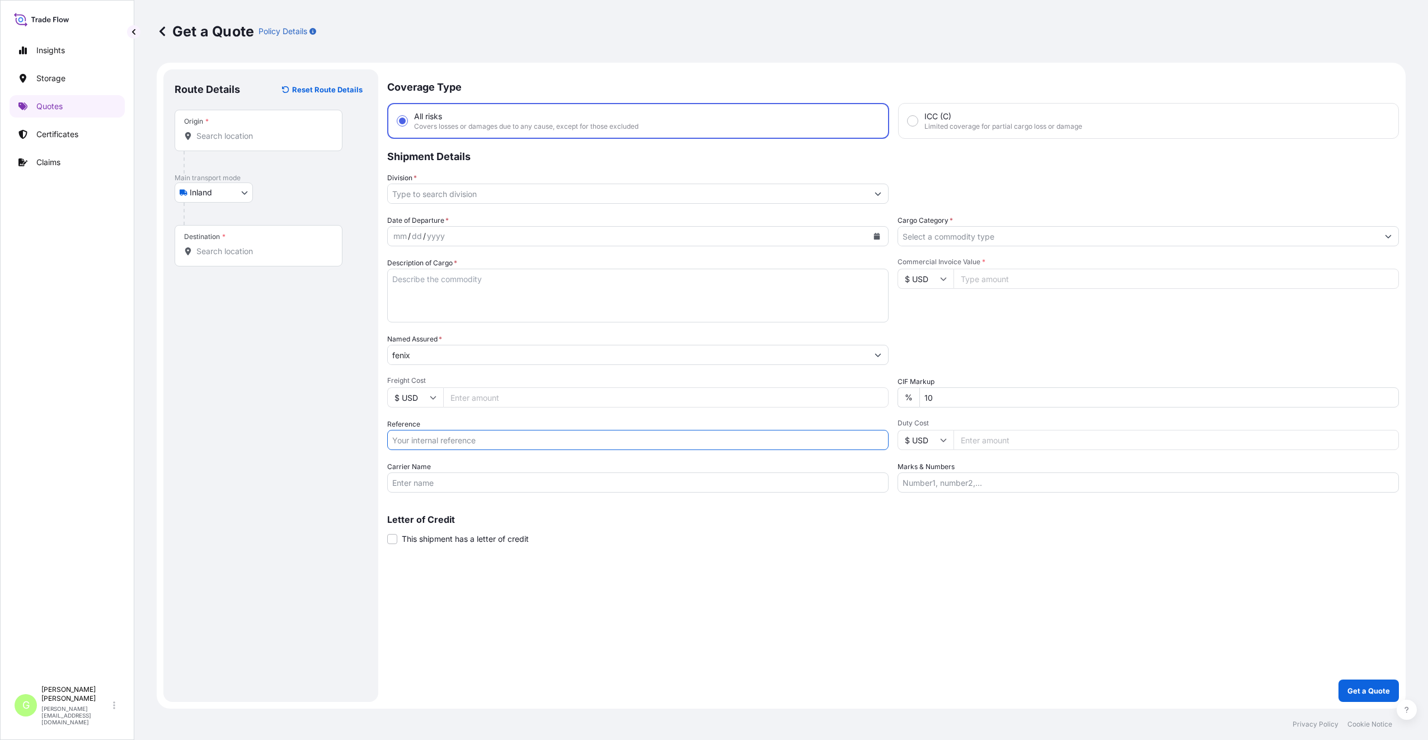
click at [412, 440] on input "Reference" at bounding box center [637, 440] width 501 height 20
paste input "25REEMN2002"
type input "25REEMN2002"
click at [496, 192] on input "Division *" at bounding box center [628, 193] width 480 height 20
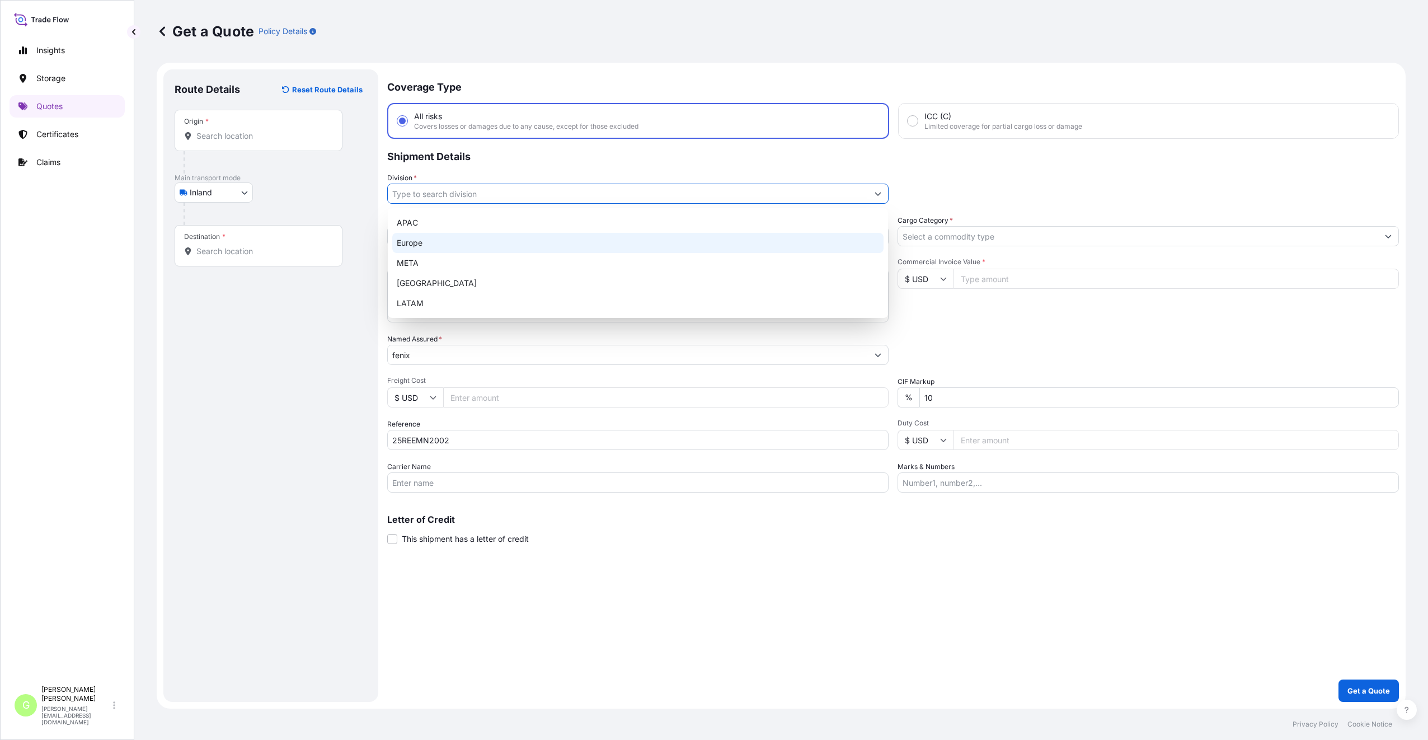
click at [432, 241] on div "Europe" at bounding box center [637, 243] width 491 height 20
type input "Europe"
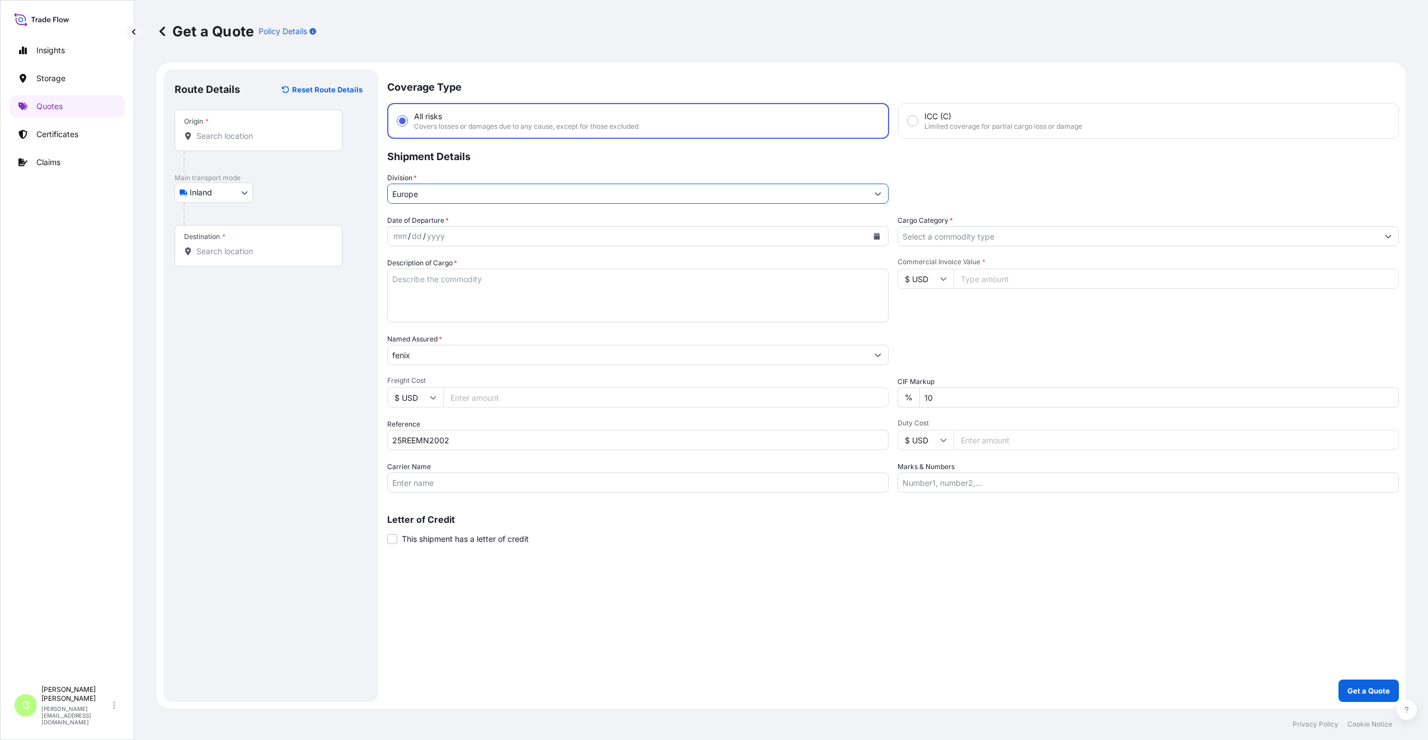
click at [923, 232] on input "Cargo Category *" at bounding box center [1138, 236] width 480 height 20
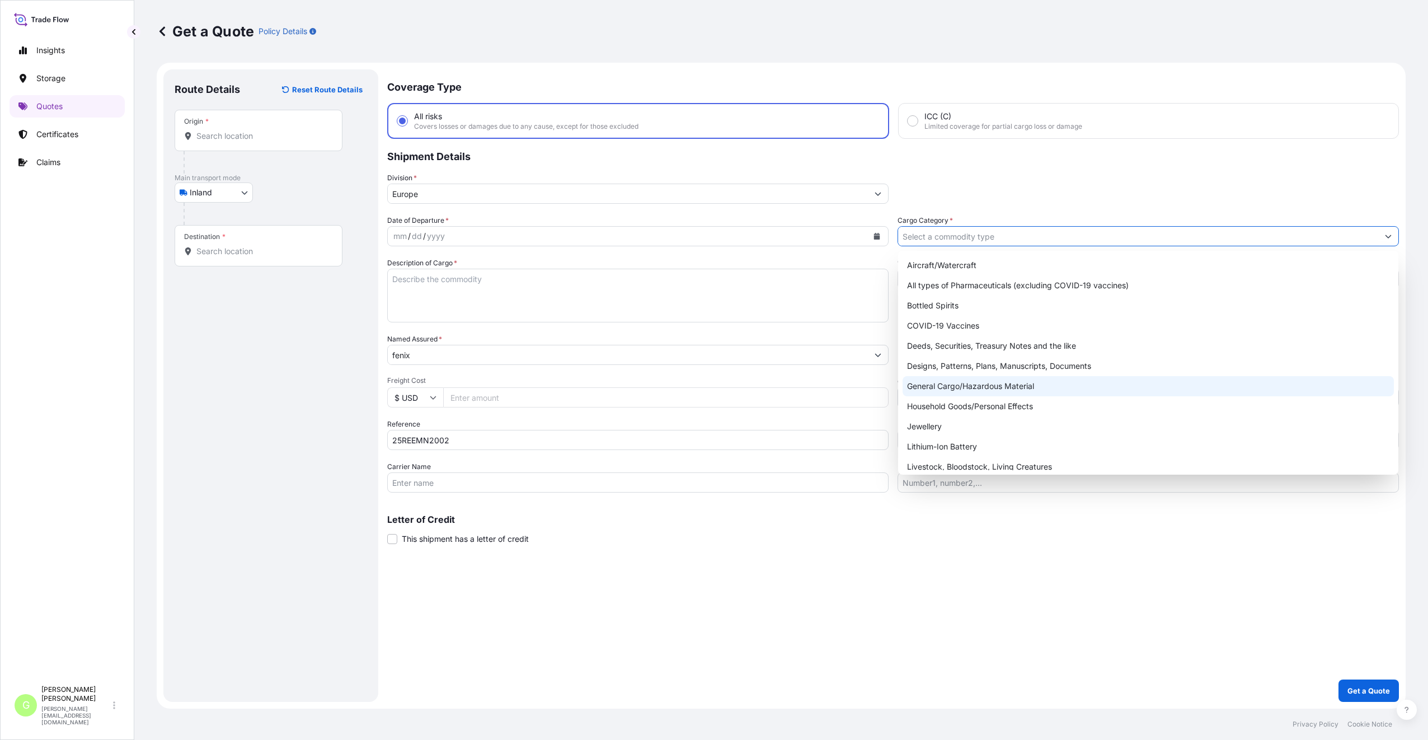
click at [927, 388] on div "General Cargo/Hazardous Material" at bounding box center [1147, 386] width 491 height 20
type input "General Cargo/Hazardous Material"
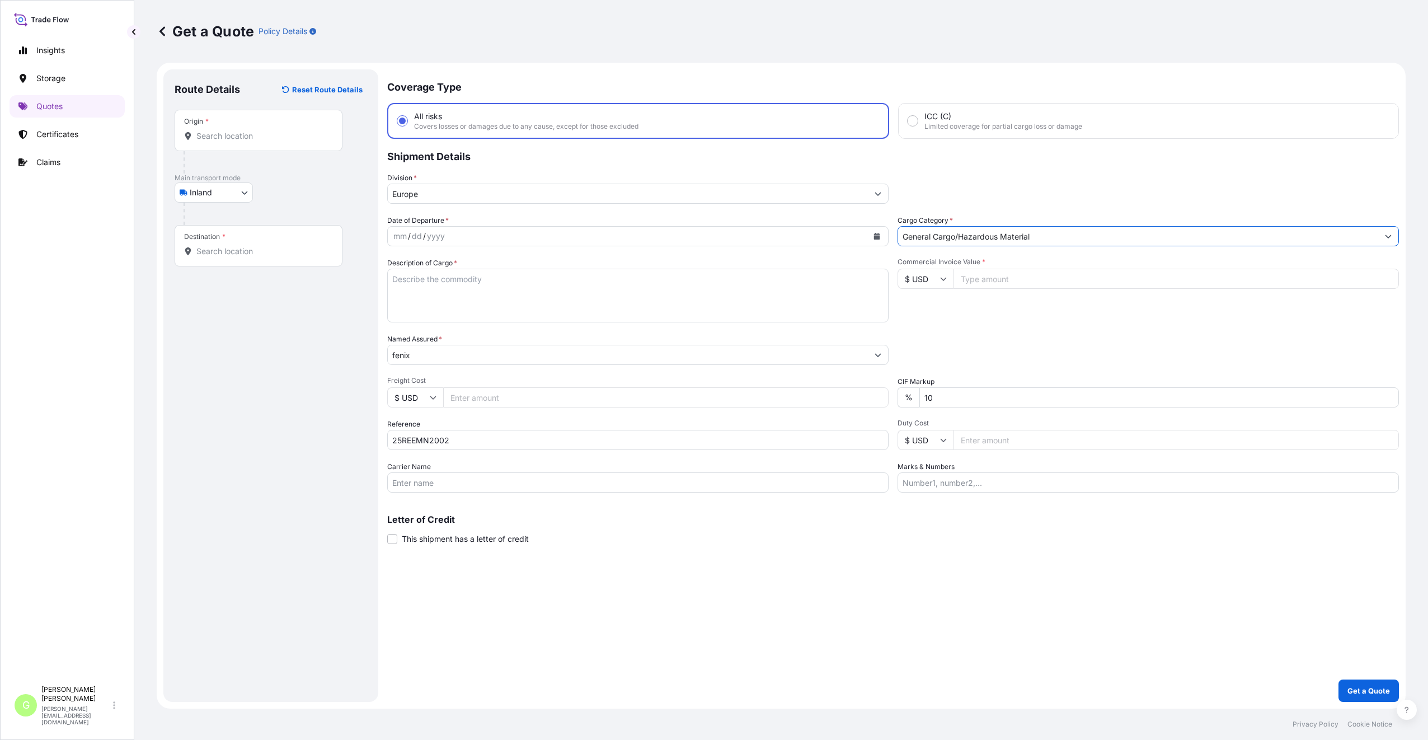
click at [402, 234] on div "mm" at bounding box center [400, 235] width 16 height 13
click at [871, 235] on button "Calendar" at bounding box center [877, 236] width 18 height 18
click at [515, 310] on div "5" at bounding box center [513, 309] width 20 height 20
click at [434, 286] on textarea "Description of Cargo *" at bounding box center [637, 296] width 501 height 54
paste textarea "ballistic vests"
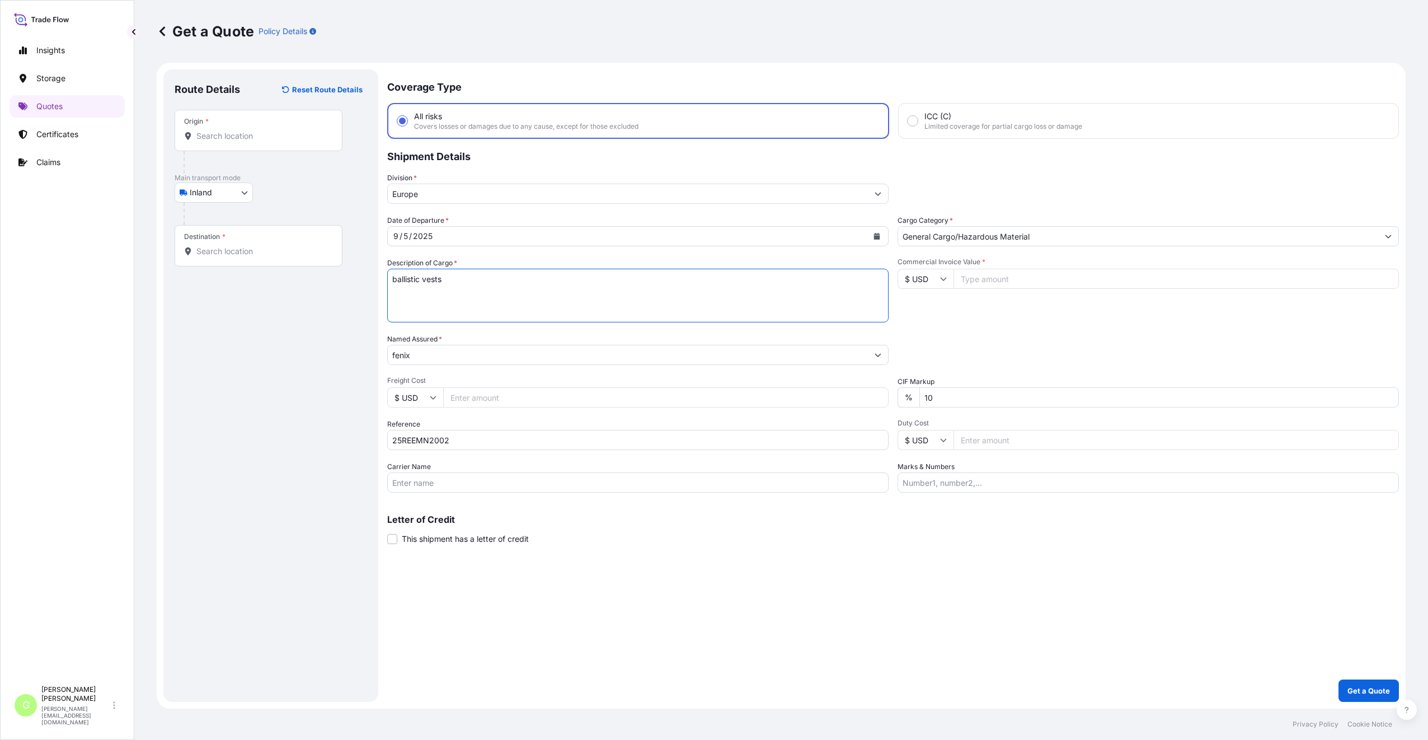
type textarea "ballistic vests"
click at [1069, 280] on input "Commercial Invoice Value *" at bounding box center [1175, 279] width 445 height 20
paste input "20875.07"
type input "20875.07"
click at [482, 392] on input "Freight Cost" at bounding box center [665, 397] width 445 height 20
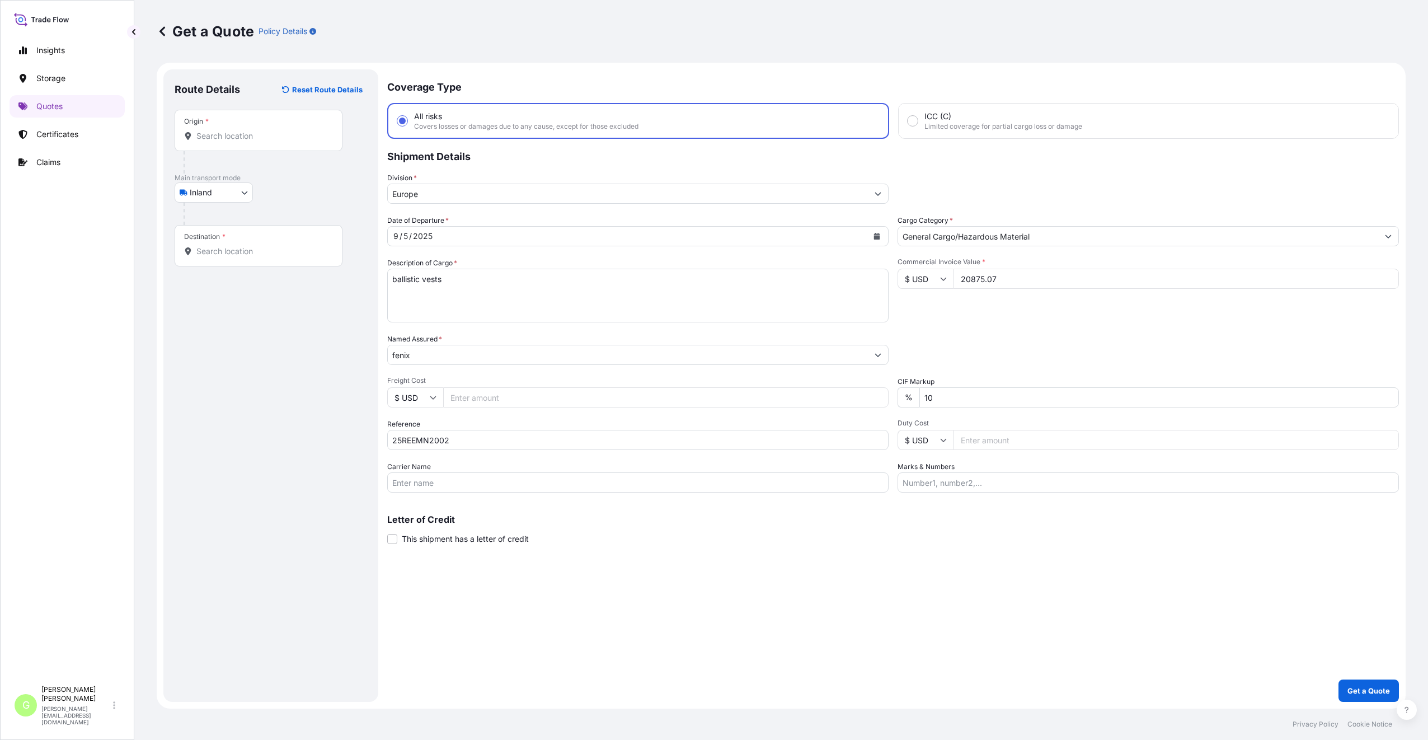
paste input "165.33"
type input "165.33"
drag, startPoint x: 407, startPoint y: 356, endPoint x: 389, endPoint y: 356, distance: 17.3
click at [389, 356] on input "fenix" at bounding box center [628, 355] width 480 height 20
paste input "FENIX Protector s.r.o."
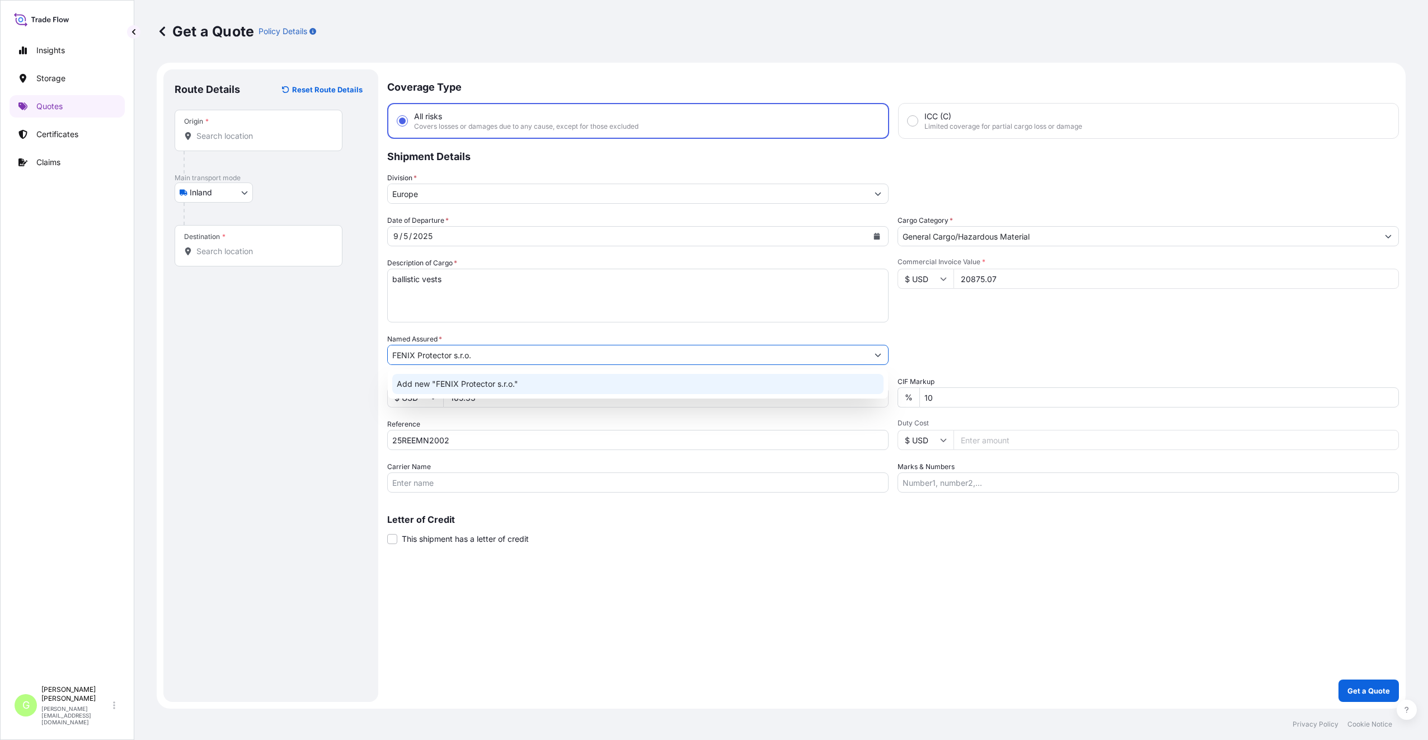
click at [494, 356] on input "FENIX Protector s.r.o." at bounding box center [628, 355] width 480 height 20
click at [509, 383] on span "Add new "FENIX Protector s.r.o. [GEOGRAPHIC_DATA] CZ"" at bounding box center [505, 383] width 217 height 11
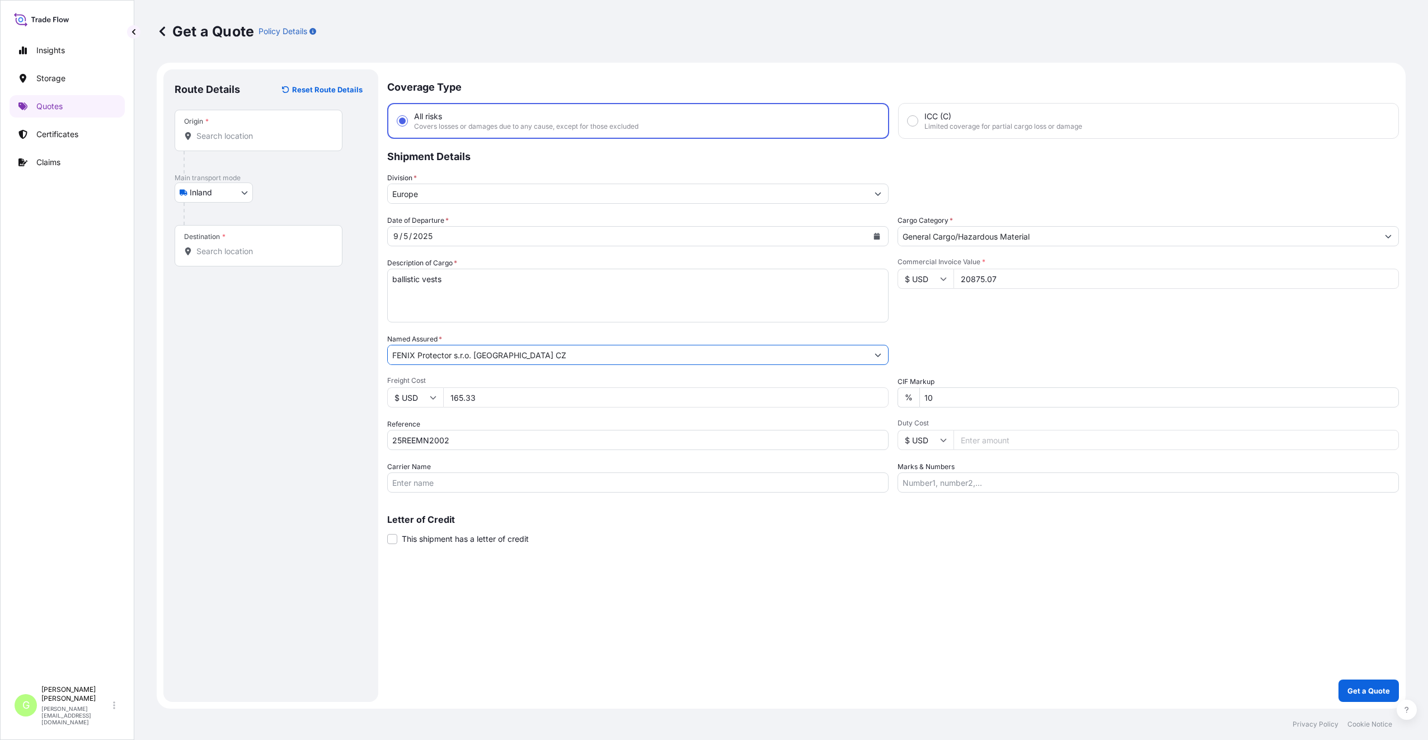
type input "FENIX Protector s.r.o. [GEOGRAPHIC_DATA] CZ"
click at [619, 643] on div "Coverage Type All risks Covers losses or damages due to any cause, except for t…" at bounding box center [892, 385] width 1011 height 632
click at [224, 140] on div "Origin *" at bounding box center [259, 130] width 168 height 41
click at [224, 140] on input "Origin *" at bounding box center [262, 135] width 132 height 11
paste input "Nový Knín"
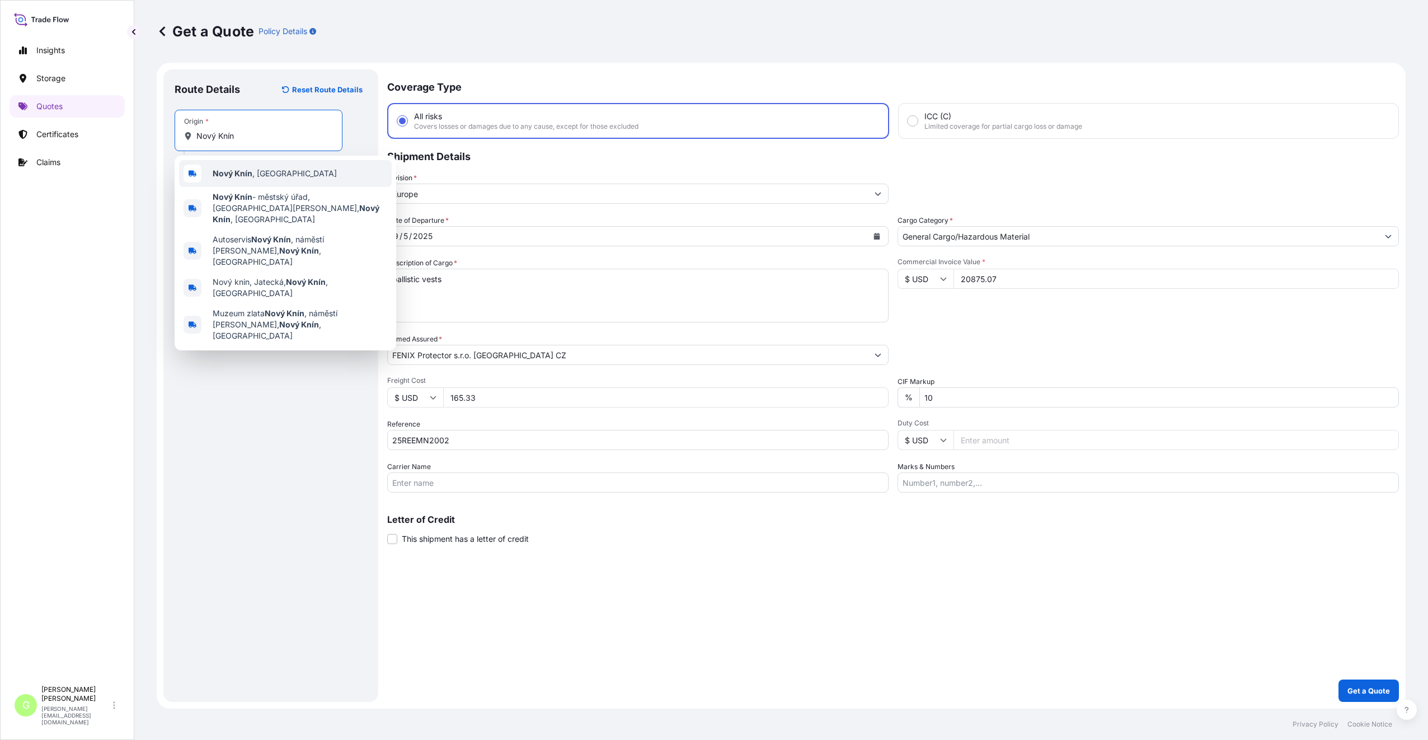
click at [236, 178] on span "Nový Knín , [GEOGRAPHIC_DATA]" at bounding box center [275, 173] width 124 height 11
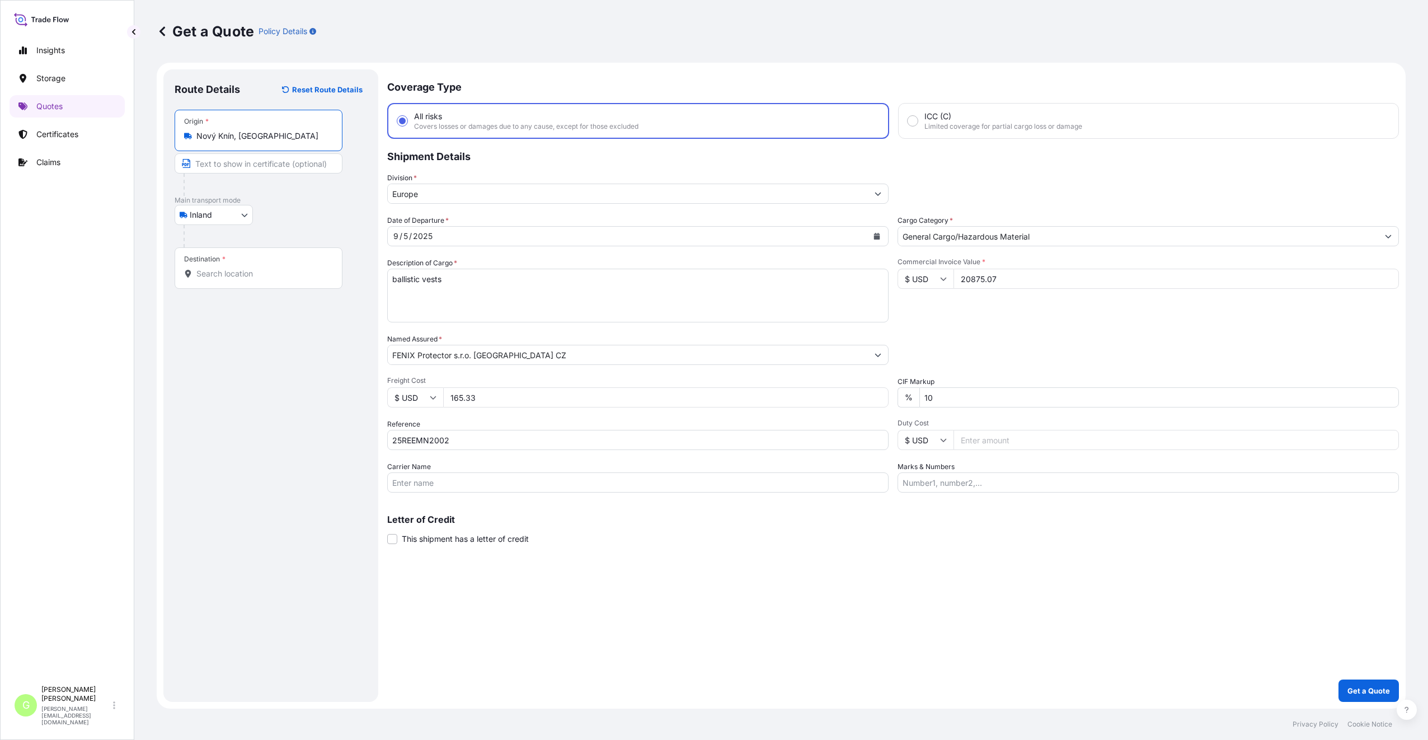
type input "Nový Knín, [GEOGRAPHIC_DATA]"
click at [230, 164] on input "Text to appear on certificate" at bounding box center [261, 163] width 172 height 20
paste input "Nový Knín"
type input "Nový Knín, [GEOGRAPHIC_DATA]"
click at [240, 278] on input "Destination *" at bounding box center [262, 273] width 132 height 11
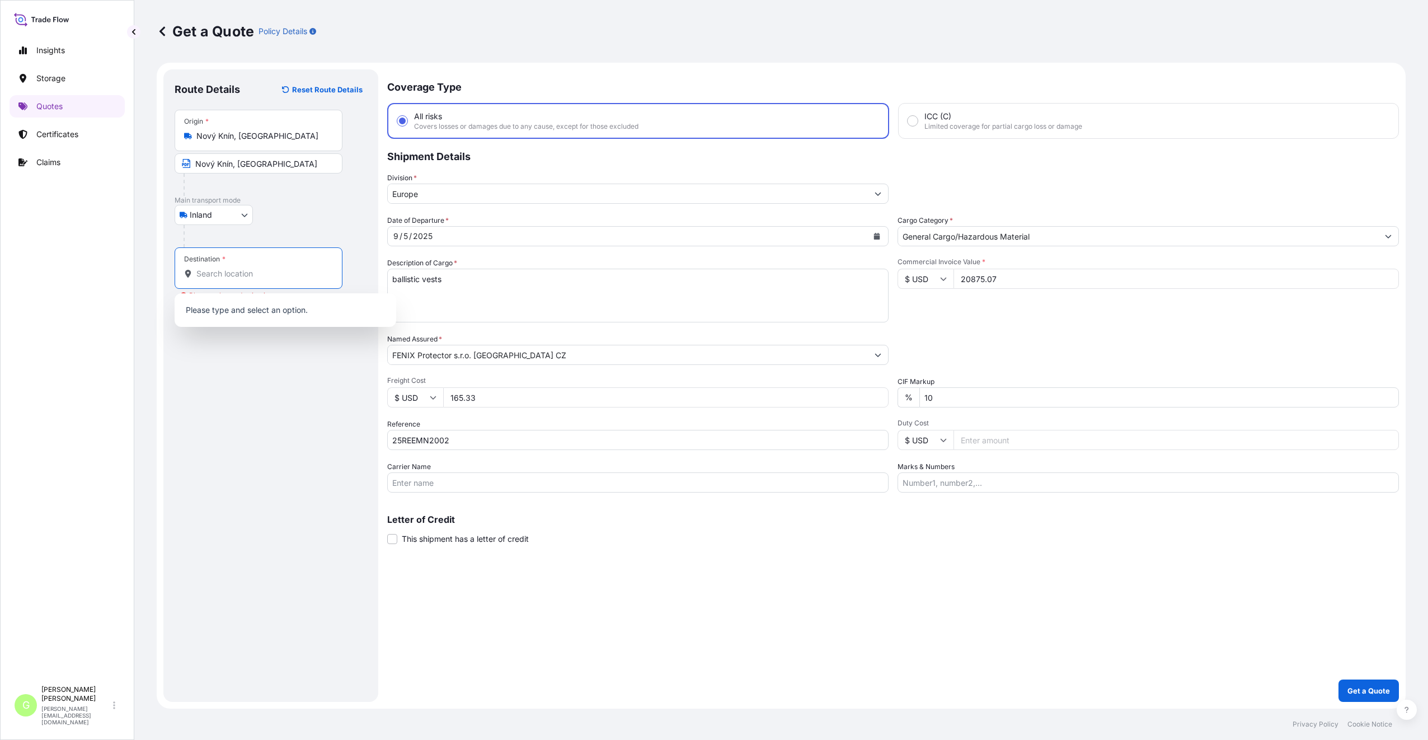
click at [215, 268] on input "Destination * Please select a destination" at bounding box center [262, 273] width 132 height 11
paste input "Slavičín"
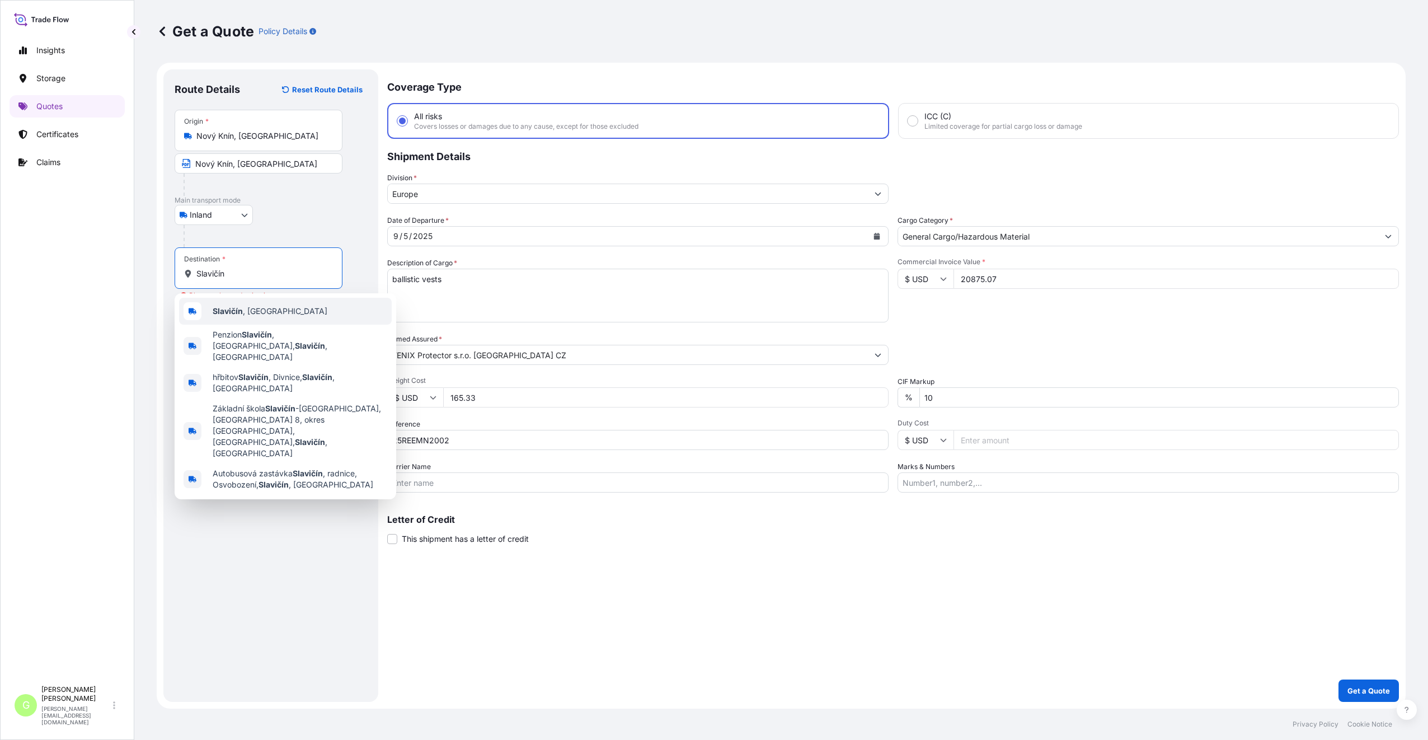
click at [228, 309] on b "Slavičín" at bounding box center [228, 311] width 30 height 10
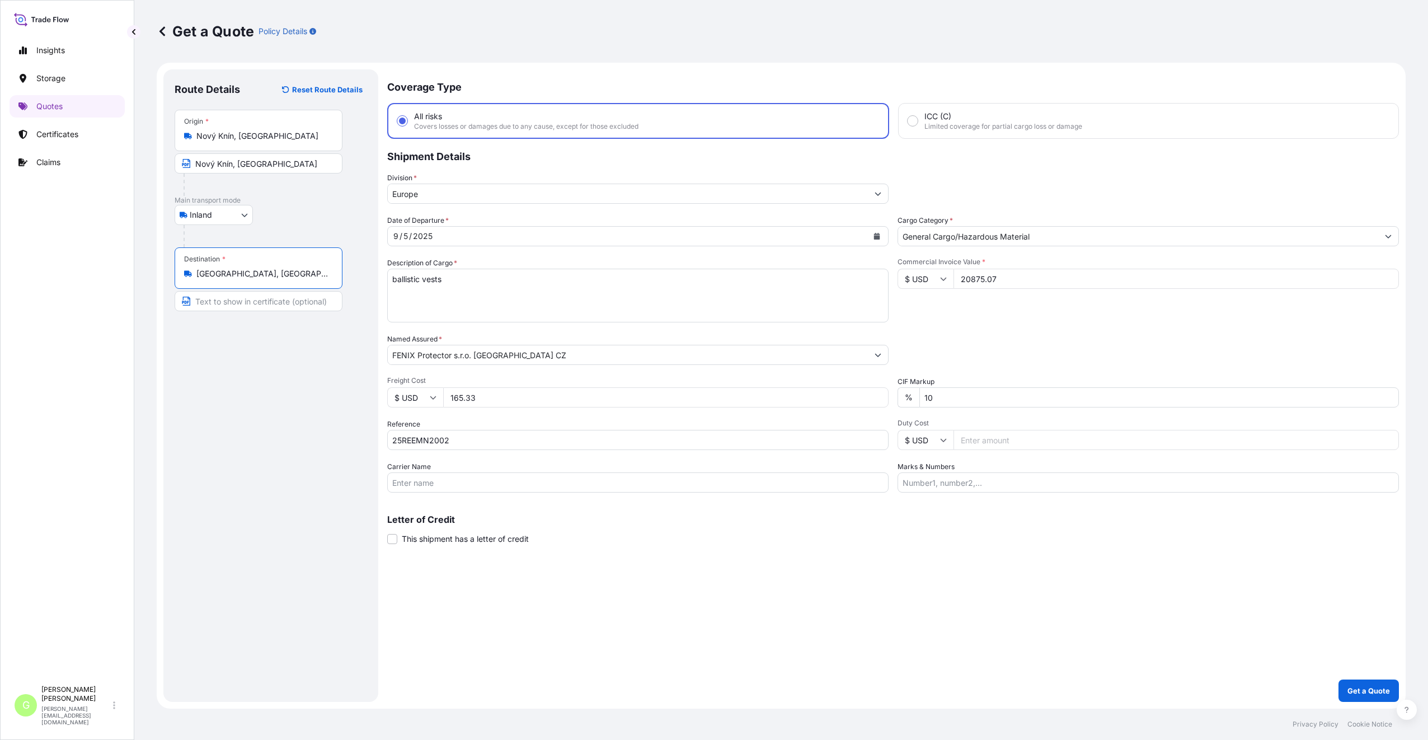
type input "[GEOGRAPHIC_DATA], [GEOGRAPHIC_DATA]"
click at [220, 301] on input "Text to appear on certificate" at bounding box center [259, 301] width 168 height 20
paste input "Slavičín"
type input "[GEOGRAPHIC_DATA], [GEOGRAPHIC_DATA]"
drag, startPoint x: 572, startPoint y: 633, endPoint x: 510, endPoint y: 582, distance: 80.3
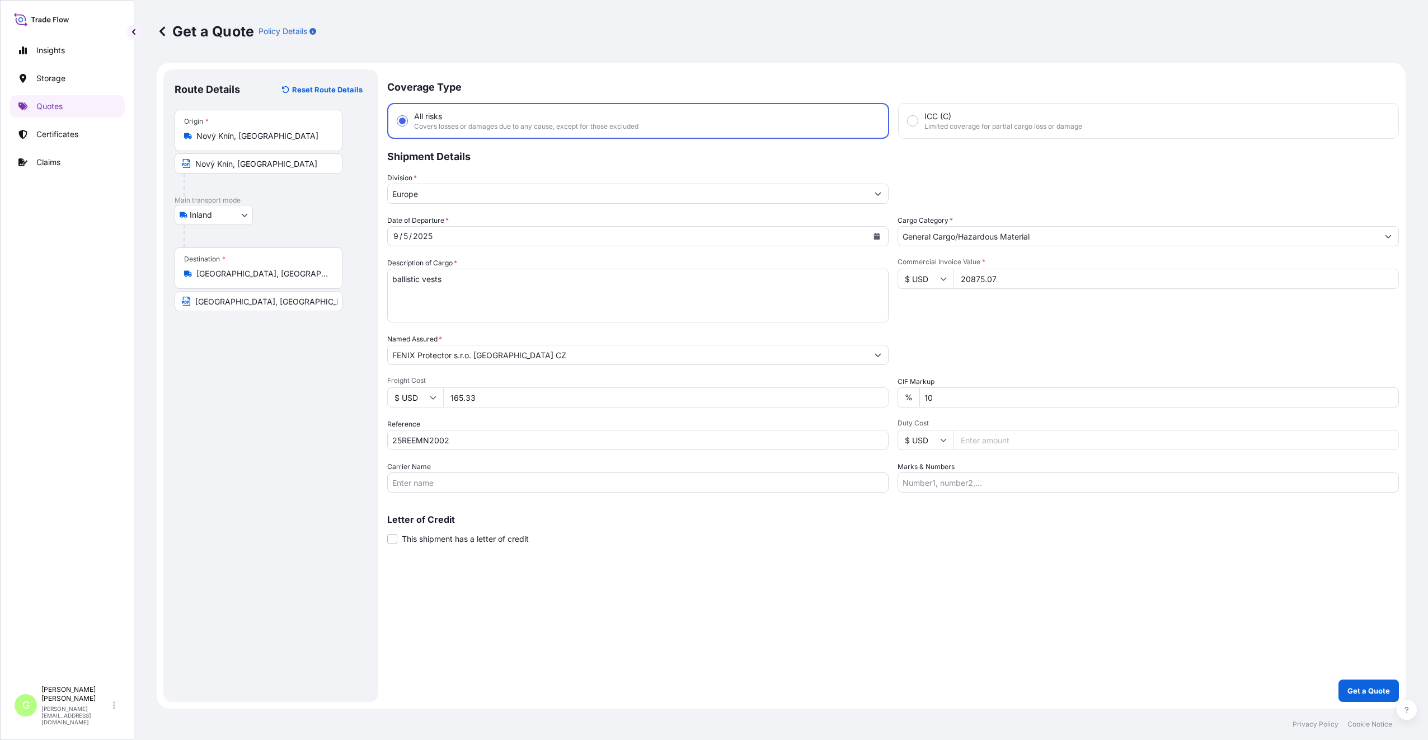
click at [572, 633] on div "Coverage Type All risks Covers losses or damages due to any cause, except for t…" at bounding box center [892, 385] width 1011 height 632
click at [421, 483] on input "Carrier Name" at bounding box center [637, 482] width 501 height 20
click at [415, 483] on input "Carrier Name" at bounding box center [637, 482] width 501 height 20
type input "AD [PERSON_NAME] s.r.o."
click at [503, 604] on div "Coverage Type All risks Covers losses or damages due to any cause, except for t…" at bounding box center [892, 385] width 1011 height 632
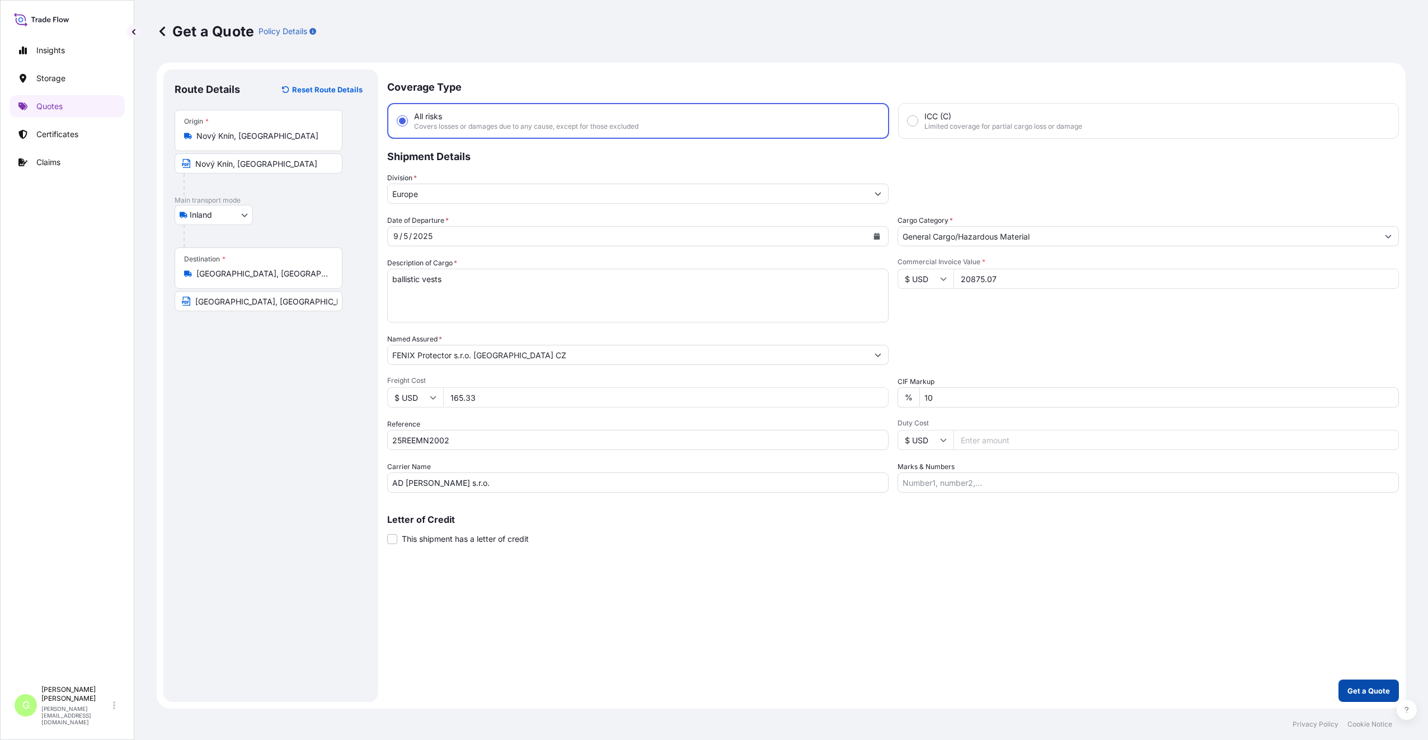
click at [1375, 686] on p "Get a Quote" at bounding box center [1368, 690] width 43 height 11
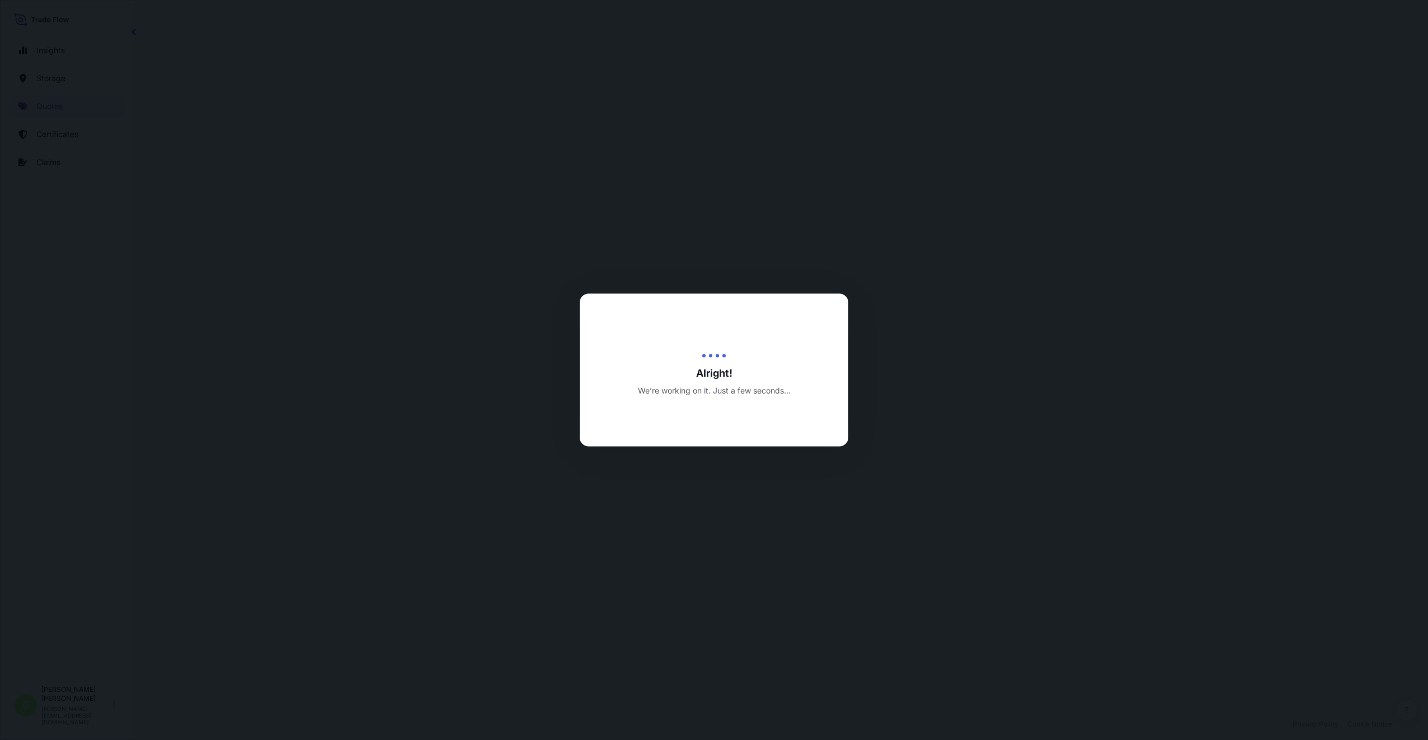
select select "Inland"
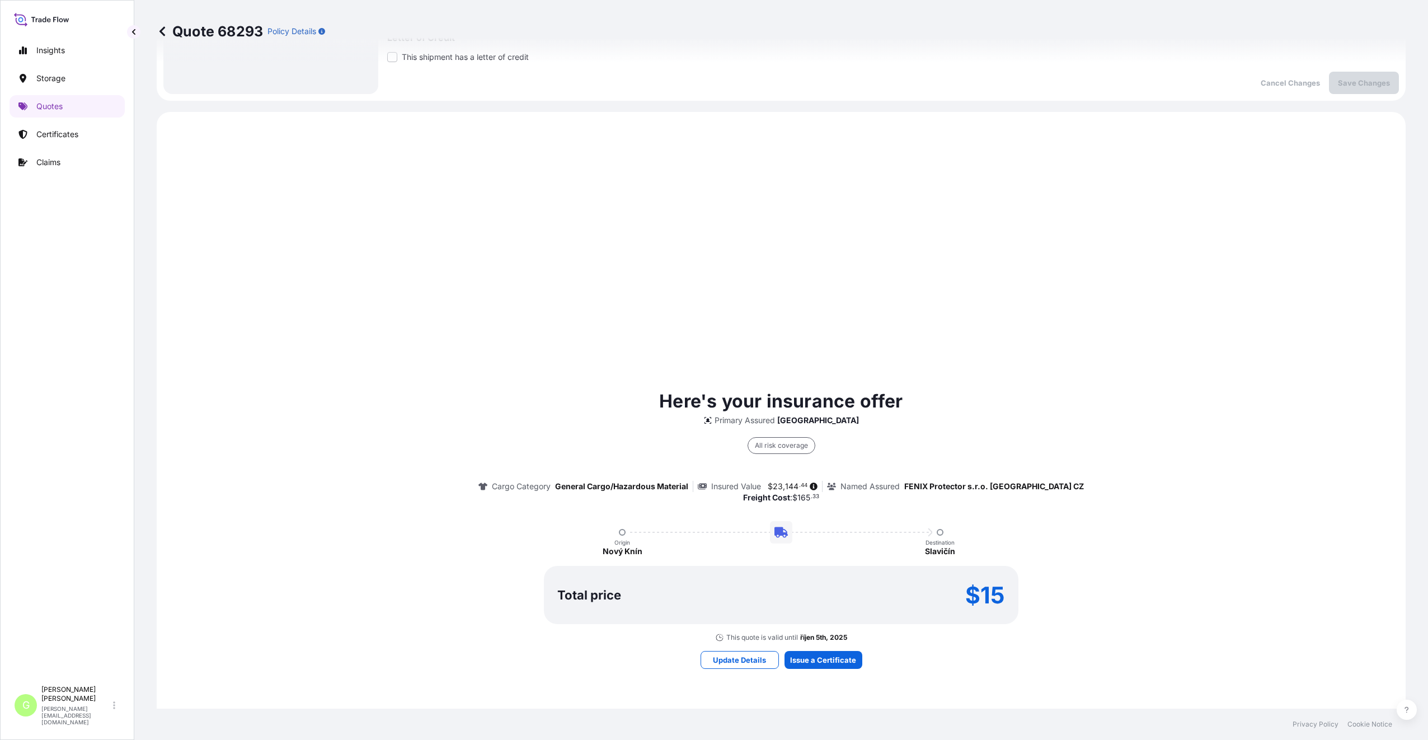
scroll to position [538, 0]
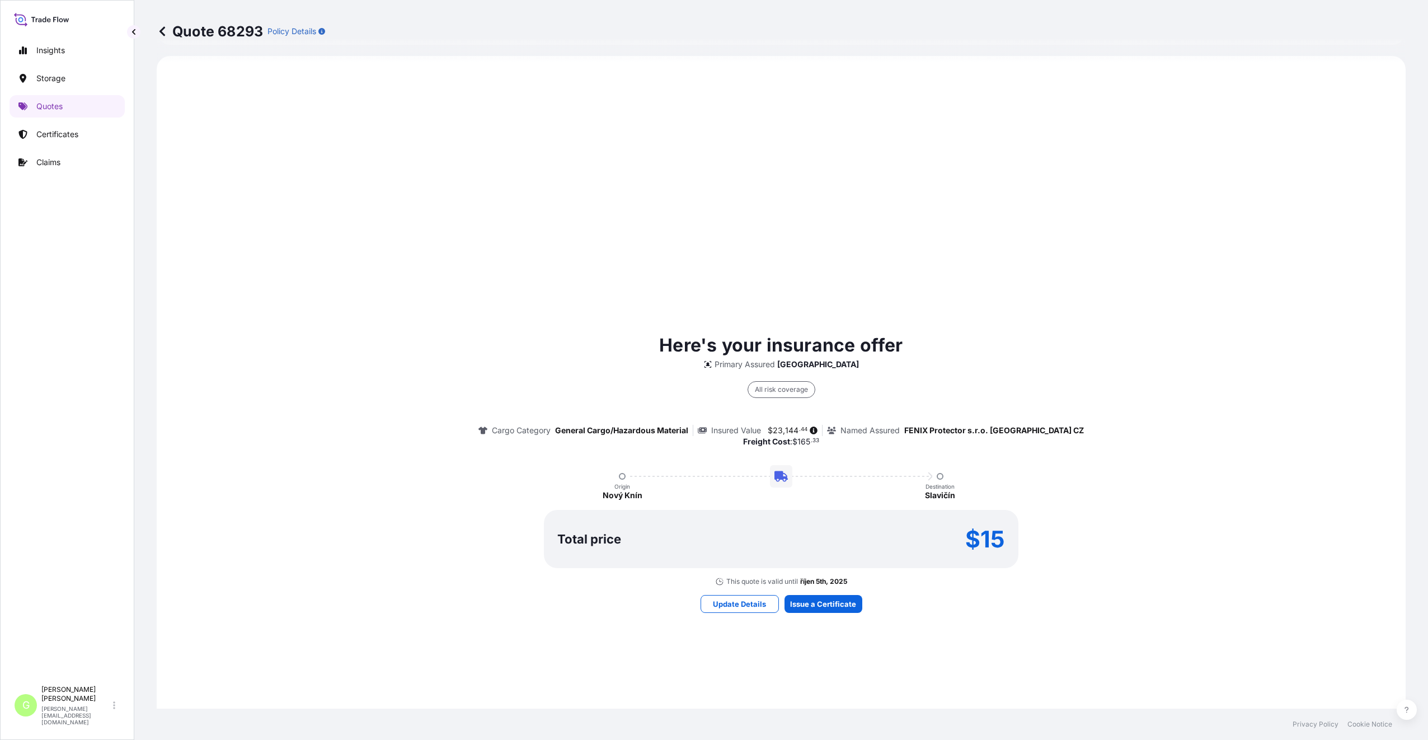
click at [1152, 185] on div "Here's your insurance offer Primary Assured [GEOGRAPHIC_DATA] All risk coverage…" at bounding box center [780, 472] width 1217 height 801
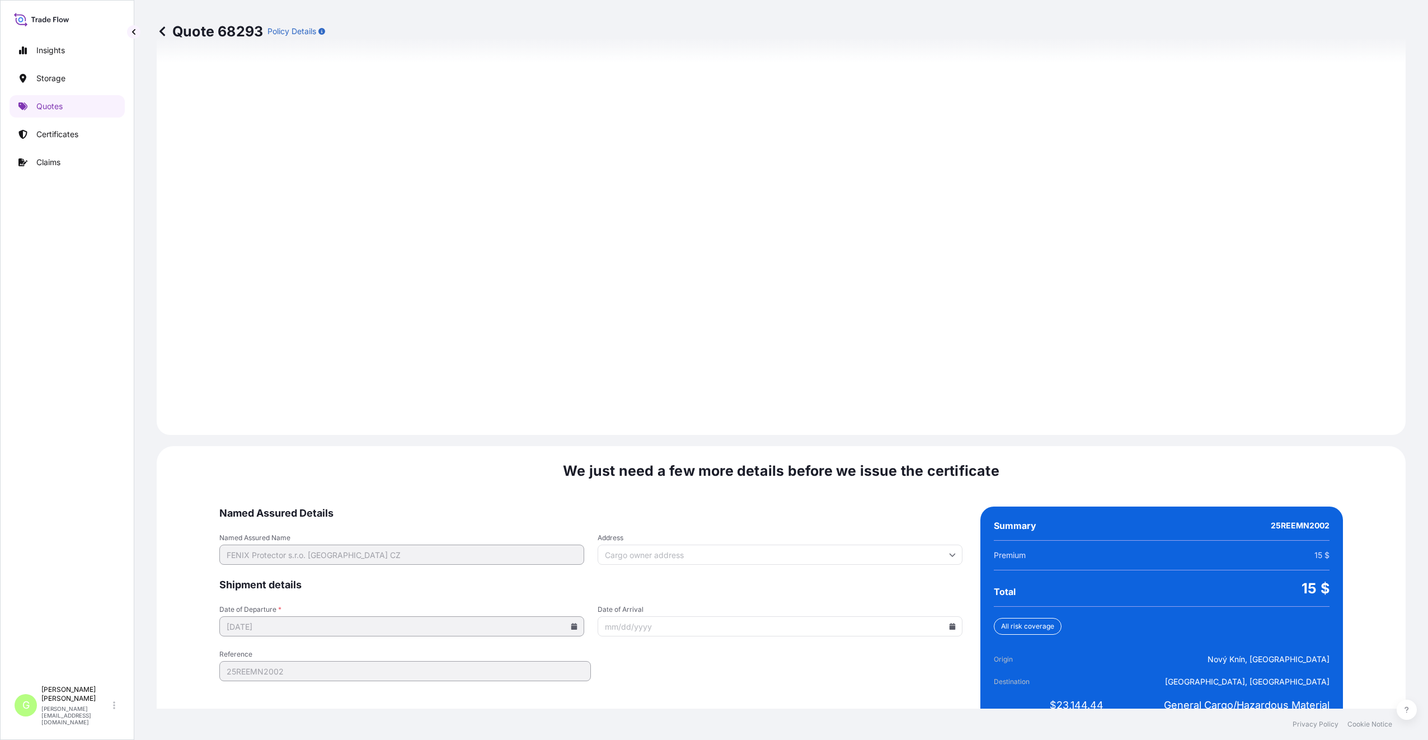
scroll to position [1347, 0]
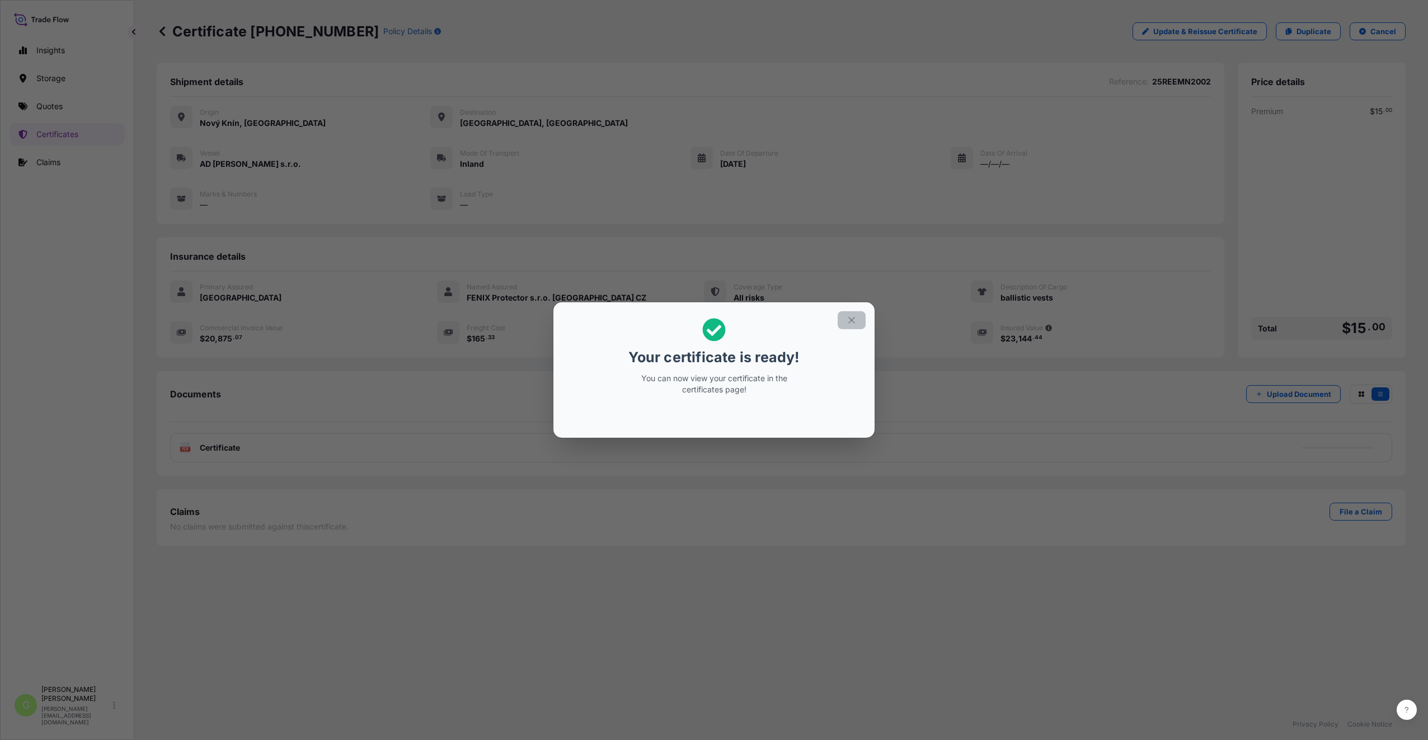
click at [848, 322] on icon "button" at bounding box center [851, 320] width 10 height 10
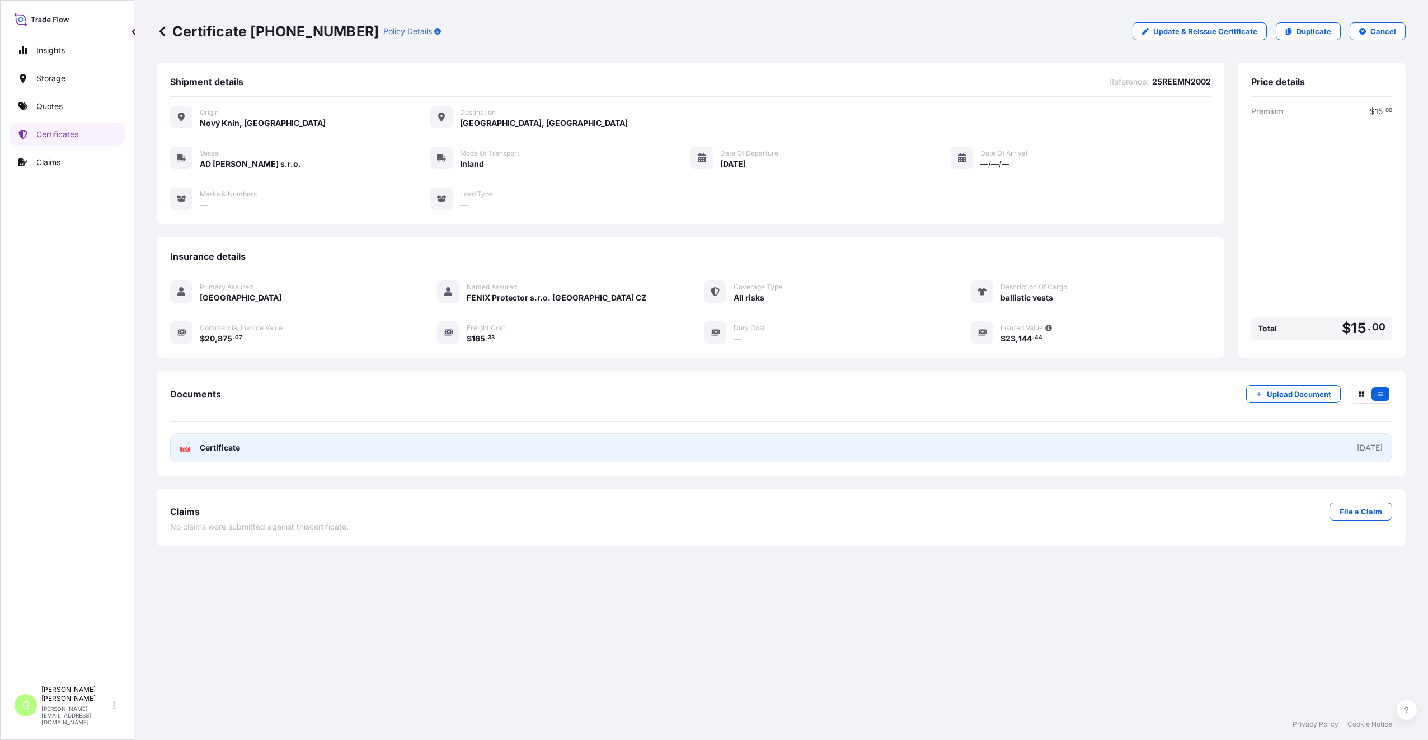
click at [206, 449] on span "Certificate" at bounding box center [220, 447] width 40 height 11
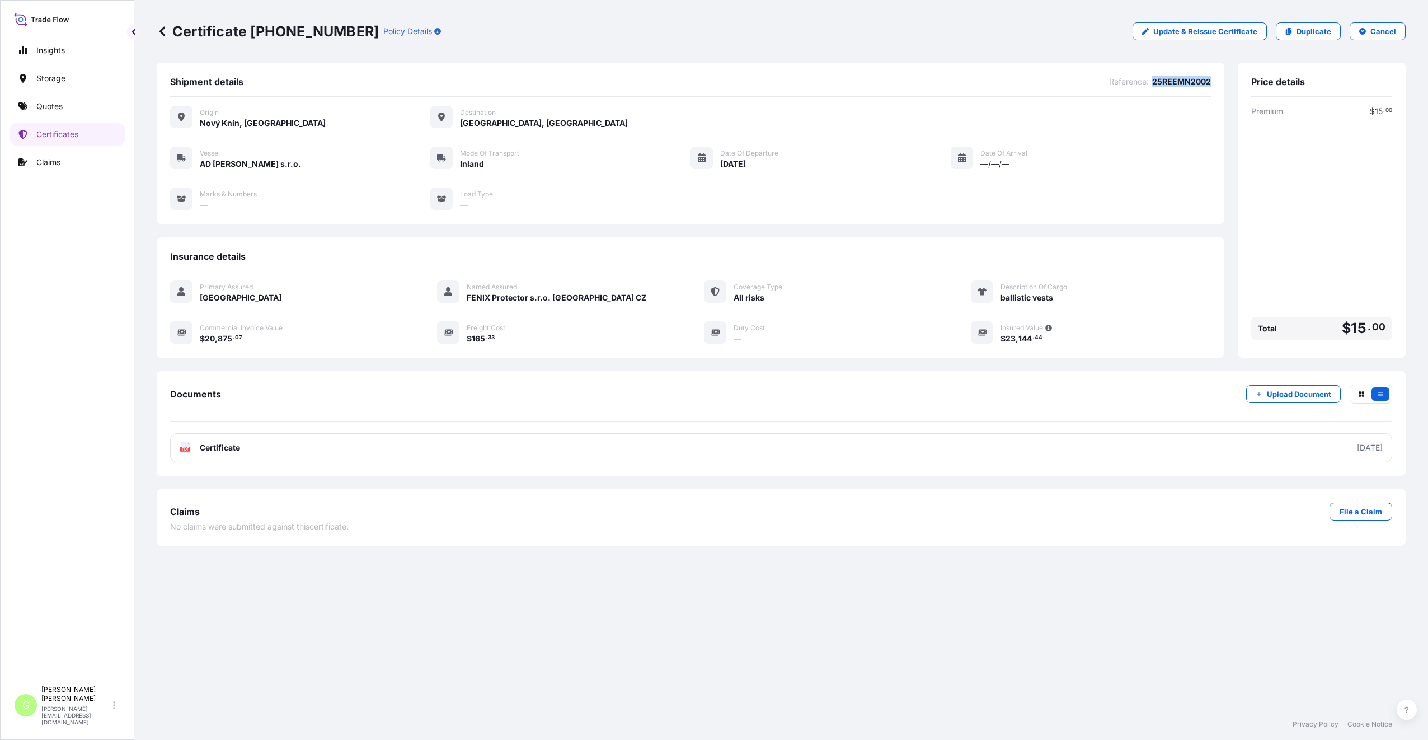
drag, startPoint x: 1213, startPoint y: 78, endPoint x: 1153, endPoint y: 78, distance: 60.4
click at [1153, 78] on div "Shipment details Reference : 25REEMN2002 Origin [GEOGRAPHIC_DATA], [GEOGRAPHIC_…" at bounding box center [690, 143] width 1067 height 161
copy span "25REEMN2002"
click at [36, 103] on link "Quotes" at bounding box center [67, 106] width 115 height 22
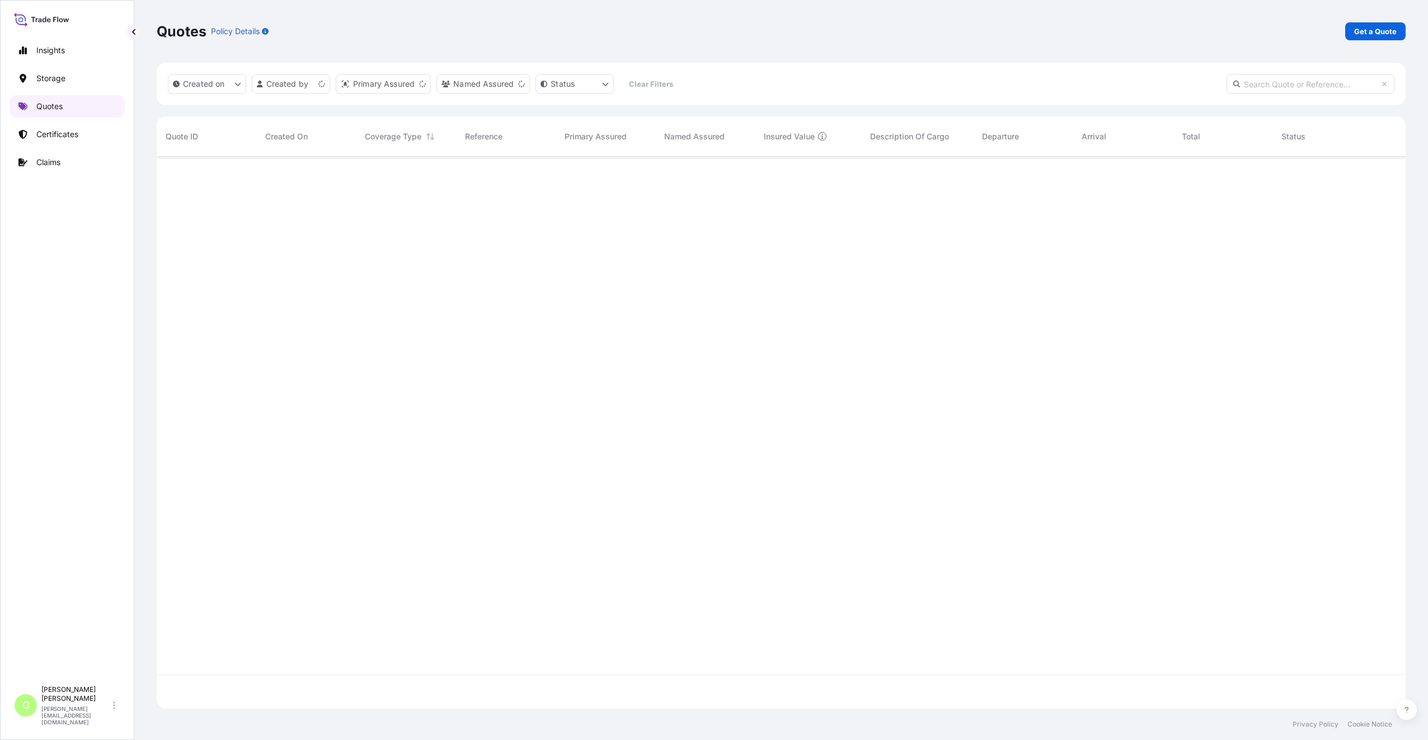
scroll to position [549, 1240]
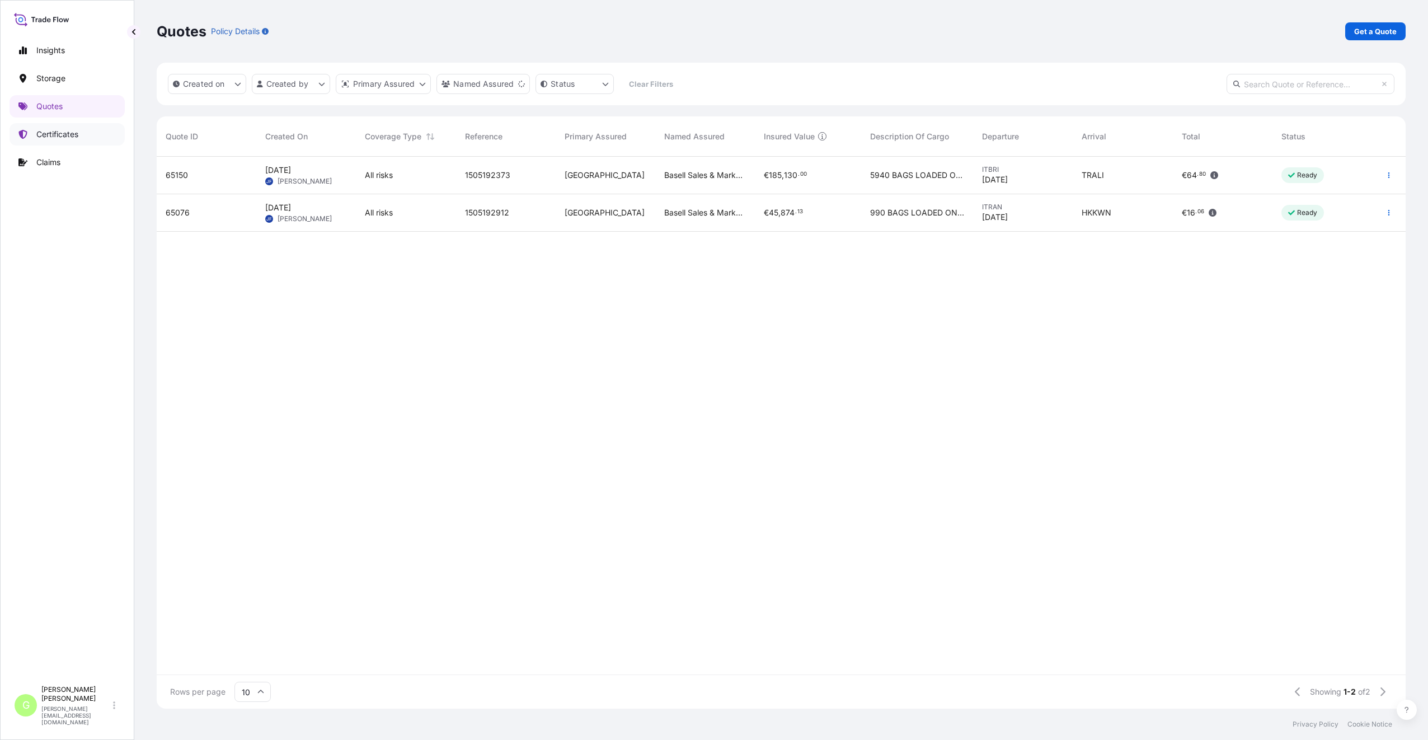
click at [31, 134] on link "Certificates" at bounding box center [67, 134] width 115 height 22
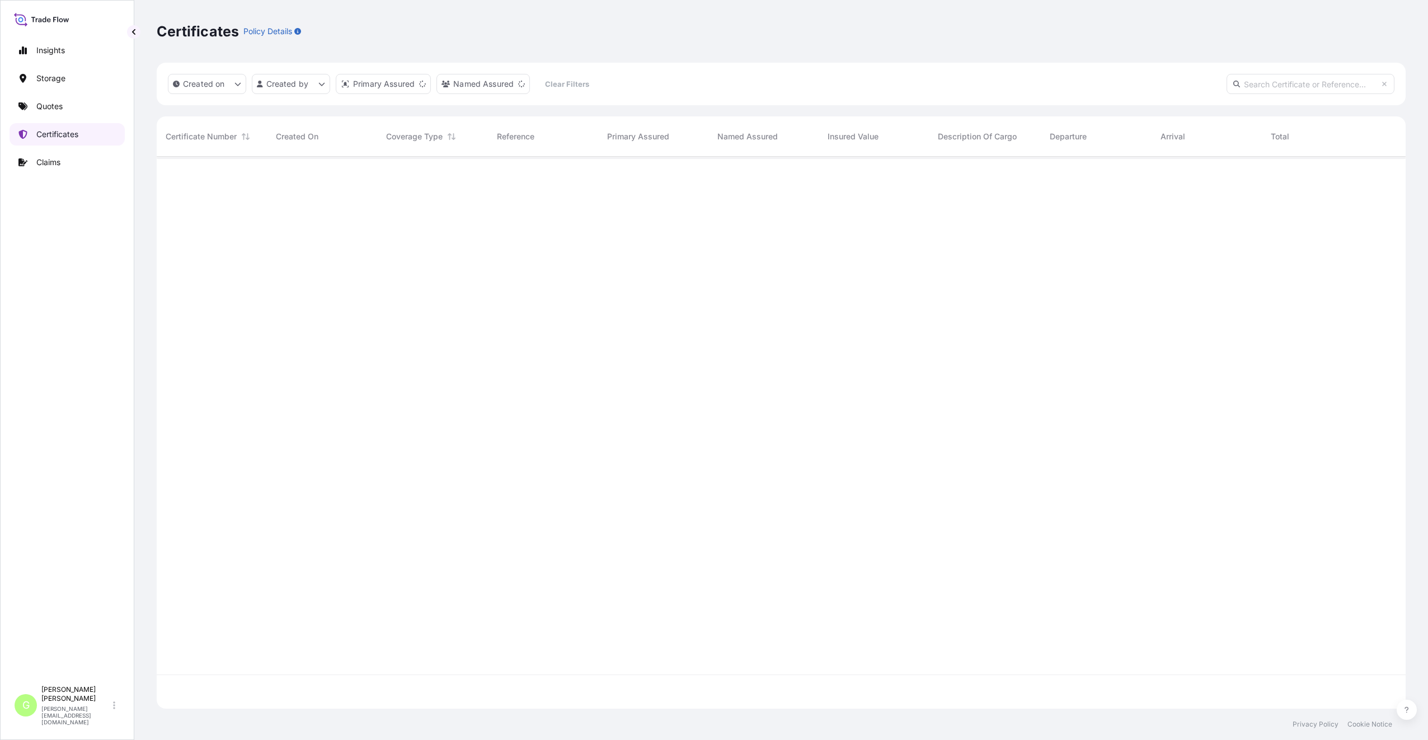
scroll to position [549, 1240]
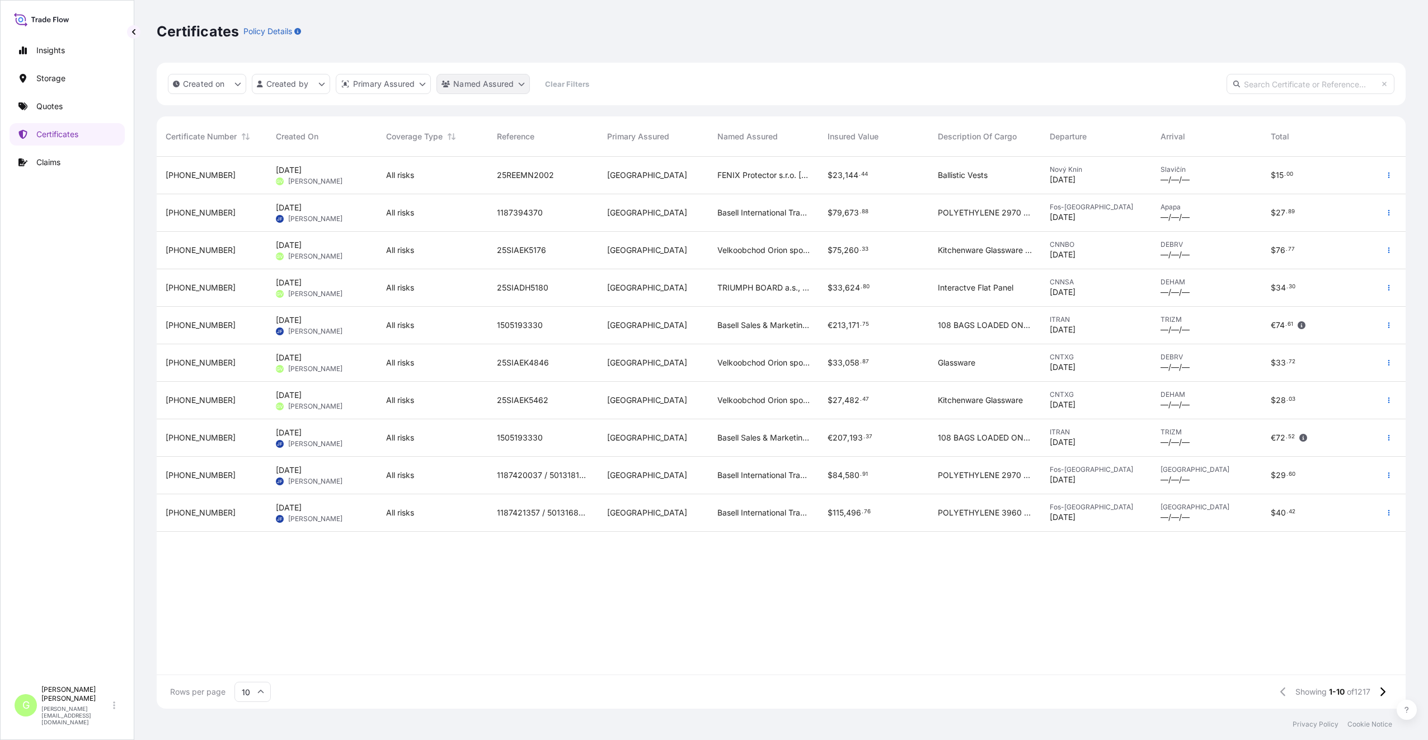
click at [516, 85] on html "Insights Storage Quotes Certificates Claims G [PERSON_NAME] [PERSON_NAME][EMAIL…" at bounding box center [714, 370] width 1428 height 740
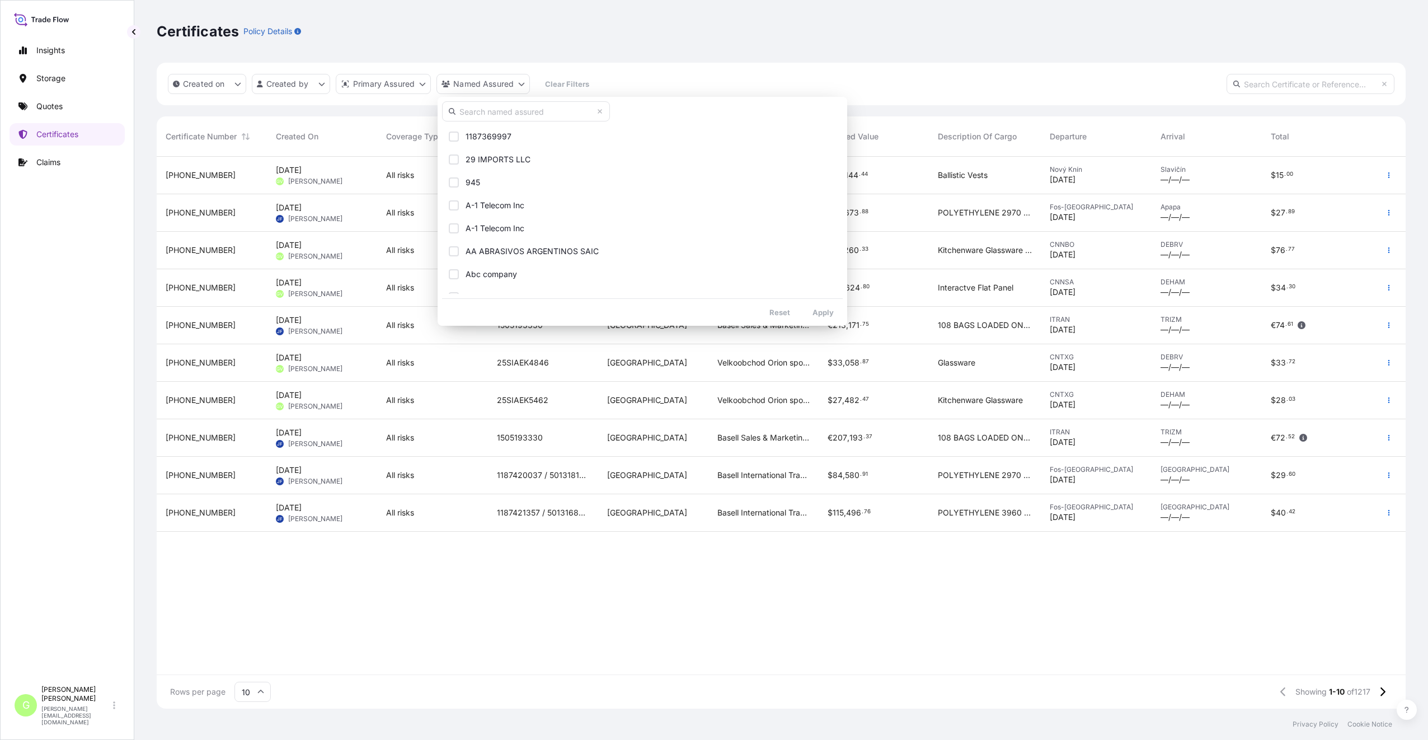
click at [506, 112] on input "text" at bounding box center [526, 111] width 168 height 20
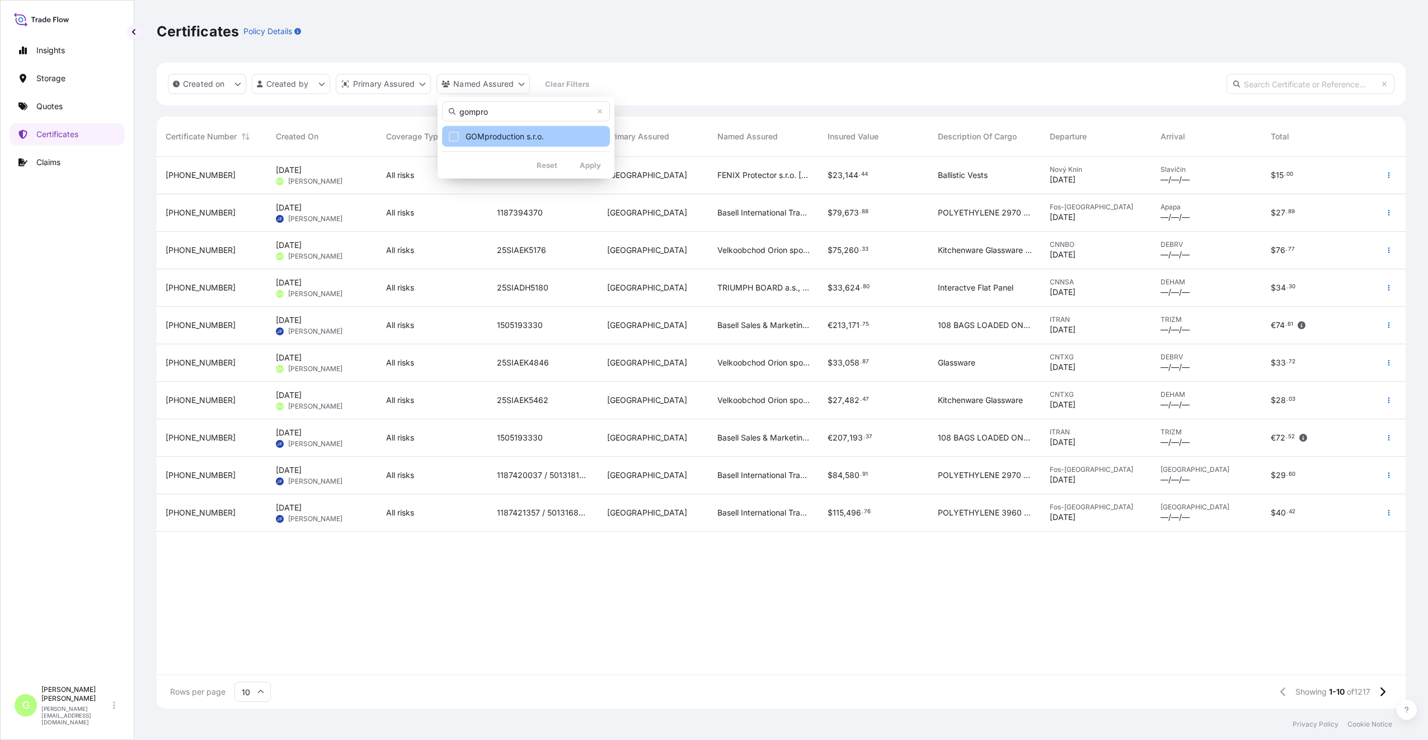
type input "gompro"
click at [490, 137] on span "GOMproduction s.r.o." at bounding box center [504, 136] width 78 height 11
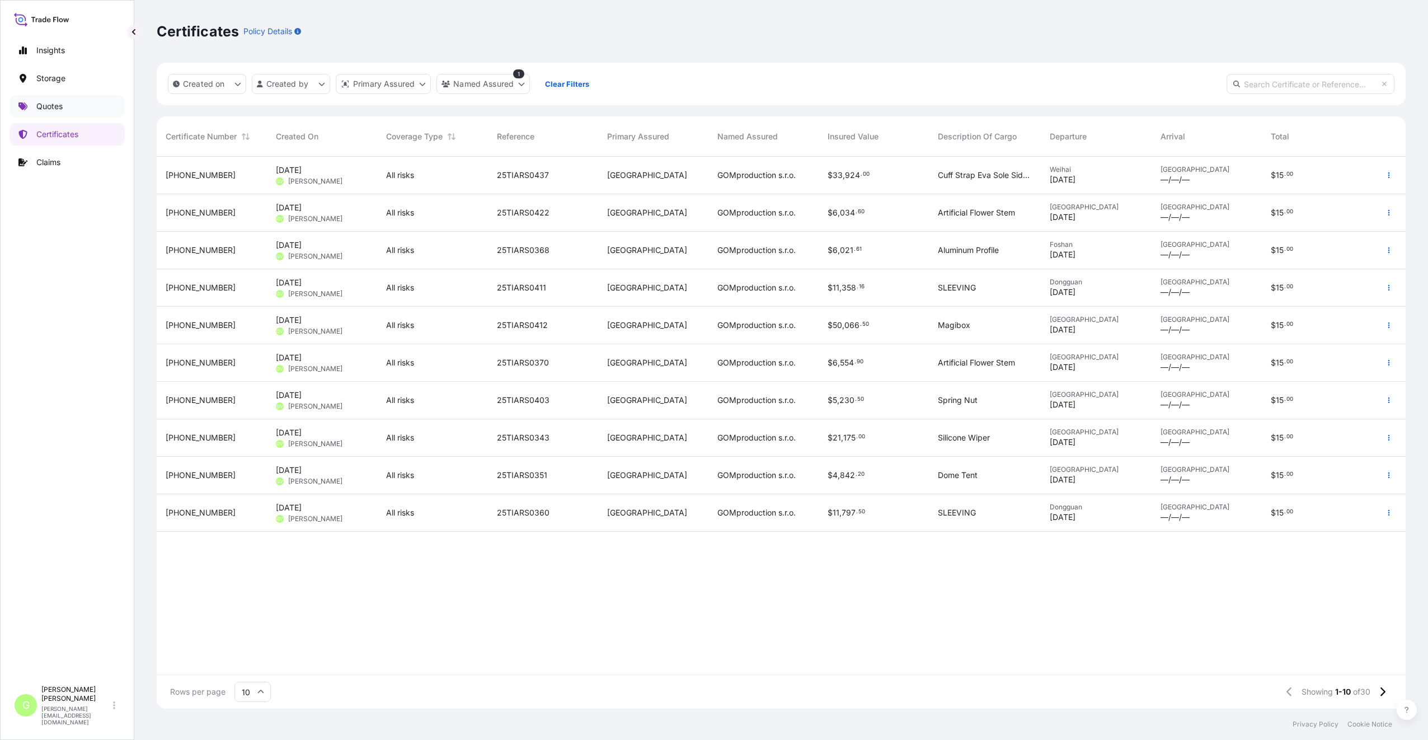
click at [41, 109] on p "Quotes" at bounding box center [49, 106] width 26 height 11
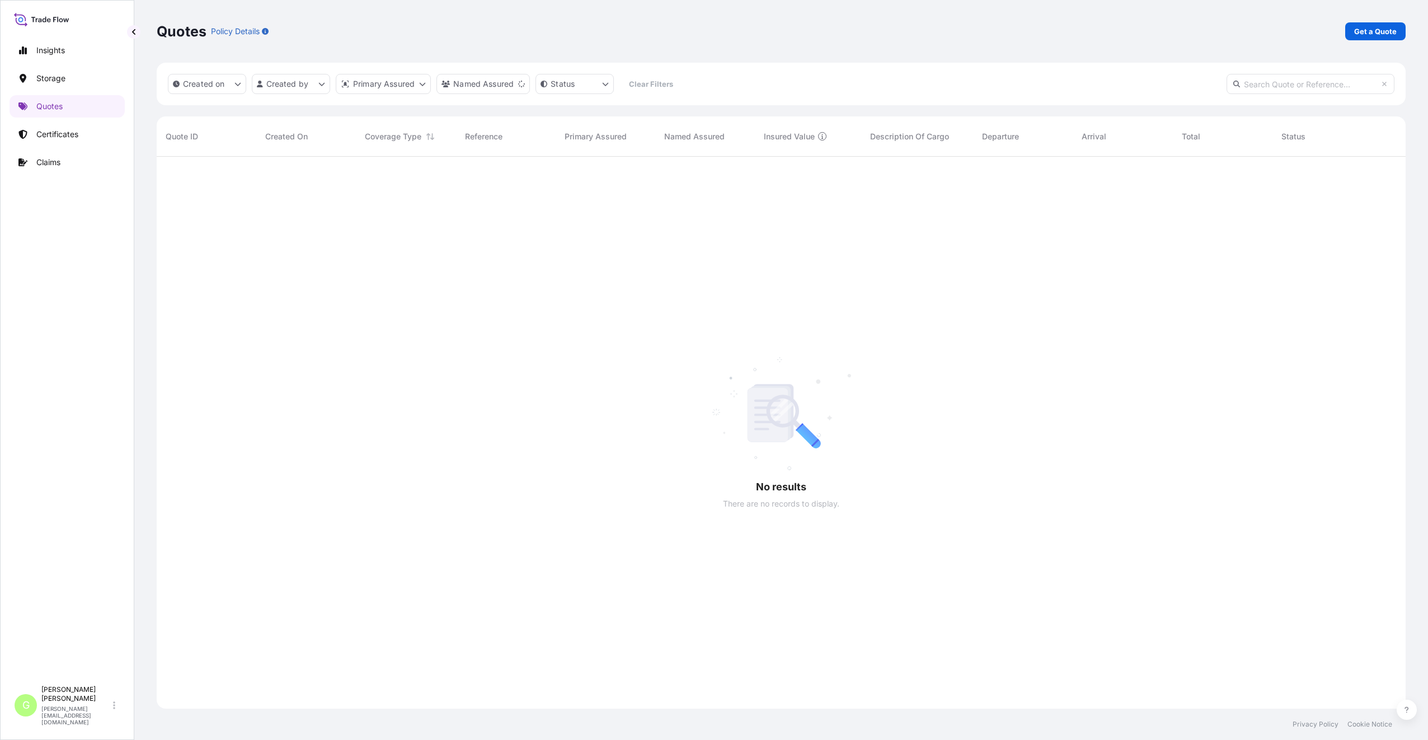
scroll to position [583, 1240]
click at [1380, 33] on p "Get a Quote" at bounding box center [1375, 31] width 43 height 11
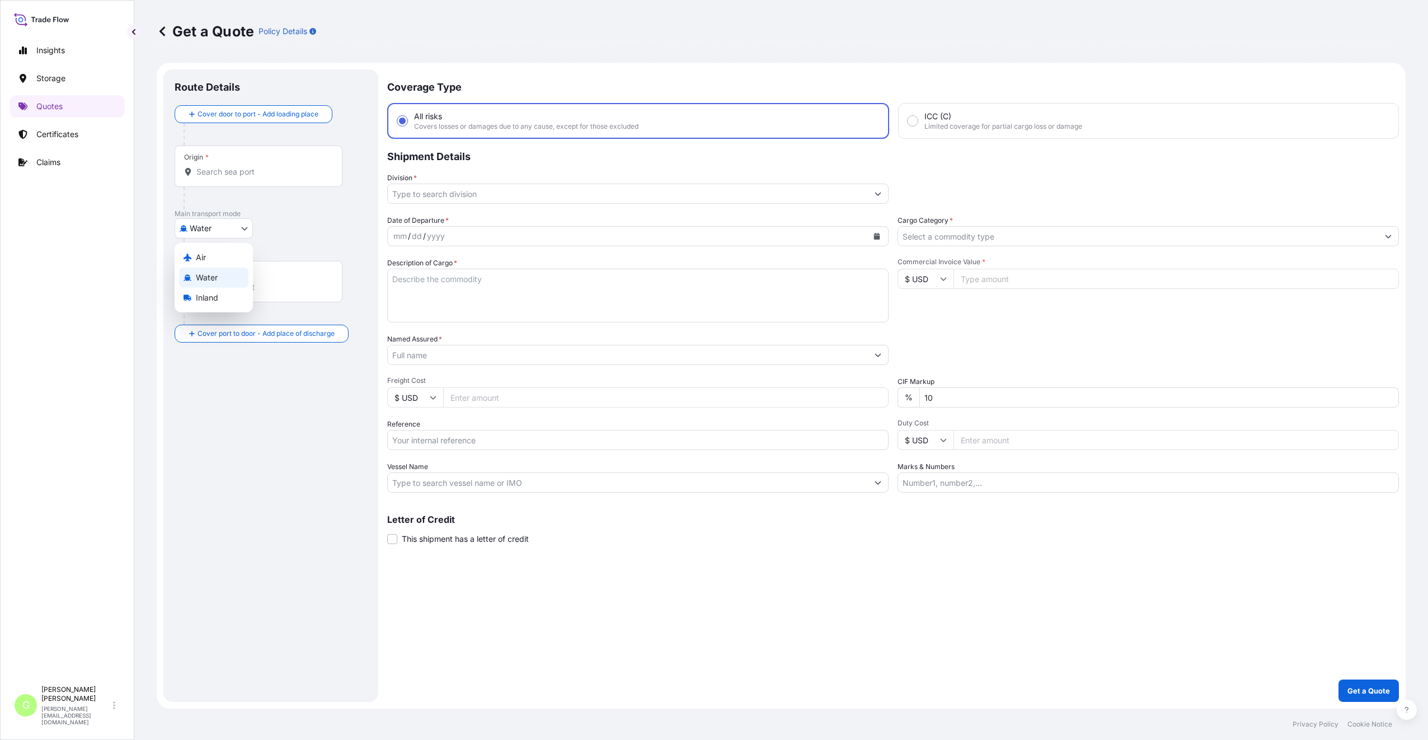
click at [234, 226] on body "Insights Storage Quotes Certificates Claims G [PERSON_NAME] [PERSON_NAME][EMAIL…" at bounding box center [714, 370] width 1428 height 740
click at [197, 256] on span "Air" at bounding box center [201, 257] width 10 height 11
select select "Air"
click at [407, 195] on input "Division *" at bounding box center [628, 193] width 480 height 20
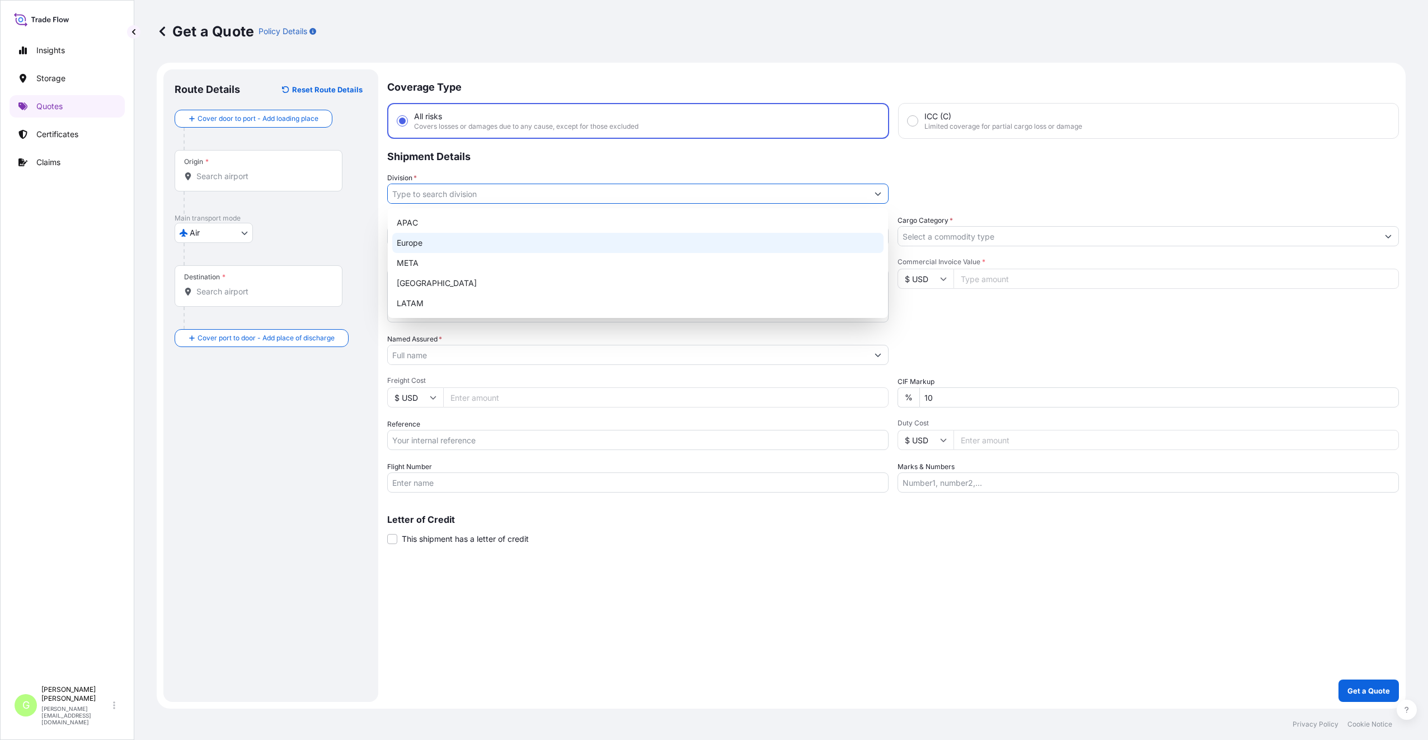
click at [421, 247] on div "Europe" at bounding box center [637, 243] width 491 height 20
type input "Europe"
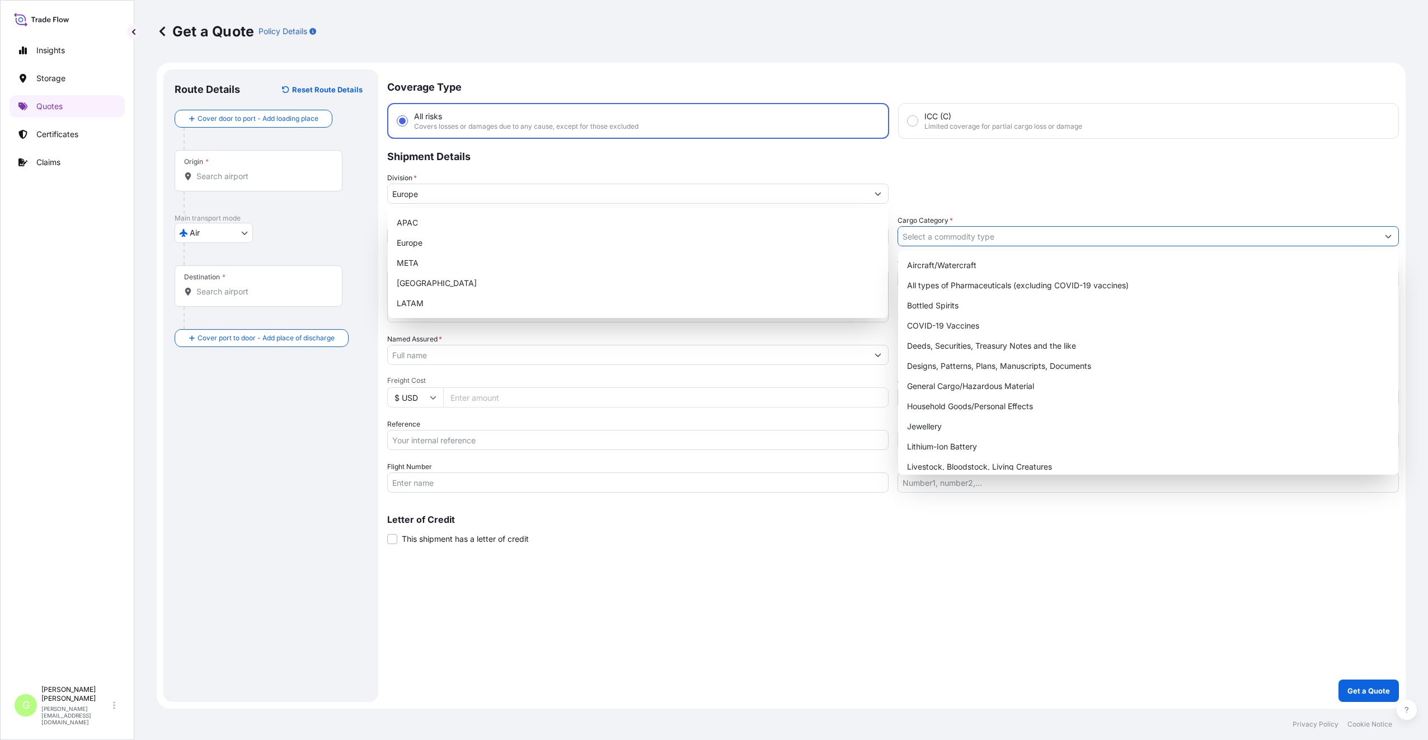
click at [1354, 237] on input "Cargo Category *" at bounding box center [1138, 236] width 480 height 20
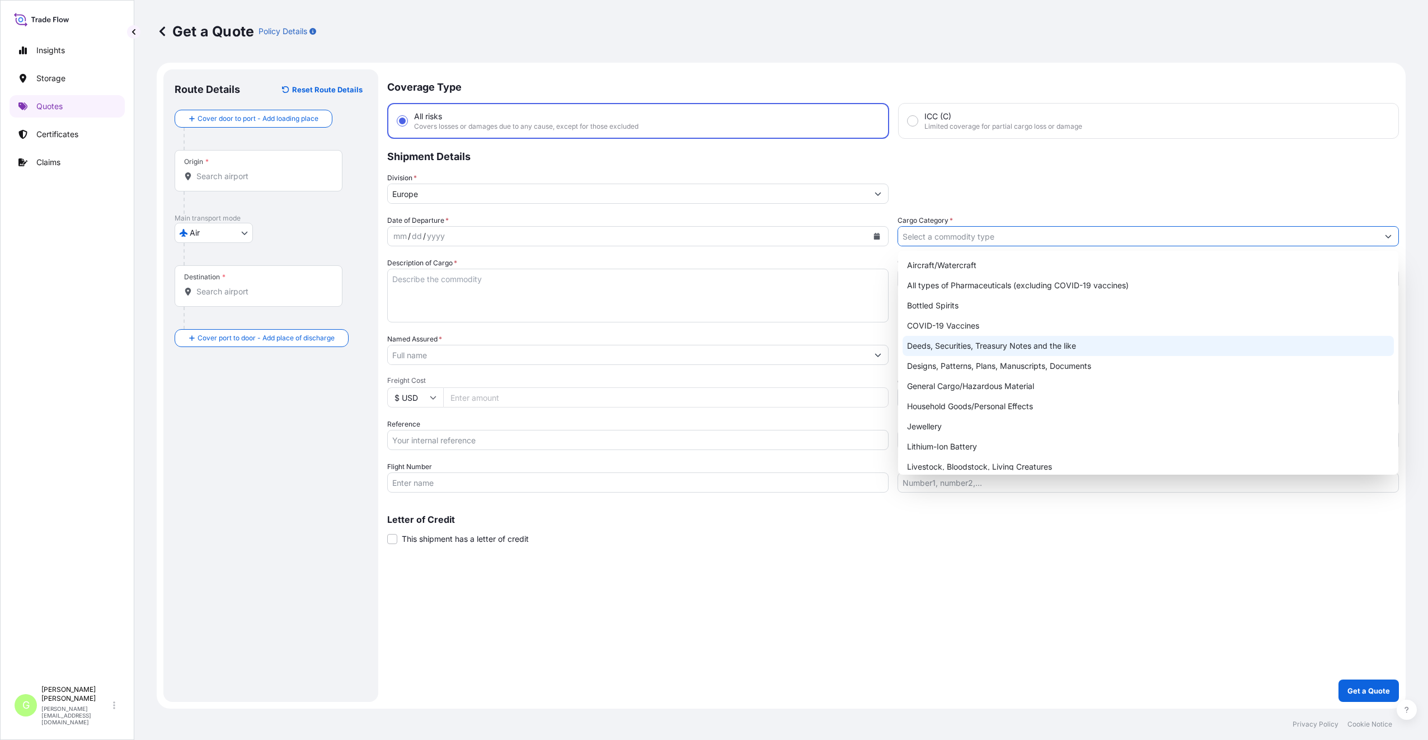
scroll to position [188, 0]
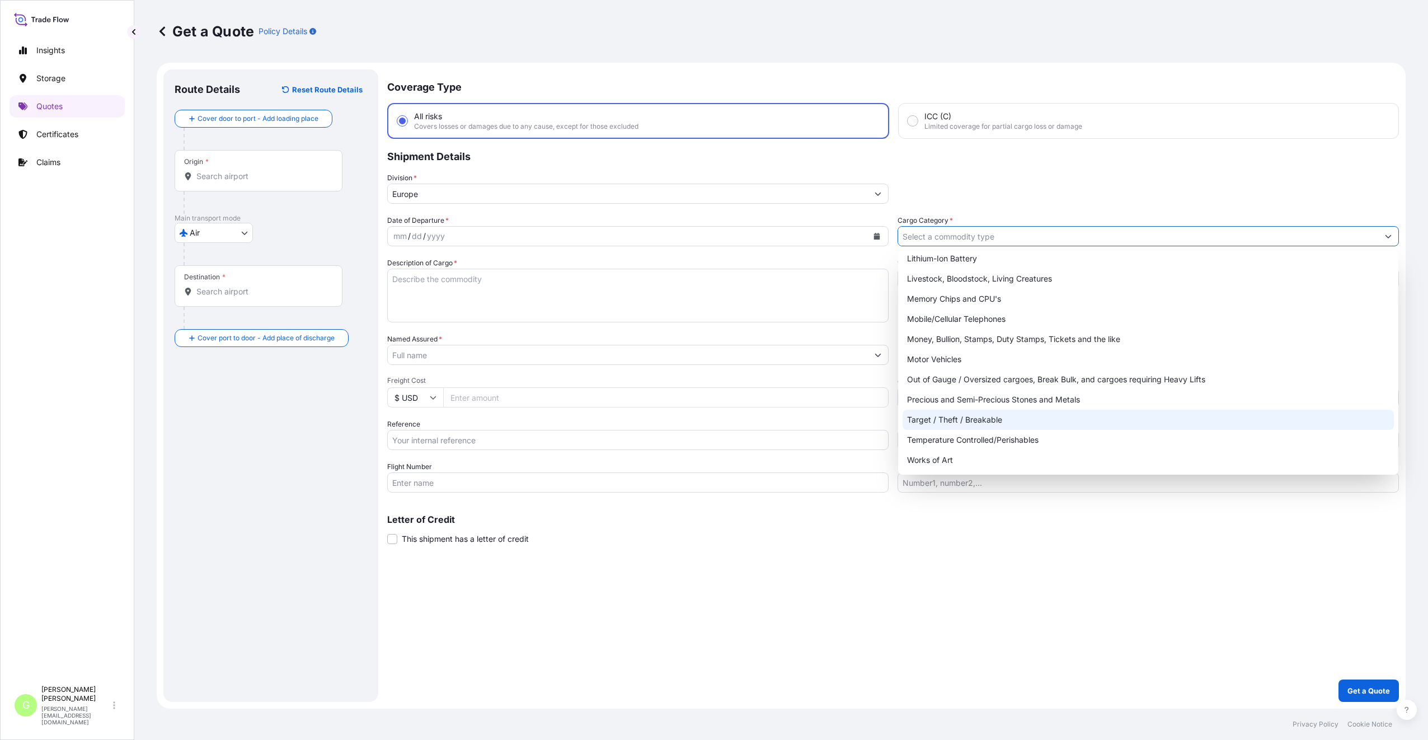
click at [944, 417] on div "Target / Theft / Breakable" at bounding box center [1147, 420] width 491 height 20
type input "Target / Theft / Breakable"
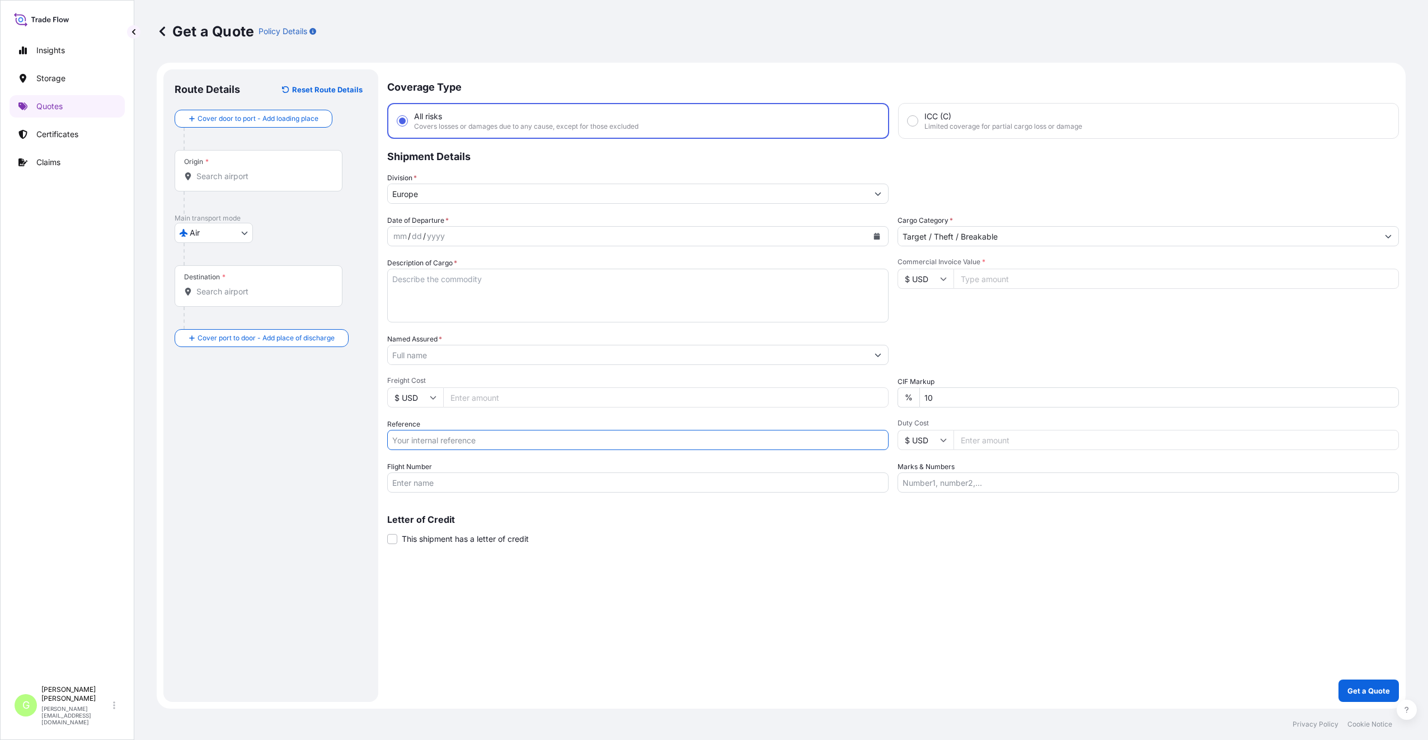
click at [425, 440] on input "Reference" at bounding box center [637, 440] width 501 height 20
paste input "25AIAAT1809"
type input "25AIAAT1809"
click at [417, 280] on textarea "Description of Cargo *" at bounding box center [637, 296] width 501 height 54
paste textarea "usb flash drive 32GB"
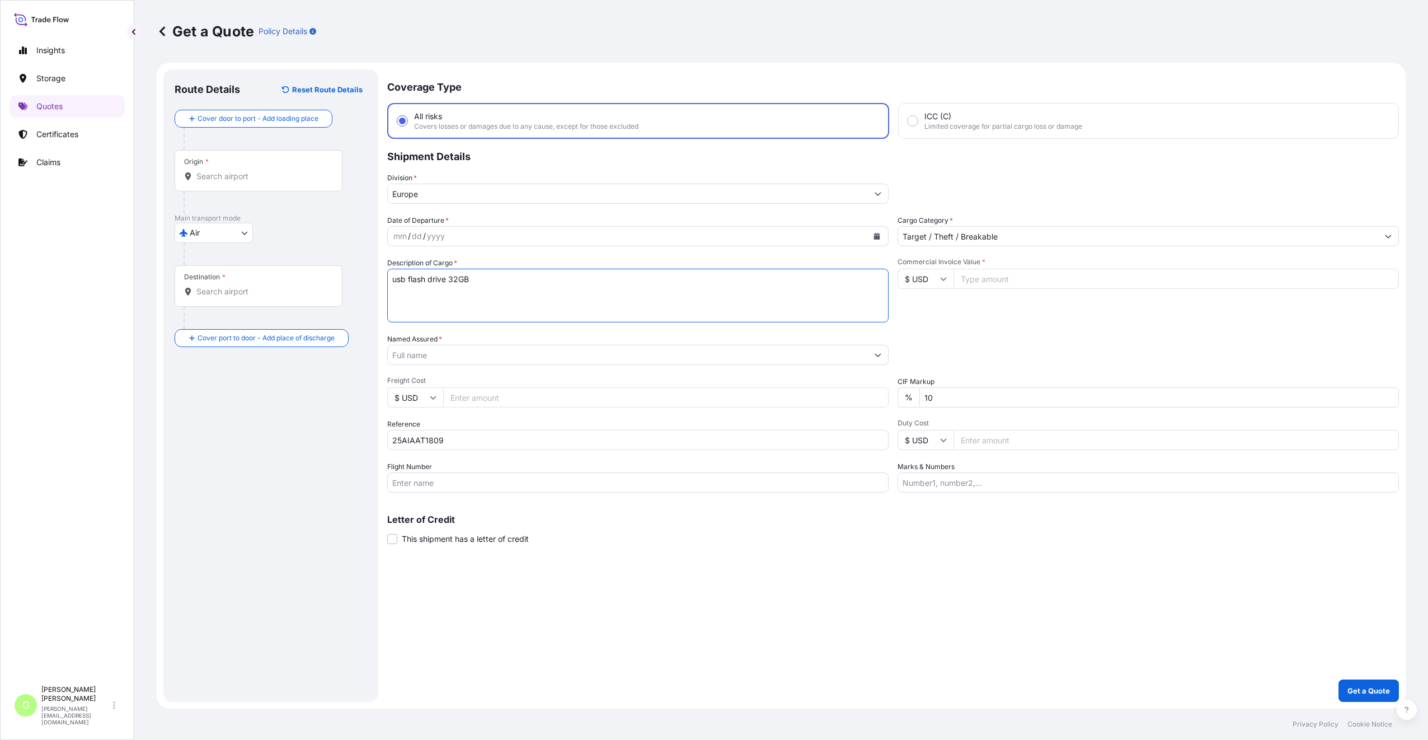
type textarea "usb flash drive 32GB"
click at [971, 269] on input "Commercial Invoice Value *" at bounding box center [1175, 279] width 445 height 20
click at [991, 278] on input "Commercial Invoice Value *" at bounding box center [1175, 279] width 445 height 20
paste input "29640.0000"
type input "29640.0000"
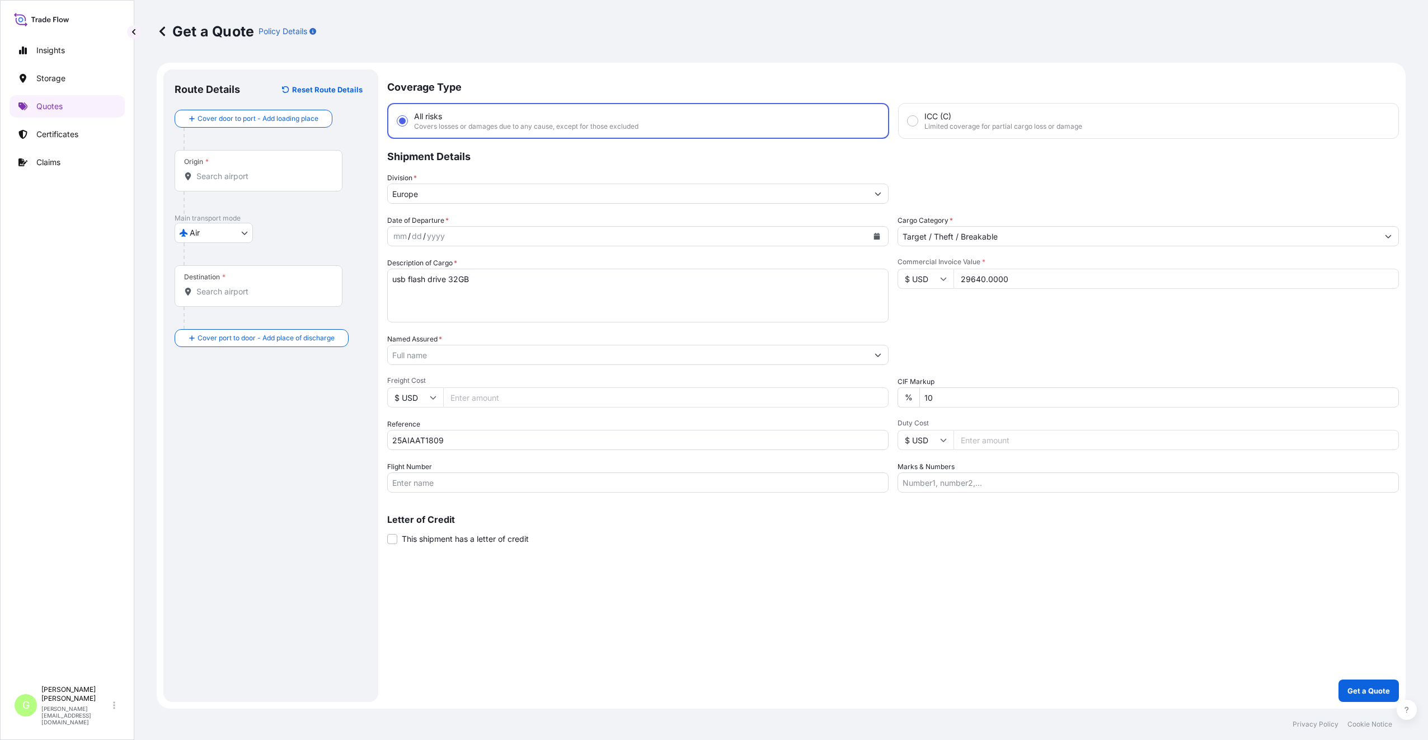
click at [477, 399] on input "Freight Cost" at bounding box center [665, 397] width 445 height 20
paste input "17820"
type input "17820"
click at [415, 477] on input "Flight Number" at bounding box center [637, 482] width 501 height 20
paste input "HAINAN AIRLINES"
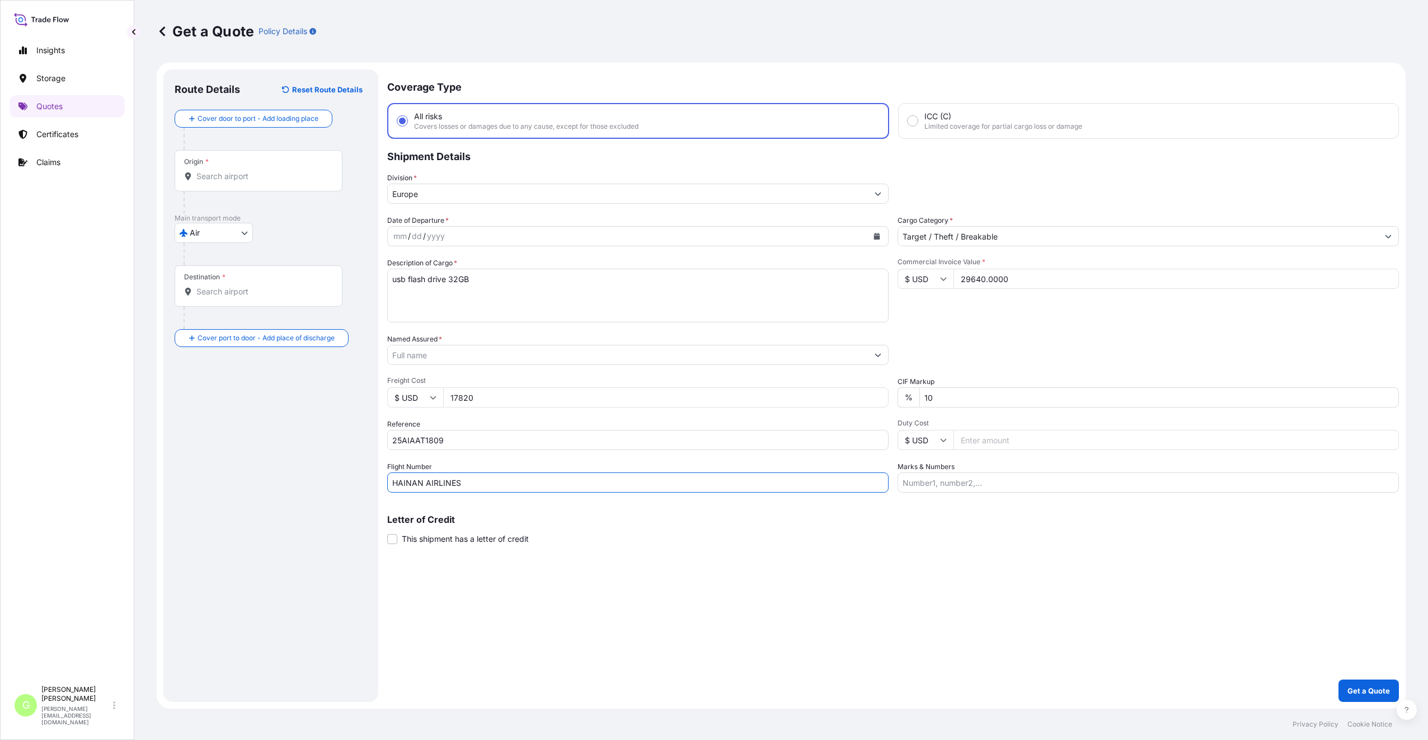
type input "HAINAN AIRLINES"
click at [577, 531] on div "Letter of Credit This shipment has a letter of credit Letter of credit * Letter…" at bounding box center [892, 530] width 1011 height 30
click at [241, 180] on input "Origin *" at bounding box center [262, 176] width 132 height 11
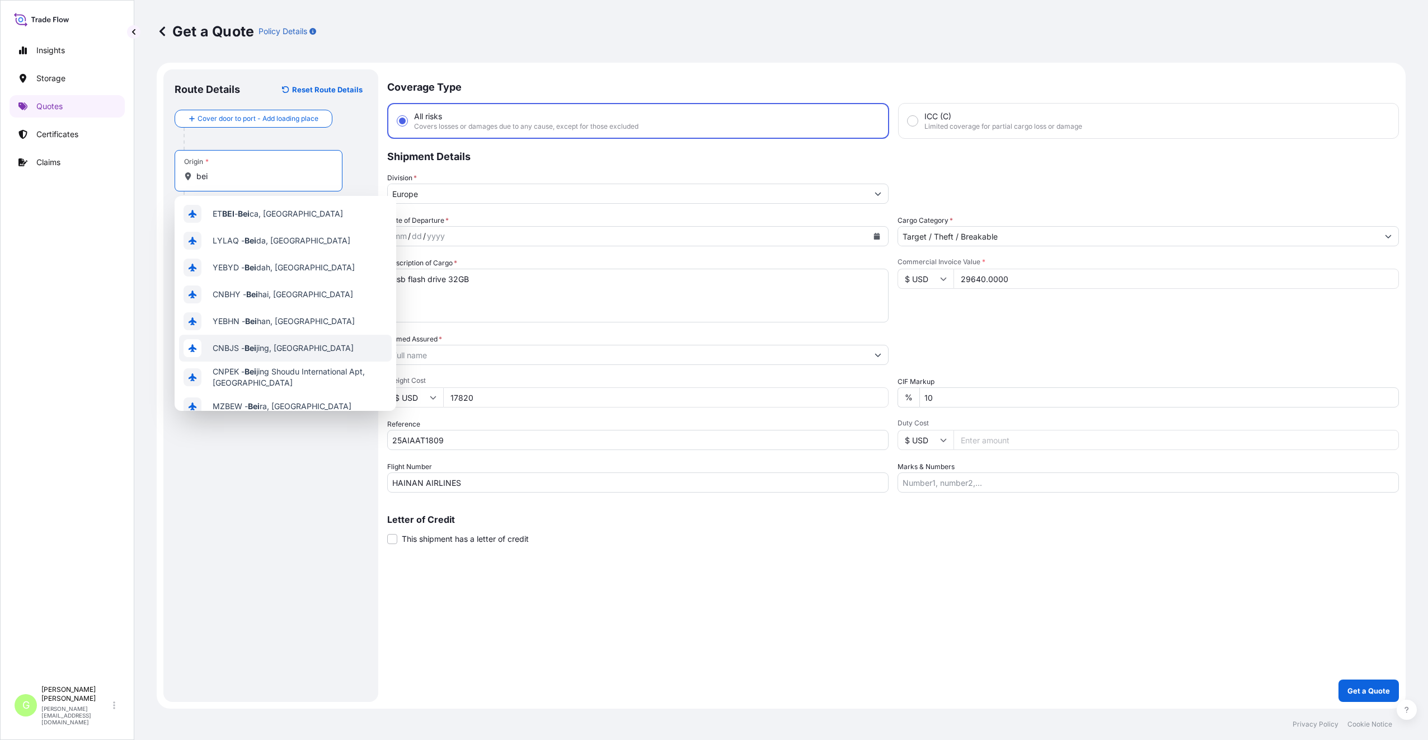
click at [231, 348] on span "CNBJS - Bei jing, [GEOGRAPHIC_DATA]" at bounding box center [283, 347] width 141 height 11
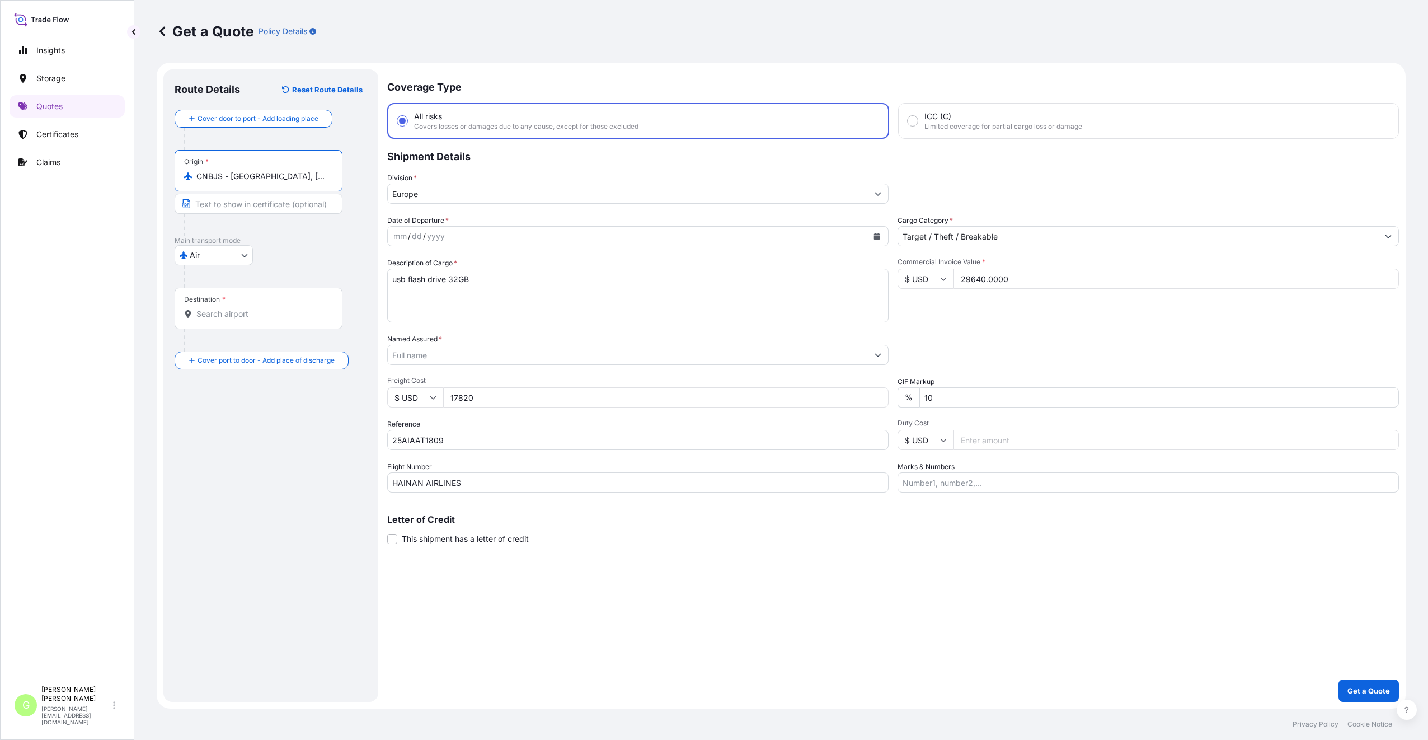
drag, startPoint x: 283, startPoint y: 177, endPoint x: 230, endPoint y: 175, distance: 52.6
click at [230, 175] on input "CNBJS - [GEOGRAPHIC_DATA], [GEOGRAPHIC_DATA]" at bounding box center [262, 176] width 132 height 11
type input "CNBJS - [GEOGRAPHIC_DATA], [GEOGRAPHIC_DATA]"
click at [226, 205] on input "Text to appear on certificate" at bounding box center [259, 204] width 168 height 20
paste input "[GEOGRAPHIC_DATA], [GEOGRAPHIC_DATA]"
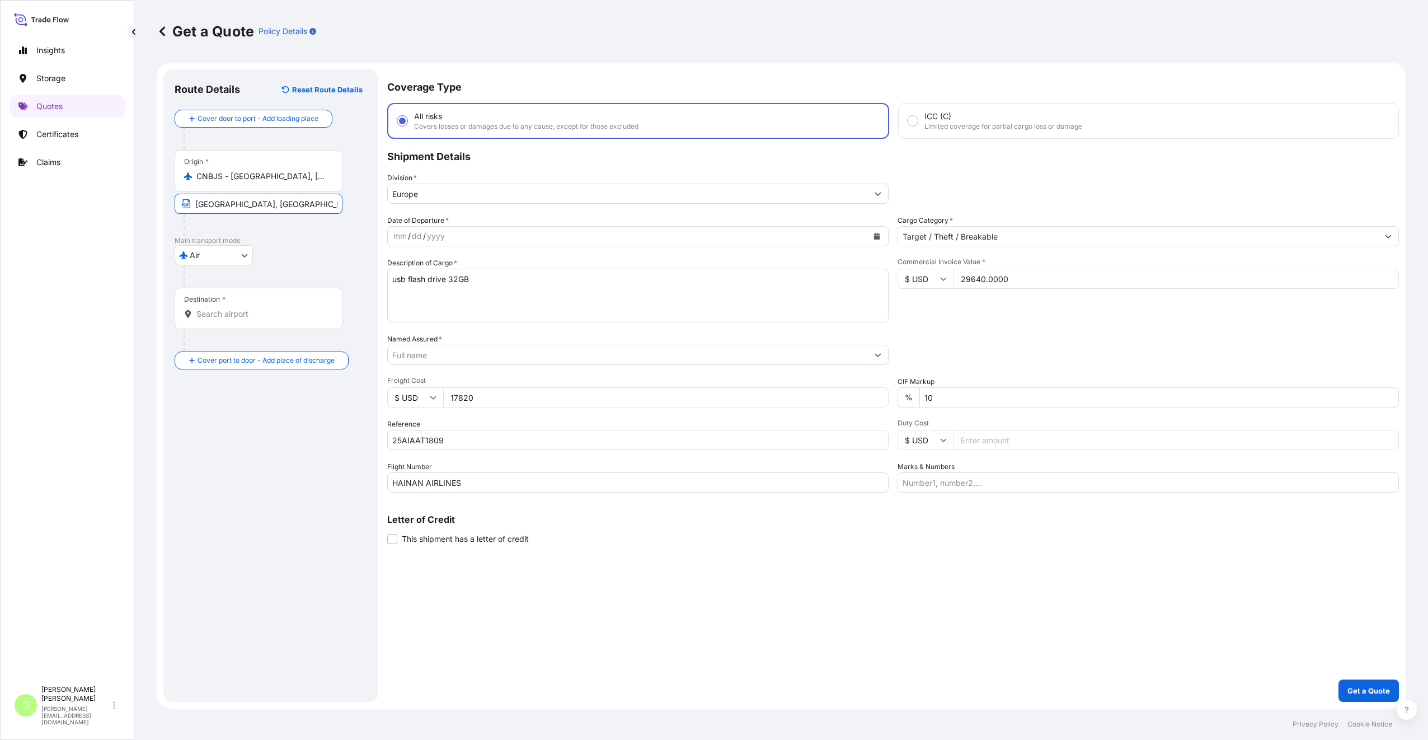
type input "[GEOGRAPHIC_DATA], [GEOGRAPHIC_DATA]"
click at [237, 312] on input "Destination *" at bounding box center [262, 313] width 132 height 11
drag, startPoint x: 314, startPoint y: 315, endPoint x: 228, endPoint y: 312, distance: 85.7
click at [228, 312] on input "CZPRG - [GEOGRAPHIC_DATA], [GEOGRAPHIC_DATA]" at bounding box center [262, 313] width 132 height 11
type input "CZPRG - [GEOGRAPHIC_DATA], [GEOGRAPHIC_DATA]"
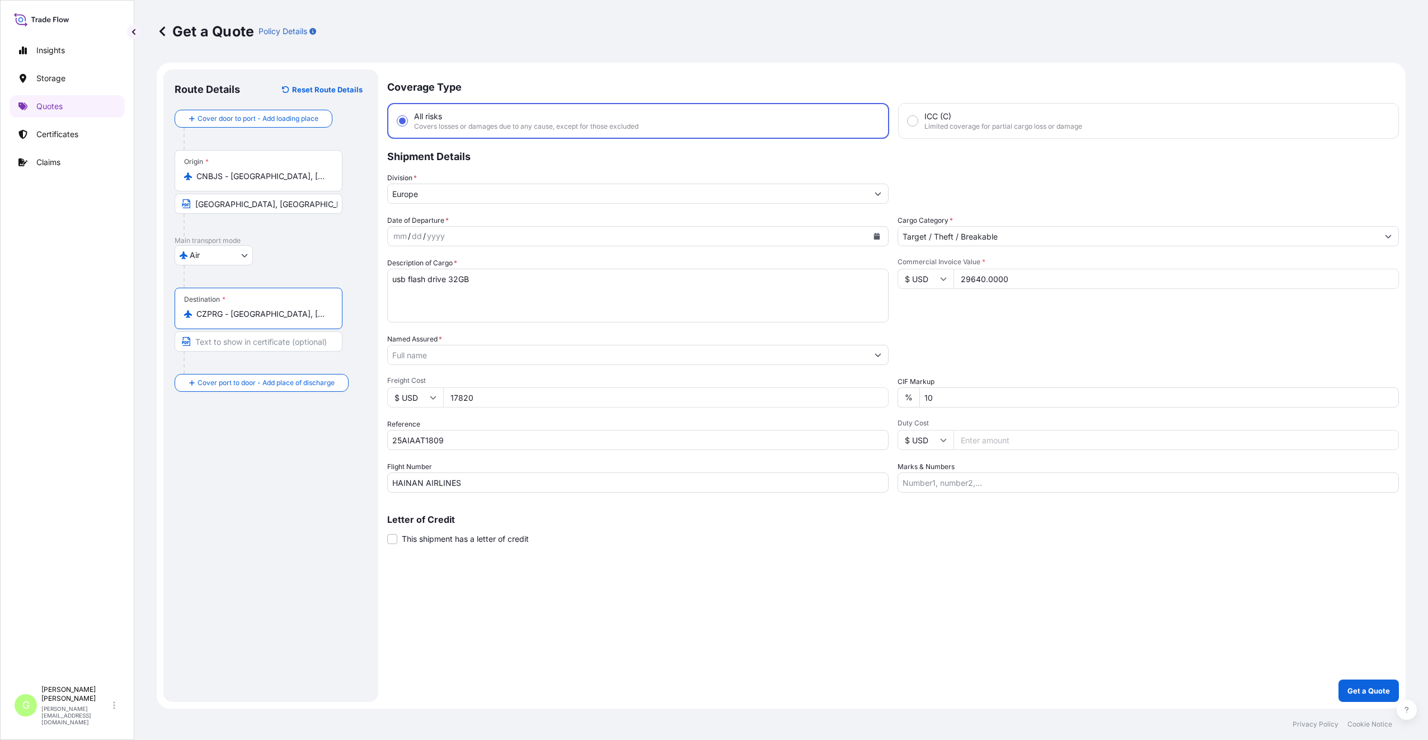
click at [230, 342] on input "Text to appear on certificate" at bounding box center [259, 341] width 168 height 20
paste input "[GEOGRAPHIC_DATA], [GEOGRAPHIC_DATA]"
type input "[GEOGRAPHIC_DATA], [GEOGRAPHIC_DATA]"
click at [202, 442] on input "Place of Discharge" at bounding box center [262, 442] width 132 height 11
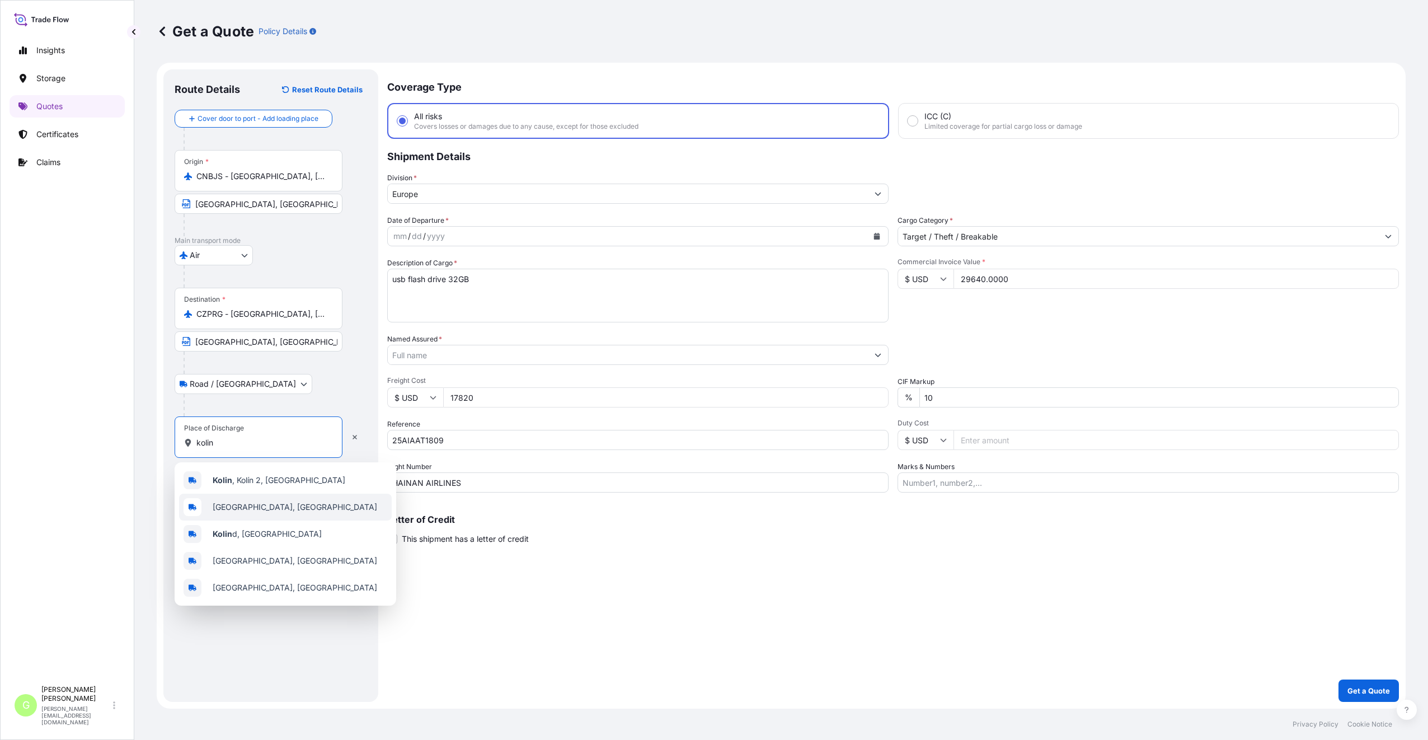
click at [258, 506] on span "[GEOGRAPHIC_DATA], [GEOGRAPHIC_DATA]" at bounding box center [295, 506] width 164 height 11
type input "[GEOGRAPHIC_DATA], [GEOGRAPHIC_DATA]"
click at [219, 474] on input "Text to appear on certificate" at bounding box center [261, 470] width 172 height 20
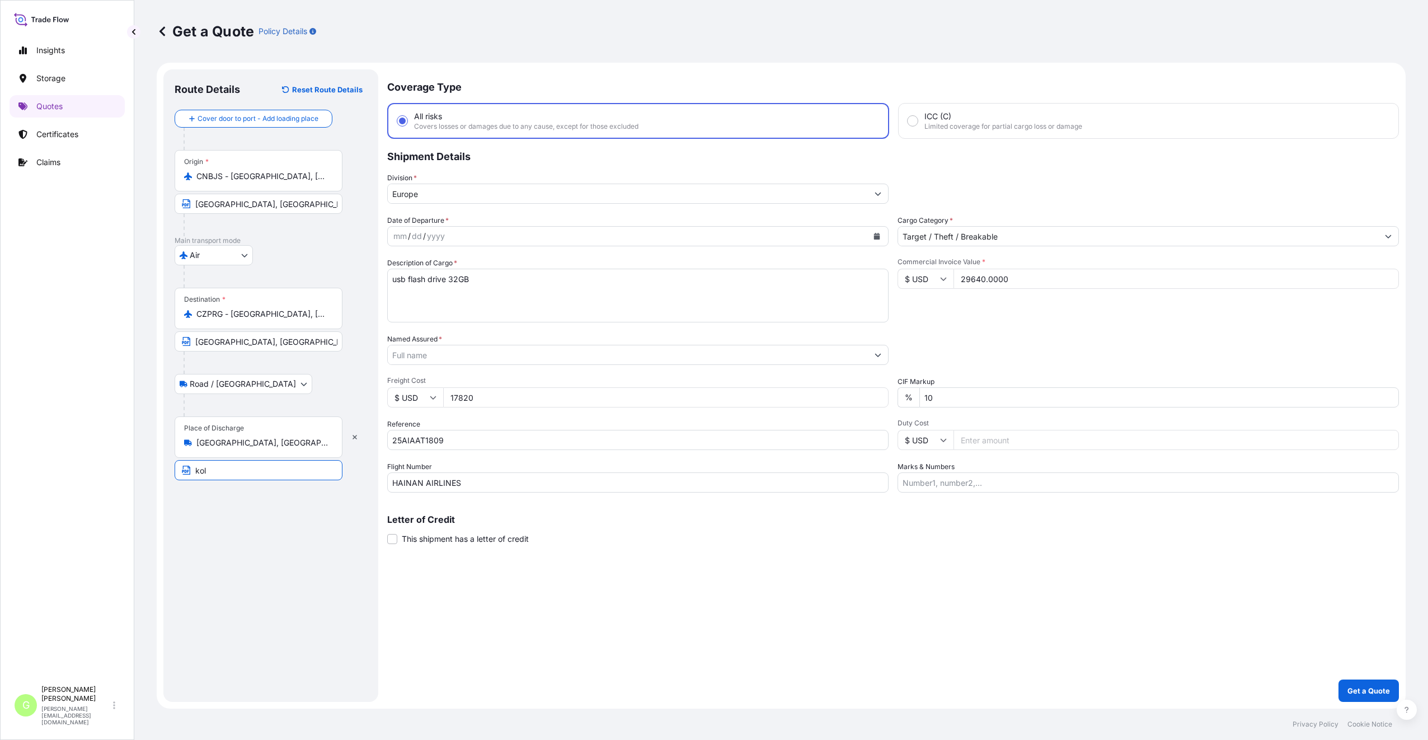
type input "KOLIN, [GEOGRAPHIC_DATA]"
drag, startPoint x: 267, startPoint y: 589, endPoint x: 273, endPoint y: 590, distance: 6.3
click at [268, 590] on div "Route Details Reset Route Details Cover door to port - Add loading place Place …" at bounding box center [271, 386] width 192 height 610
drag, startPoint x: 621, startPoint y: 643, endPoint x: 640, endPoint y: 618, distance: 31.6
click at [621, 643] on div "Coverage Type All risks Covers losses or damages due to any cause, except for t…" at bounding box center [892, 385] width 1011 height 632
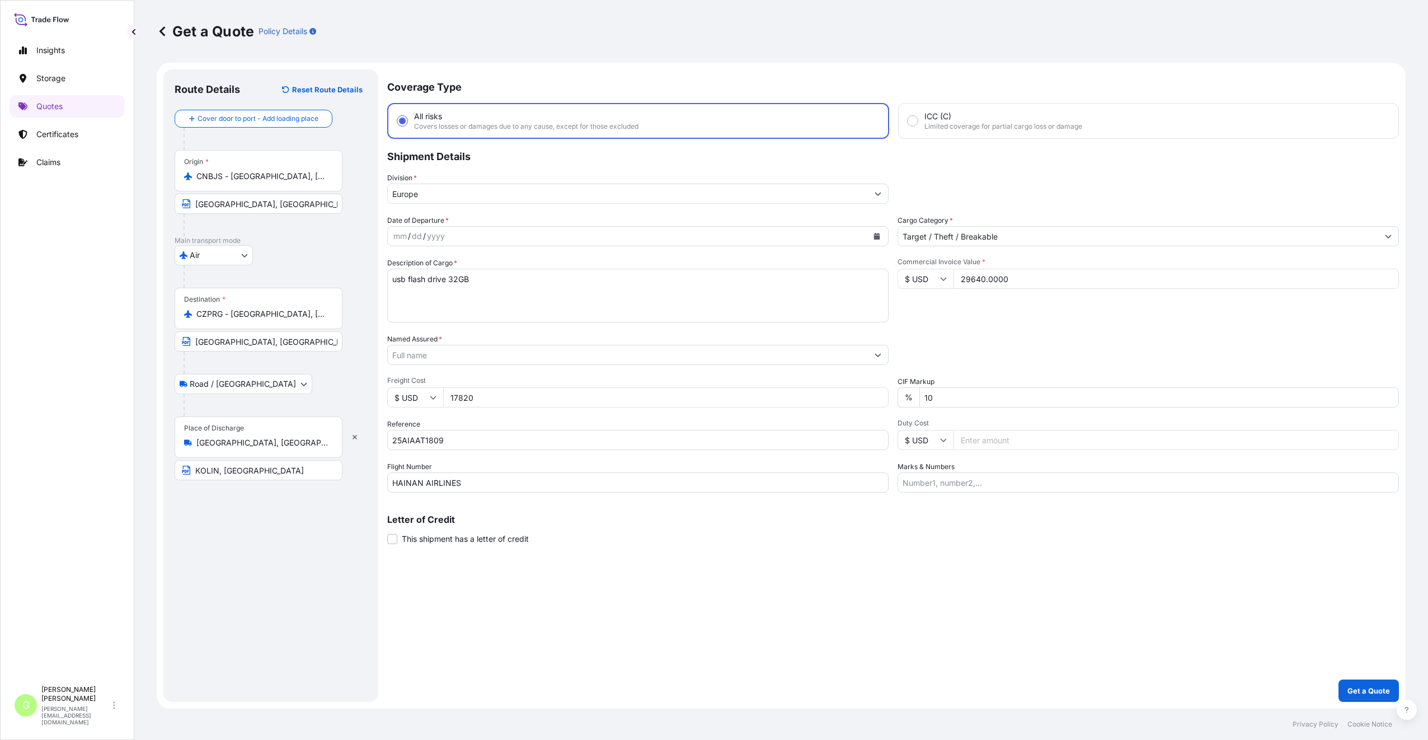
click at [877, 238] on icon "Calendar" at bounding box center [877, 236] width 6 height 7
click at [491, 309] on div "4" at bounding box center [492, 309] width 20 height 20
click at [431, 358] on input "Named Assured *" at bounding box center [628, 355] width 480 height 20
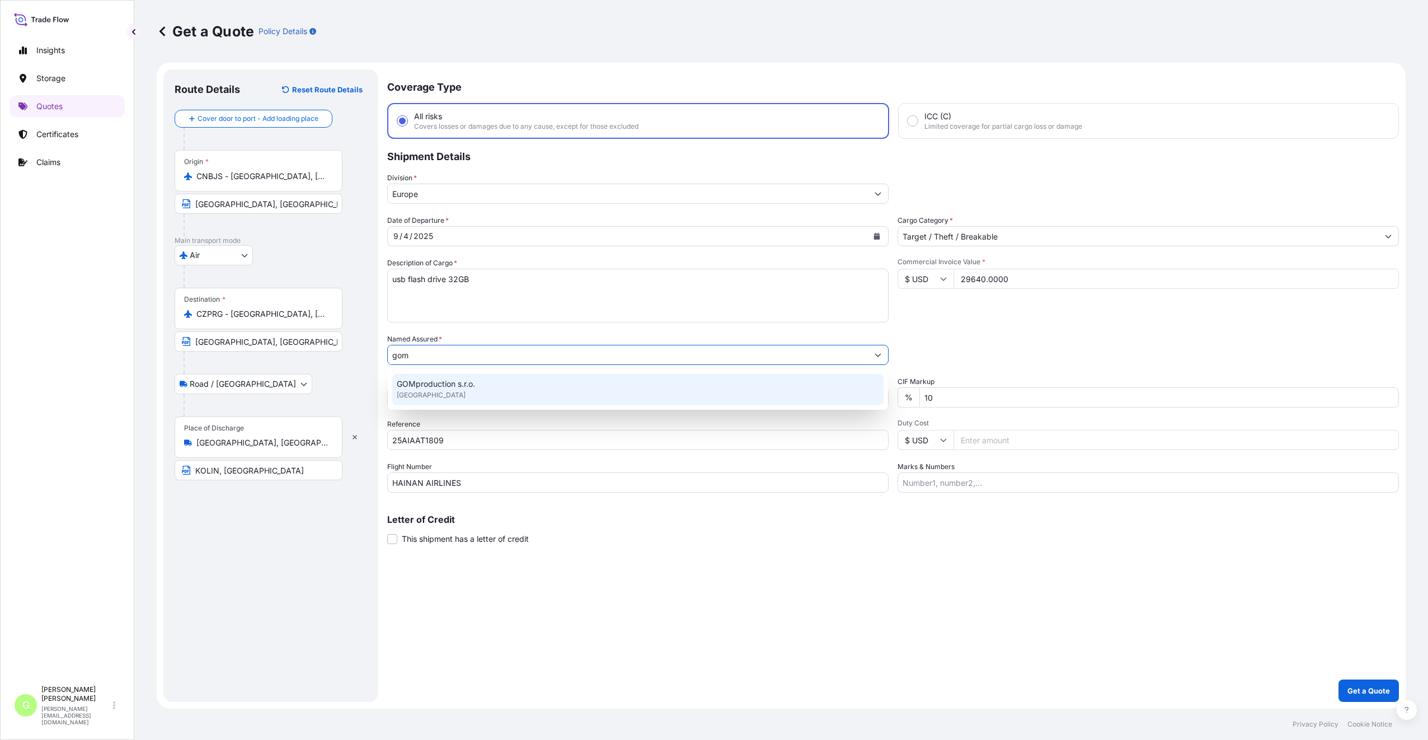
click at [445, 387] on span "GOMproduction s.r.o." at bounding box center [436, 383] width 78 height 11
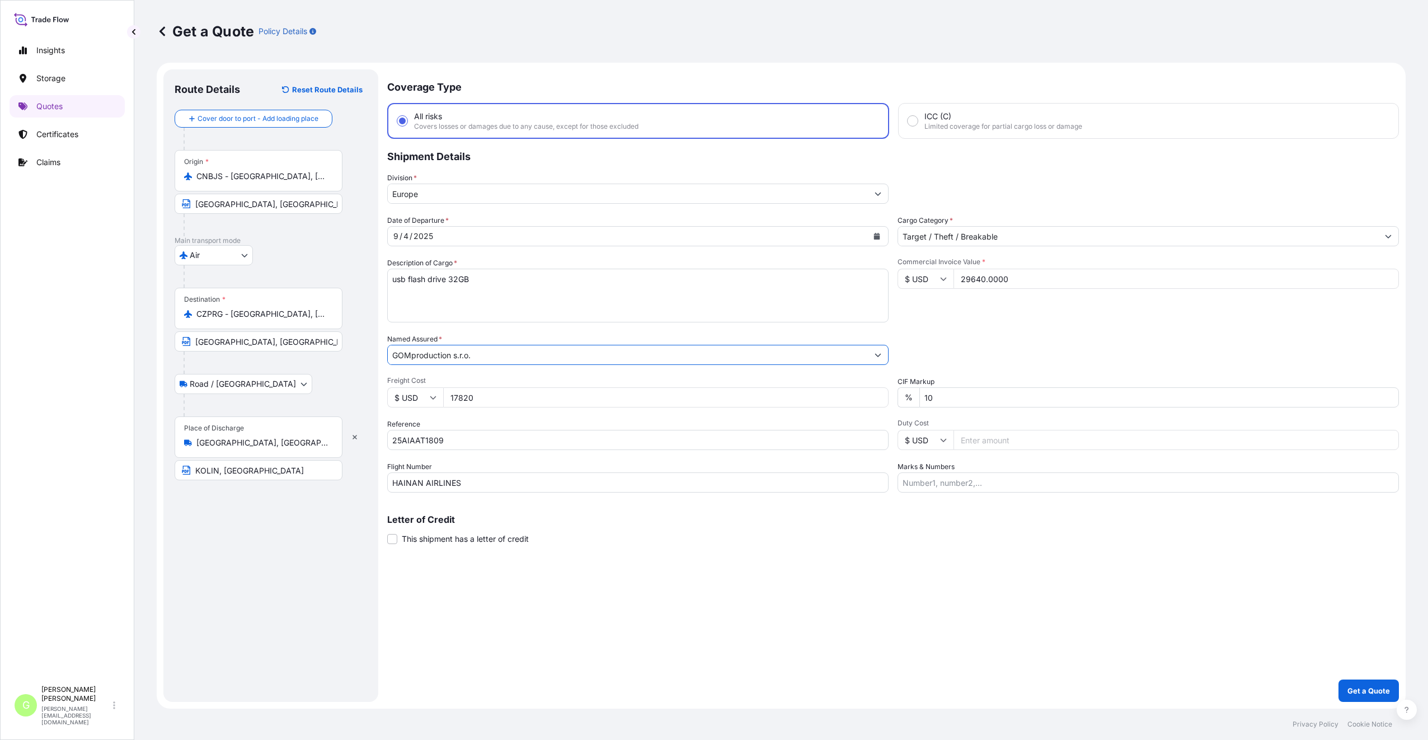
type input "GOMproduction s.r.o."
click at [570, 599] on div "Coverage Type All risks Covers losses or damages due to any cause, except for t…" at bounding box center [892, 385] width 1011 height 632
click at [1358, 684] on button "Get a Quote" at bounding box center [1368, 690] width 60 height 22
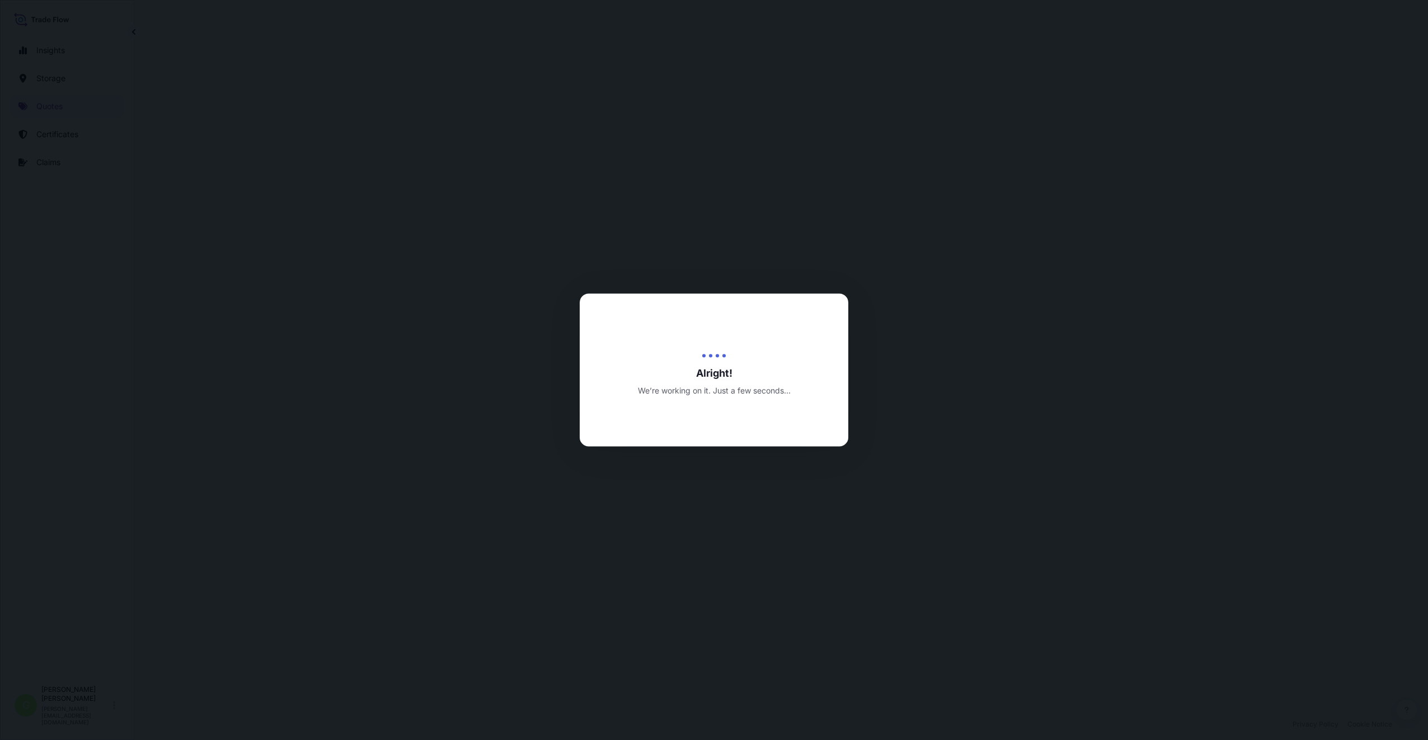
select select "Air"
select select "Road / [GEOGRAPHIC_DATA]"
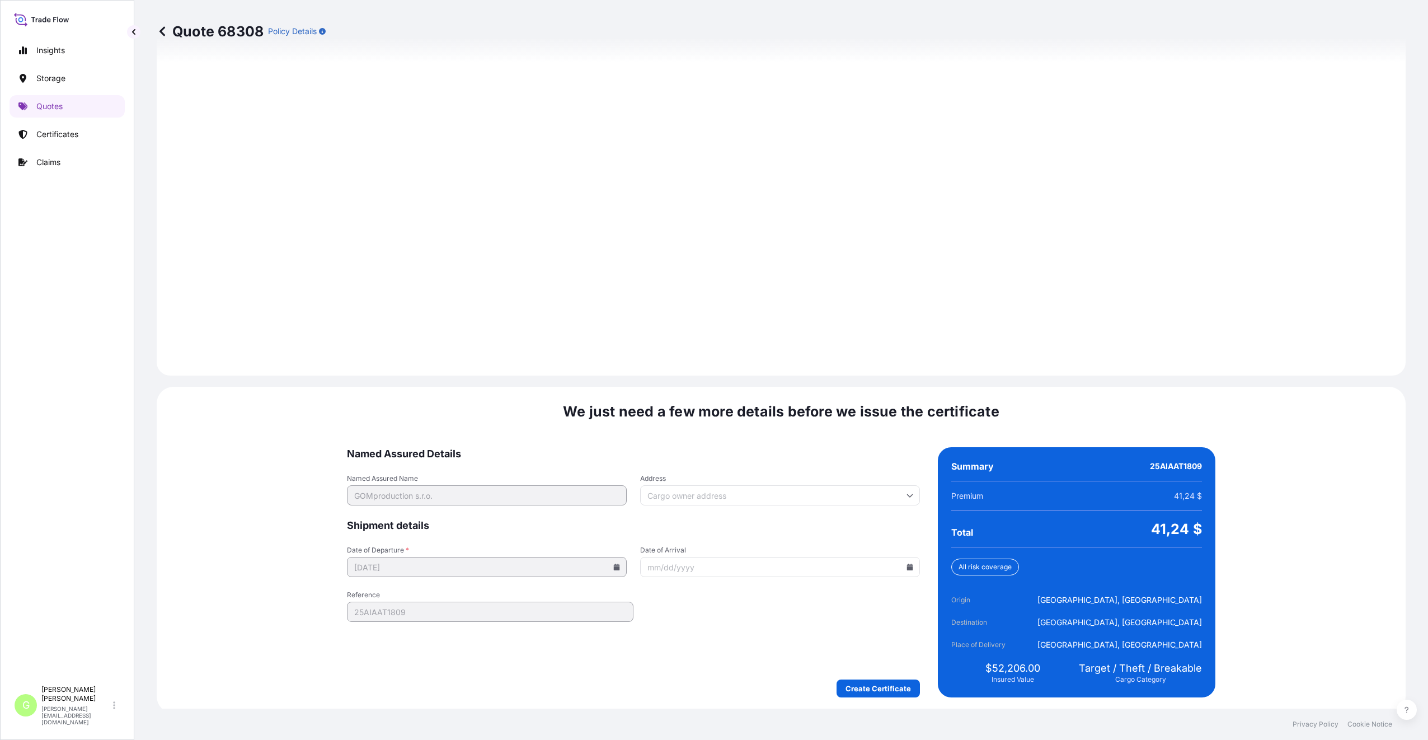
scroll to position [1392, 0]
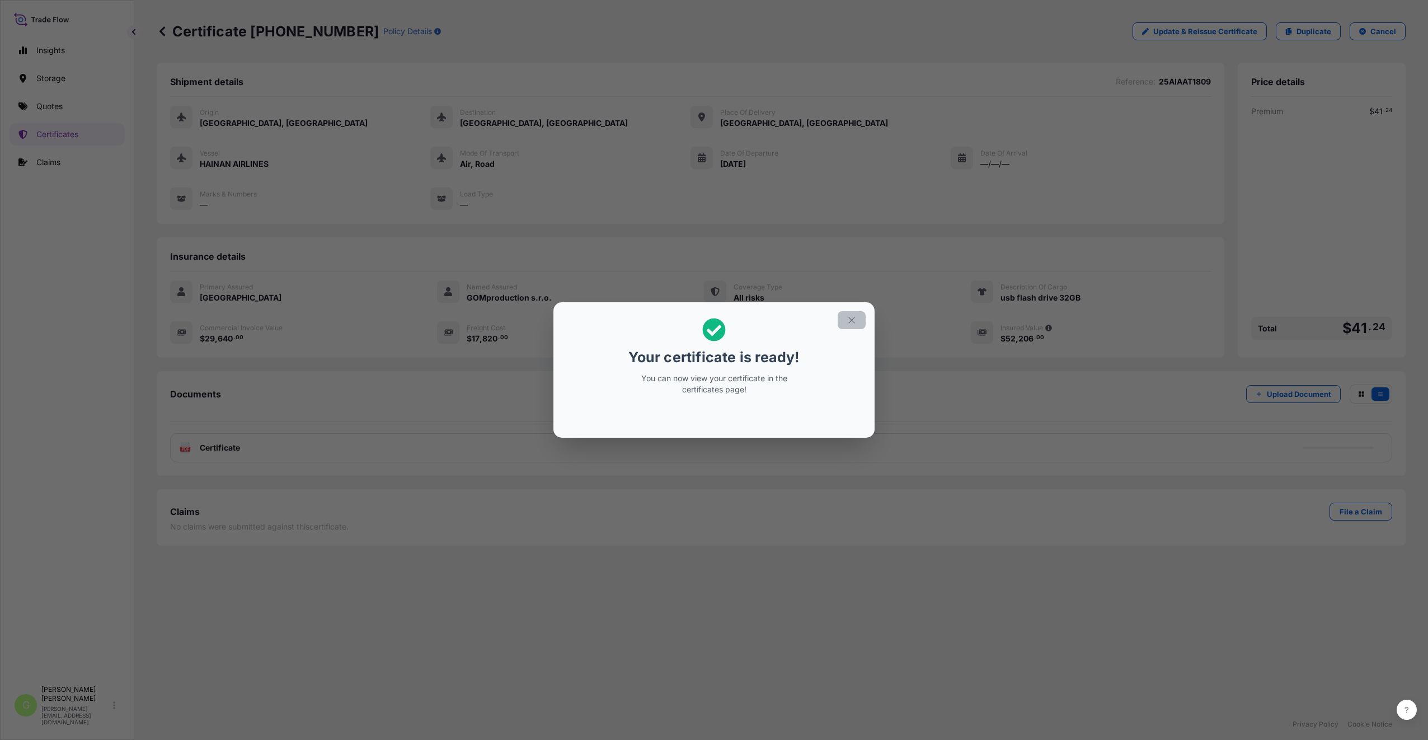
click at [848, 318] on icon "button" at bounding box center [851, 320] width 10 height 10
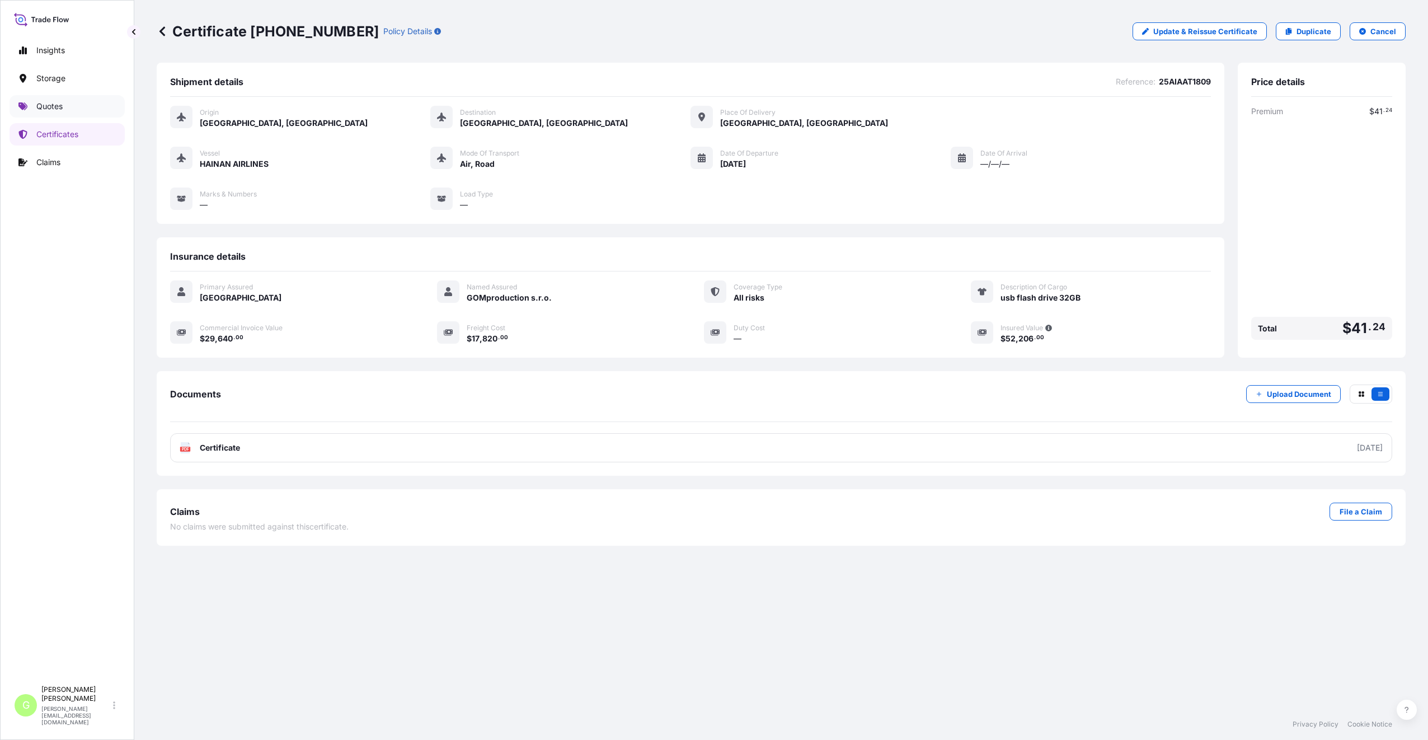
click at [53, 103] on p "Quotes" at bounding box center [49, 106] width 26 height 11
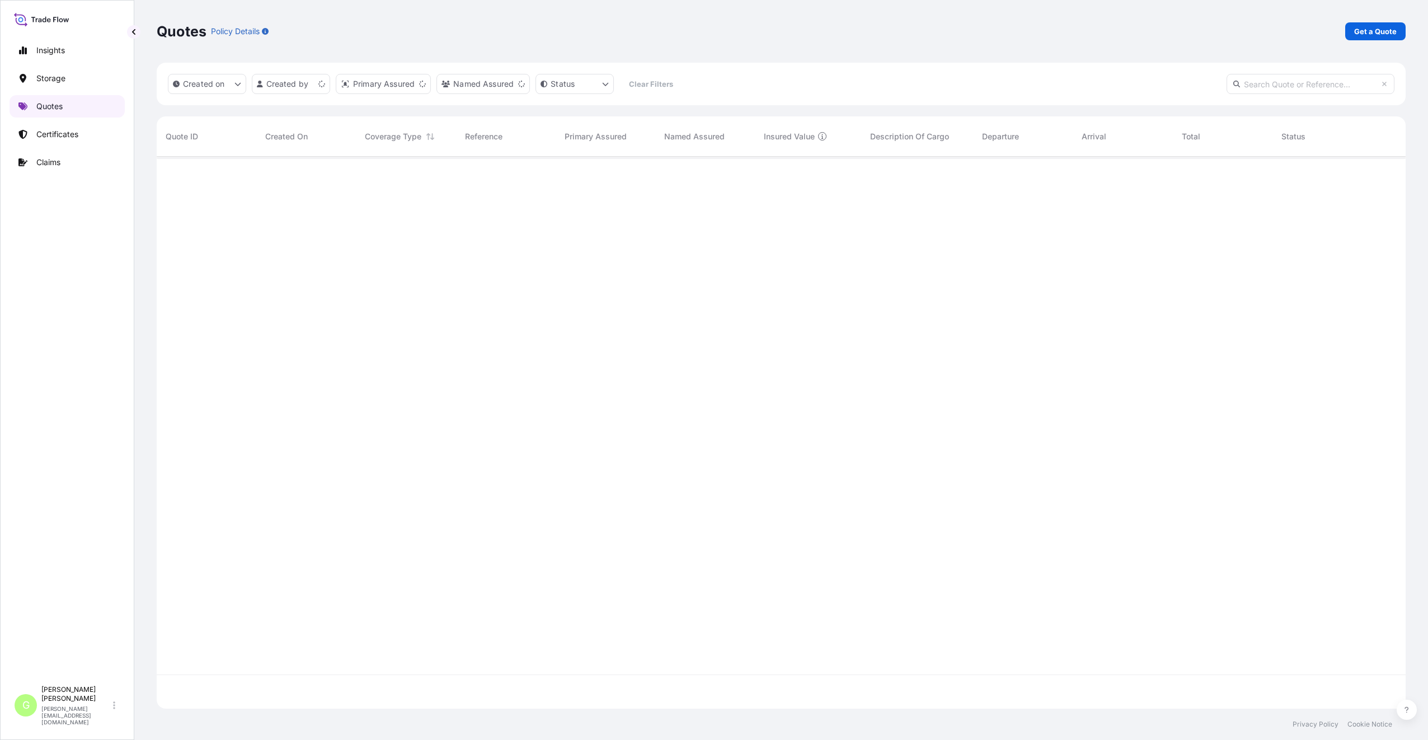
scroll to position [549, 1240]
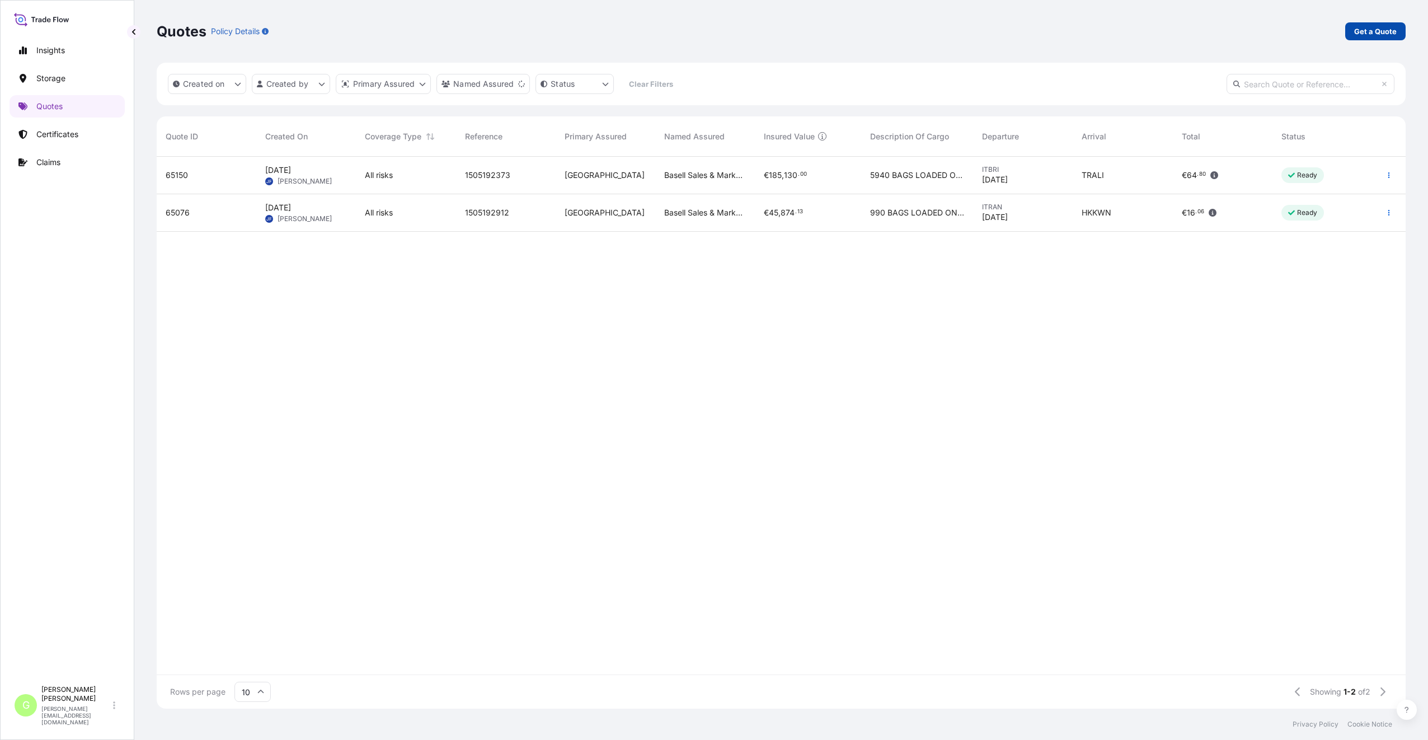
click at [1382, 25] on link "Get a Quote" at bounding box center [1375, 31] width 60 height 18
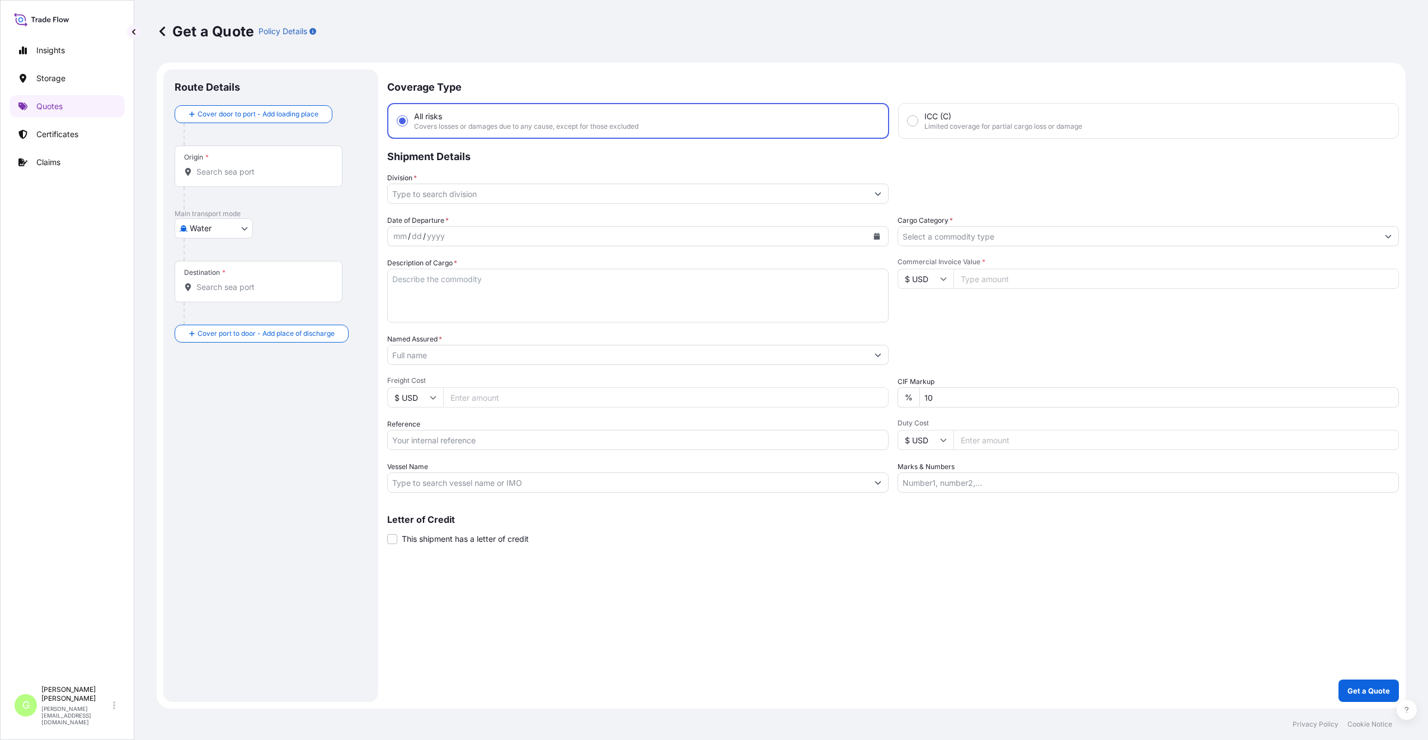
click at [233, 229] on body "Insights Storage Quotes Certificates Claims G [PERSON_NAME] [PERSON_NAME][EMAIL…" at bounding box center [714, 370] width 1428 height 740
click at [190, 255] on icon at bounding box center [187, 257] width 8 height 8
select select "Air"
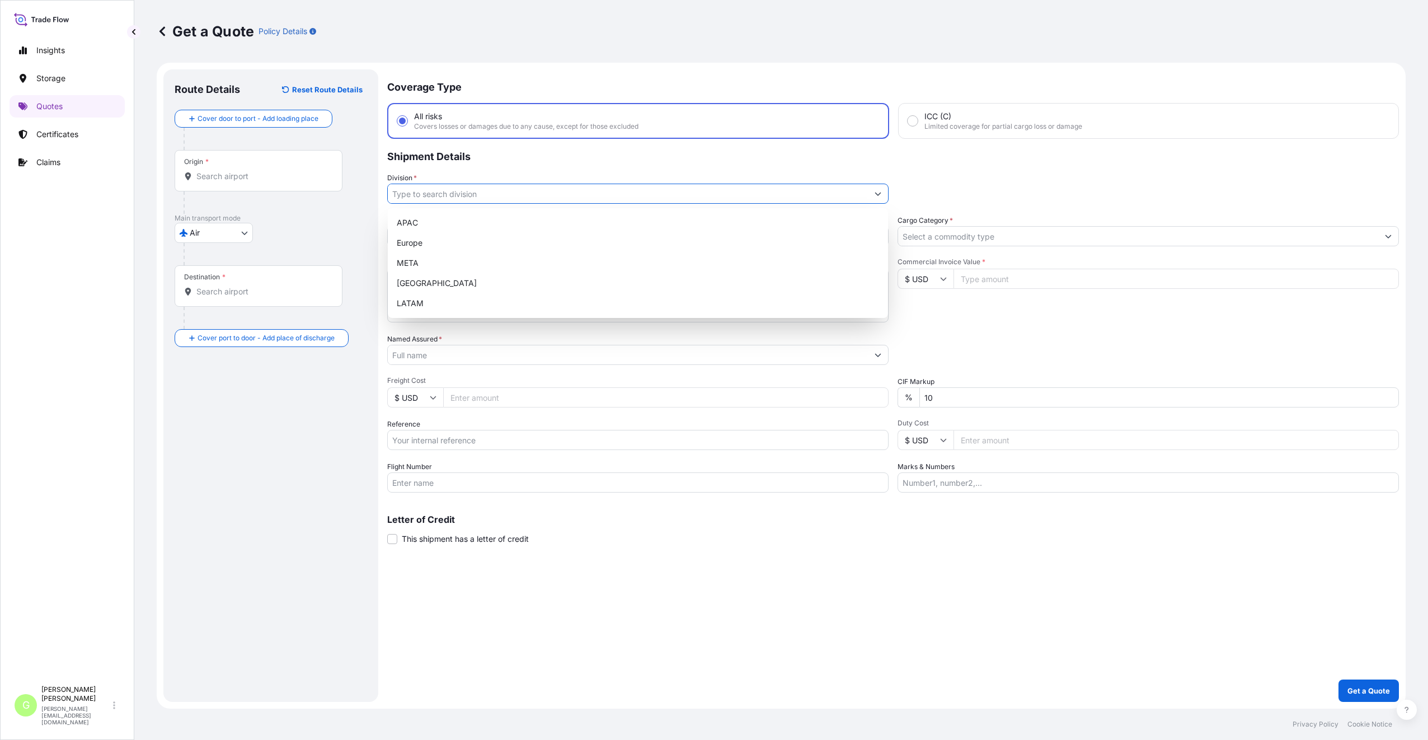
click at [421, 196] on input "Division *" at bounding box center [628, 193] width 480 height 20
click at [422, 242] on div "Europe" at bounding box center [637, 243] width 491 height 20
type input "Europe"
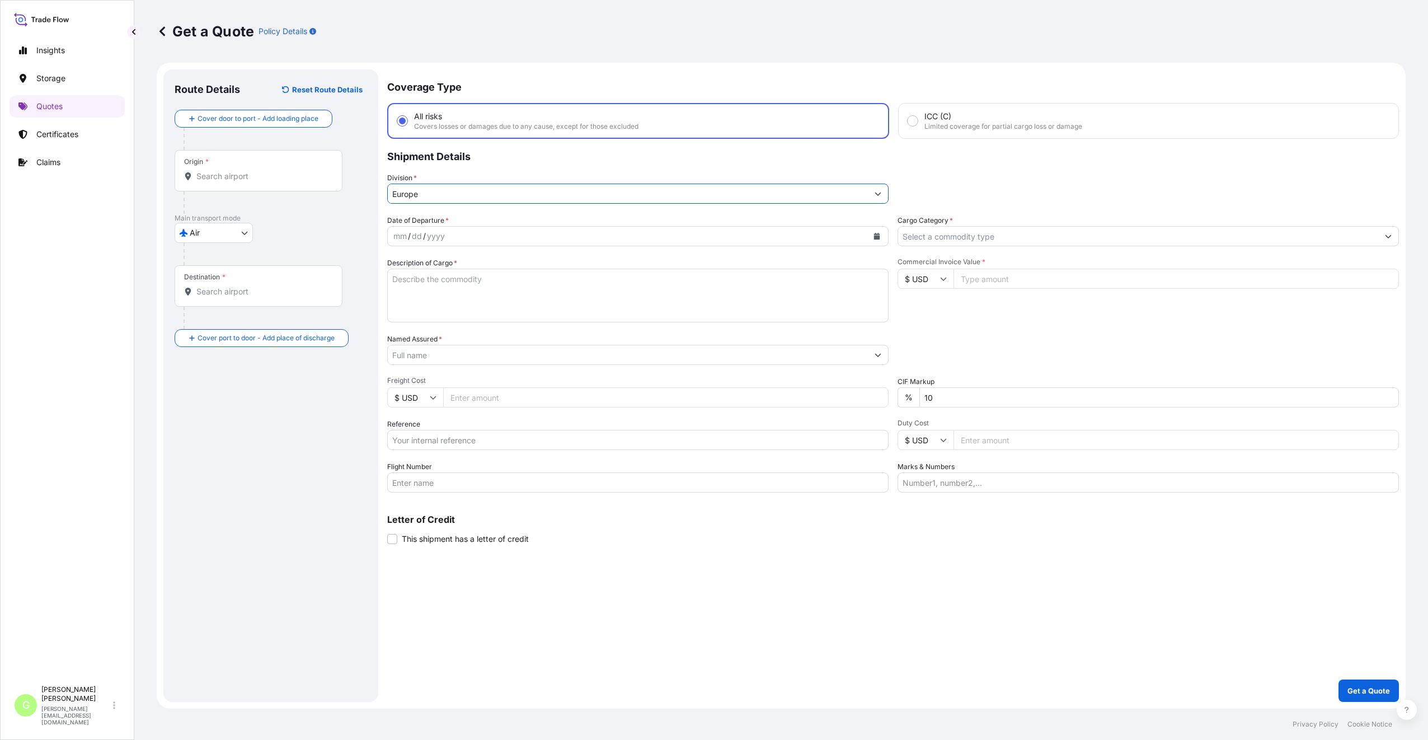
click at [916, 232] on input "Cargo Category *" at bounding box center [1138, 236] width 480 height 20
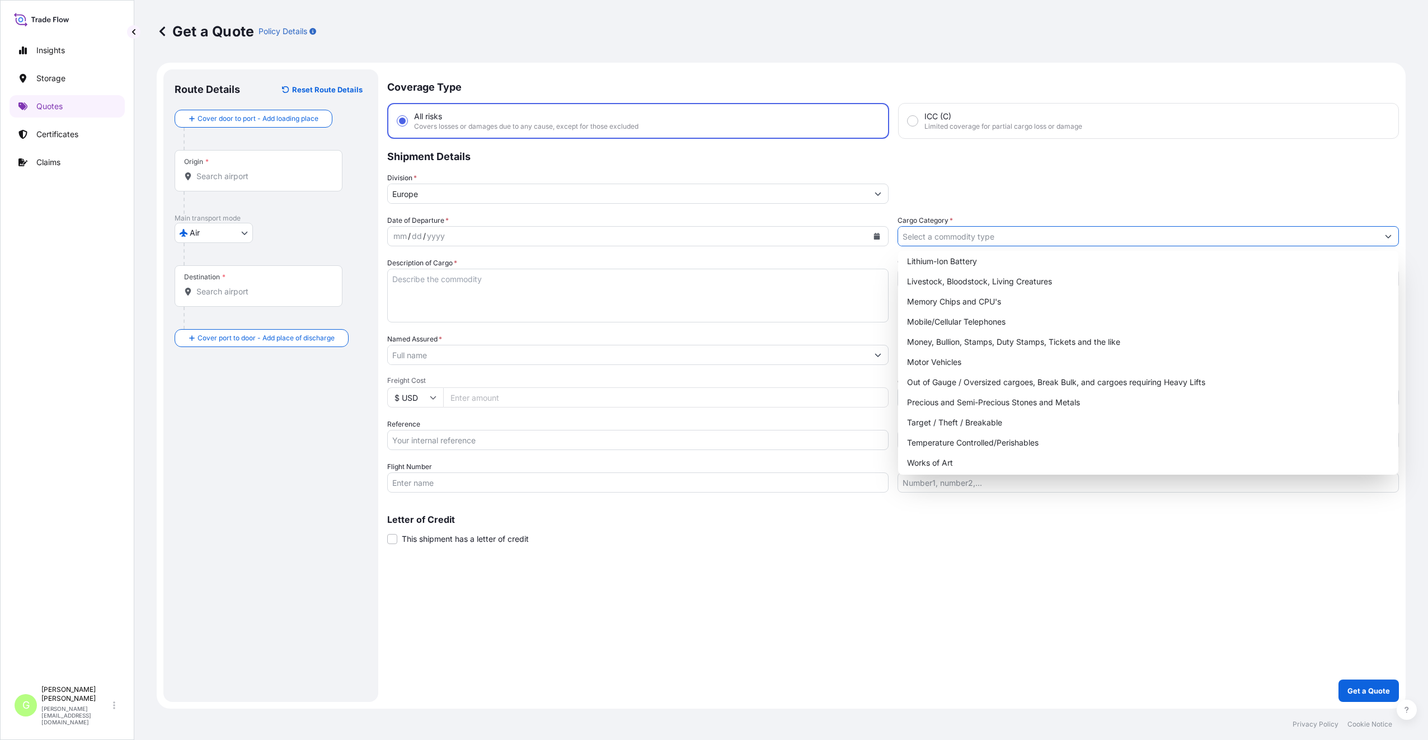
scroll to position [188, 0]
click at [938, 417] on div "Target / Theft / Breakable" at bounding box center [1147, 420] width 491 height 20
type input "Target / Theft / Breakable"
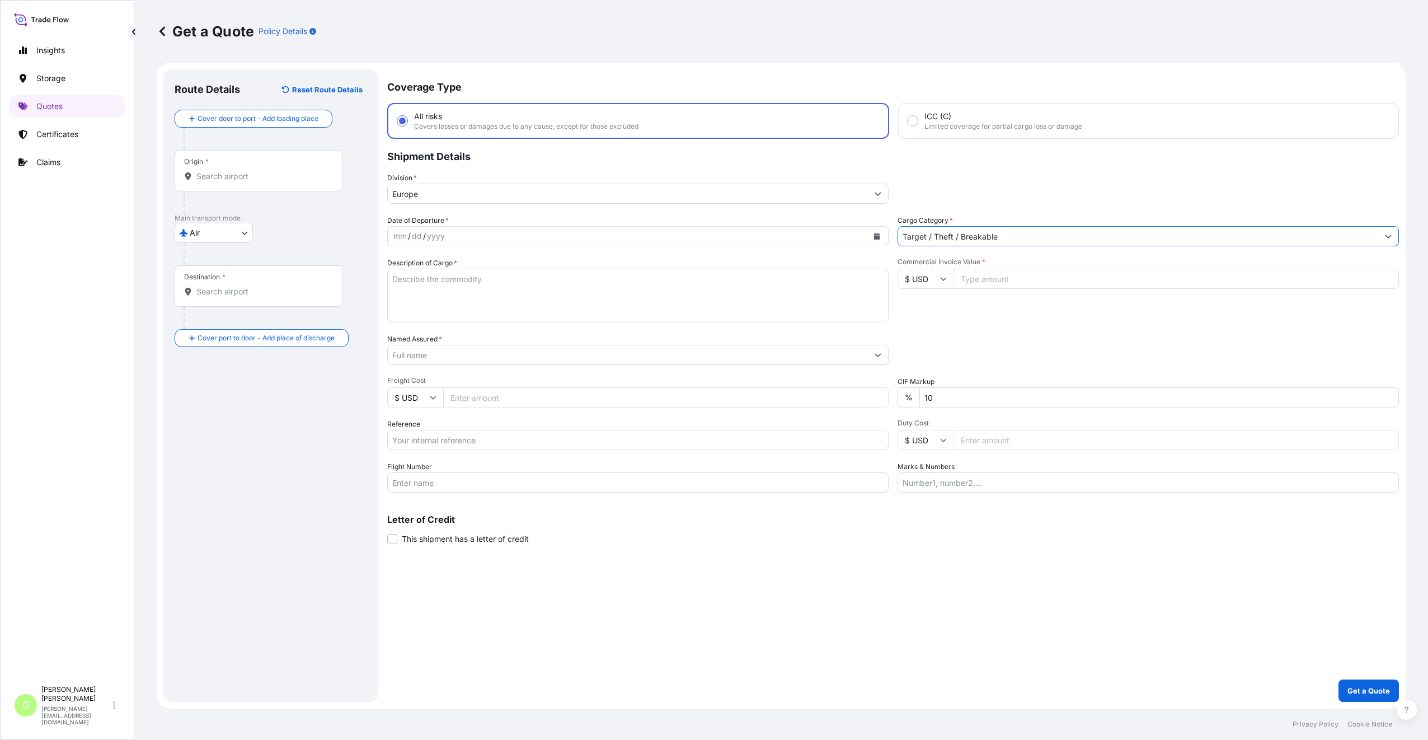
click at [410, 437] on input "Reference" at bounding box center [637, 440] width 501 height 20
paste input "25AEALH1738"
type input "25AEALH1738"
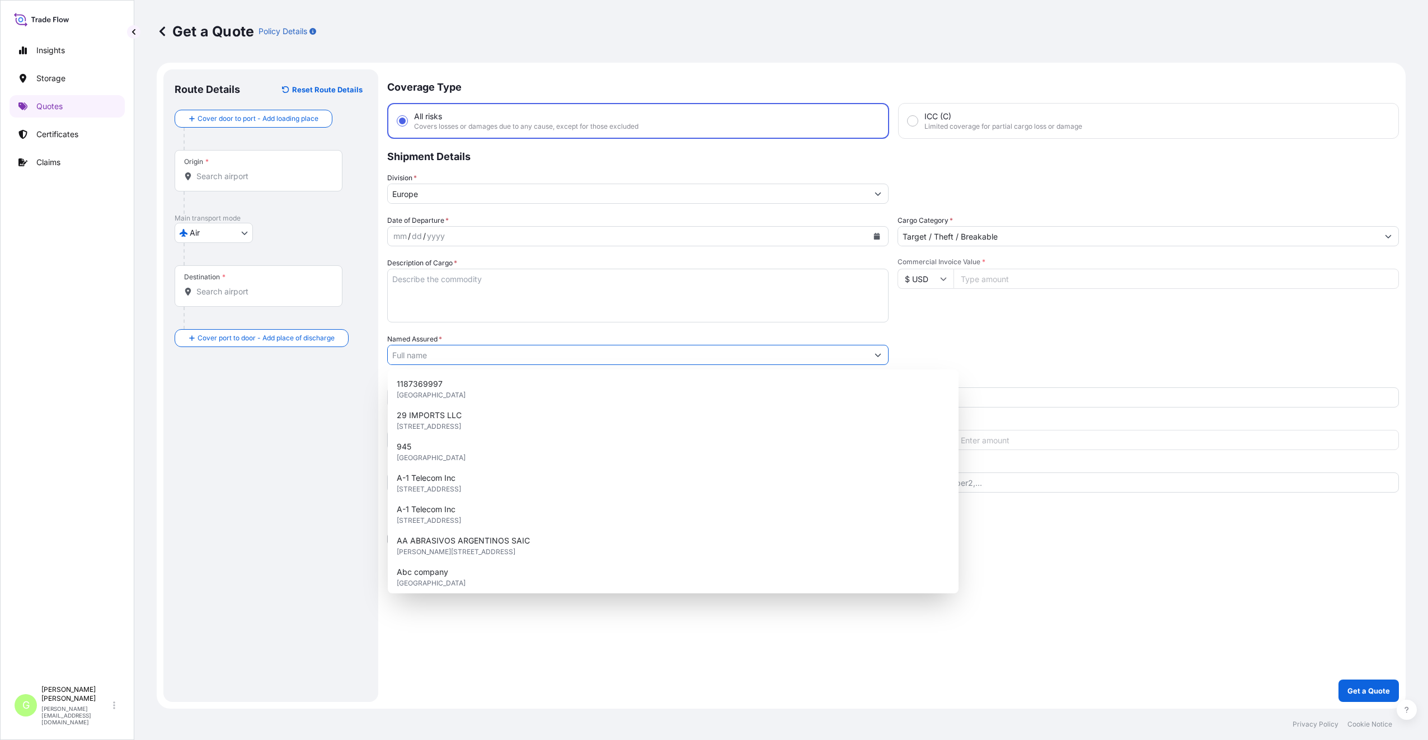
click at [417, 354] on input "Named Assured *" at bounding box center [628, 355] width 480 height 20
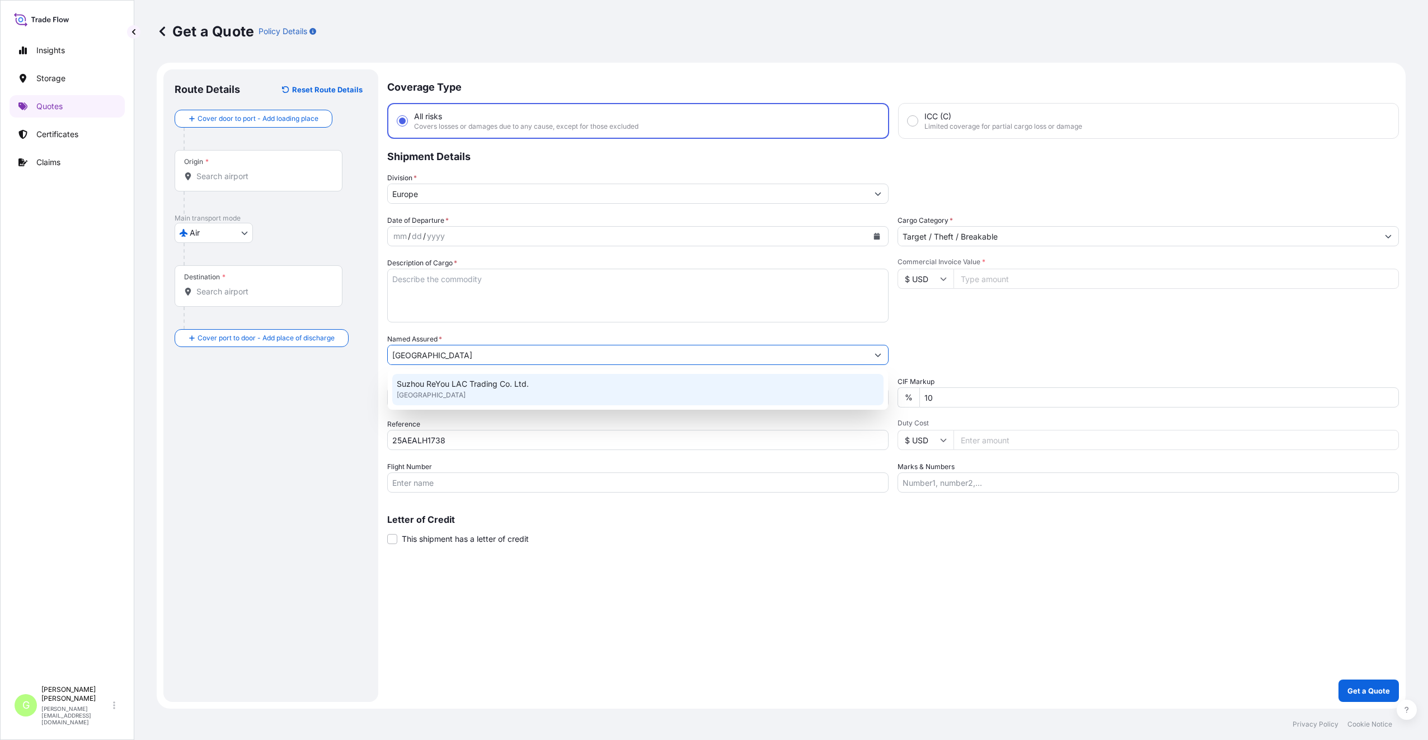
click at [436, 381] on span "Suzhou ReYou LAC Trading Co. Ltd." at bounding box center [463, 383] width 132 height 11
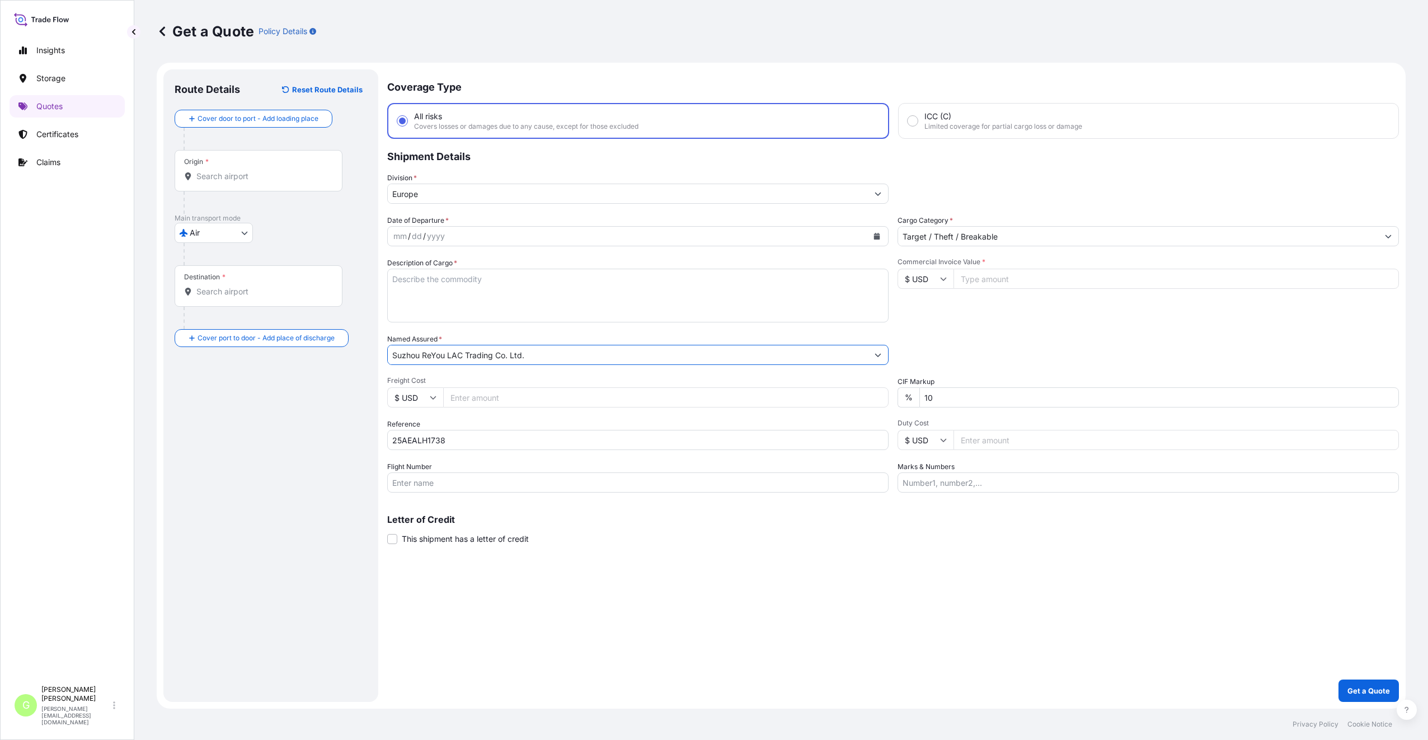
type input "Suzhou ReYou LAC Trading Co. Ltd."
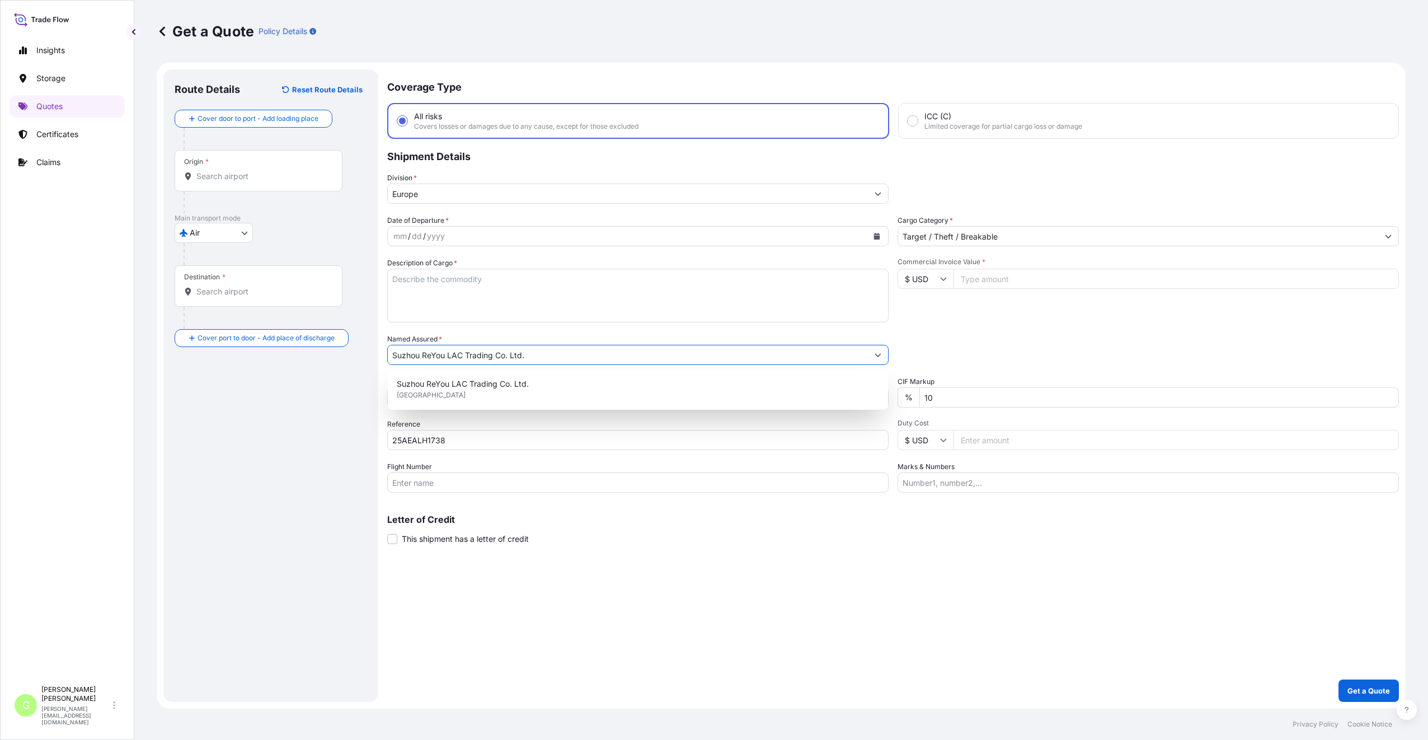
click at [424, 280] on textarea "Description of Cargo *" at bounding box center [637, 296] width 501 height 54
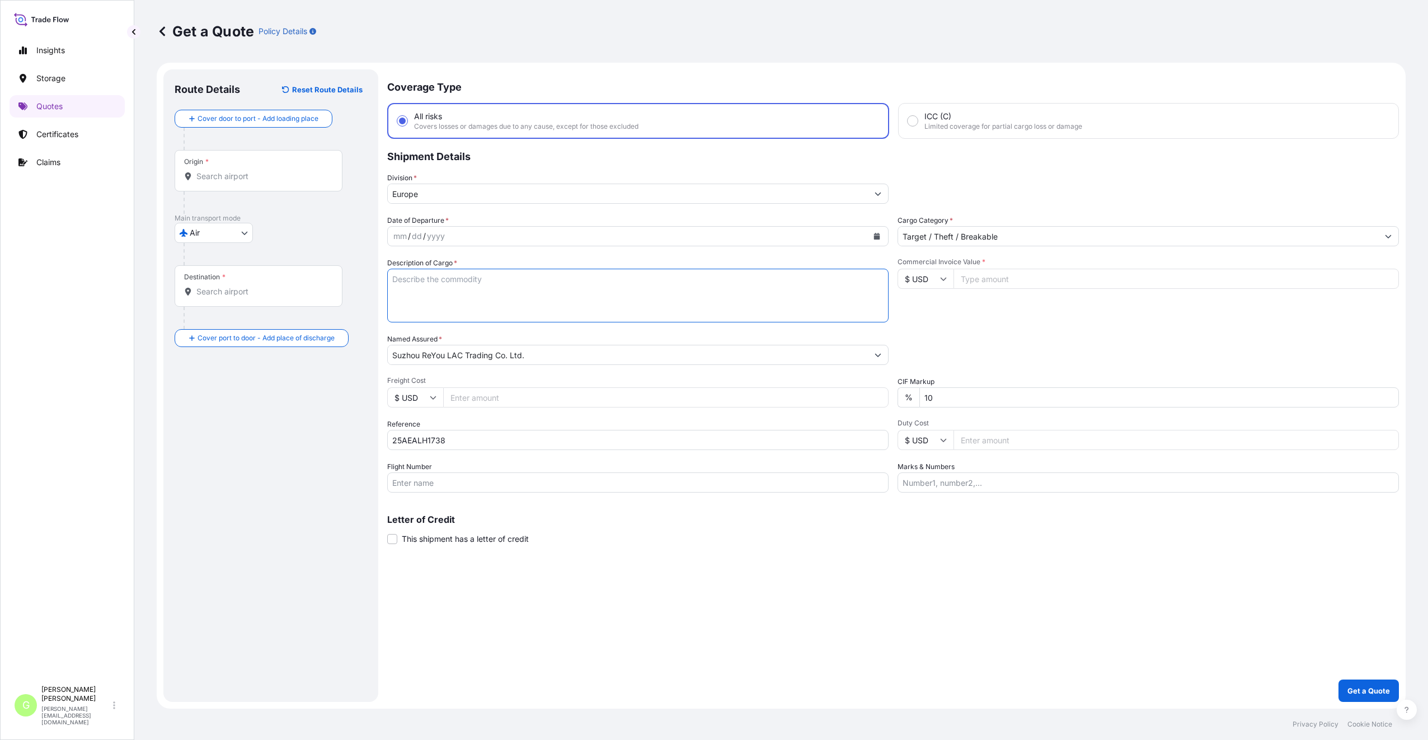
paste textarea "Electric furnace + Spare parts for electric furnaces"
type textarea "Electric furnace + Spare parts for electric furnaces"
click at [1042, 275] on input "Commercial Invoice Value *" at bounding box center [1175, 279] width 445 height 20
paste input "21038.56"
type input "21038.56"
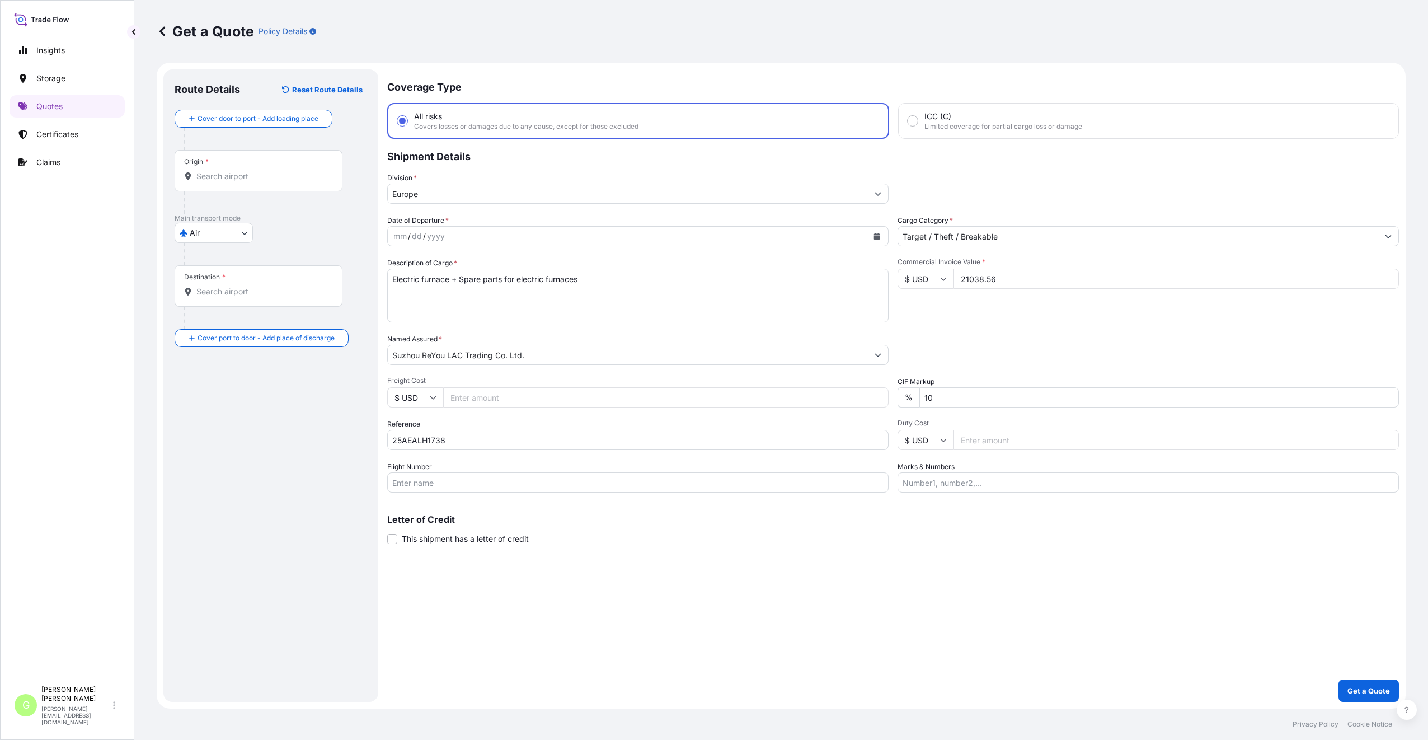
click at [461, 395] on input "Freight Cost" at bounding box center [665, 397] width 445 height 20
paste input "1767.87"
type input "1767.87"
click at [423, 484] on input "Flight Number" at bounding box center [637, 482] width 501 height 20
paste input "DHL AVIATION"
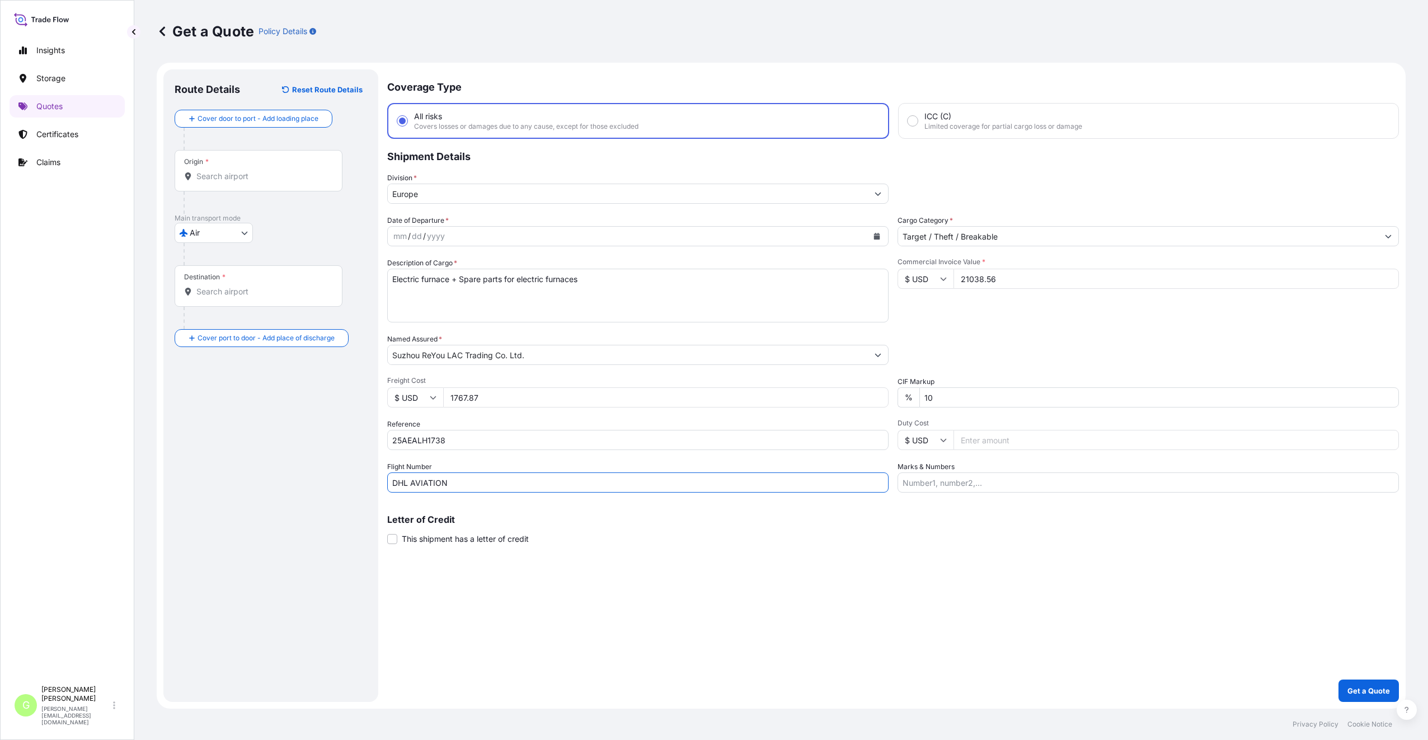
type input "DHL AVIATION"
click at [196, 177] on input "Origin *" at bounding box center [262, 176] width 132 height 11
type input "CZBRQ - [GEOGRAPHIC_DATA], [GEOGRAPHIC_DATA]"
click at [232, 306] on div "Destination *" at bounding box center [259, 308] width 168 height 41
click at [232, 308] on input "Destination *" at bounding box center [262, 313] width 132 height 11
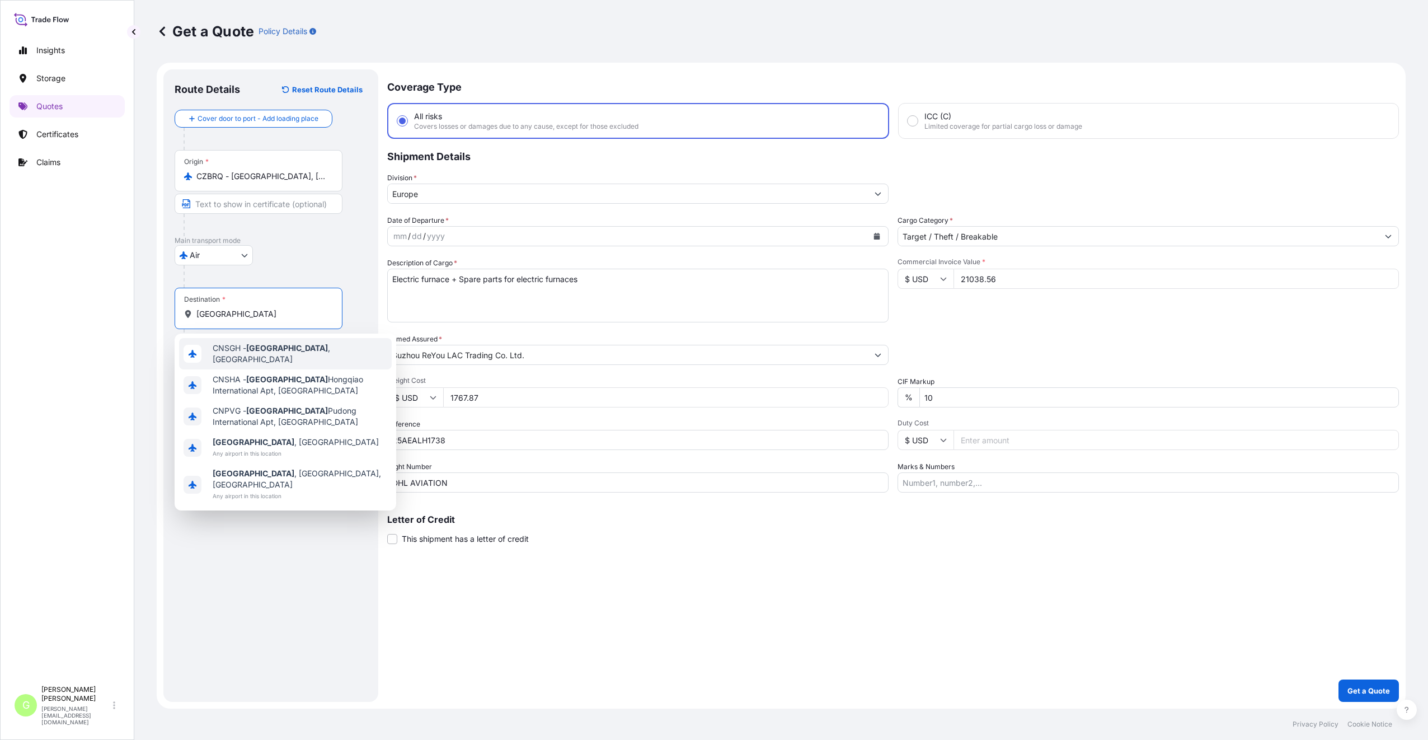
click at [241, 357] on div "CNSGH - [GEOGRAPHIC_DATA] , [GEOGRAPHIC_DATA]" at bounding box center [285, 353] width 213 height 31
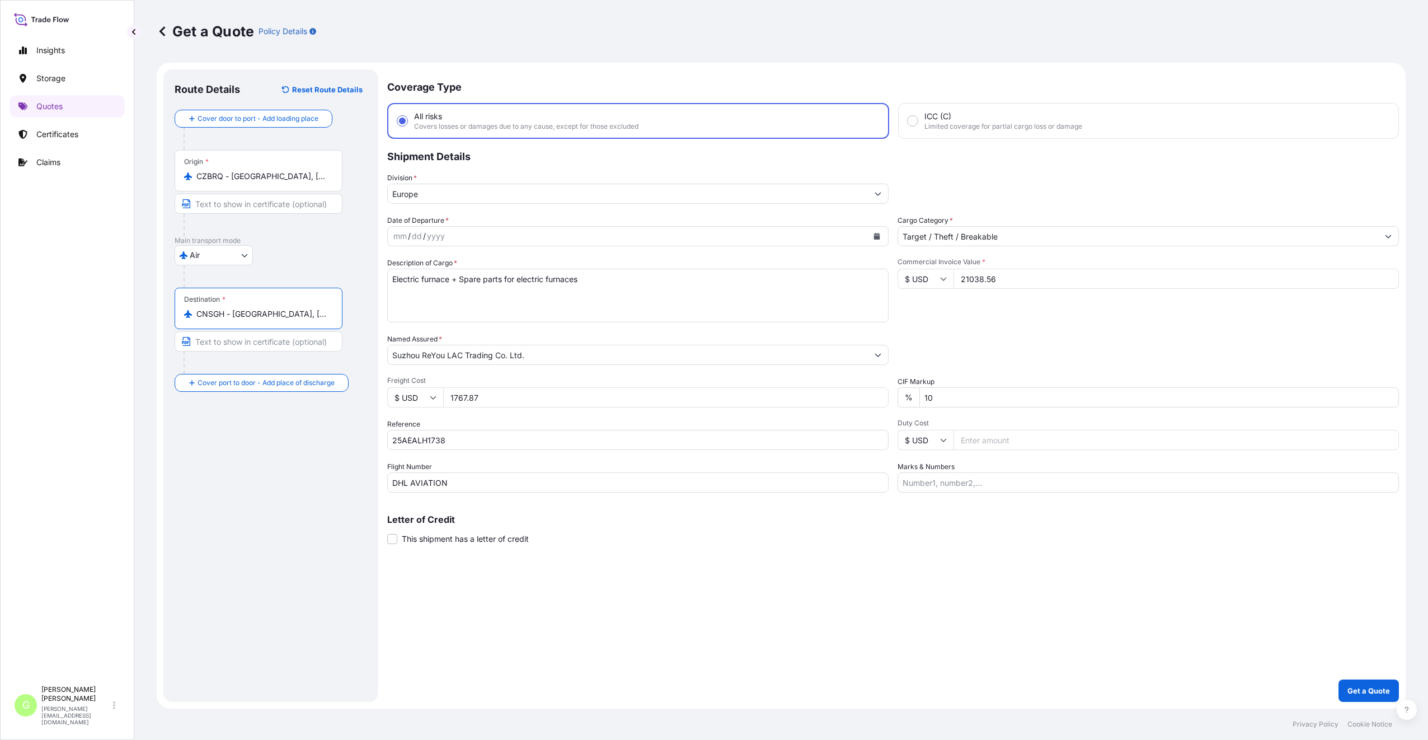
drag, startPoint x: 297, startPoint y: 313, endPoint x: 232, endPoint y: 316, distance: 65.0
click at [232, 316] on input "CNSGH - [GEOGRAPHIC_DATA], [GEOGRAPHIC_DATA]" at bounding box center [262, 313] width 132 height 11
type input "CNSGH - [GEOGRAPHIC_DATA], [GEOGRAPHIC_DATA]"
click at [221, 342] on input "Text to appear on certificate" at bounding box center [259, 341] width 168 height 20
paste input "[GEOGRAPHIC_DATA], [GEOGRAPHIC_DATA]"
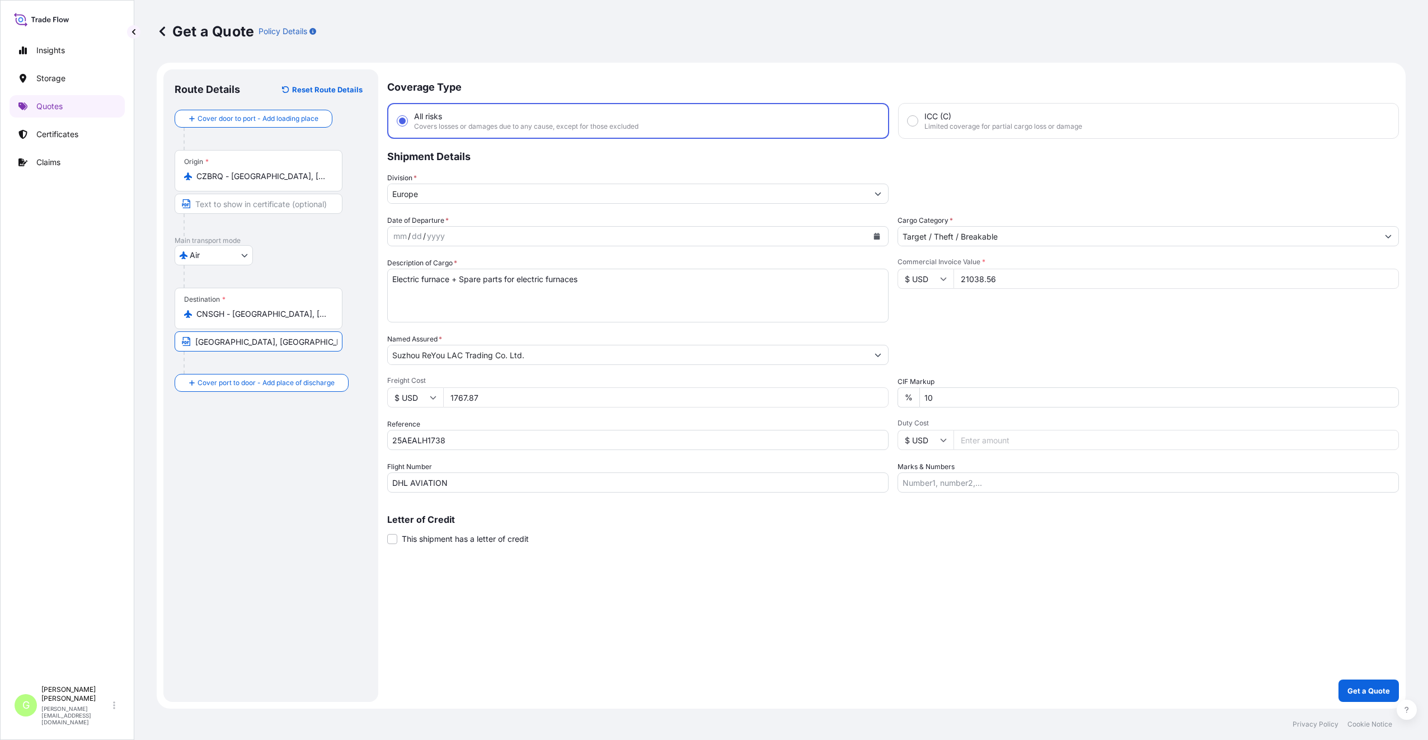
type input "[GEOGRAPHIC_DATA], [GEOGRAPHIC_DATA]"
drag, startPoint x: 308, startPoint y: 176, endPoint x: 231, endPoint y: 180, distance: 77.3
click at [231, 180] on input "CZBRQ - [GEOGRAPHIC_DATA], [GEOGRAPHIC_DATA]" at bounding box center [262, 176] width 132 height 11
drag, startPoint x: 278, startPoint y: 258, endPoint x: 264, endPoint y: 248, distance: 16.9
click at [279, 258] on div "Air Air Water Inland" at bounding box center [271, 255] width 192 height 20
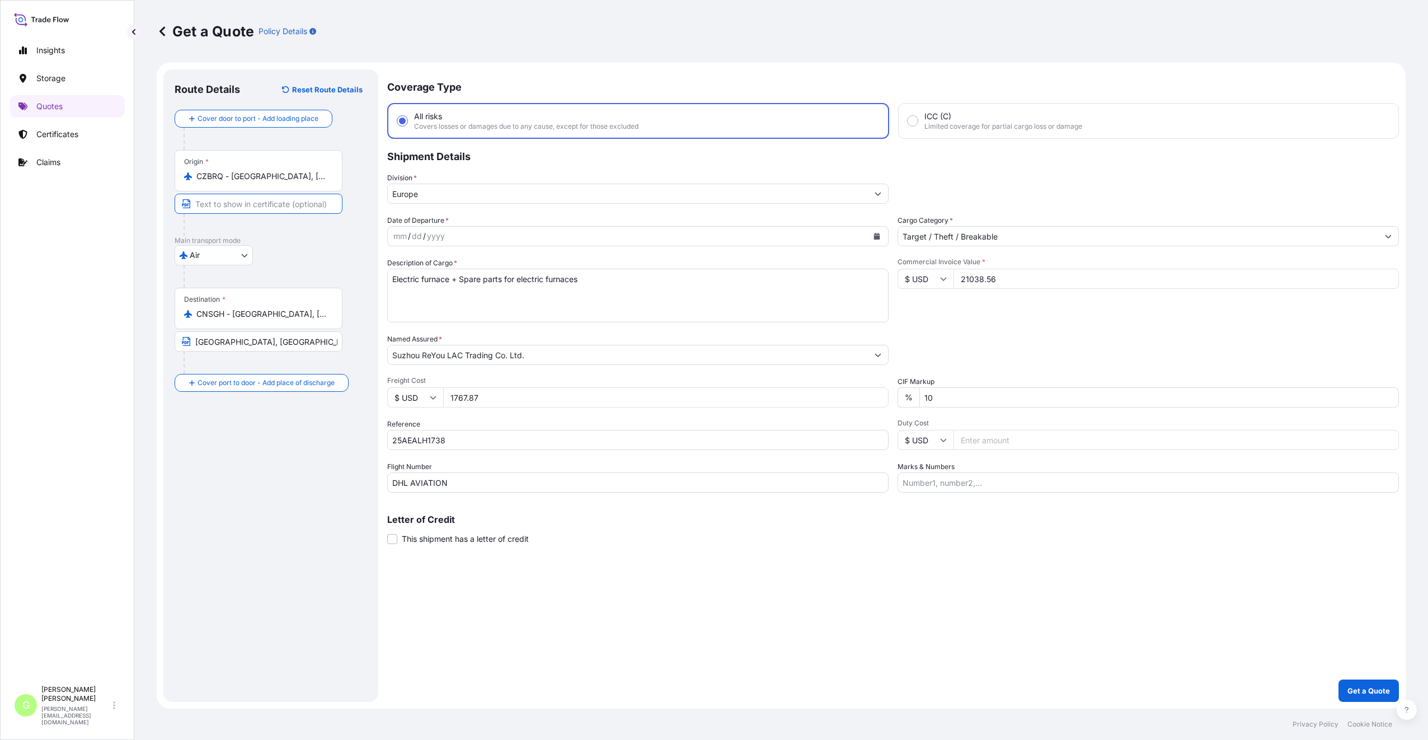
click at [298, 209] on input "Text to appear on certificate" at bounding box center [259, 204] width 168 height 20
paste input "[GEOGRAPHIC_DATA], Czech Republi"
type input "[GEOGRAPHIC_DATA], [GEOGRAPHIC_DATA]"
click at [288, 512] on div "Route Details Reset Route Details Cover door to port - Add loading place Place …" at bounding box center [271, 386] width 192 height 610
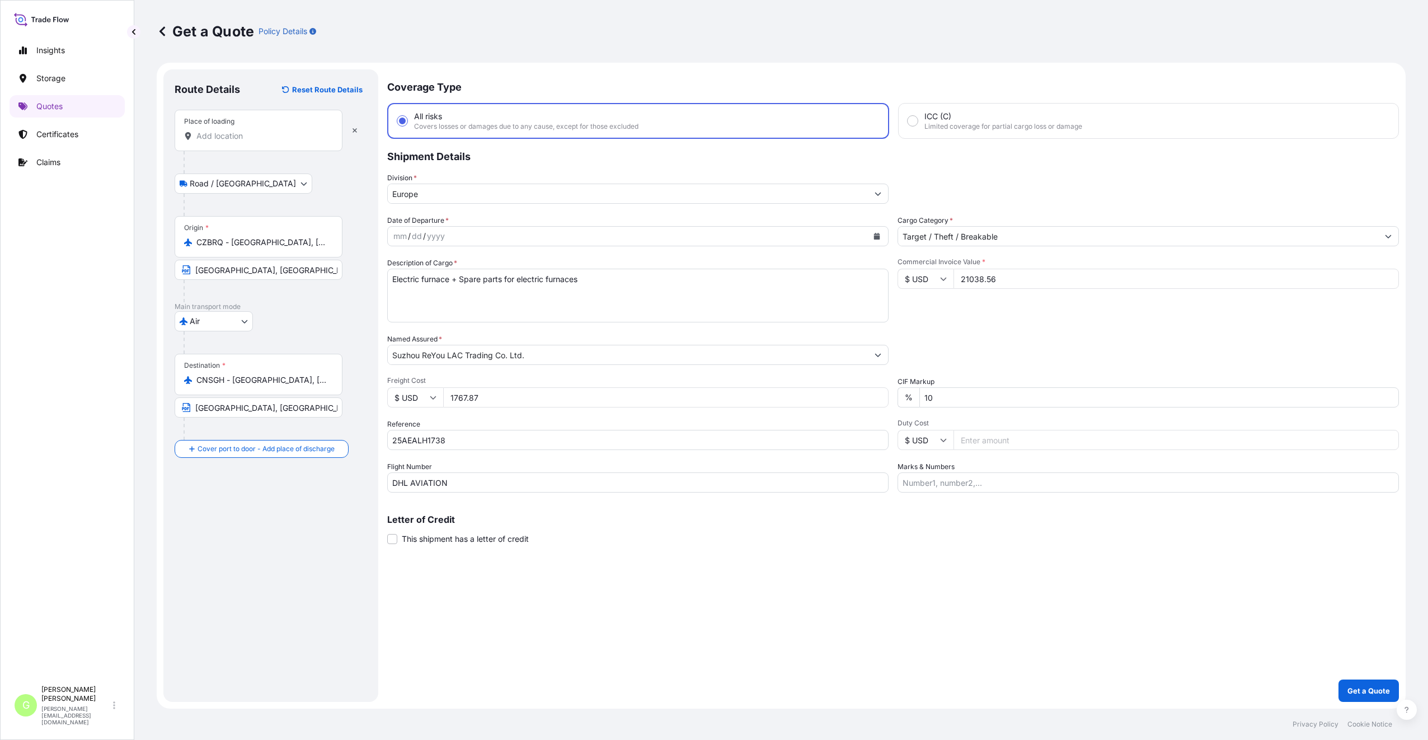
click at [203, 135] on input "Place of loading" at bounding box center [262, 135] width 132 height 11
paste input "[GEOGRAPHIC_DATA]"
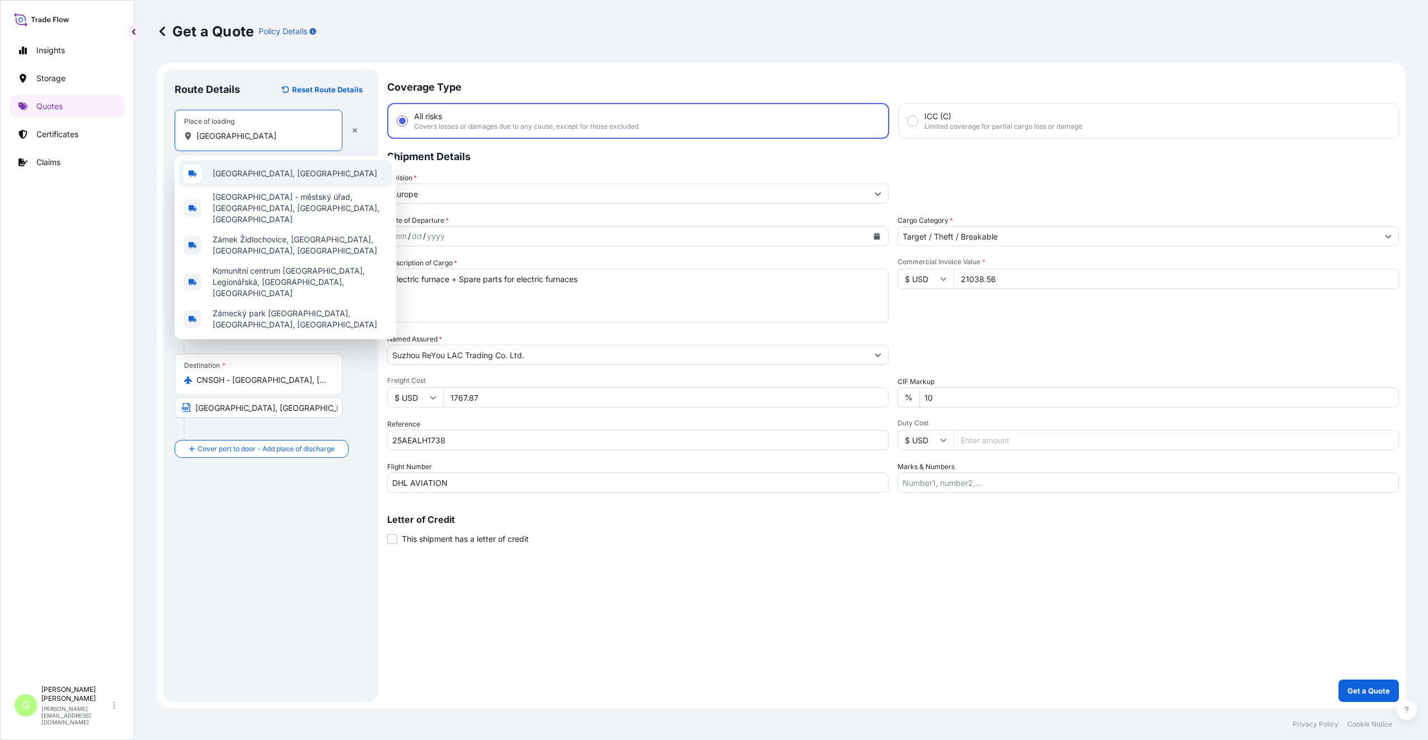
click at [269, 172] on span "[GEOGRAPHIC_DATA], [GEOGRAPHIC_DATA]" at bounding box center [295, 173] width 164 height 11
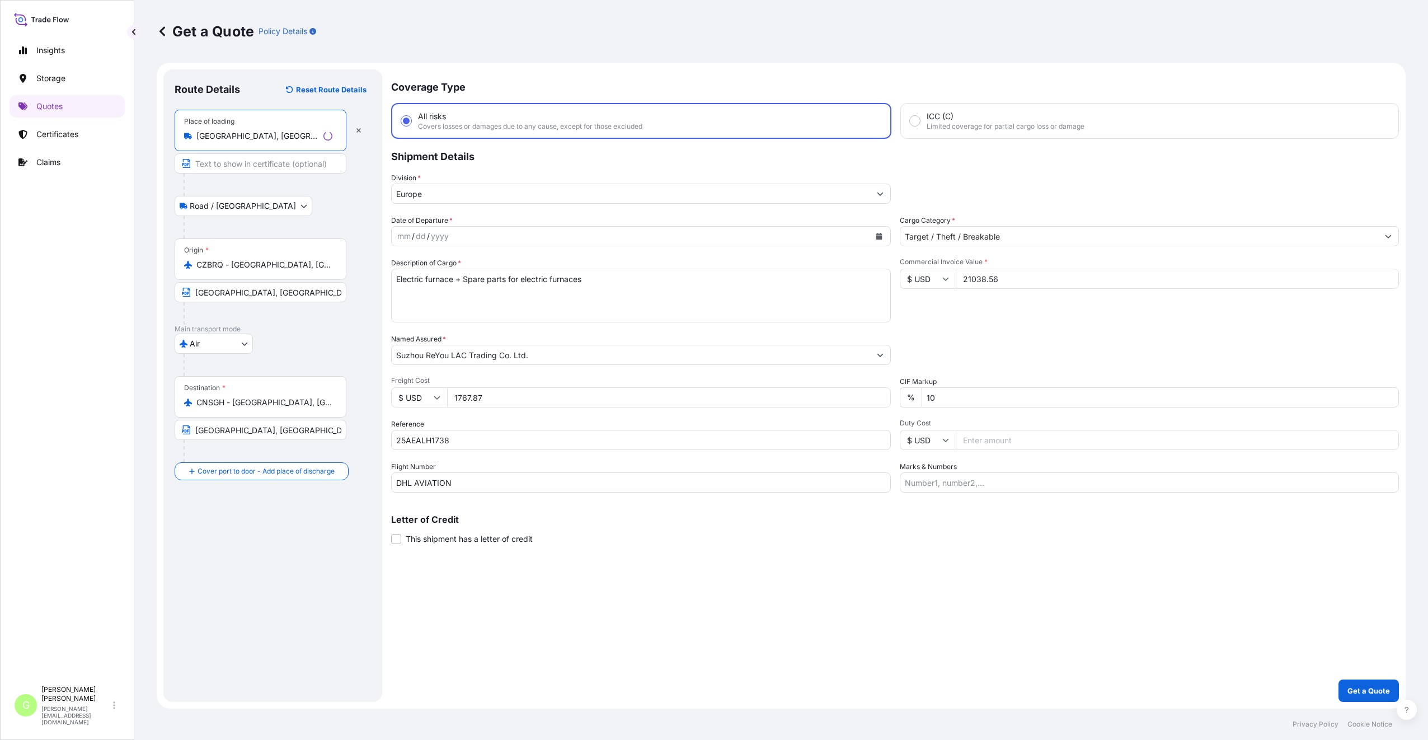
type input "[GEOGRAPHIC_DATA], [GEOGRAPHIC_DATA]"
click at [243, 166] on input "Text to appear on certificate" at bounding box center [261, 163] width 172 height 20
paste input "[GEOGRAPHIC_DATA]"
type input "[GEOGRAPHIC_DATA], [GEOGRAPHIC_DATA]"
click at [255, 487] on div "Route Details Reset Route Details Place of loading [GEOGRAPHIC_DATA], [GEOGRAPH…" at bounding box center [271, 386] width 192 height 610
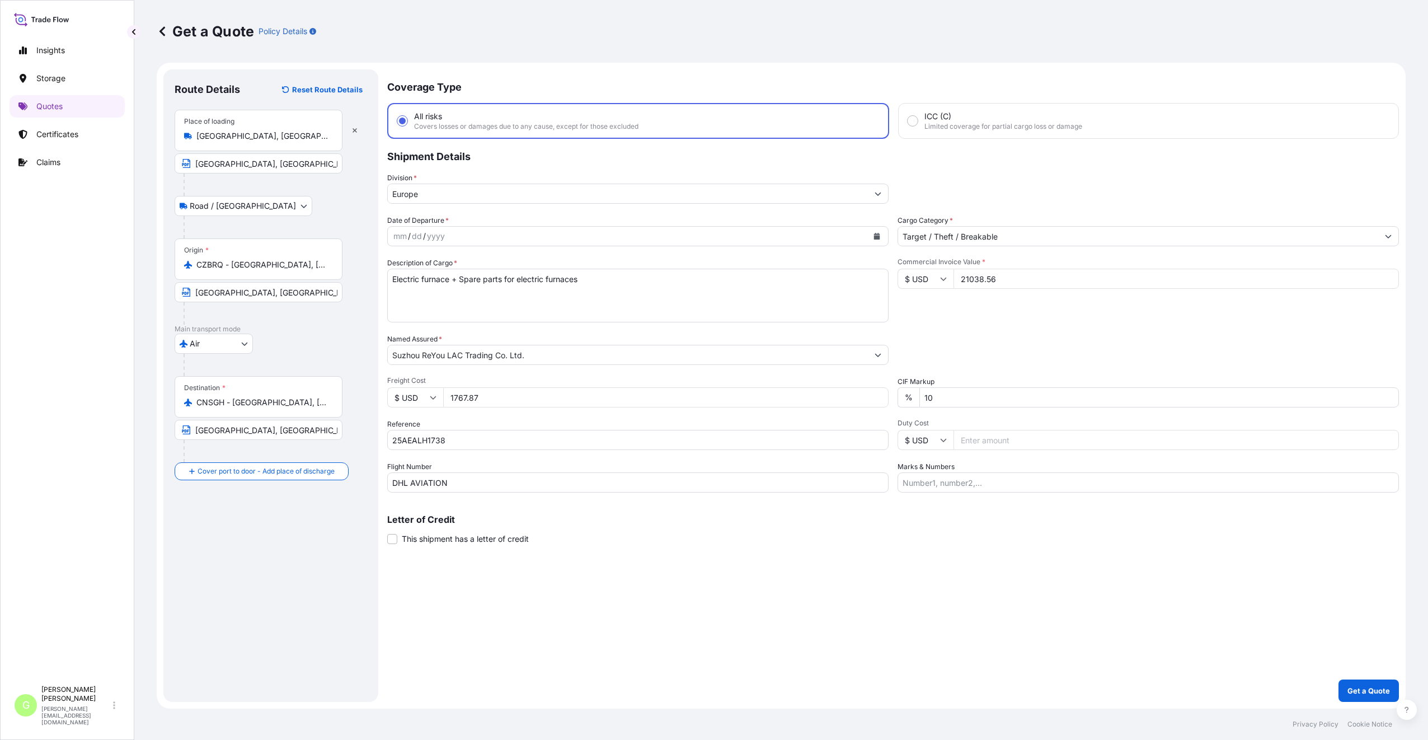
click at [876, 236] on icon "Calendar" at bounding box center [877, 236] width 6 height 7
click at [510, 309] on div "5" at bounding box center [513, 309] width 20 height 20
click at [1364, 688] on p "Get a Quote" at bounding box center [1368, 690] width 43 height 11
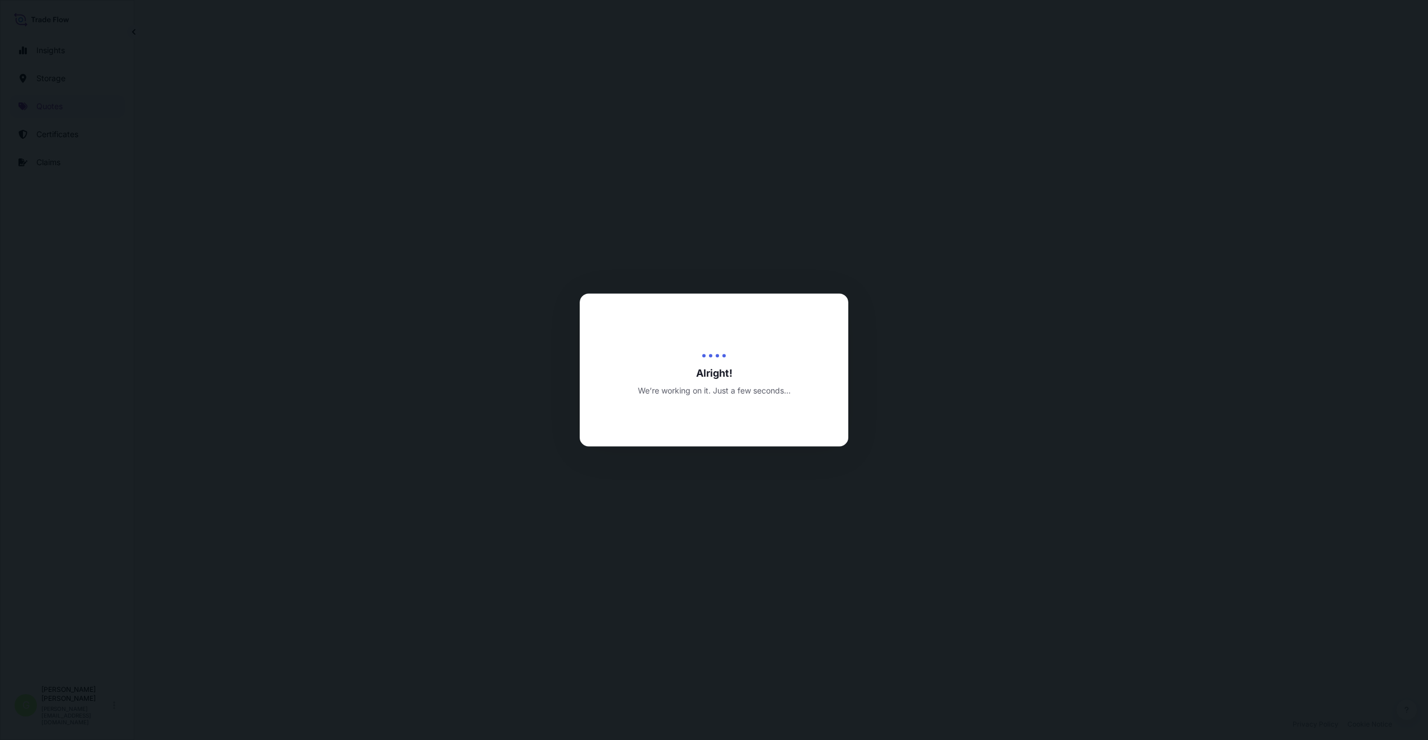
select select "Road / [GEOGRAPHIC_DATA]"
select select "Air"
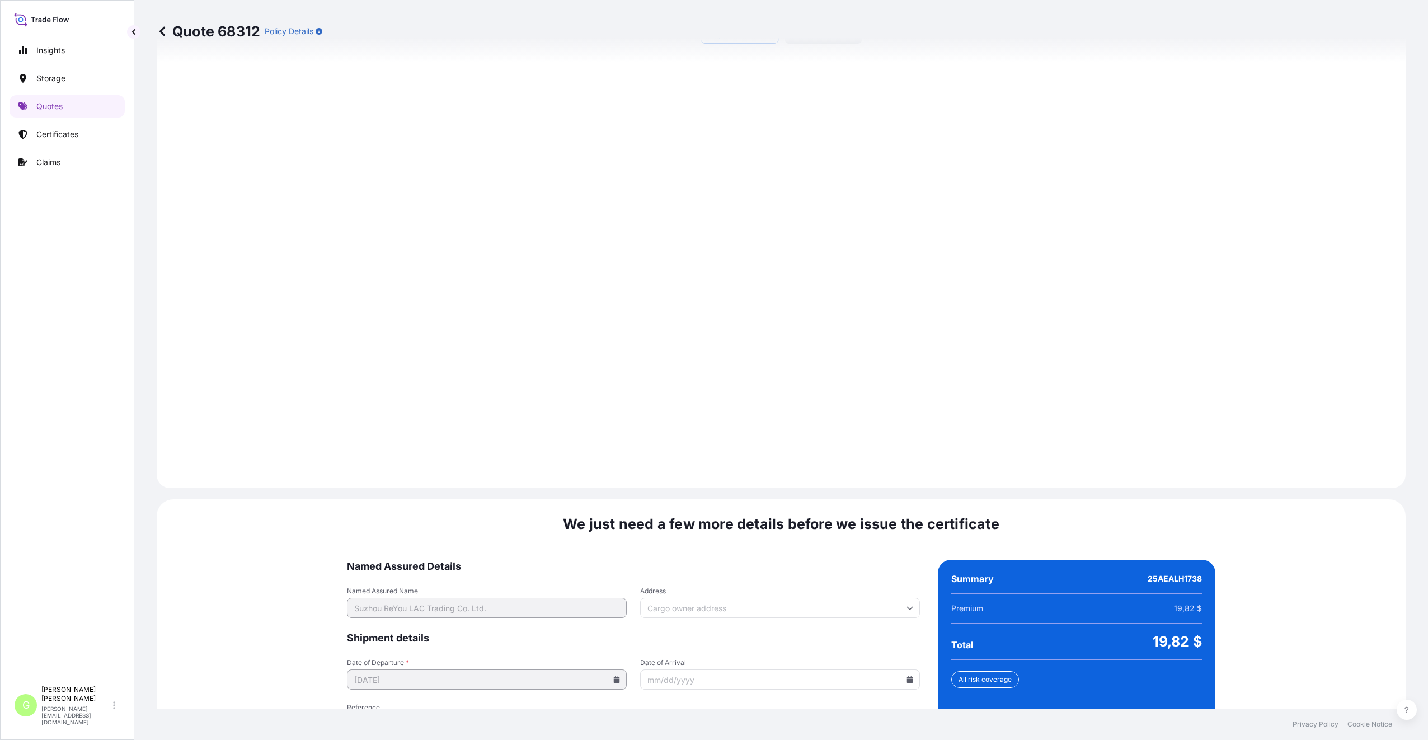
scroll to position [1392, 0]
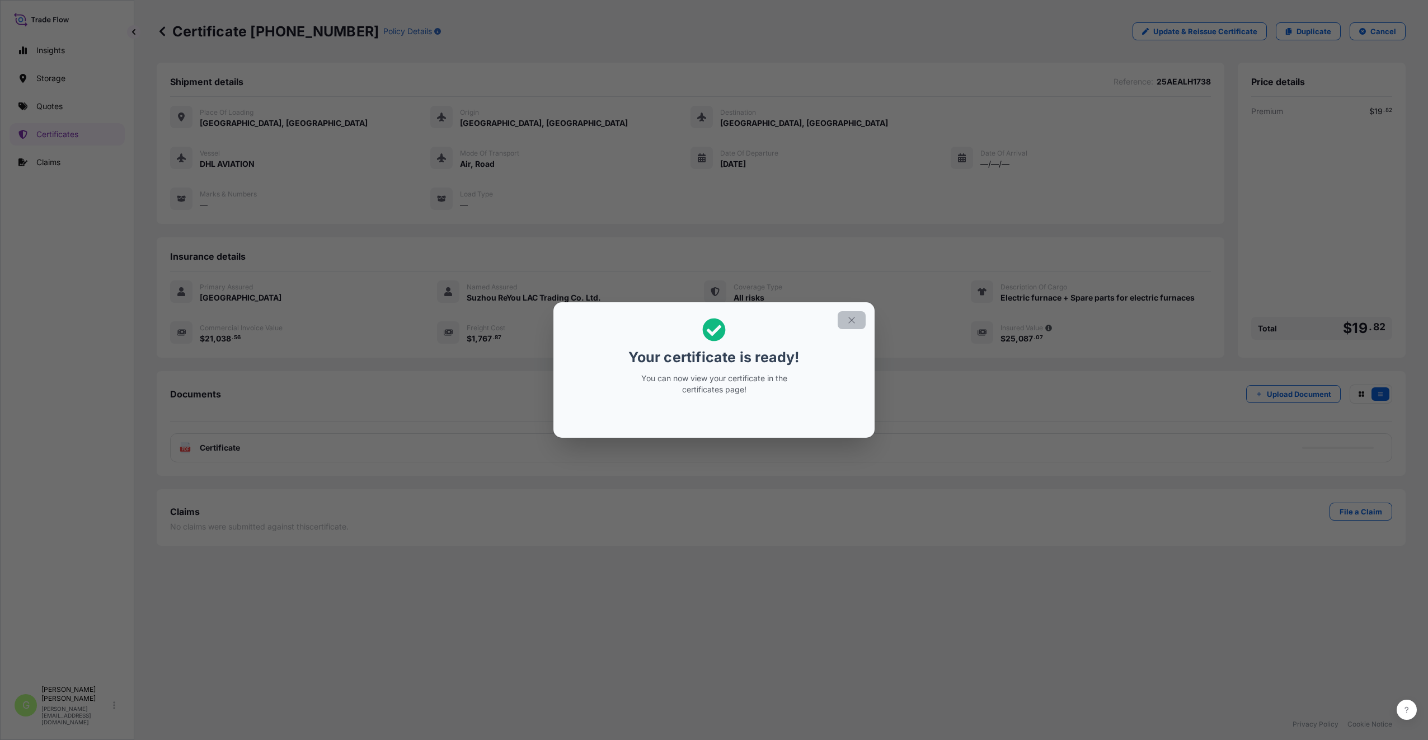
click at [854, 322] on icon "button" at bounding box center [851, 320] width 10 height 10
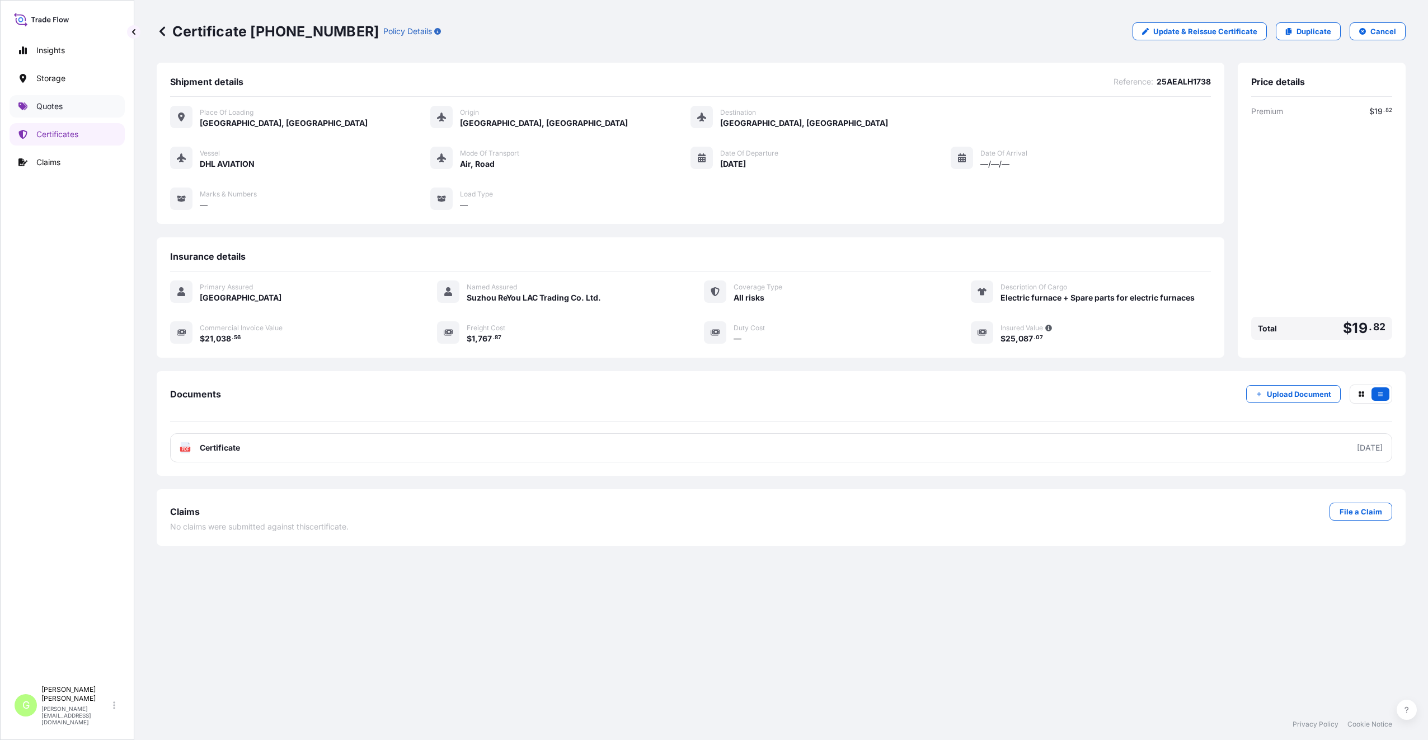
click at [62, 106] on p "Quotes" at bounding box center [49, 106] width 26 height 11
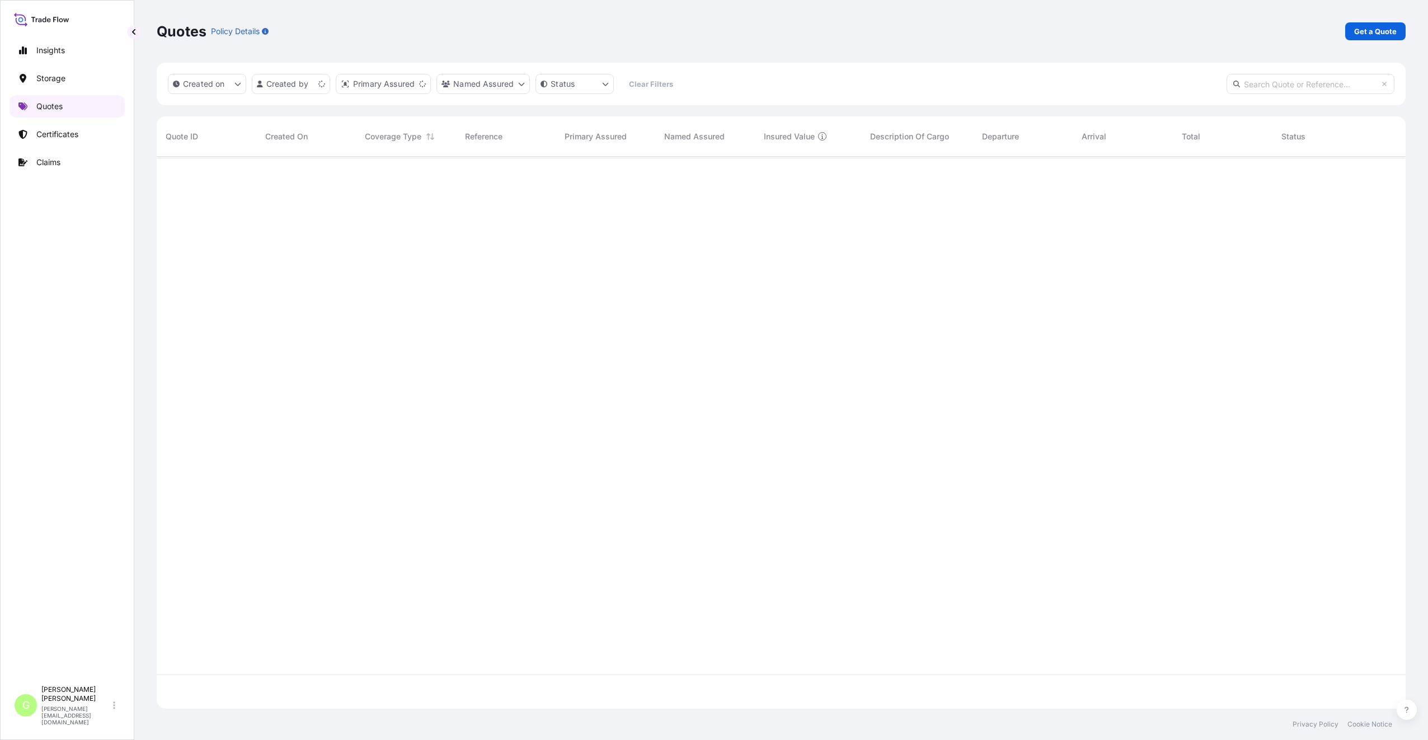
scroll to position [549, 1240]
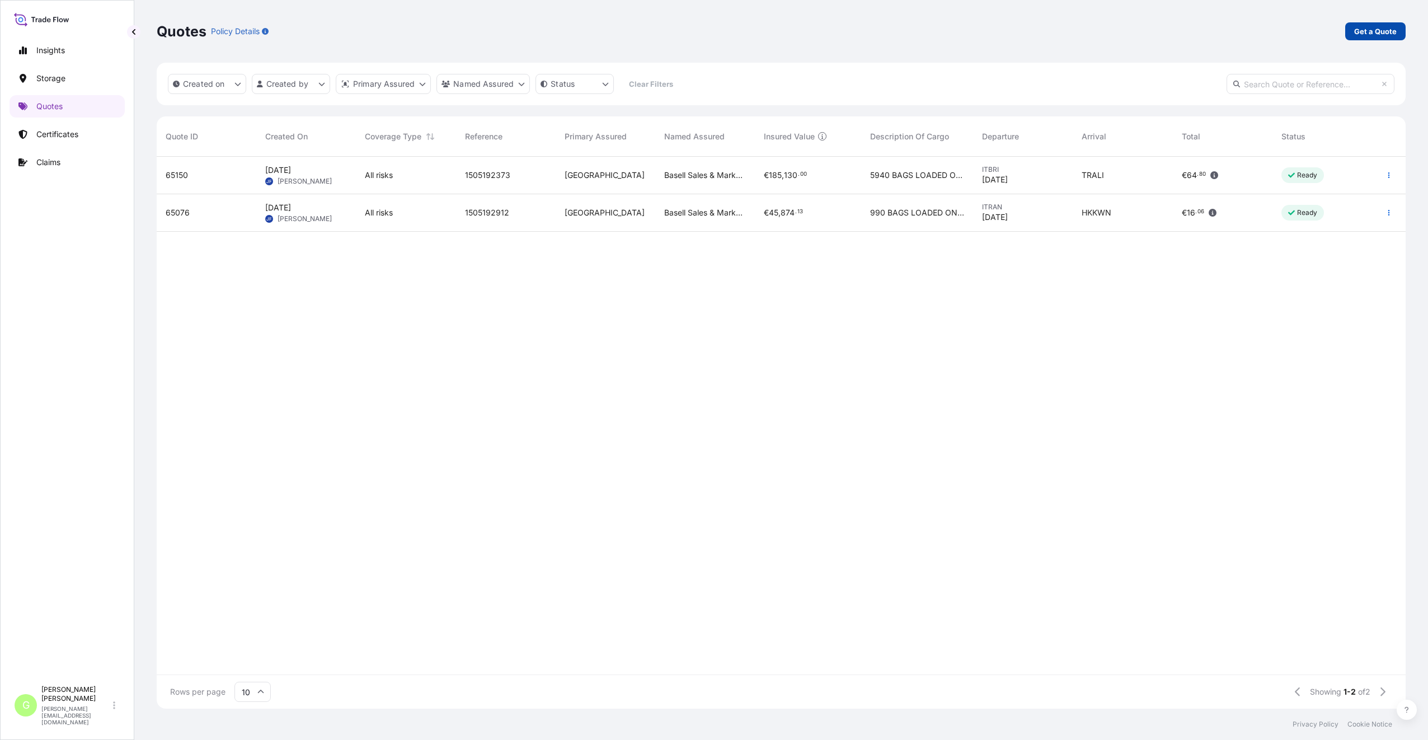
click at [1384, 30] on p "Get a Quote" at bounding box center [1375, 31] width 43 height 11
select select "Water"
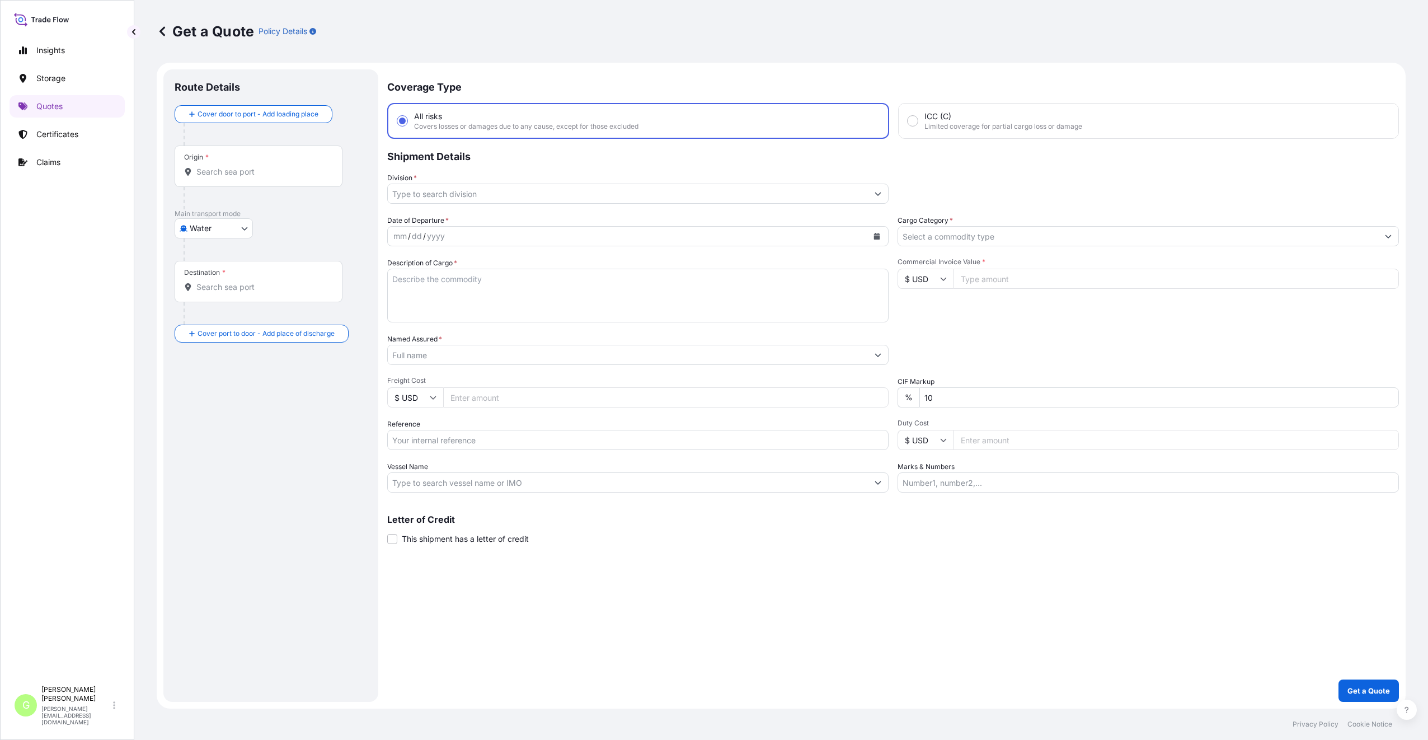
click at [443, 439] on input "Reference" at bounding box center [637, 440] width 501 height 20
paste input "25AIAAT1733"
type input "25AIAAT1733"
click at [426, 363] on input "Named Assured *" at bounding box center [628, 355] width 480 height 20
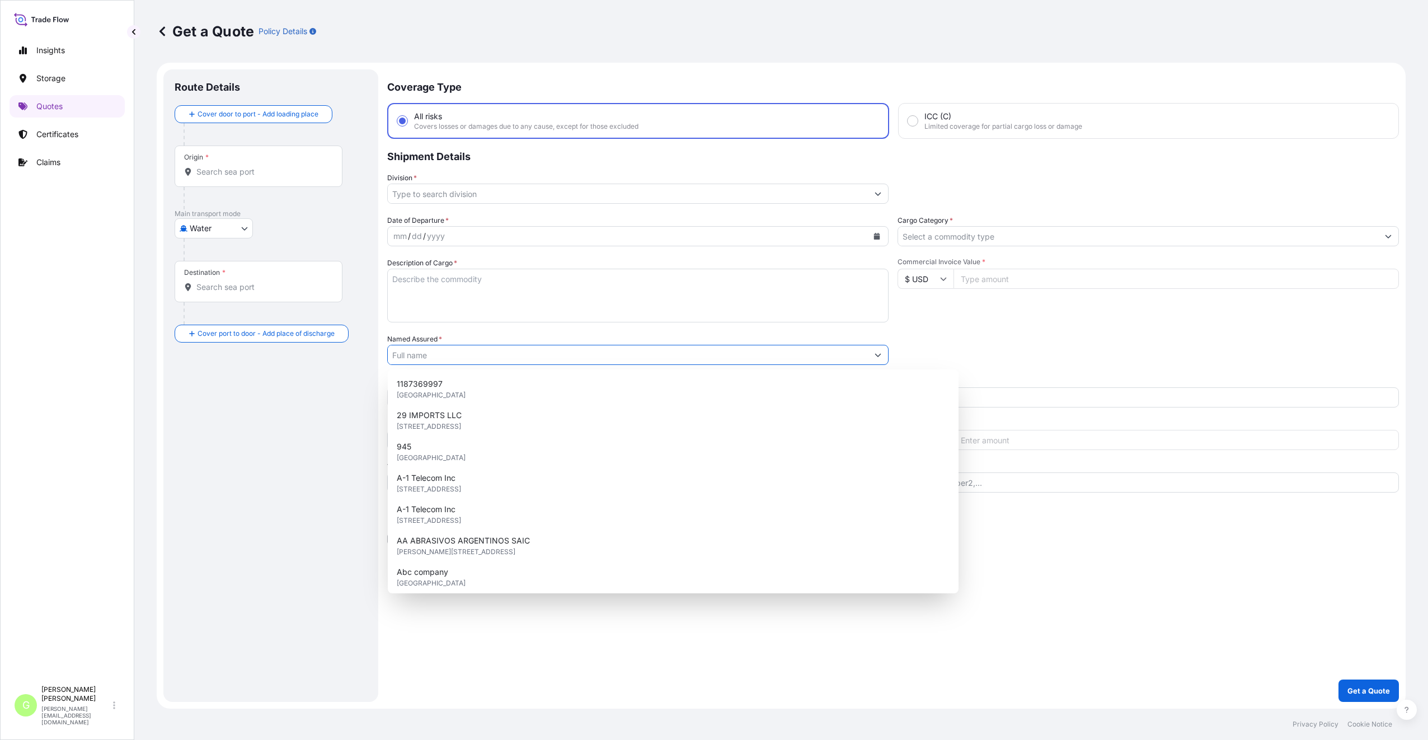
click at [426, 352] on input "Named Assured *" at bounding box center [628, 355] width 480 height 20
paste input "[GEOGRAPHIC_DATA] spol. s r.o."
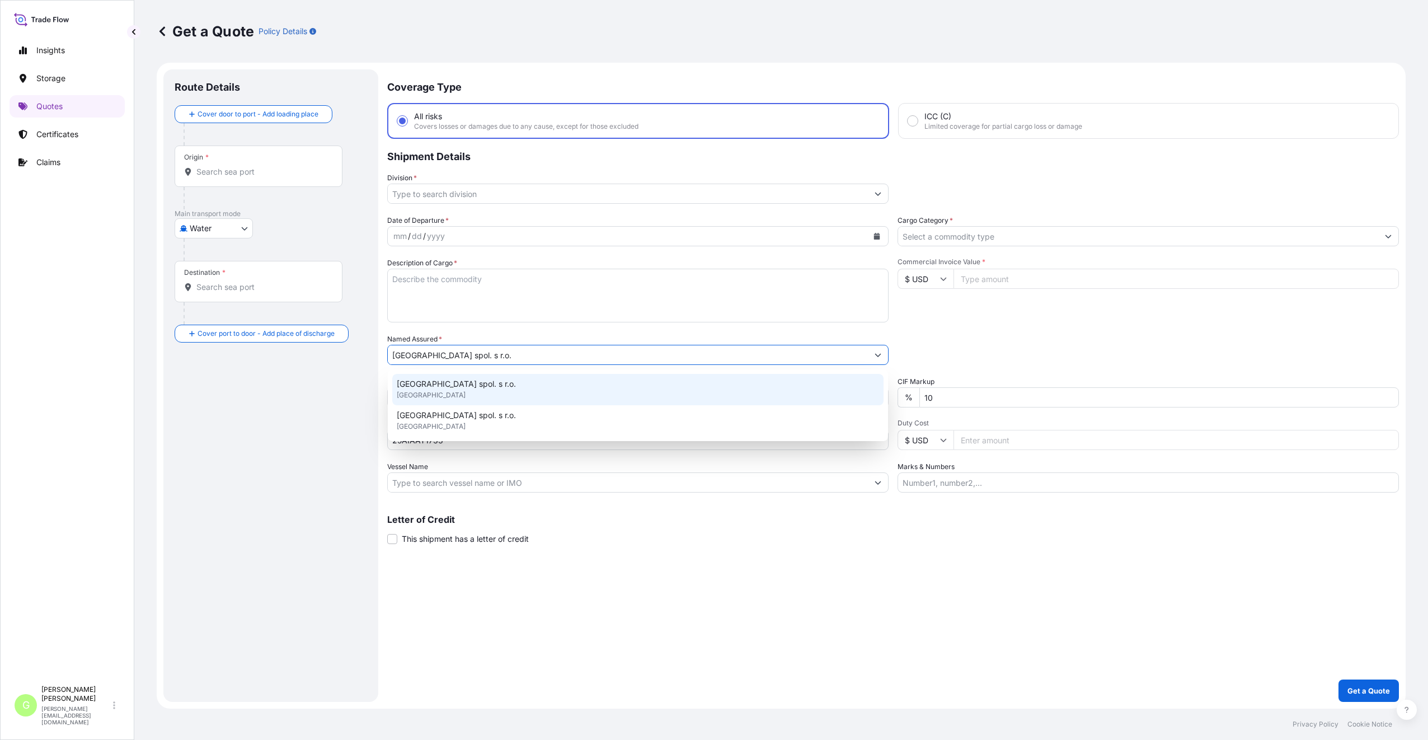
click at [426, 384] on span "[GEOGRAPHIC_DATA] spol. s r.o." at bounding box center [456, 383] width 119 height 11
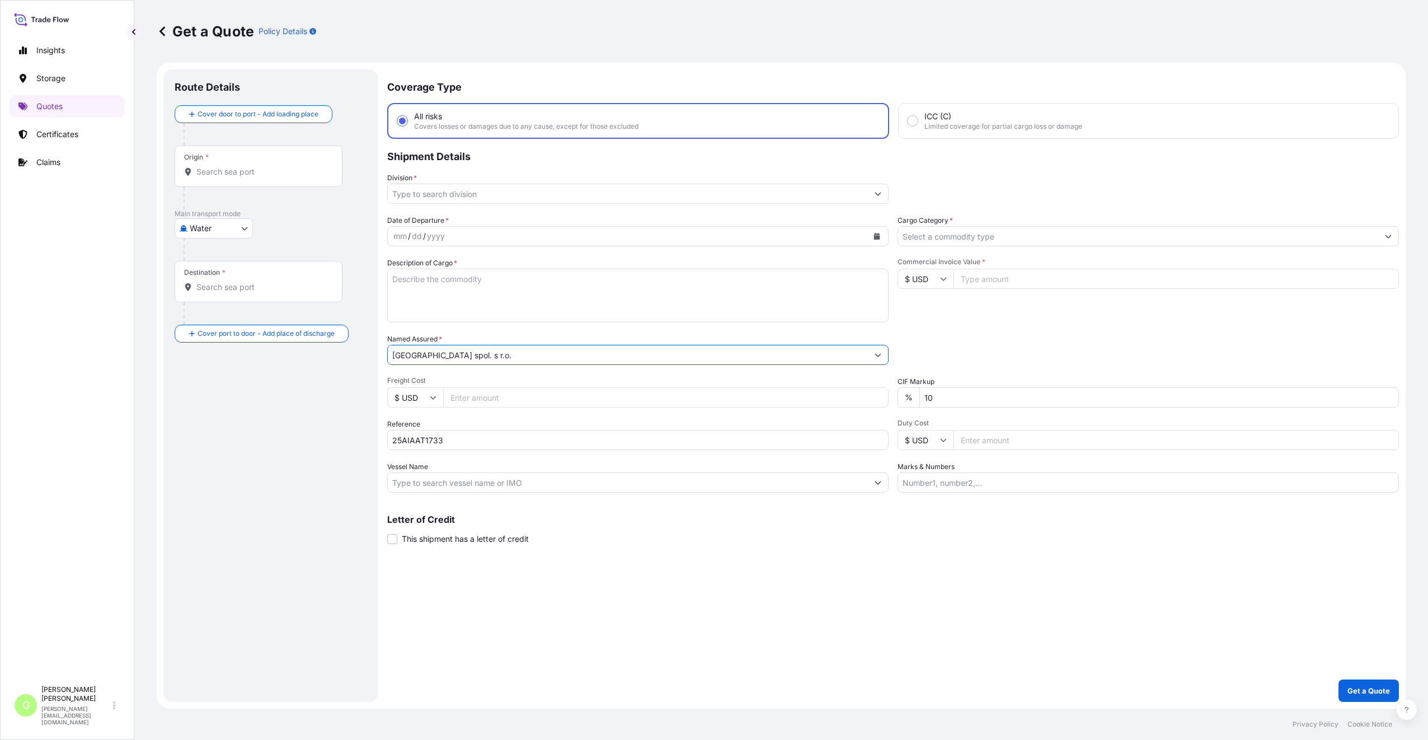
type input "[GEOGRAPHIC_DATA] spol. s r.o."
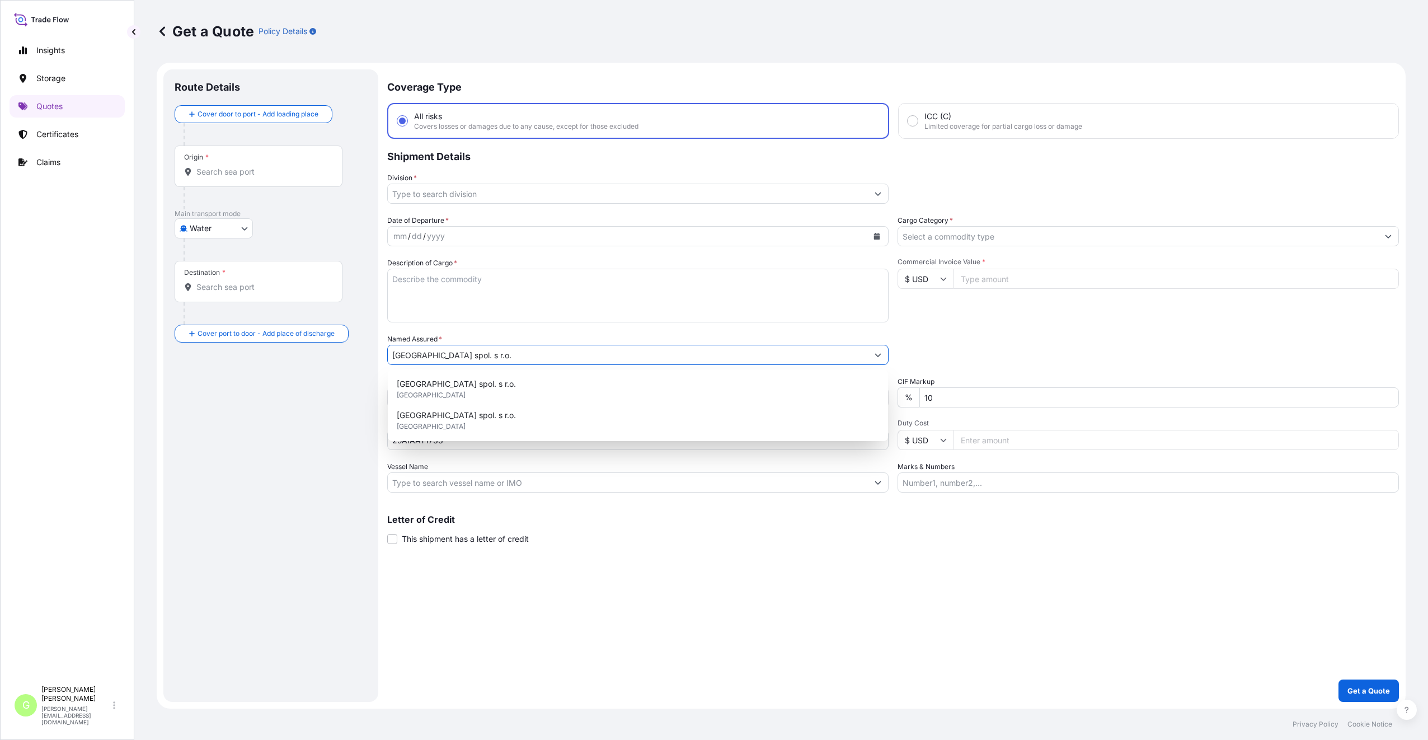
click at [455, 280] on textarea "Description of Cargo *" at bounding box center [637, 296] width 501 height 54
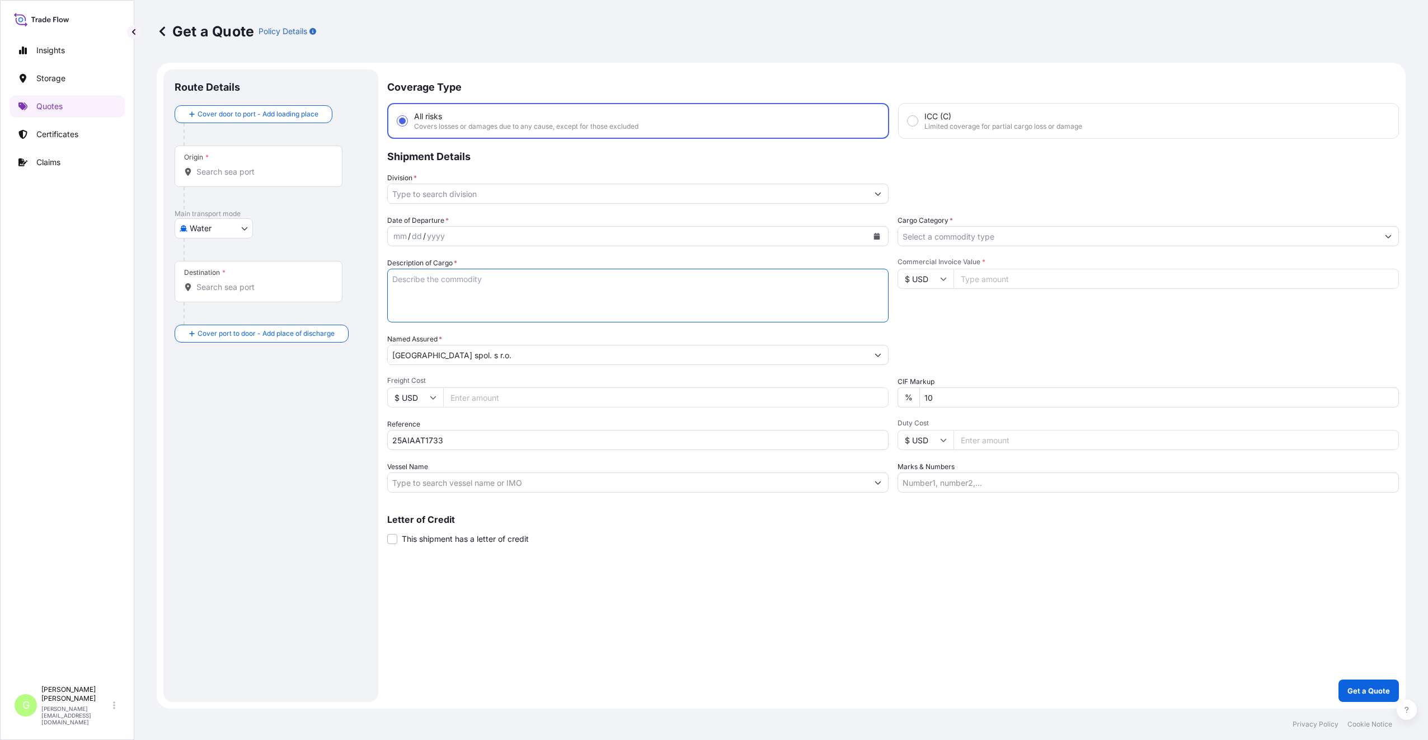
paste textarea "electric guitar, guitar and music accessories"
type textarea "electric guitar, guitar and music accessories"
click at [1020, 277] on input "Commercial Invoice Value *" at bounding box center [1175, 279] width 445 height 20
paste input "33659.5900"
type input "33659.5900"
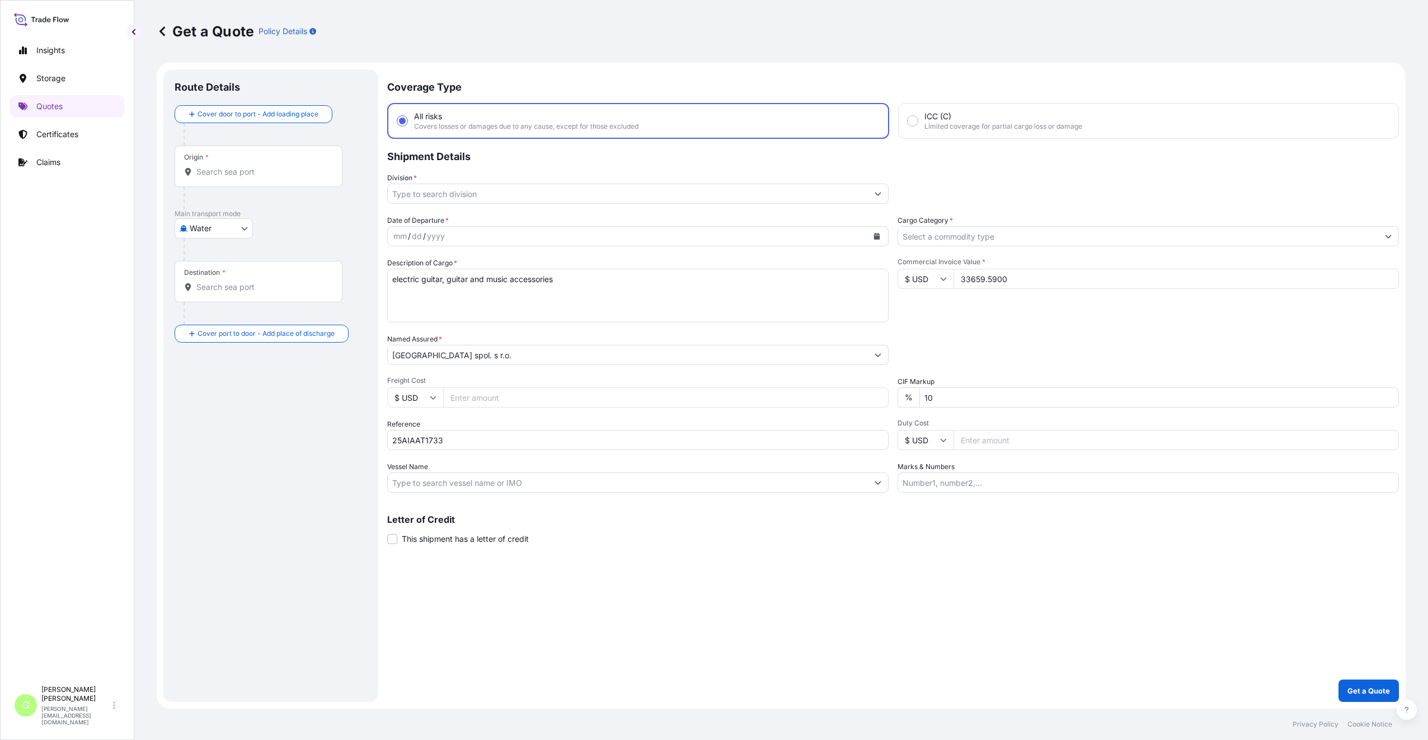
click at [877, 192] on icon "Show suggestions" at bounding box center [877, 193] width 7 height 7
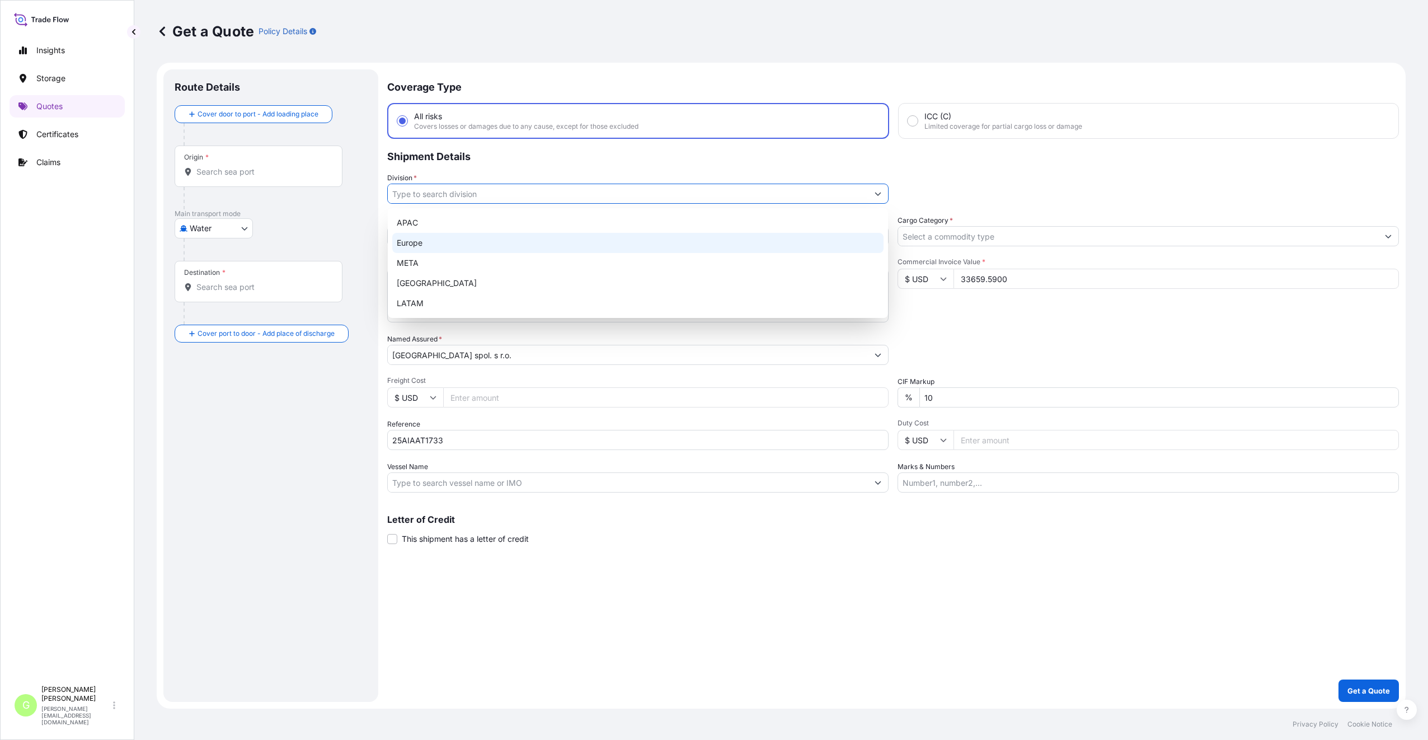
click at [422, 246] on div "Europe" at bounding box center [637, 243] width 491 height 20
type input "Europe"
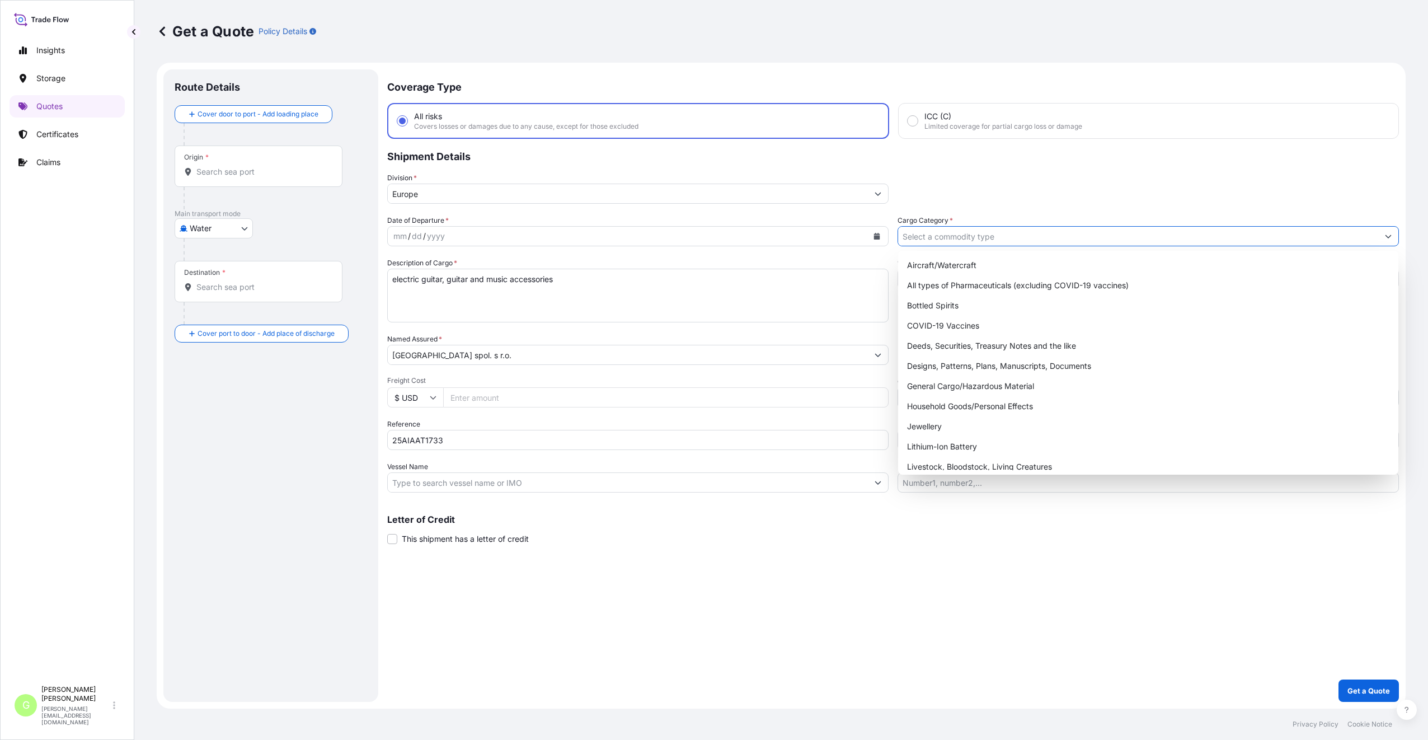
click at [981, 237] on input "Cargo Category *" at bounding box center [1138, 236] width 480 height 20
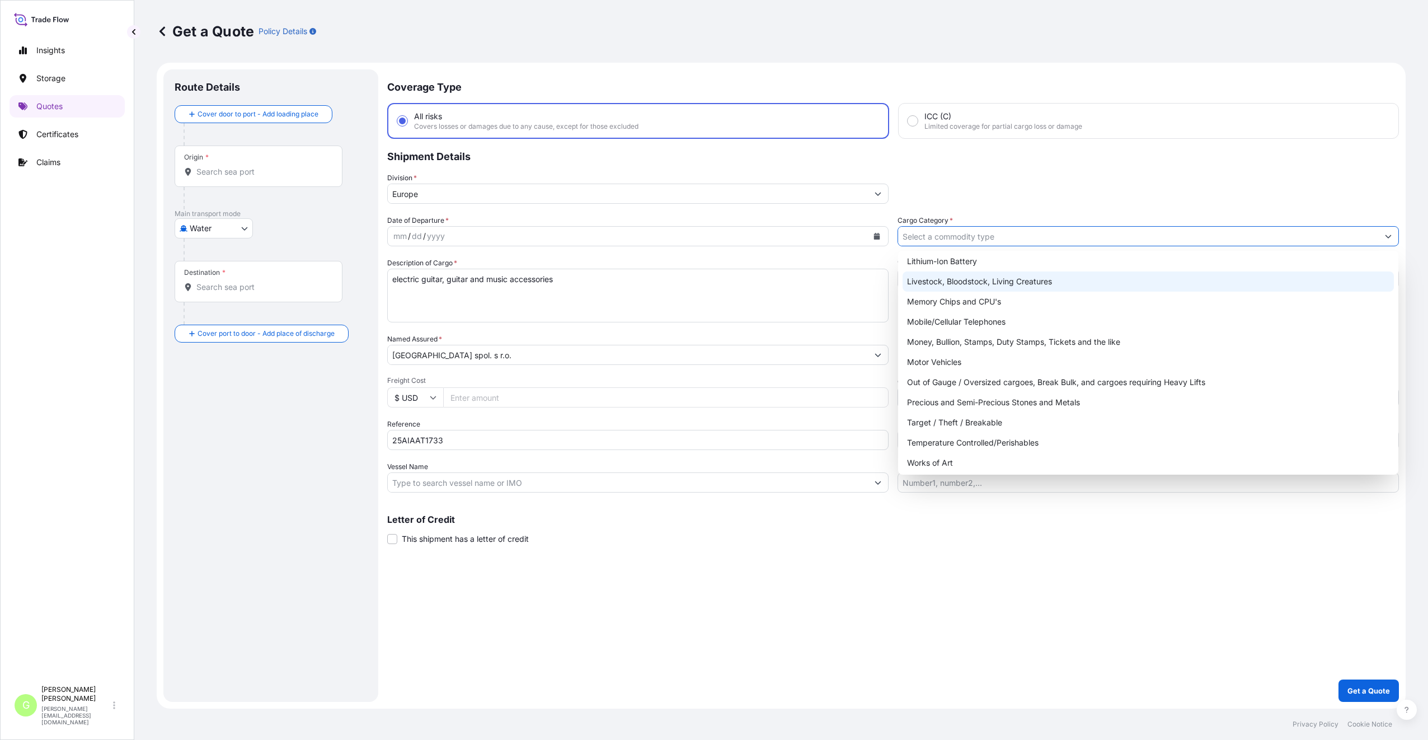
scroll to position [188, 0]
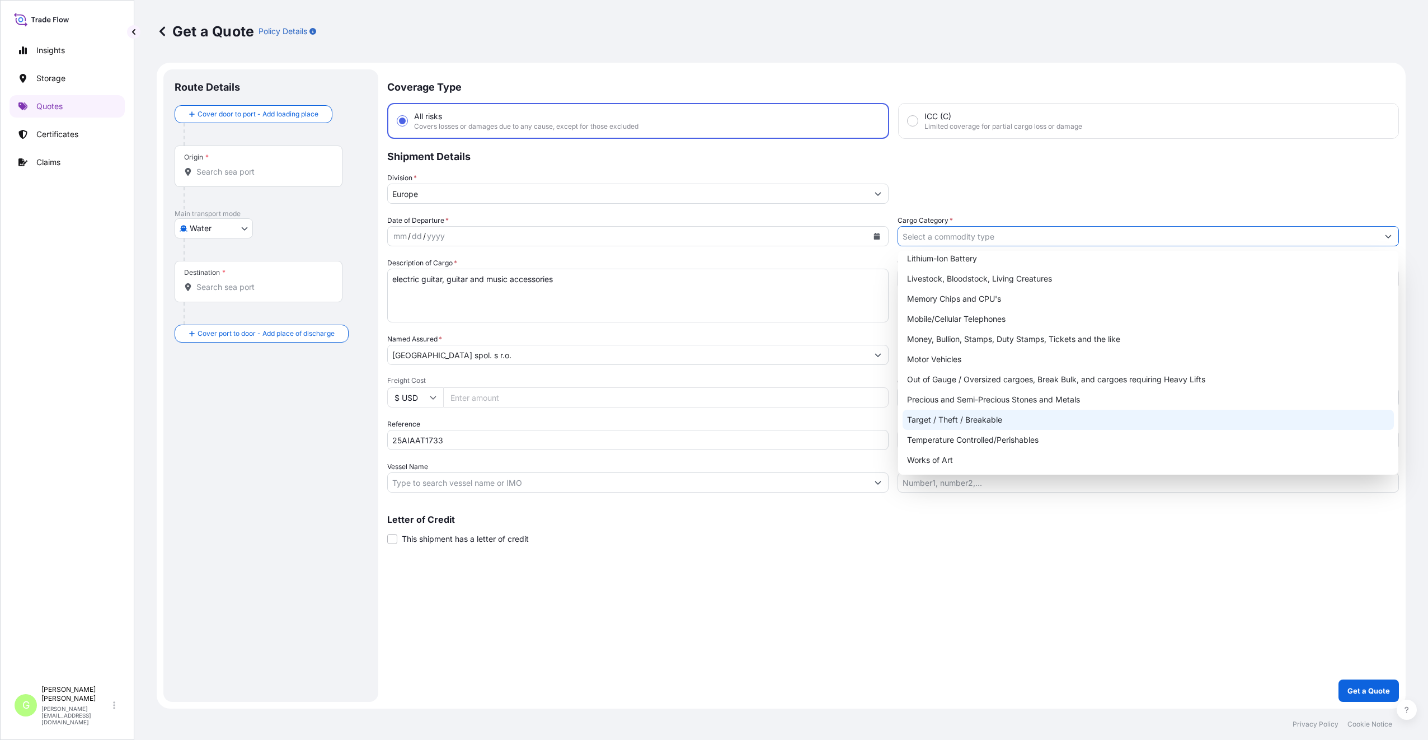
click at [925, 422] on div "Target / Theft / Breakable" at bounding box center [1147, 420] width 491 height 20
type input "Target / Theft / Breakable"
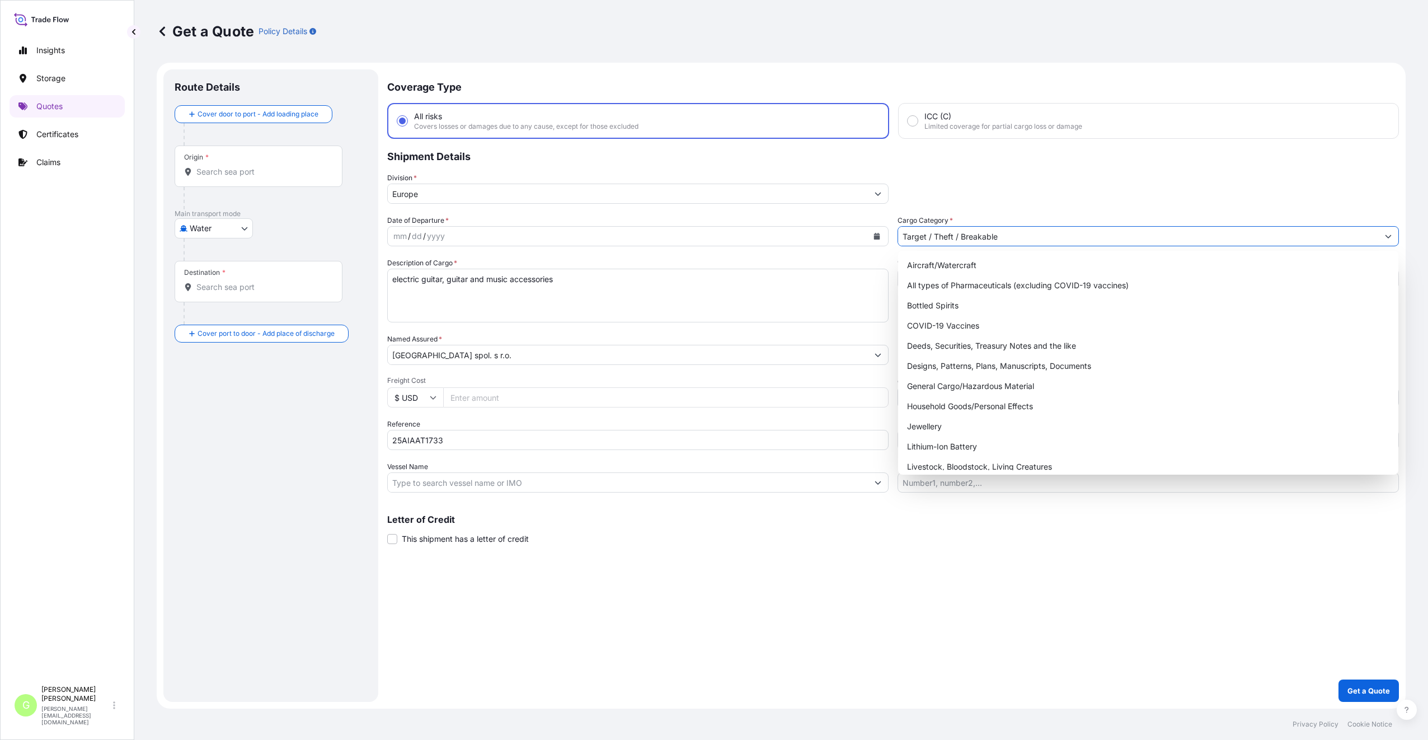
click at [462, 398] on input "Freight Cost" at bounding box center [665, 397] width 445 height 20
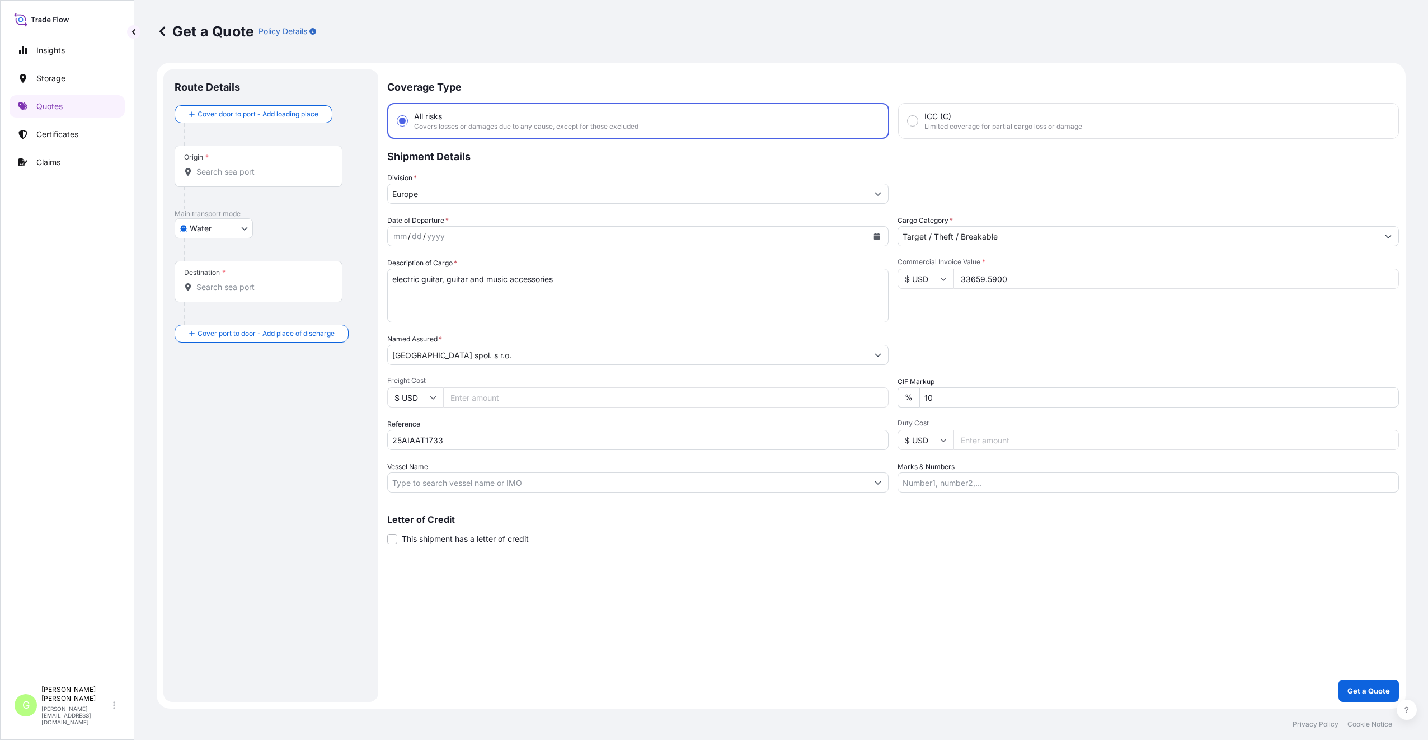
paste input "7046"
type input "7046"
click at [446, 481] on input "Vessel Name" at bounding box center [628, 482] width 480 height 20
paste input "Qatar Airways"
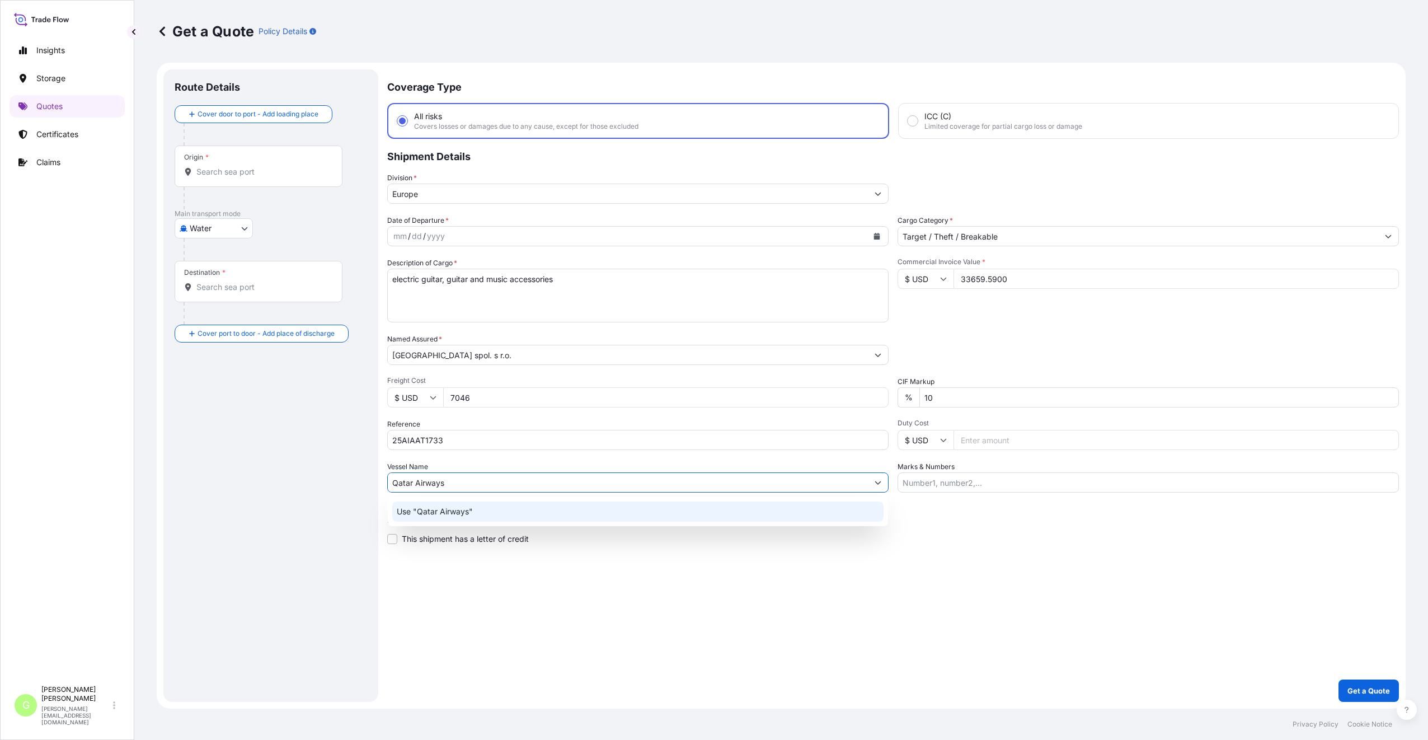
click at [438, 515] on p "Use "Qatar Airways"" at bounding box center [435, 511] width 76 height 11
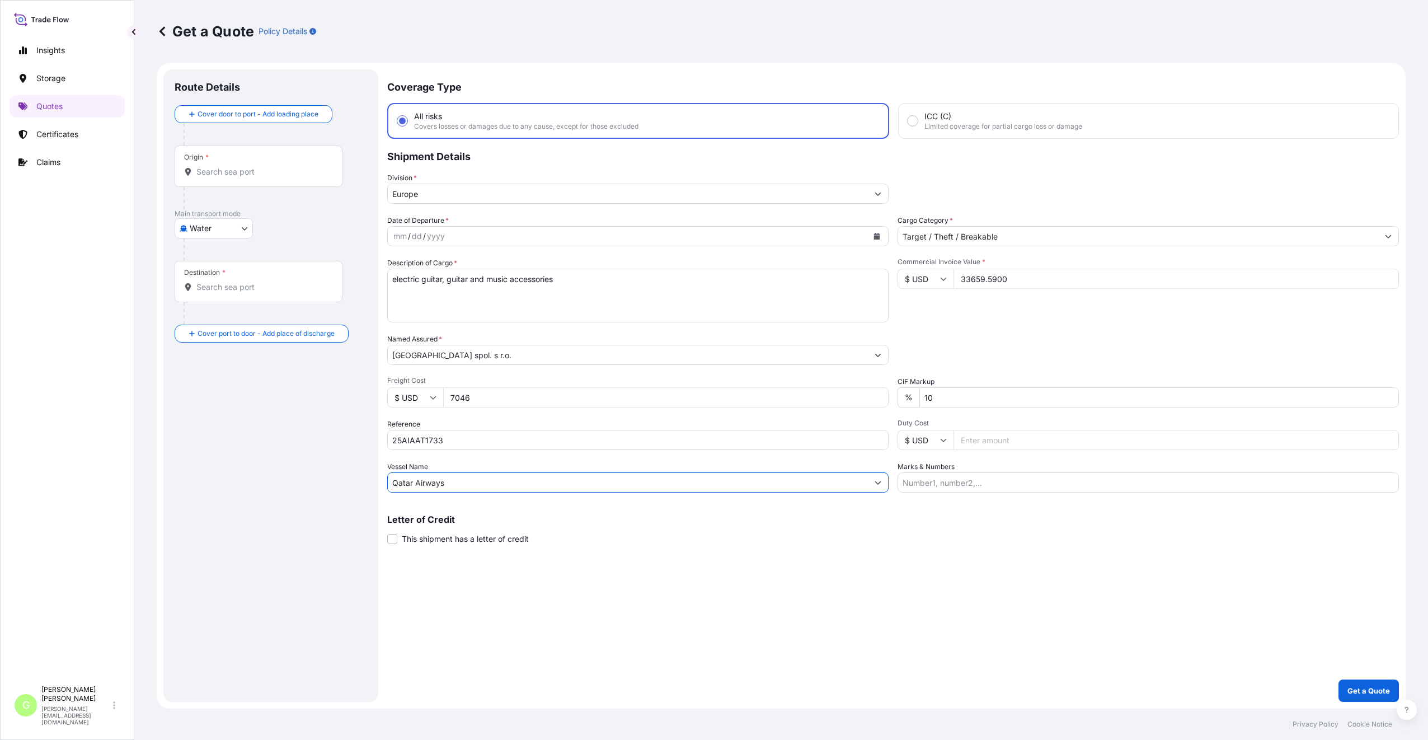
type input "Qatar Airways"
click at [209, 173] on input "Origin *" at bounding box center [262, 171] width 132 height 11
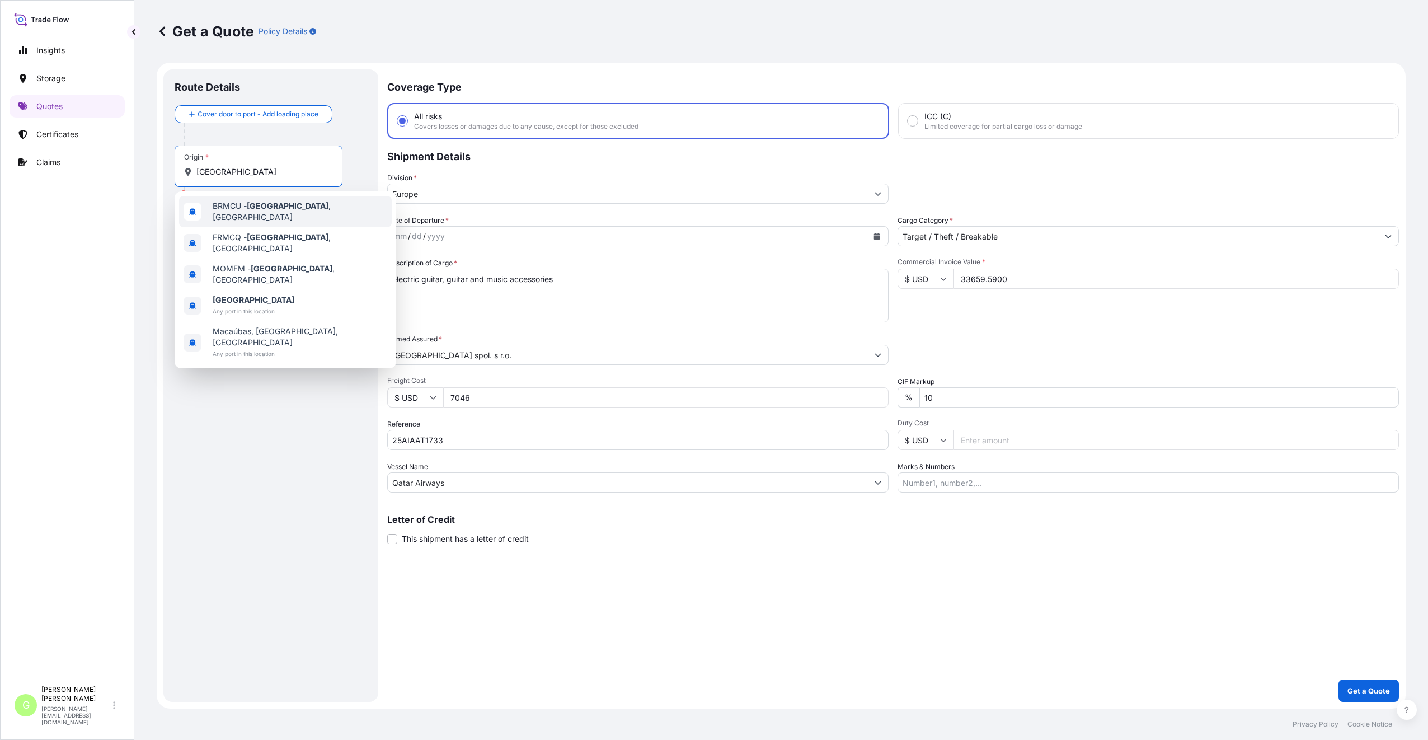
drag, startPoint x: 224, startPoint y: 174, endPoint x: 182, endPoint y: 173, distance: 42.0
click at [182, 173] on div "Origin * [GEOGRAPHIC_DATA]" at bounding box center [259, 165] width 168 height 41
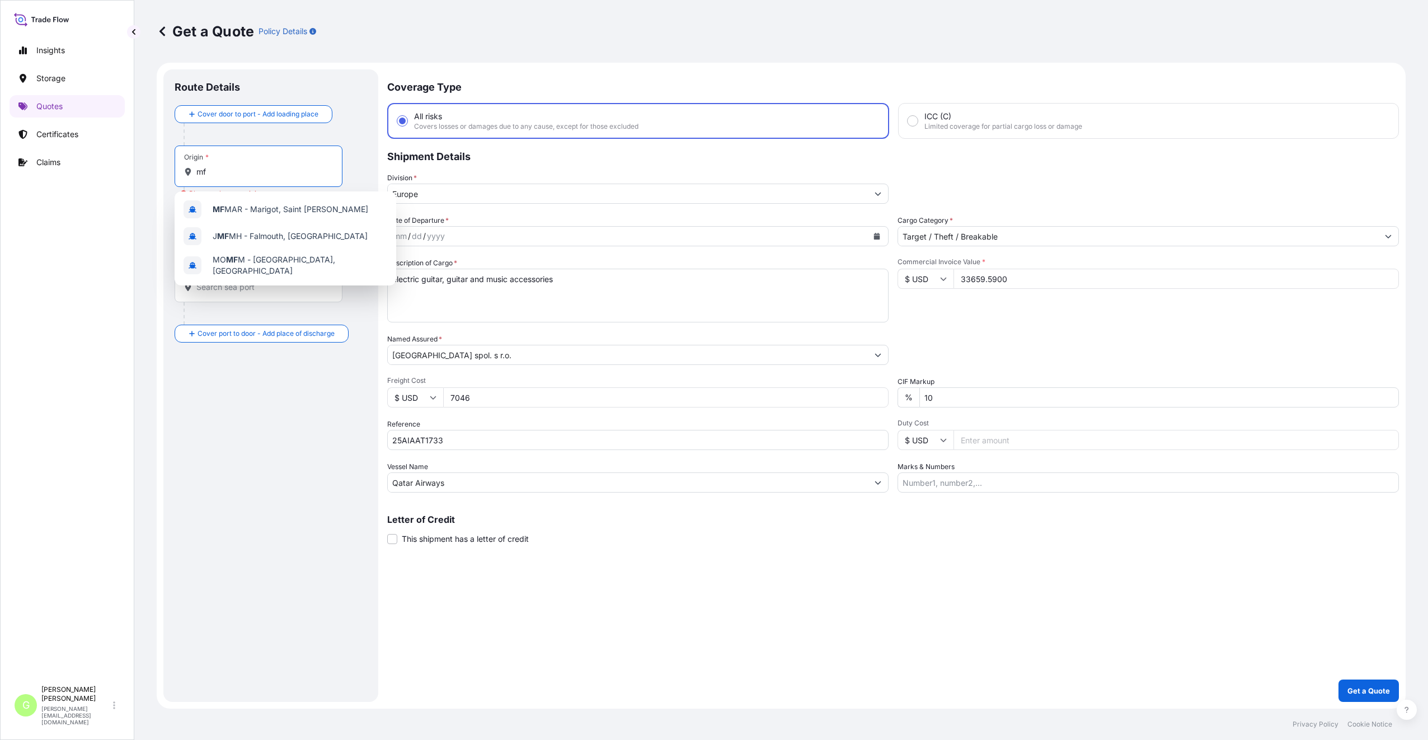
type input "m"
click at [246, 266] on span "MO MFM - [GEOGRAPHIC_DATA], [GEOGRAPHIC_DATA]" at bounding box center [300, 265] width 175 height 22
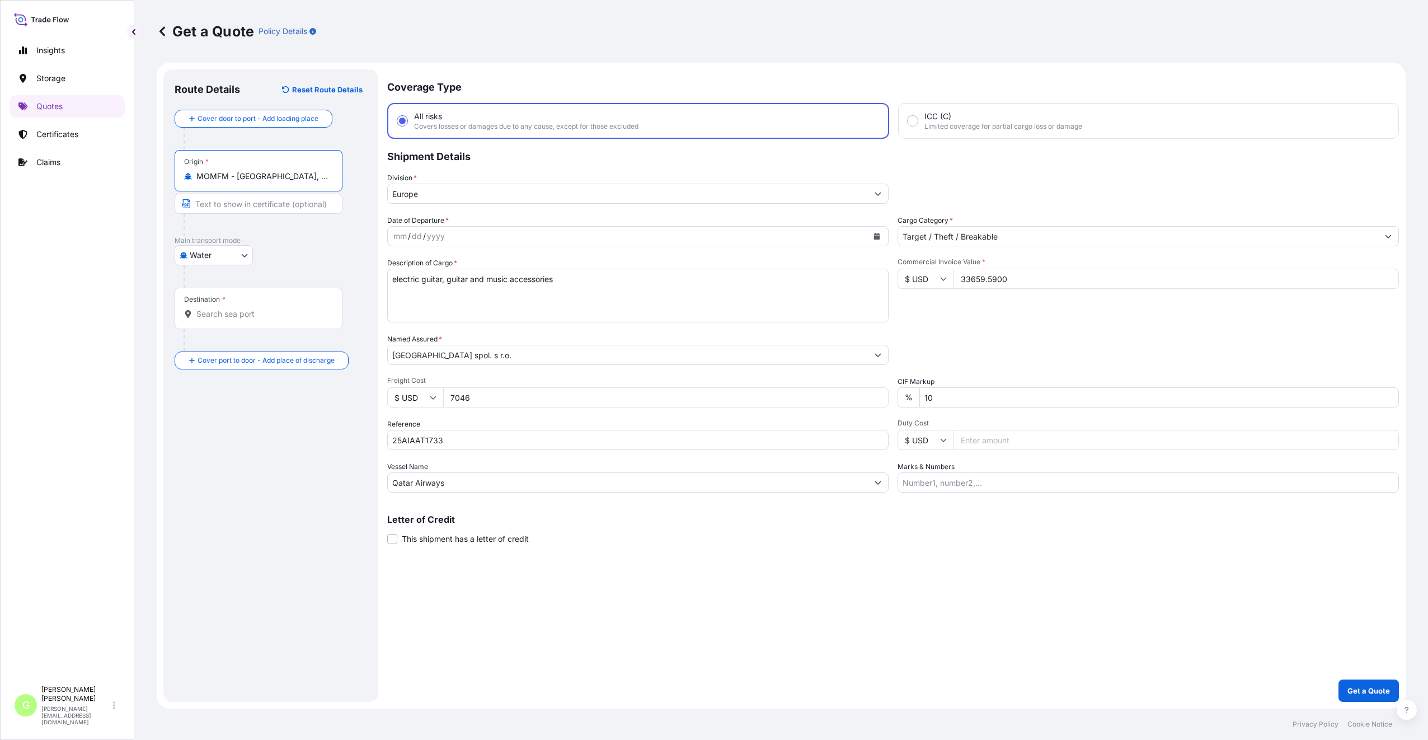
drag, startPoint x: 292, startPoint y: 180, endPoint x: 238, endPoint y: 178, distance: 53.7
click at [238, 178] on input "MOMFM - [GEOGRAPHIC_DATA], [GEOGRAPHIC_DATA]" at bounding box center [262, 176] width 132 height 11
type input "MOMFM - [GEOGRAPHIC_DATA], [GEOGRAPHIC_DATA]"
click at [275, 213] on b "MOMFM - [GEOGRAPHIC_DATA], [GEOGRAPHIC_DATA]" at bounding box center [275, 215] width 124 height 21
click at [230, 316] on input "Destination *" at bounding box center [262, 313] width 132 height 11
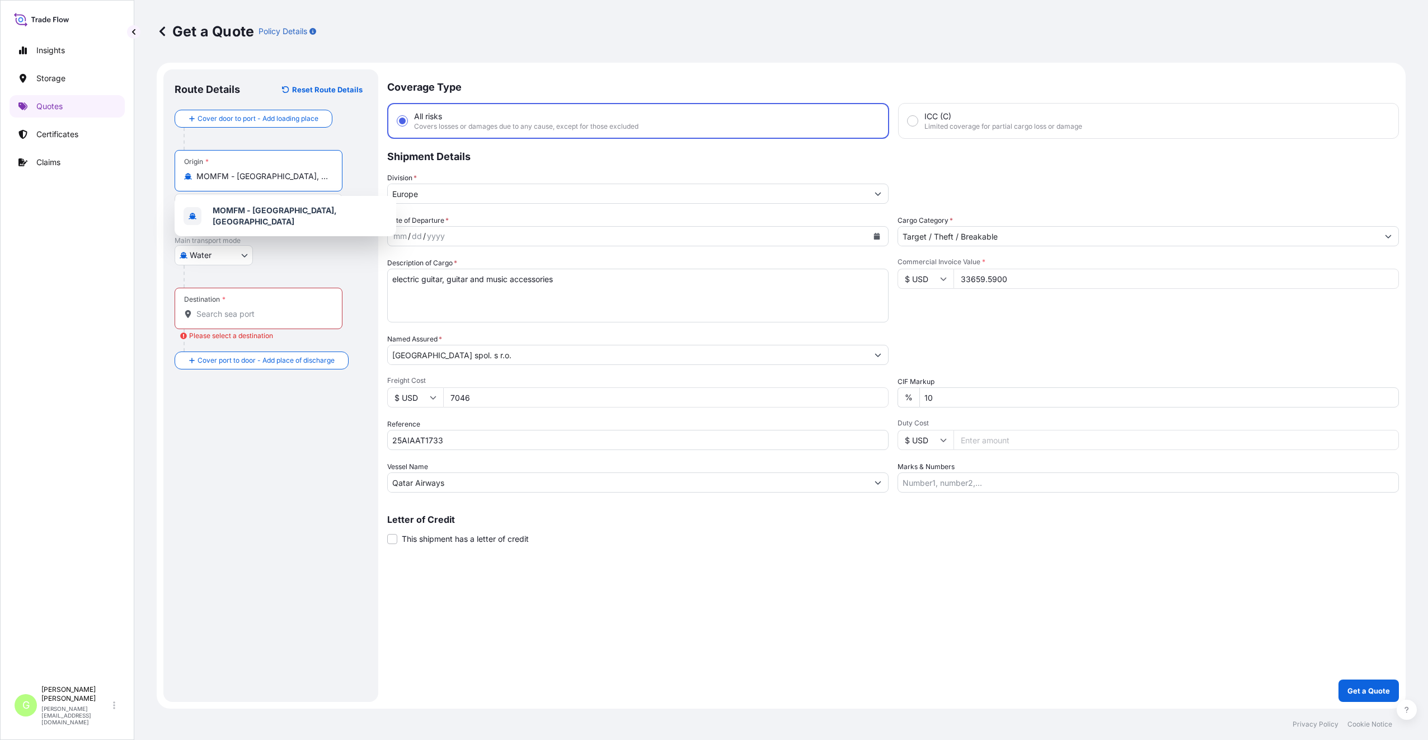
drag, startPoint x: 236, startPoint y: 177, endPoint x: 289, endPoint y: 181, distance: 53.3
click at [289, 181] on input "MOMFM - [GEOGRAPHIC_DATA], [GEOGRAPHIC_DATA]" at bounding box center [262, 176] width 132 height 11
click at [310, 260] on div "Water Air Water Inland" at bounding box center [271, 255] width 192 height 20
click at [283, 208] on input "Text to appear on certificate" at bounding box center [259, 204] width 168 height 20
type input "[GEOGRAPHIC_DATA]"
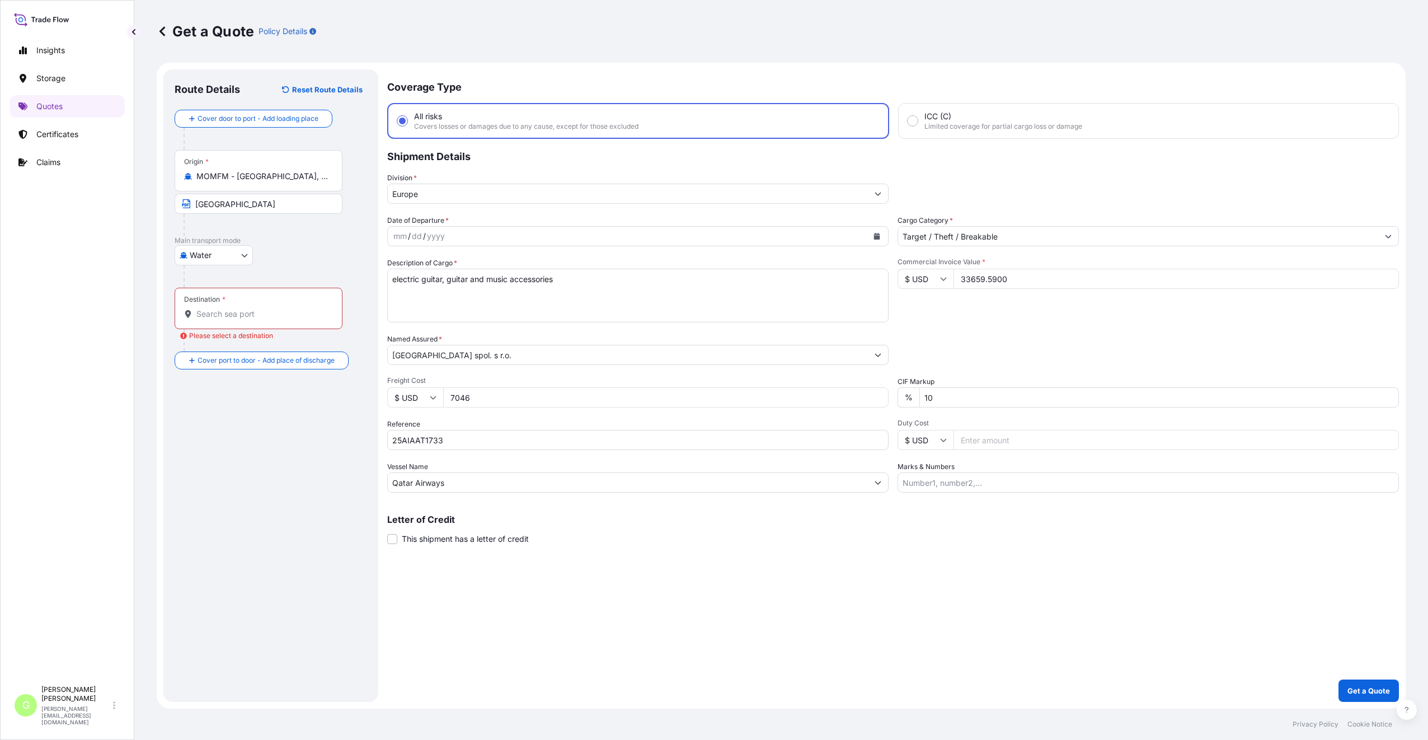
click at [236, 317] on input "Destination * Please select a destination" at bounding box center [262, 313] width 132 height 11
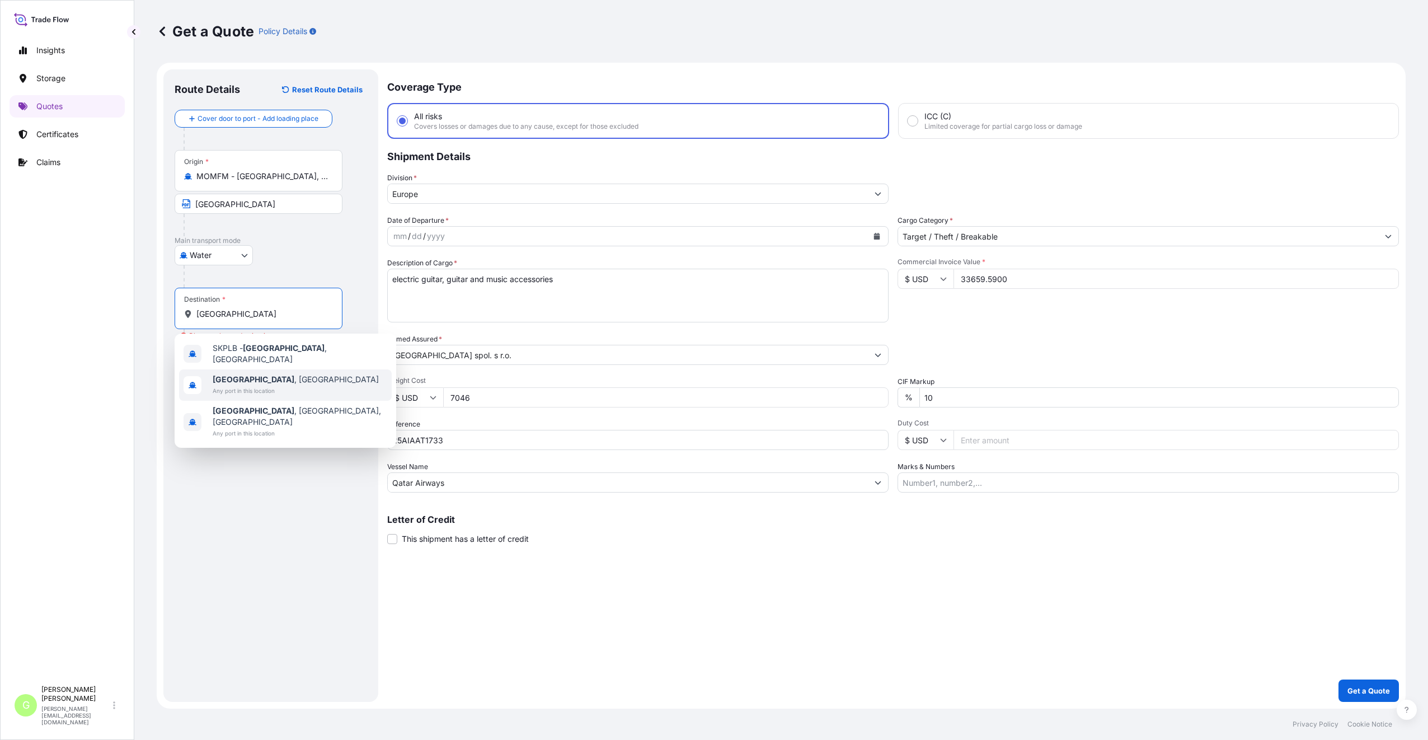
click at [254, 378] on span "[GEOGRAPHIC_DATA] , [GEOGRAPHIC_DATA]" at bounding box center [296, 379] width 166 height 11
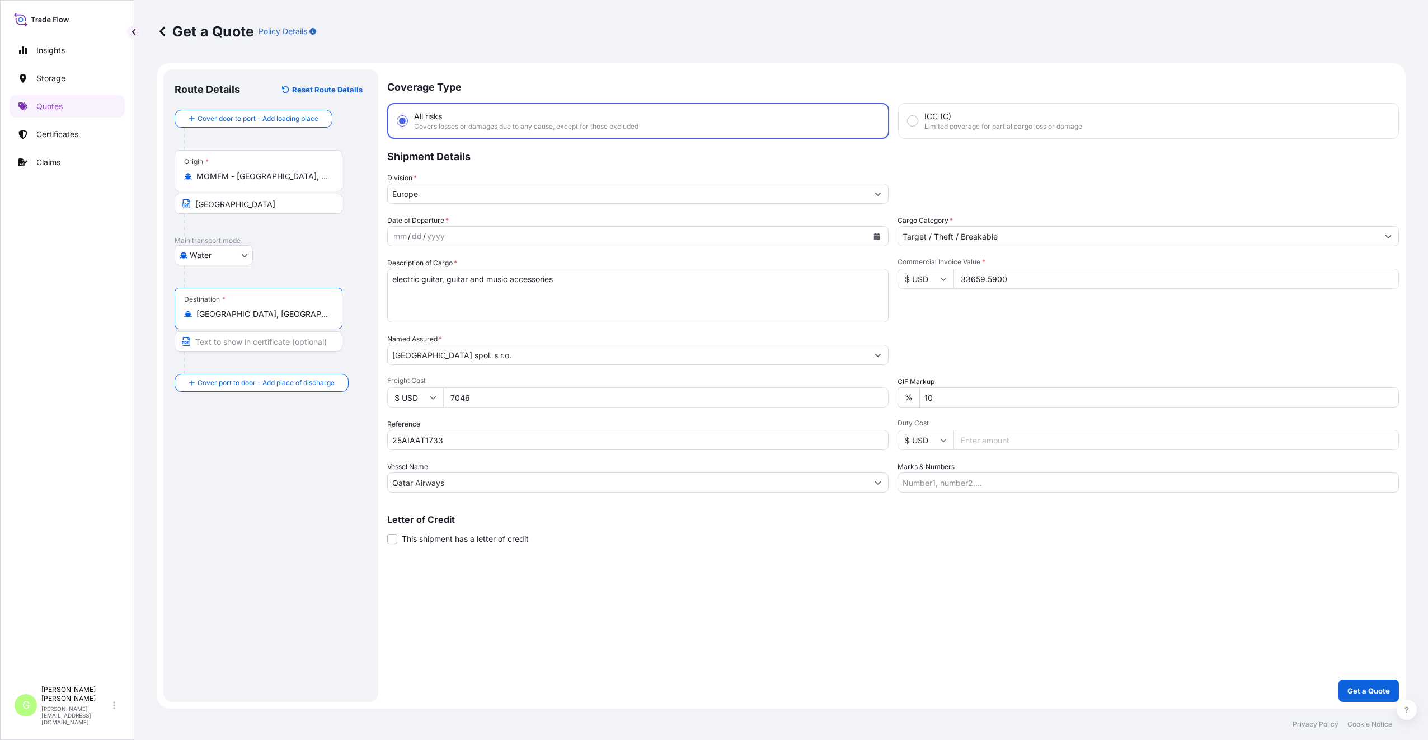
type input "[GEOGRAPHIC_DATA], [GEOGRAPHIC_DATA]"
click at [251, 336] on input "Text to appear on certificate" at bounding box center [259, 341] width 168 height 20
type input "[GEOGRAPHIC_DATA], [GEOGRAPHIC_DATA]"
click at [218, 441] on input "Place of Discharge" at bounding box center [262, 442] width 132 height 11
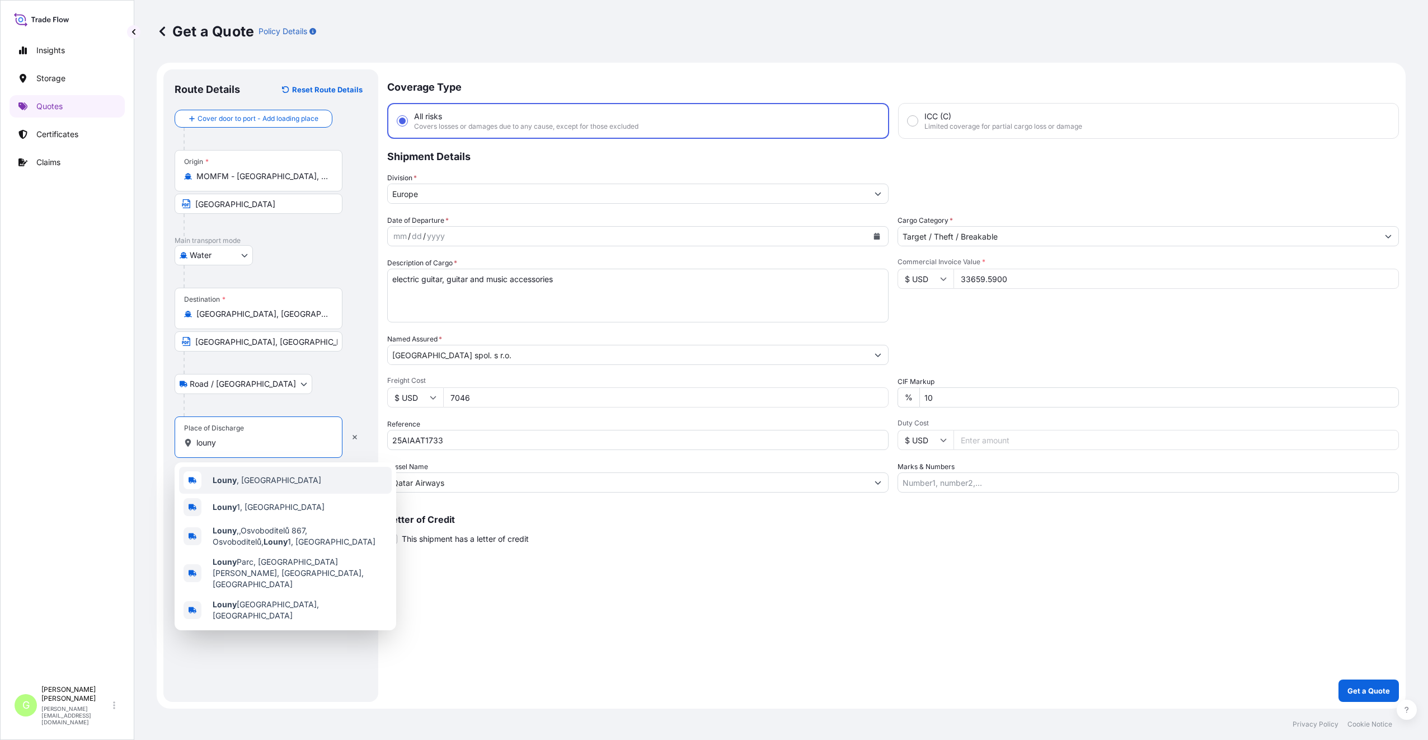
click at [234, 481] on b "Louny" at bounding box center [225, 480] width 24 height 10
type input "Louny, [GEOGRAPHIC_DATA]"
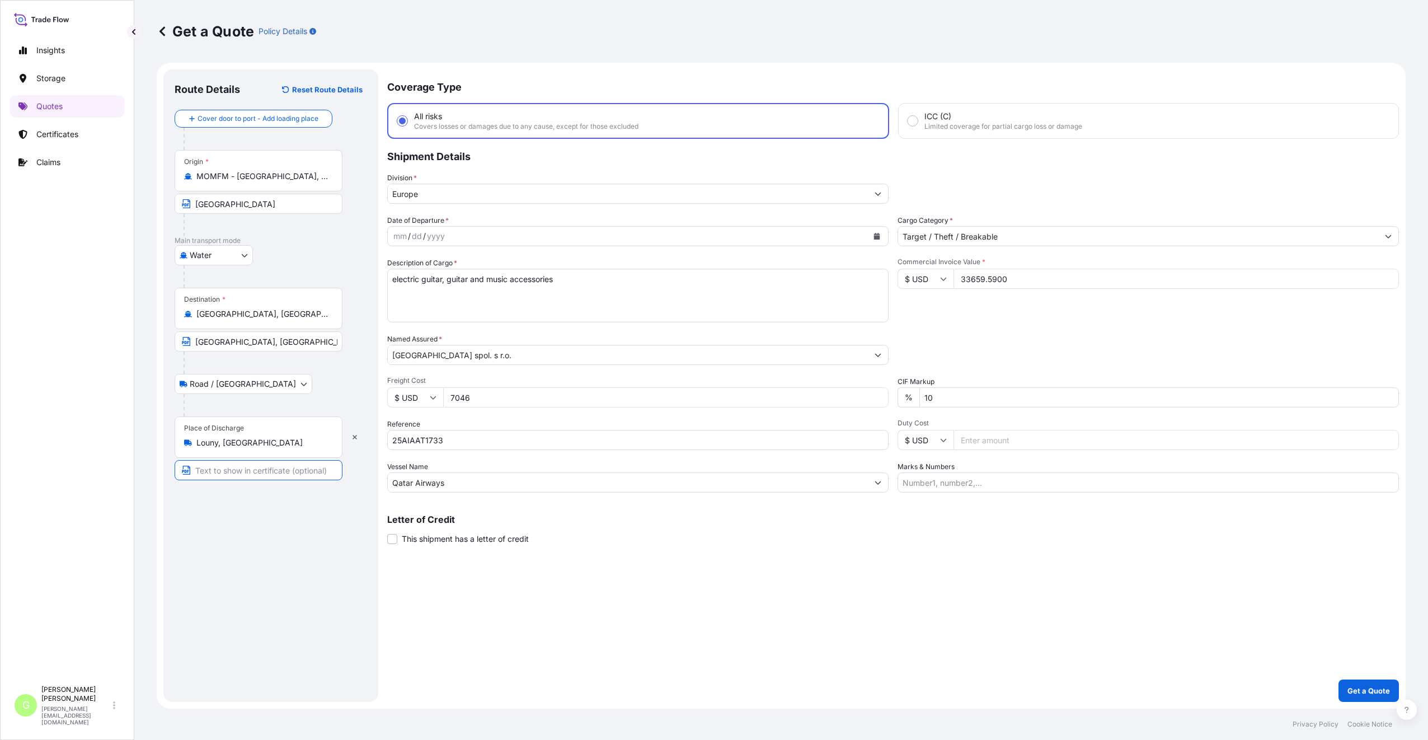
click at [234, 479] on input "Text to appear on certificate" at bounding box center [259, 470] width 168 height 20
type input "Louny [GEOGRAPHIC_DATA]"
drag, startPoint x: 591, startPoint y: 640, endPoint x: 627, endPoint y: 534, distance: 112.0
click at [591, 641] on div "Coverage Type All risks Covers losses or damages due to any cause, except for t…" at bounding box center [892, 385] width 1011 height 632
click at [874, 236] on icon "Calendar" at bounding box center [877, 236] width 6 height 7
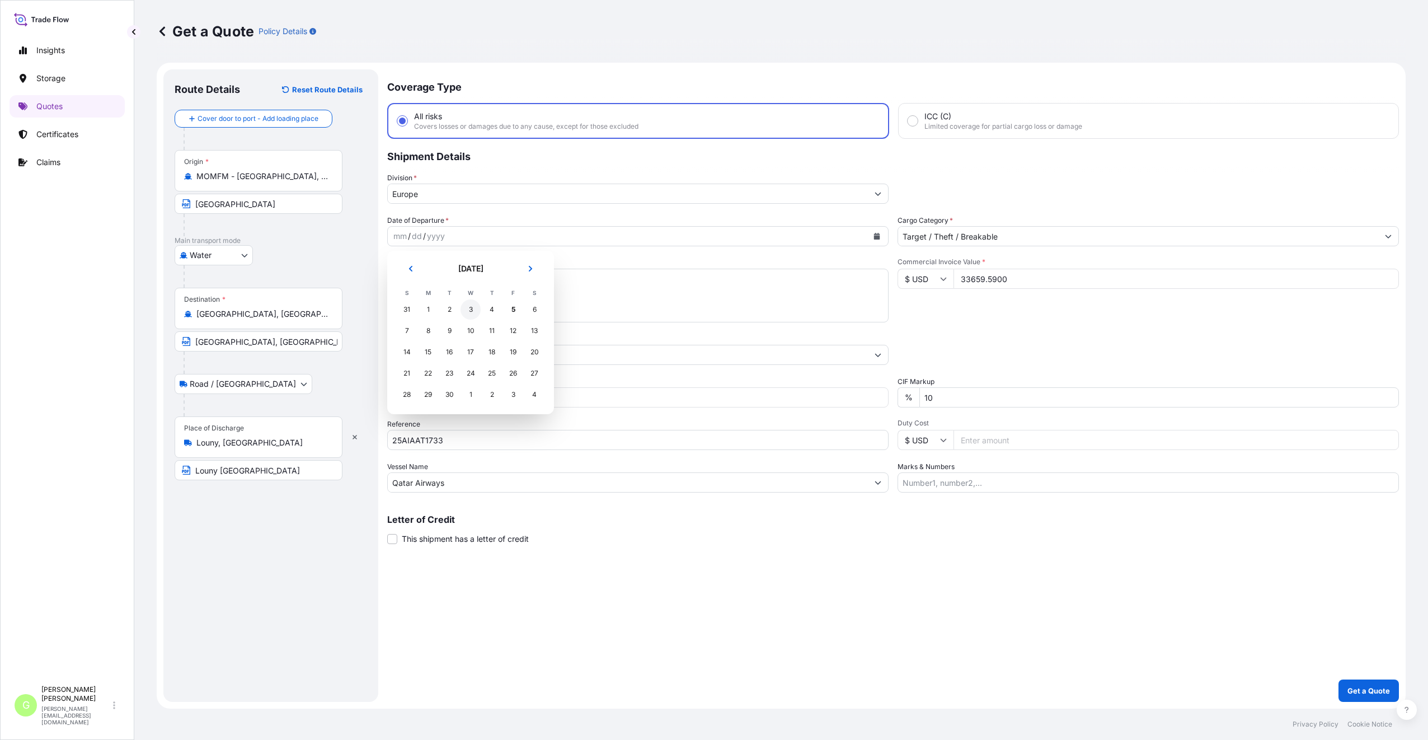
click at [469, 310] on div "3" at bounding box center [470, 309] width 20 height 20
click at [486, 667] on div "Coverage Type All risks Covers losses or damages due to any cause, except for t…" at bounding box center [892, 385] width 1011 height 632
click at [1376, 685] on p "Get a Quote" at bounding box center [1368, 690] width 43 height 11
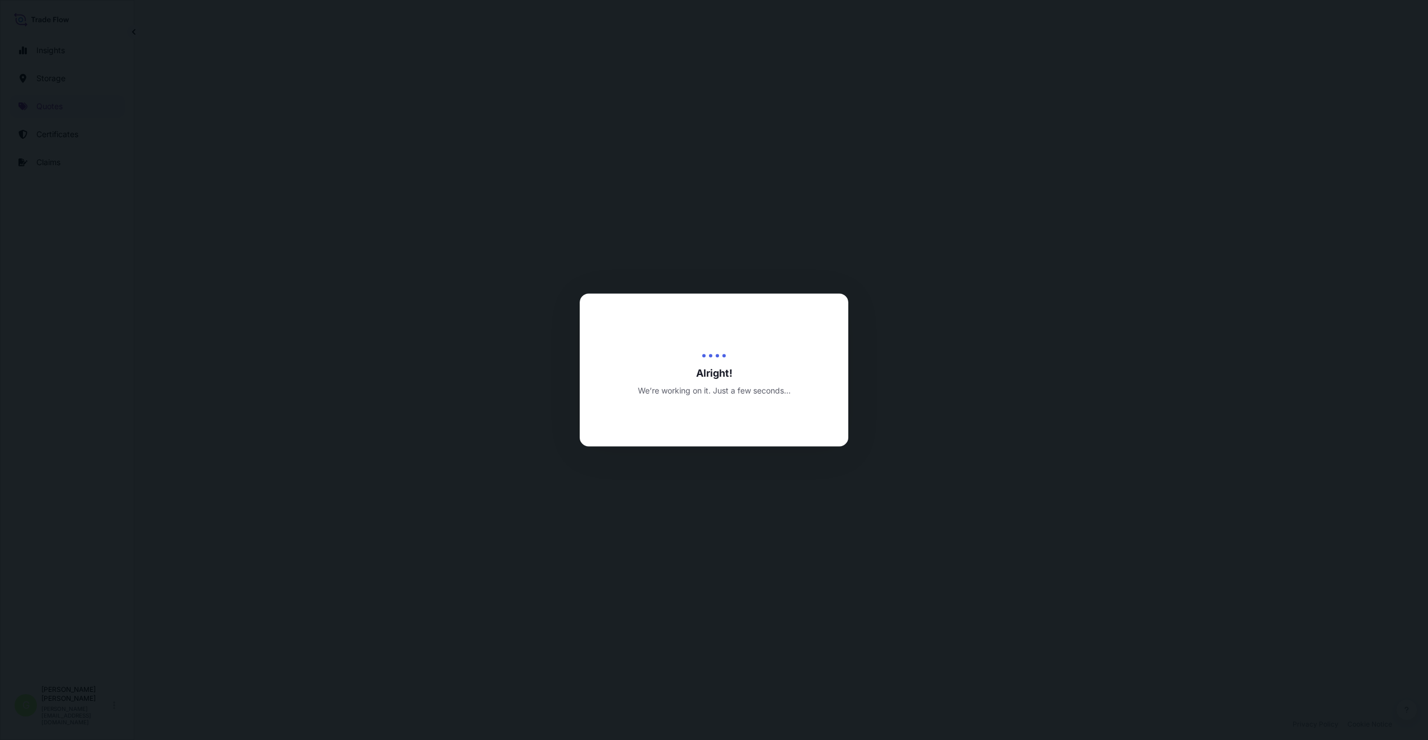
select select "Water"
select select "Road / [GEOGRAPHIC_DATA]"
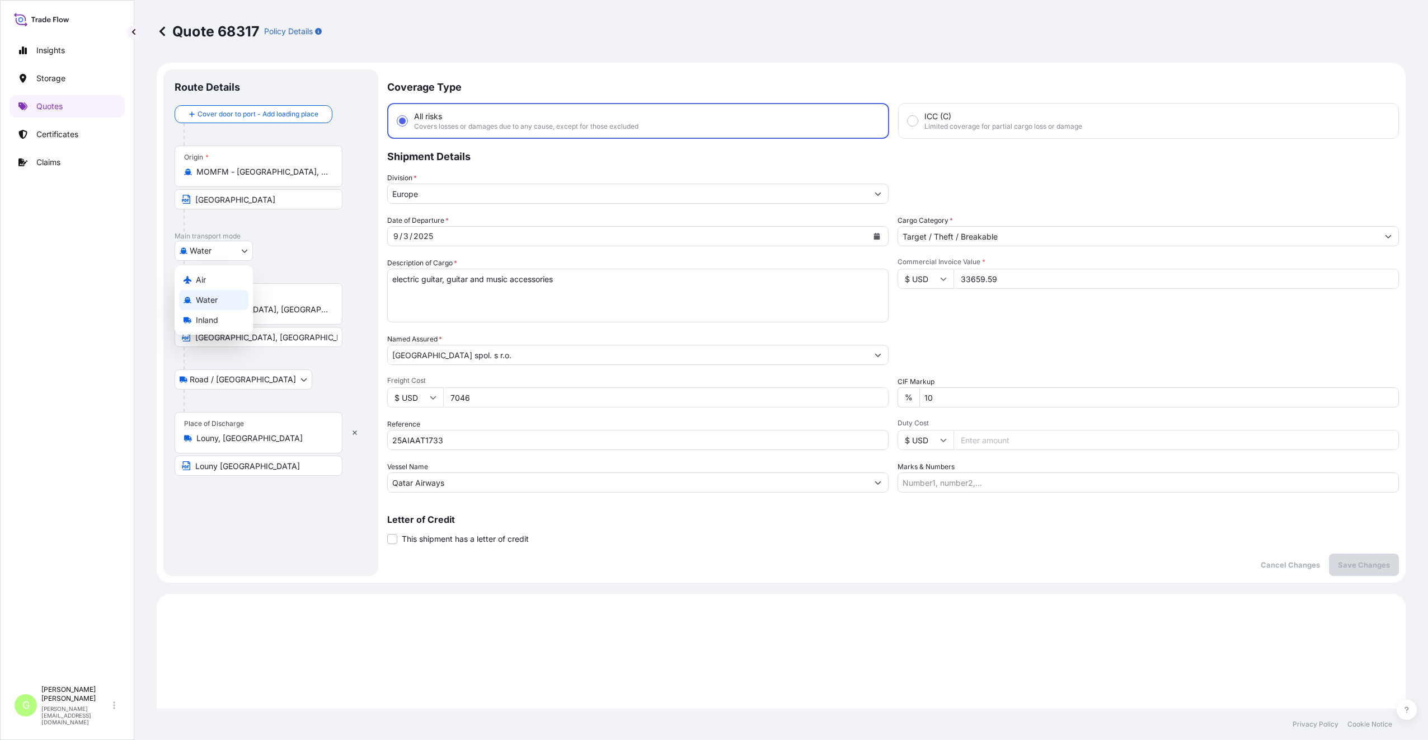
click at [239, 253] on body "Insights Storage Quotes Certificates Claims G [PERSON_NAME] [PERSON_NAME][EMAIL…" at bounding box center [714, 370] width 1428 height 740
click at [203, 280] on span "Air" at bounding box center [201, 279] width 10 height 11
select select "Air"
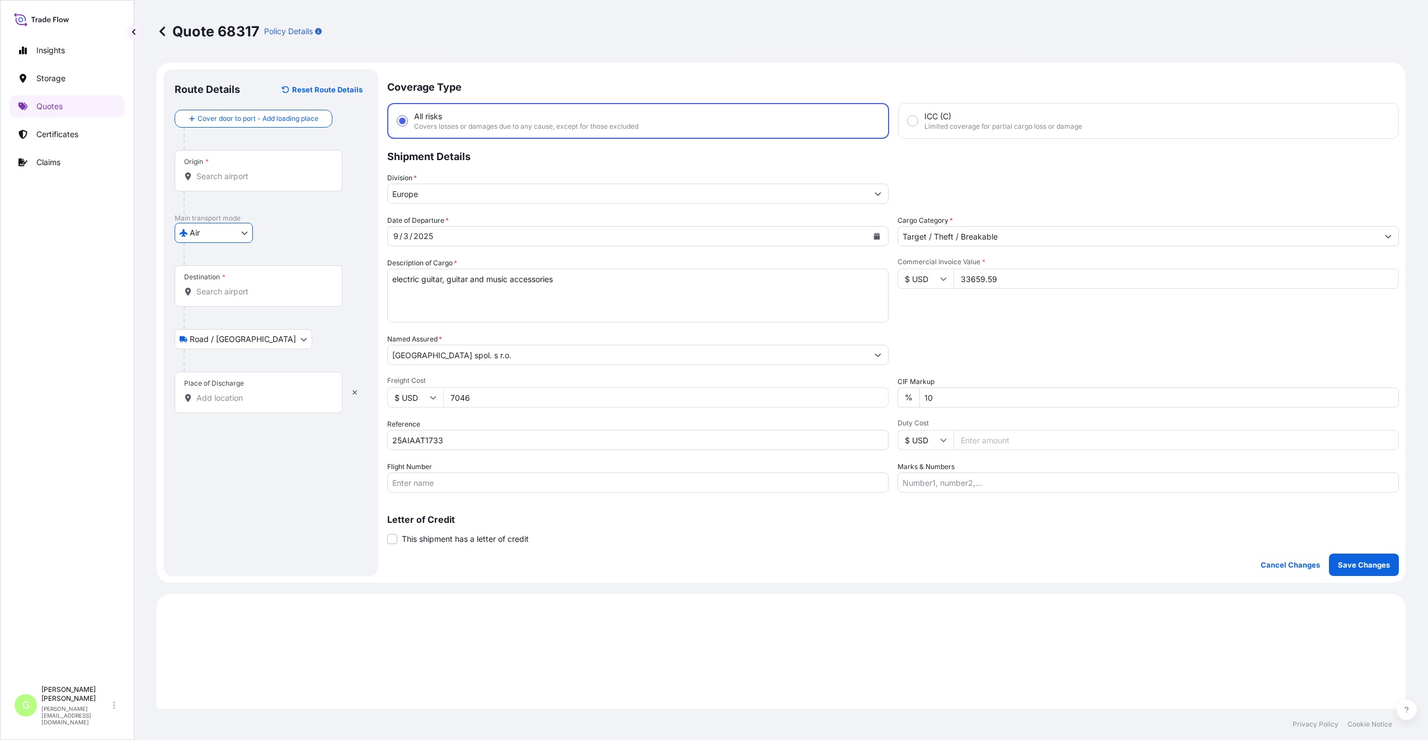
click at [209, 171] on input "Origin *" at bounding box center [262, 176] width 132 height 11
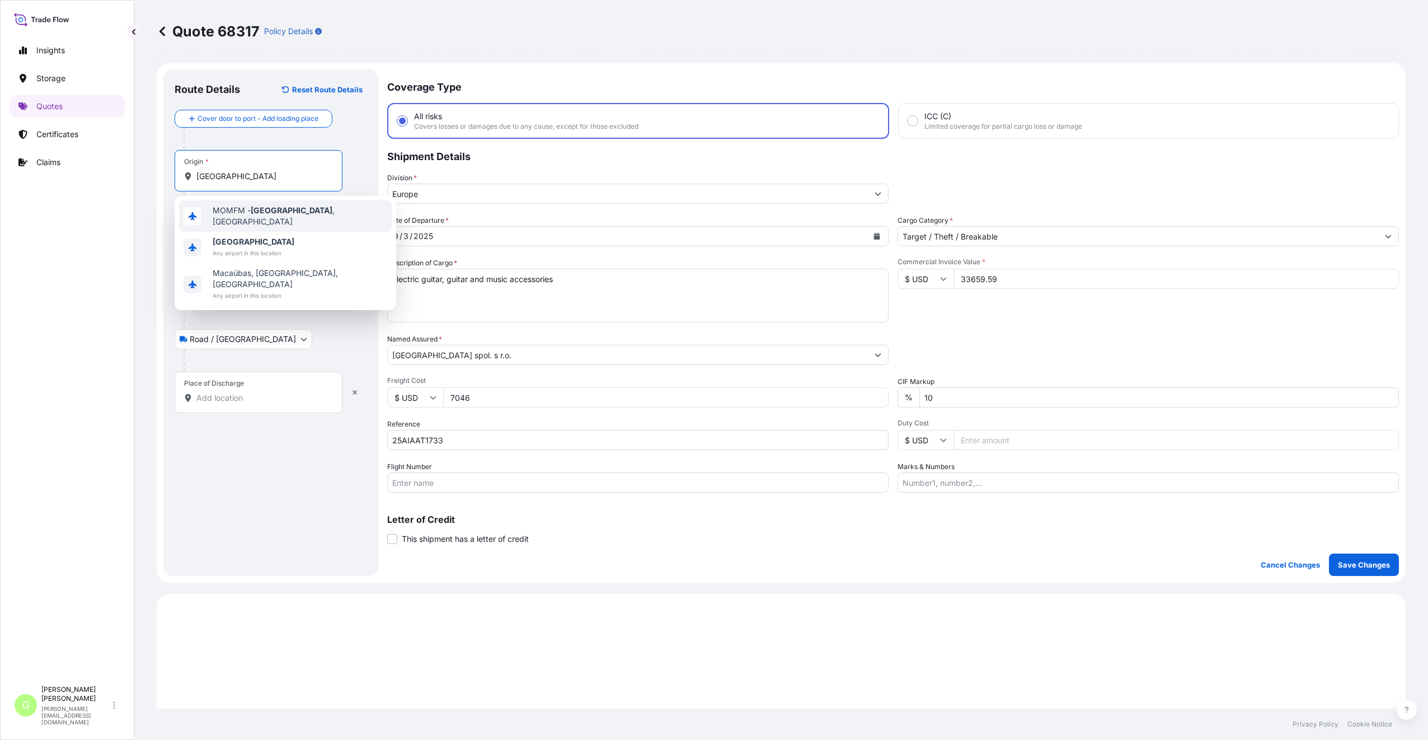
click at [241, 210] on span "MOMFM - [GEOGRAPHIC_DATA] , [GEOGRAPHIC_DATA]" at bounding box center [300, 216] width 175 height 22
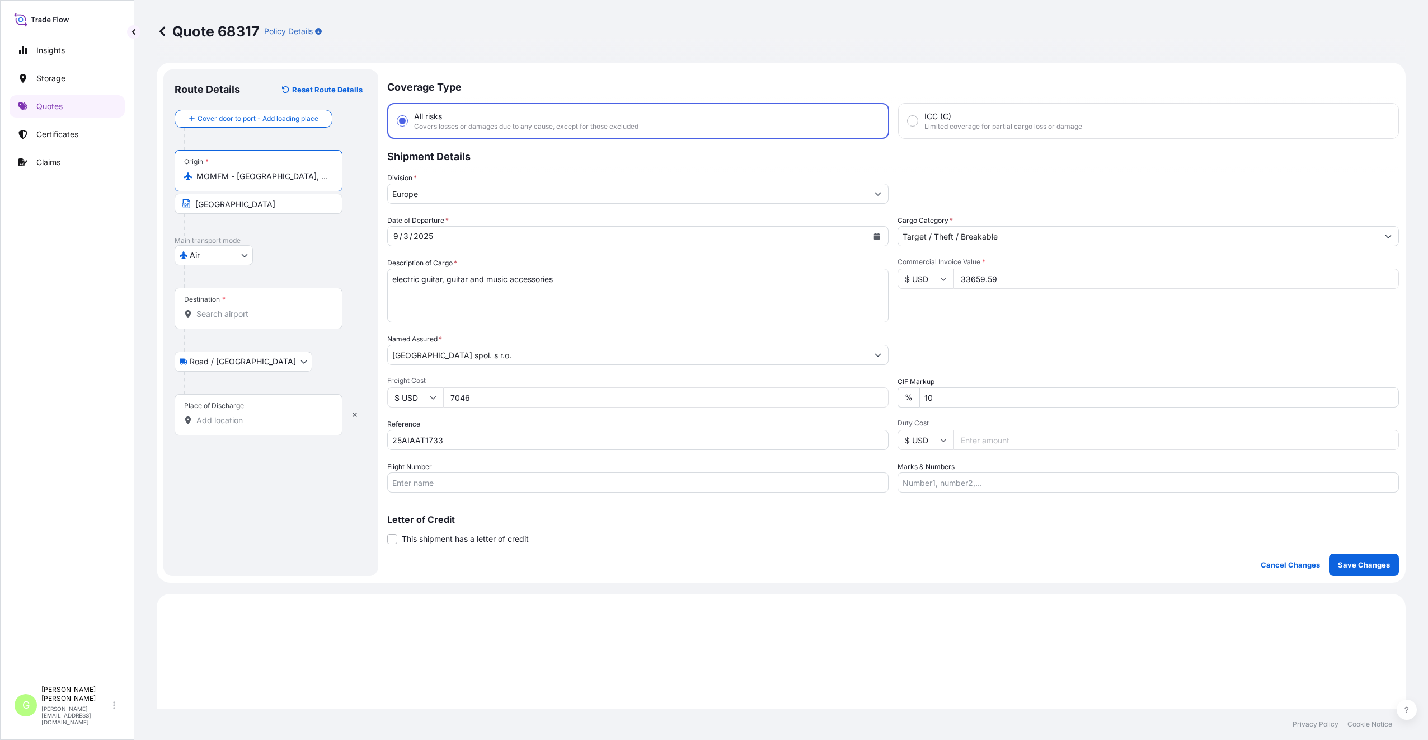
drag, startPoint x: 294, startPoint y: 176, endPoint x: 238, endPoint y: 173, distance: 56.0
click at [238, 173] on input "MOMFM - [GEOGRAPHIC_DATA], [GEOGRAPHIC_DATA]" at bounding box center [262, 176] width 132 height 11
type input "MOMFM - [GEOGRAPHIC_DATA], [GEOGRAPHIC_DATA]"
click at [236, 204] on input "[GEOGRAPHIC_DATA]" at bounding box center [259, 204] width 168 height 20
drag, startPoint x: 236, startPoint y: 204, endPoint x: 212, endPoint y: 200, distance: 24.4
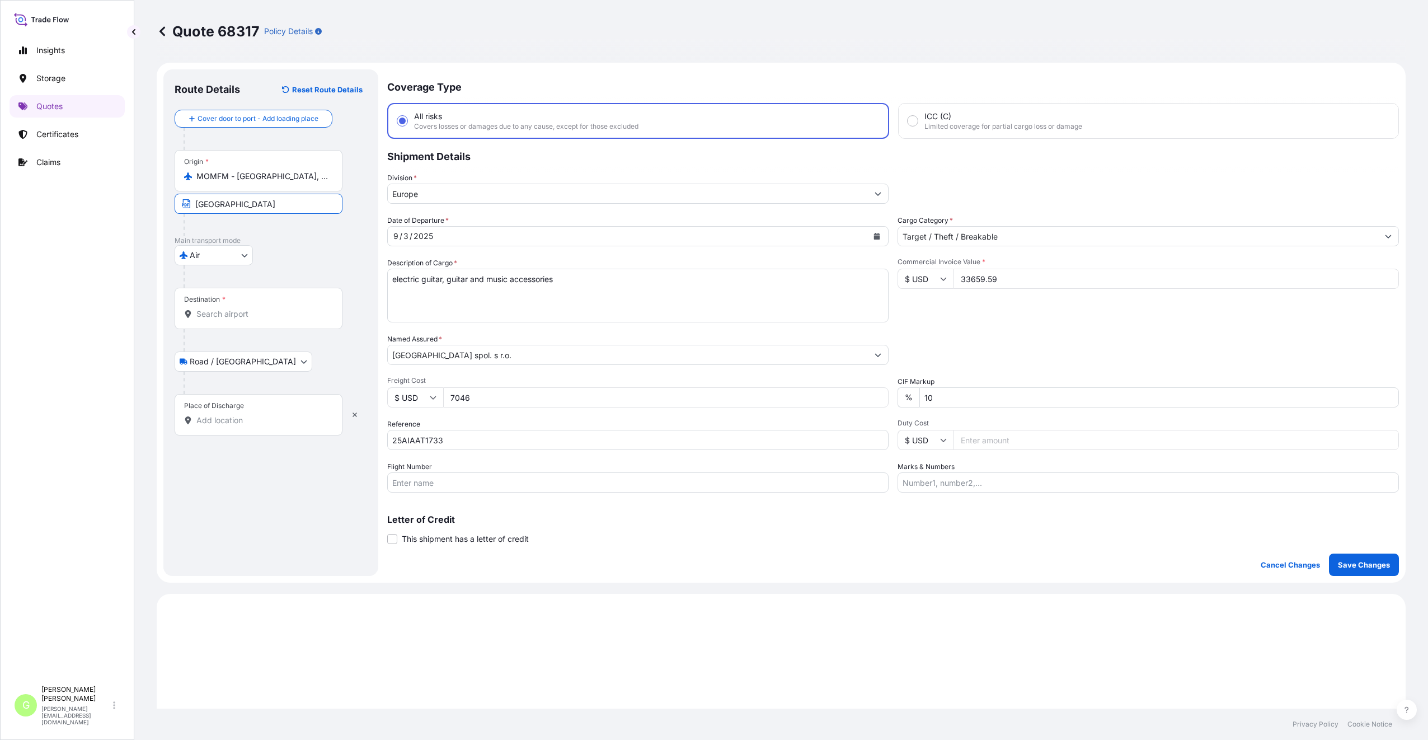
click at [212, 200] on input "[GEOGRAPHIC_DATA]" at bounding box center [259, 204] width 168 height 20
paste input ", [GEOGRAPHIC_DATA]"
type input "[GEOGRAPHIC_DATA], [GEOGRAPHIC_DATA]"
click at [218, 314] on input "Destination *" at bounding box center [262, 313] width 132 height 11
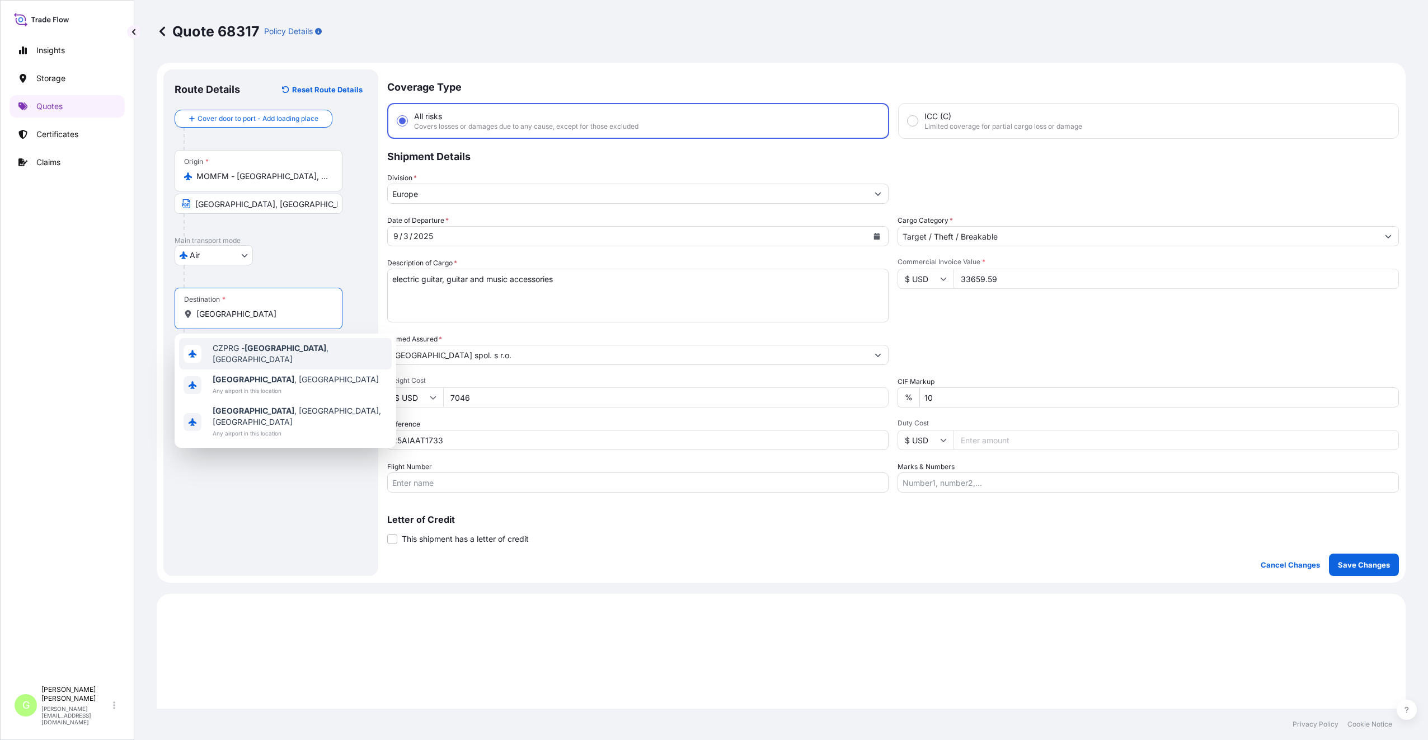
click at [235, 352] on span "CZPRG - [GEOGRAPHIC_DATA] , [GEOGRAPHIC_DATA]" at bounding box center [300, 353] width 175 height 22
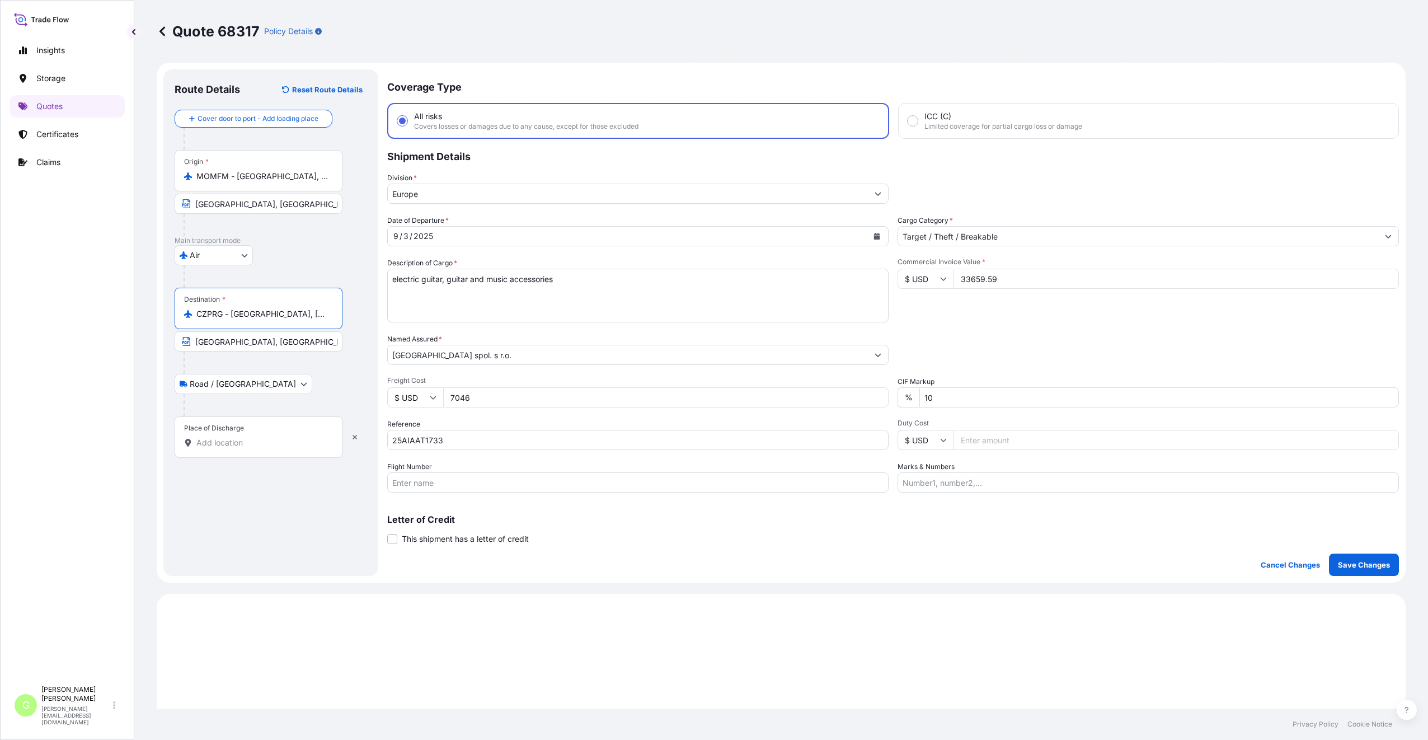
type input "CZPRG - [GEOGRAPHIC_DATA], [GEOGRAPHIC_DATA]"
click at [231, 347] on input "[GEOGRAPHIC_DATA], [GEOGRAPHIC_DATA]" at bounding box center [259, 341] width 168 height 20
click at [252, 482] on div "Route Details Reset Route Details Cover door to port - Add loading place Place …" at bounding box center [271, 323] width 192 height 484
click at [243, 444] on input "Place of Discharge" at bounding box center [262, 442] width 132 height 11
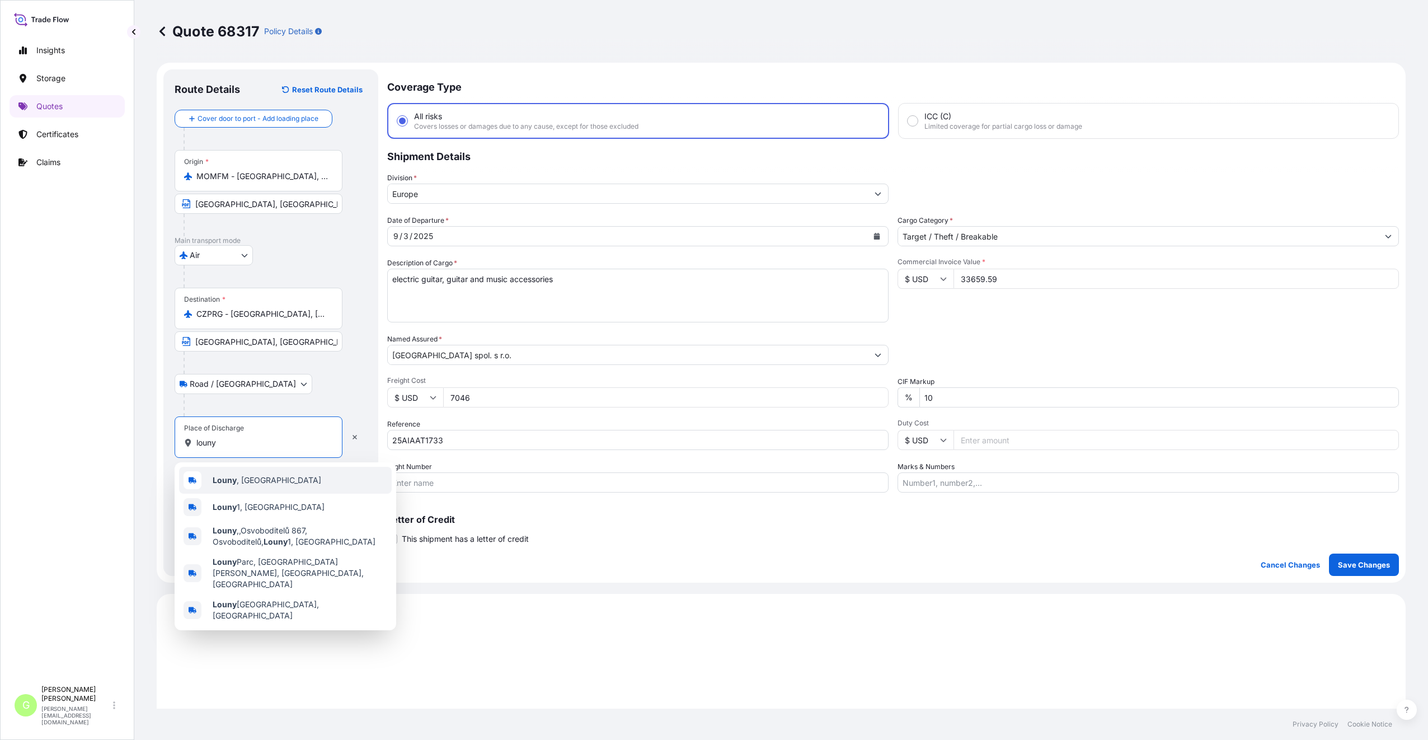
click at [242, 478] on span "Louny , [GEOGRAPHIC_DATA]" at bounding box center [267, 479] width 109 height 11
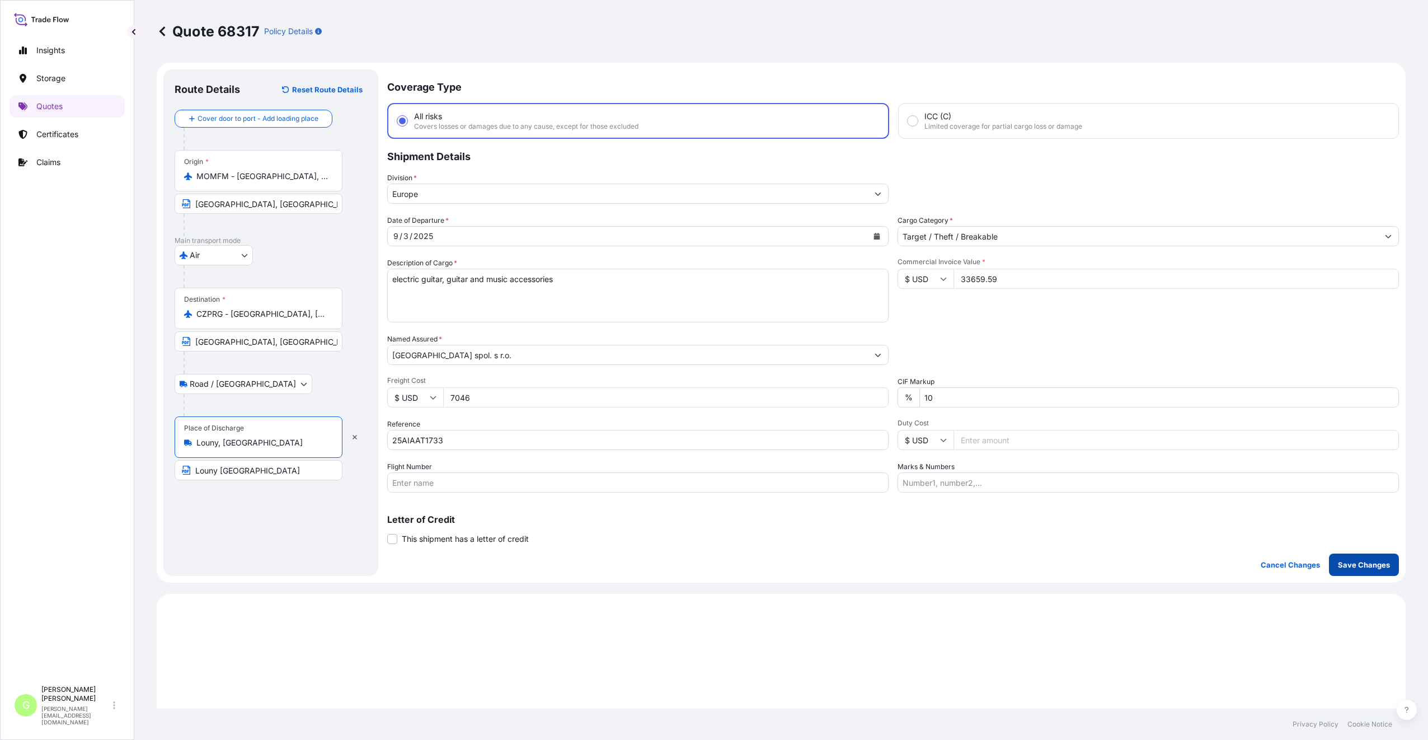
type input "Louny, [GEOGRAPHIC_DATA]"
click at [1346, 565] on p "Save Changes" at bounding box center [1364, 564] width 52 height 11
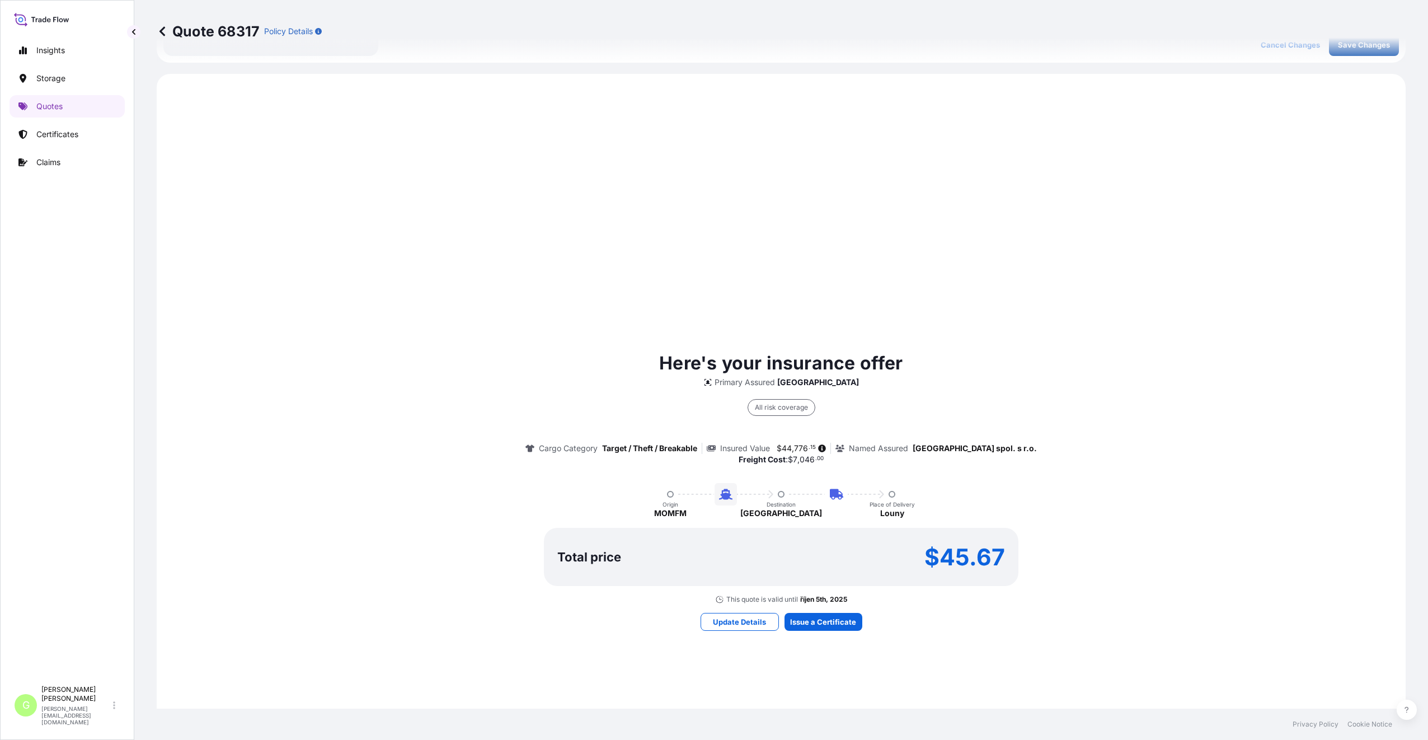
scroll to position [538, 0]
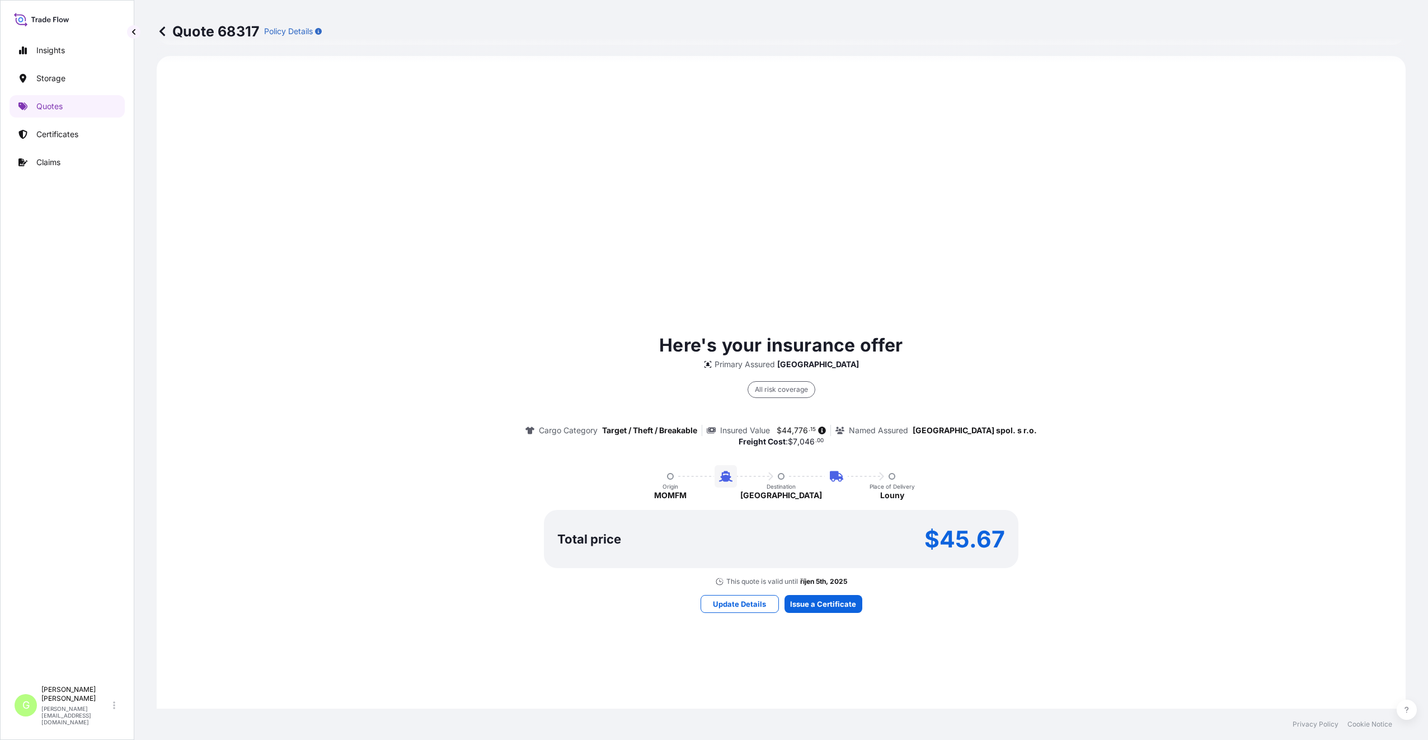
select select "Air"
select select "Road / [GEOGRAPHIC_DATA]"
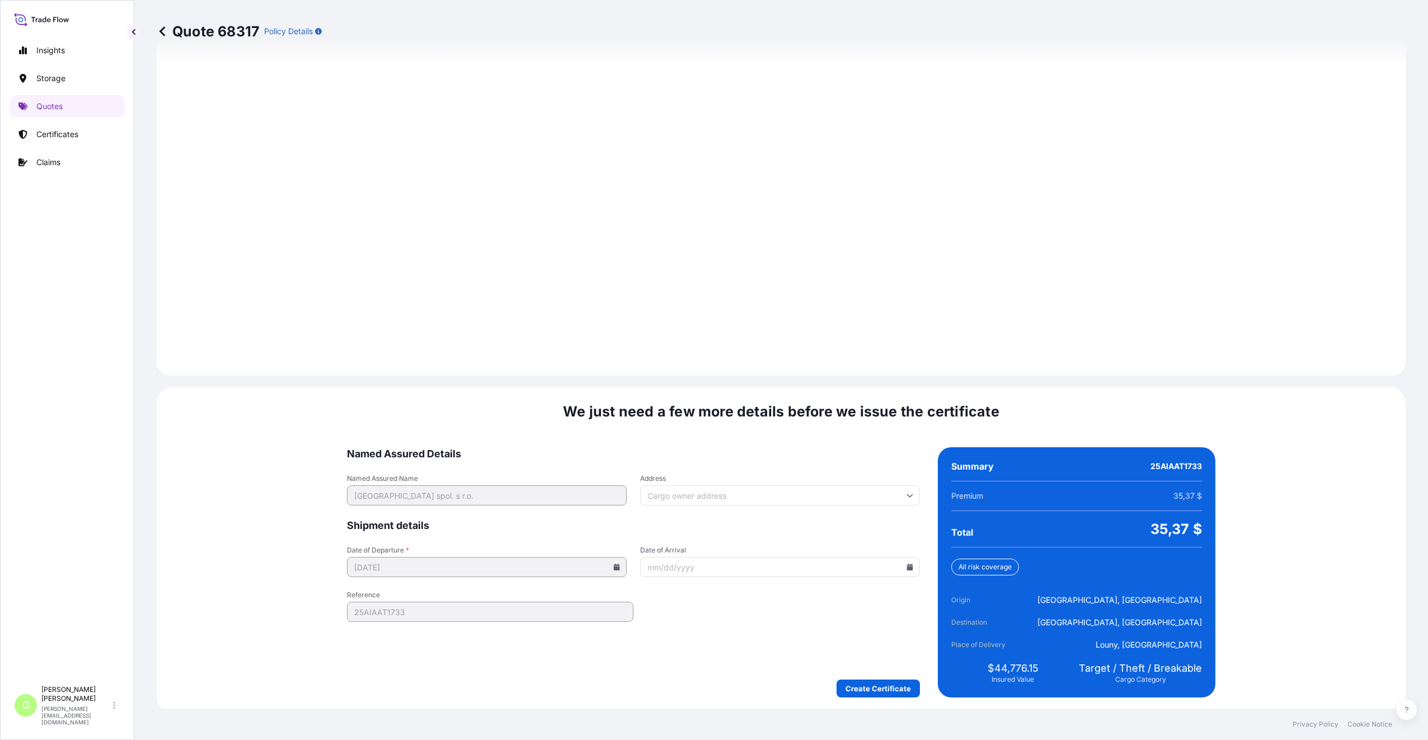
scroll to position [1392, 0]
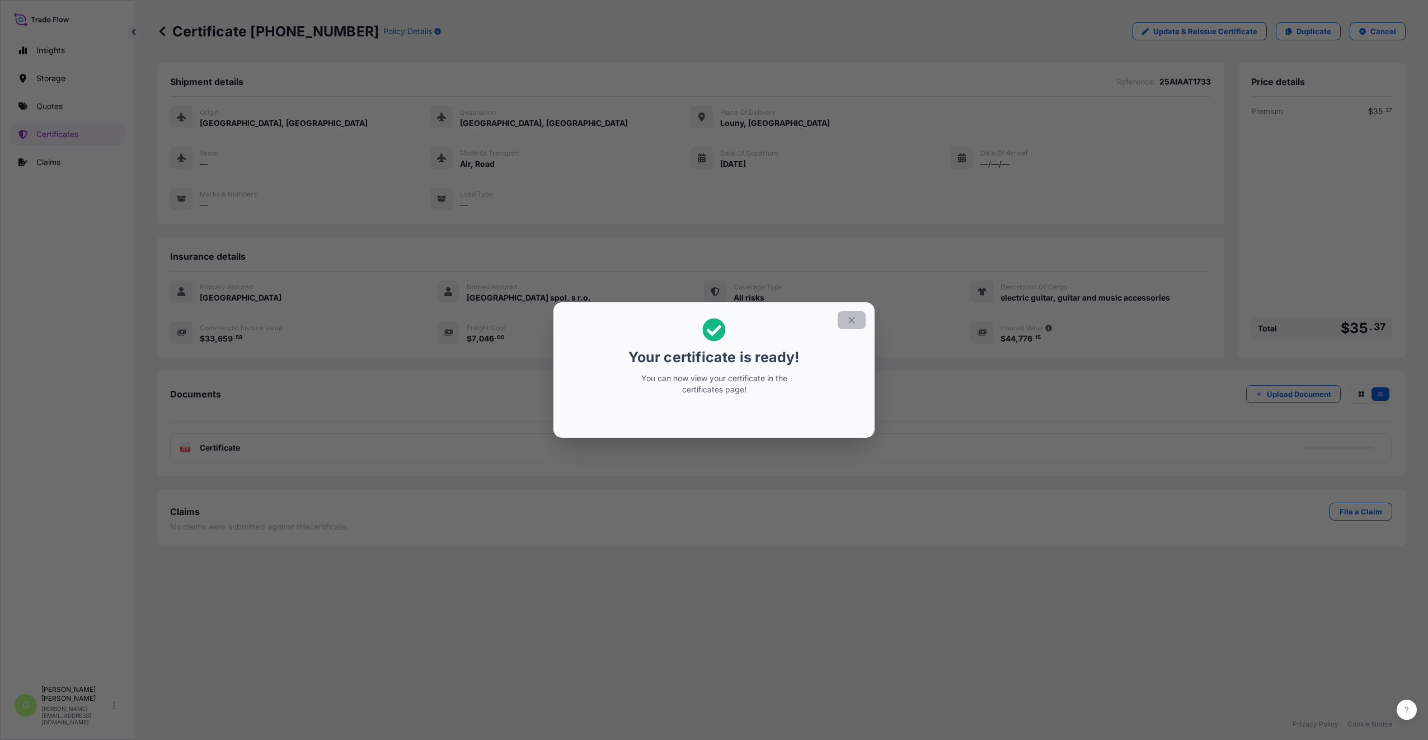
click at [853, 319] on icon "button" at bounding box center [851, 320] width 10 height 10
